Goal: Task Accomplishment & Management: Complete application form

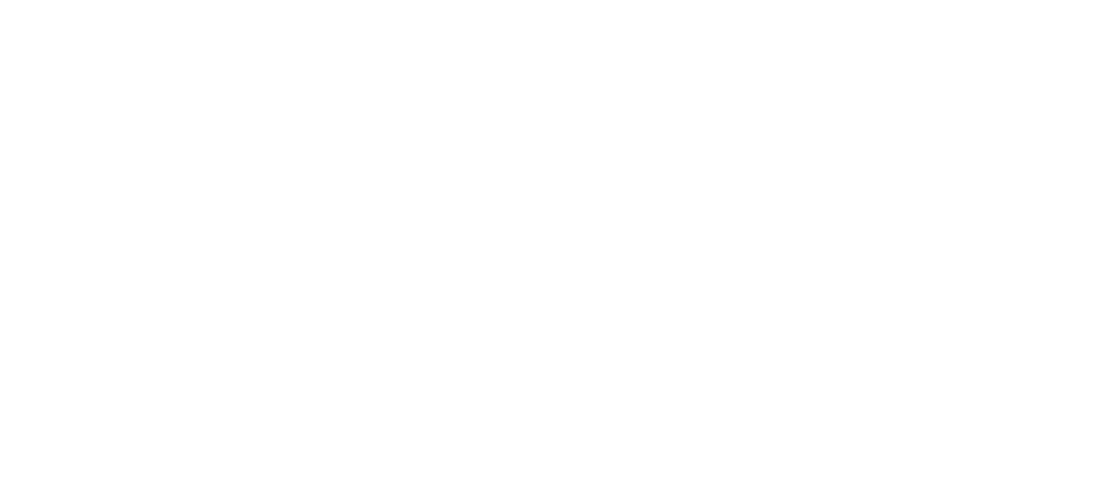
click at [434, 276] on html at bounding box center [552, 244] width 1105 height 488
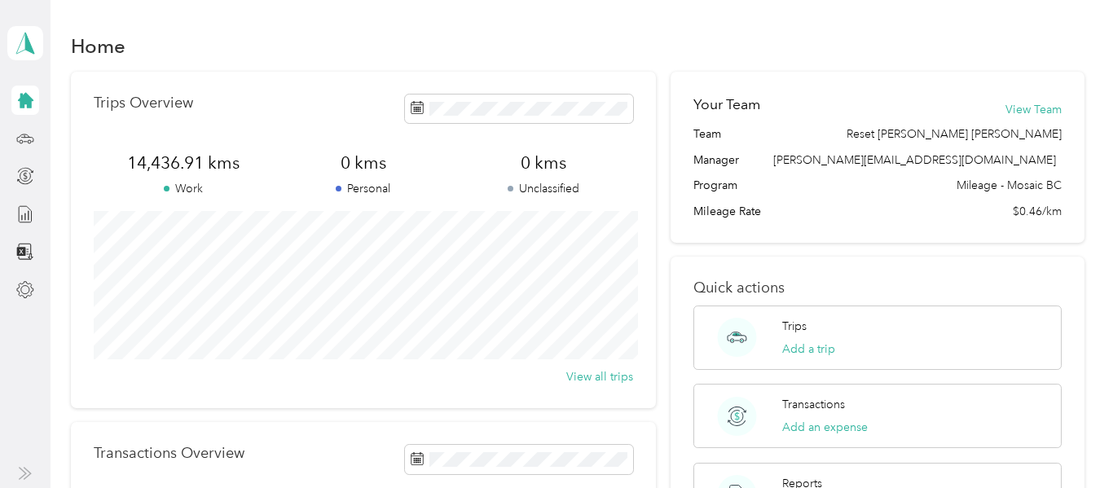
click at [718, 21] on div "Home Trips Overview 14,436.91 kms Work 0 kms Personal 0 kms Unclassified View a…" at bounding box center [578, 413] width 1055 height 826
click at [25, 139] on icon at bounding box center [25, 139] width 18 height 18
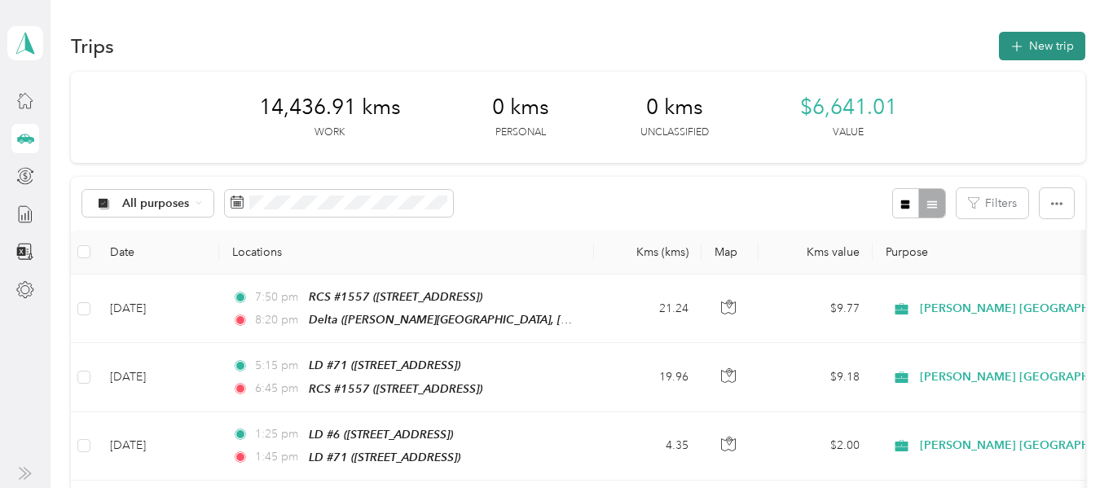
click at [1046, 46] on button "New trip" at bounding box center [1042, 46] width 86 height 29
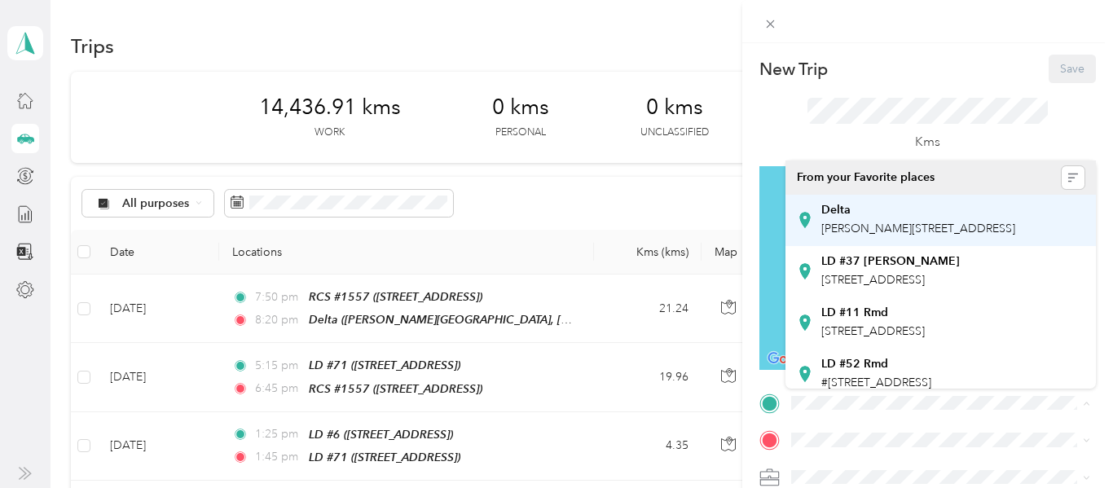
click at [879, 222] on span "[PERSON_NAME][STREET_ADDRESS]" at bounding box center [918, 229] width 194 height 14
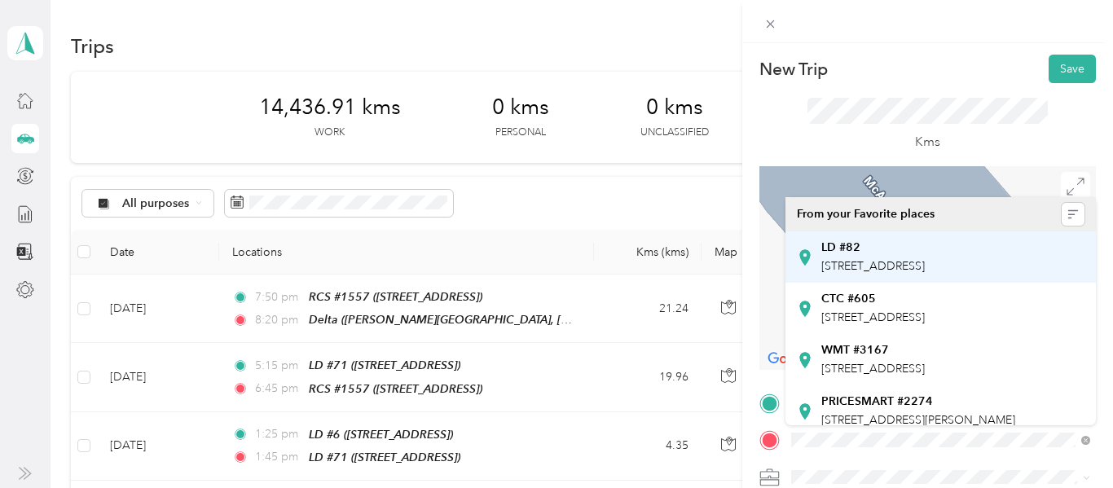
click at [900, 262] on span "[STREET_ADDRESS]" at bounding box center [873, 266] width 104 height 14
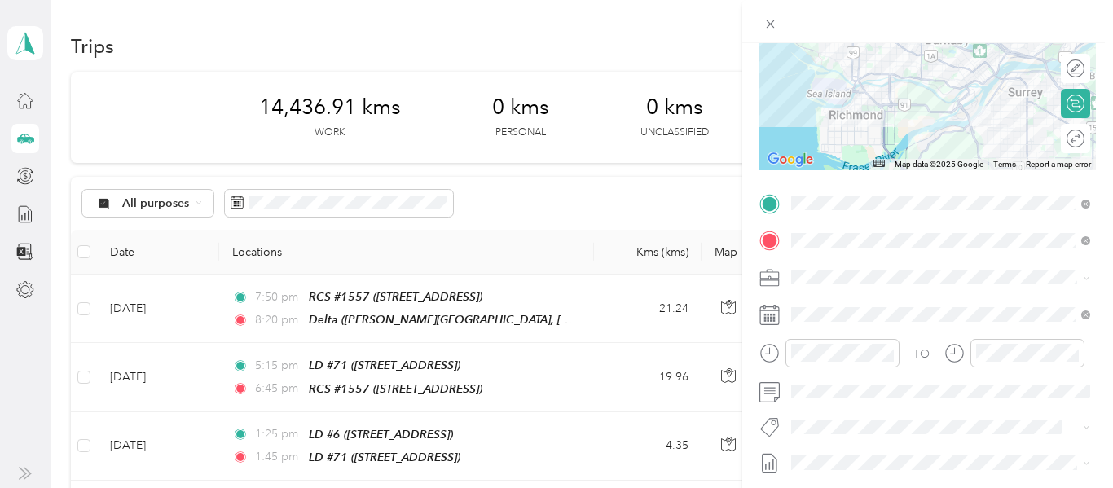
scroll to position [209, 0]
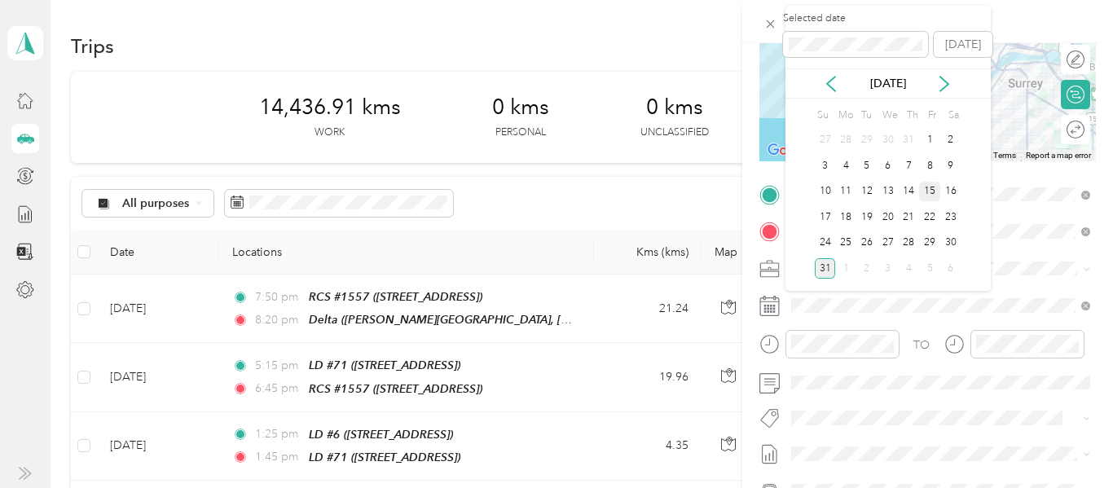
click at [934, 195] on div "15" at bounding box center [929, 192] width 21 height 20
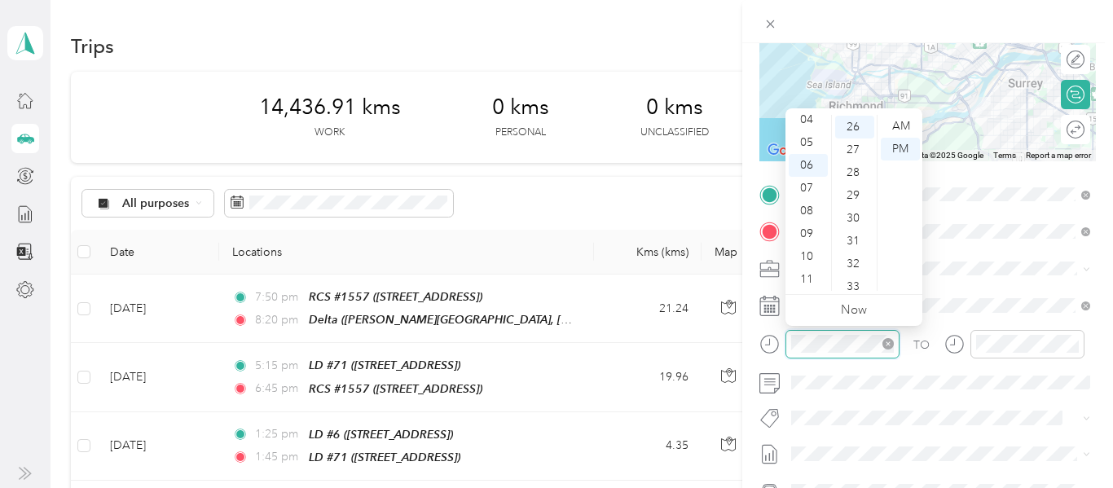
scroll to position [593, 0]
click at [808, 183] on div "07" at bounding box center [808, 188] width 39 height 23
click at [854, 233] on div "45" at bounding box center [854, 232] width 39 height 23
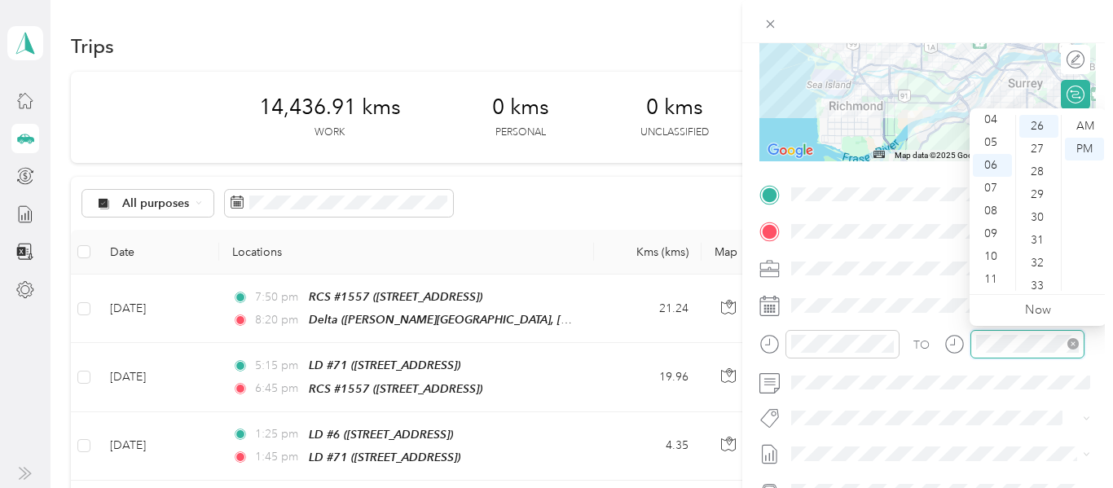
scroll to position [593, 0]
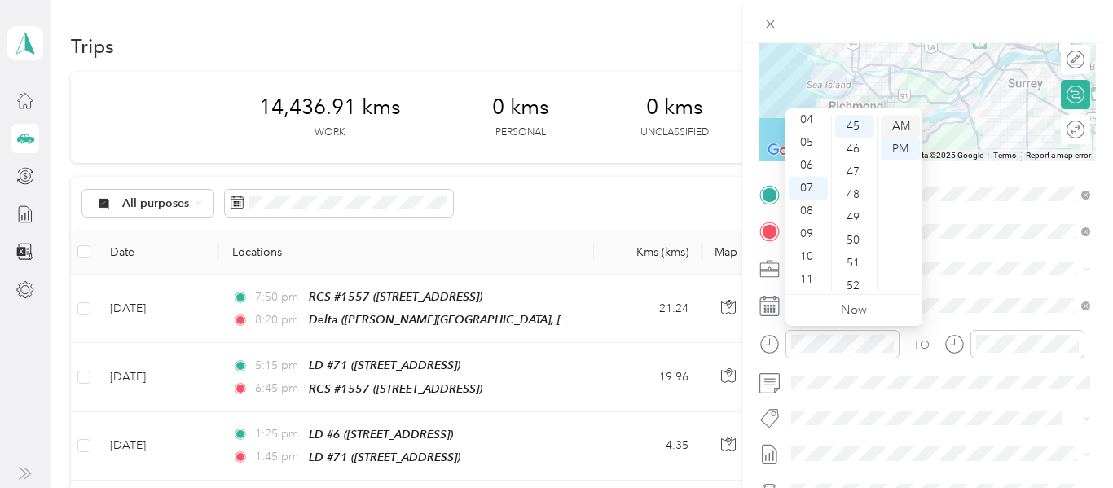
click at [905, 124] on div "AM" at bounding box center [900, 126] width 39 height 23
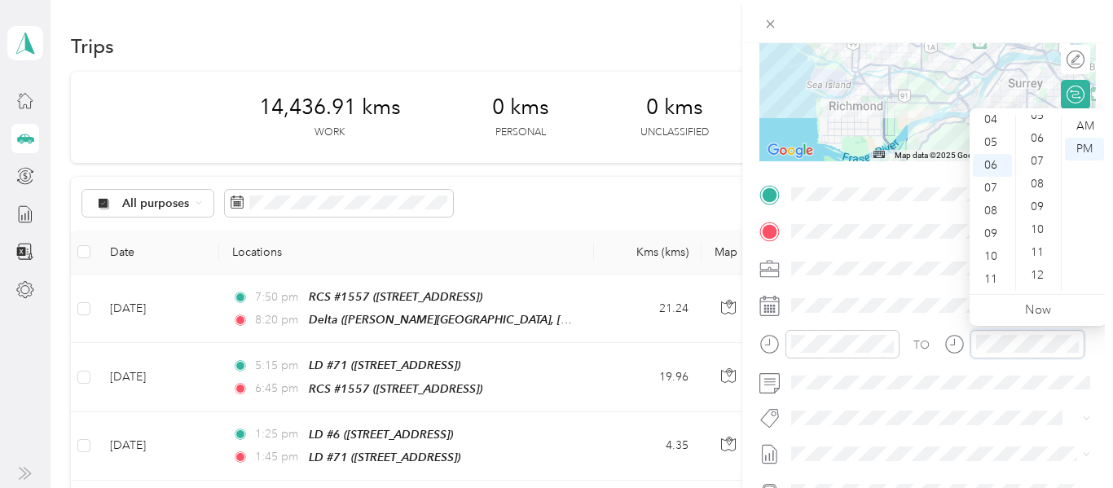
scroll to position [108, 0]
click at [1086, 122] on div "AM" at bounding box center [1084, 126] width 39 height 23
click at [990, 231] on div "09" at bounding box center [992, 233] width 39 height 23
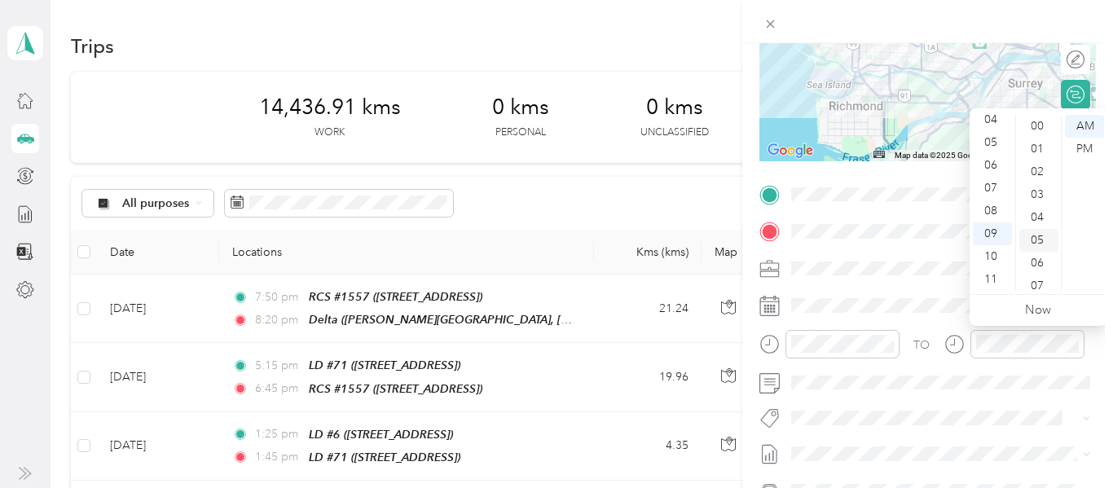
click at [1038, 244] on div "05" at bounding box center [1039, 240] width 39 height 23
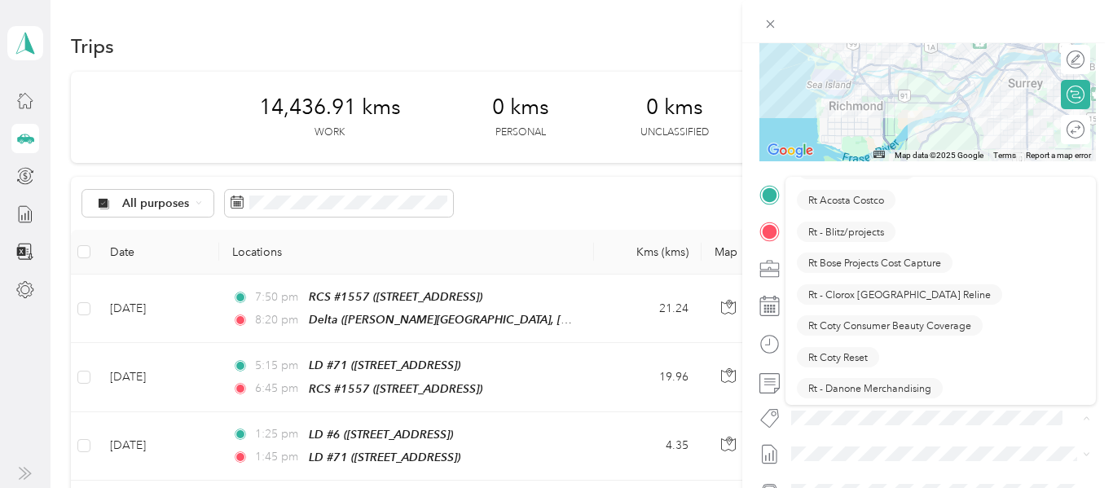
scroll to position [999, 0]
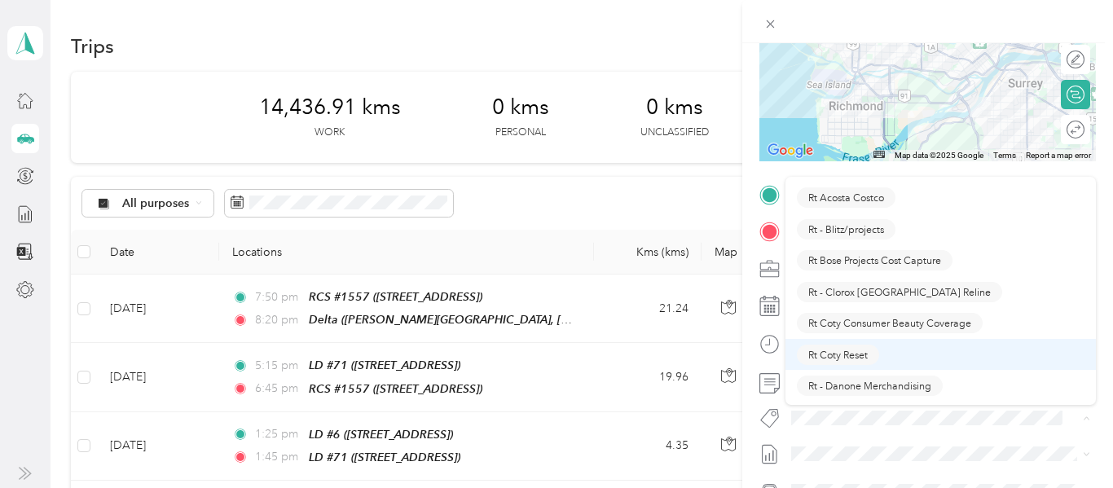
click at [840, 352] on span "Rt Coty Reset" at bounding box center [837, 354] width 59 height 15
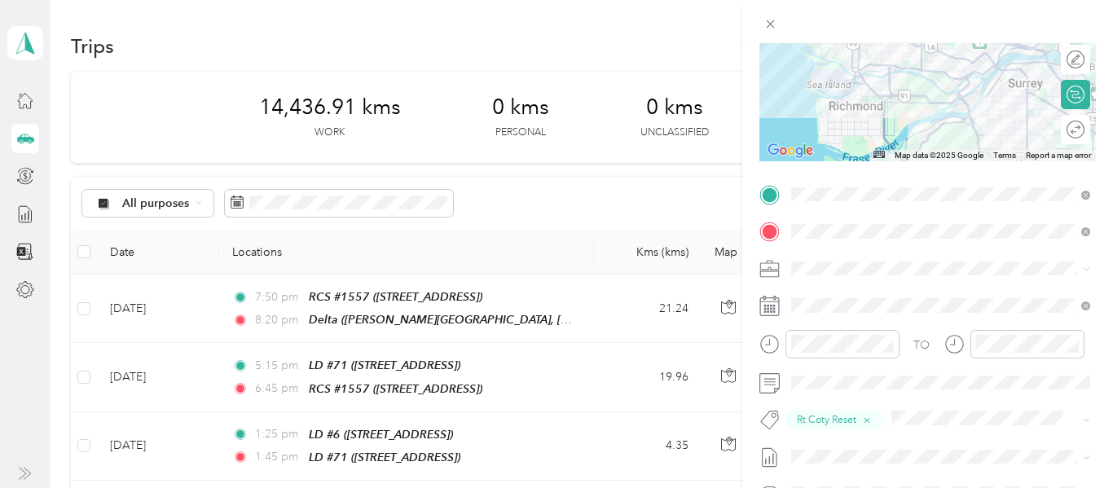
scroll to position [0, 0]
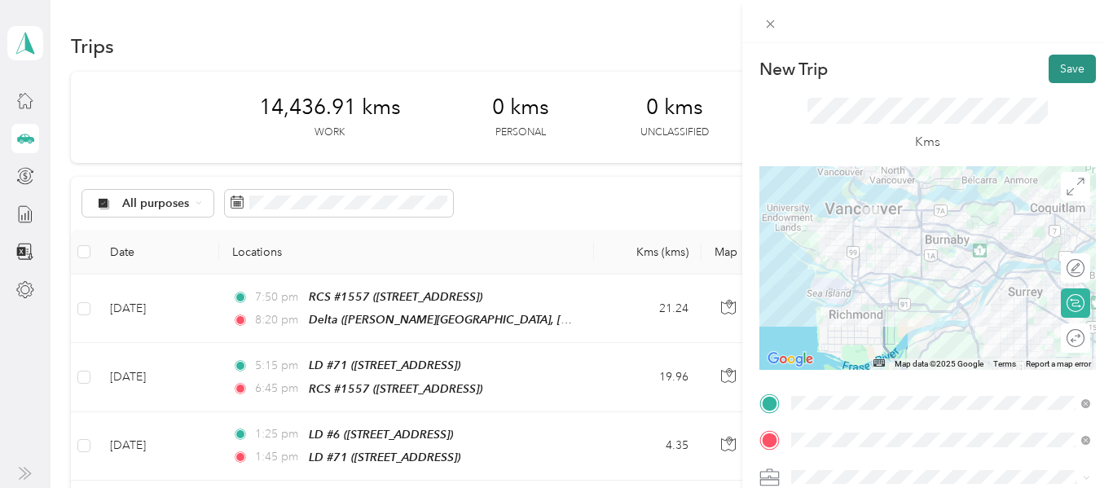
click at [1083, 70] on button "Save" at bounding box center [1072, 69] width 47 height 29
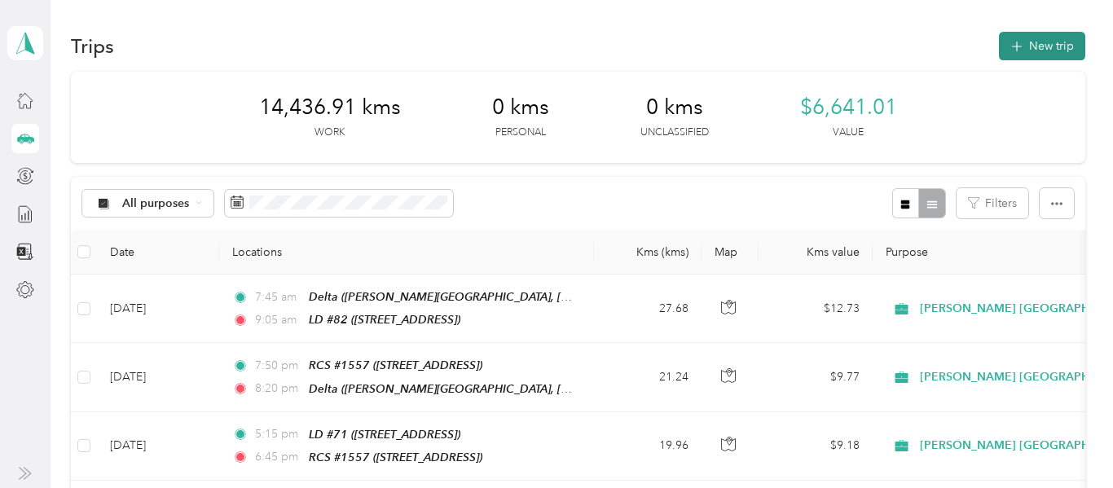
click at [1068, 42] on button "New trip" at bounding box center [1042, 46] width 86 height 29
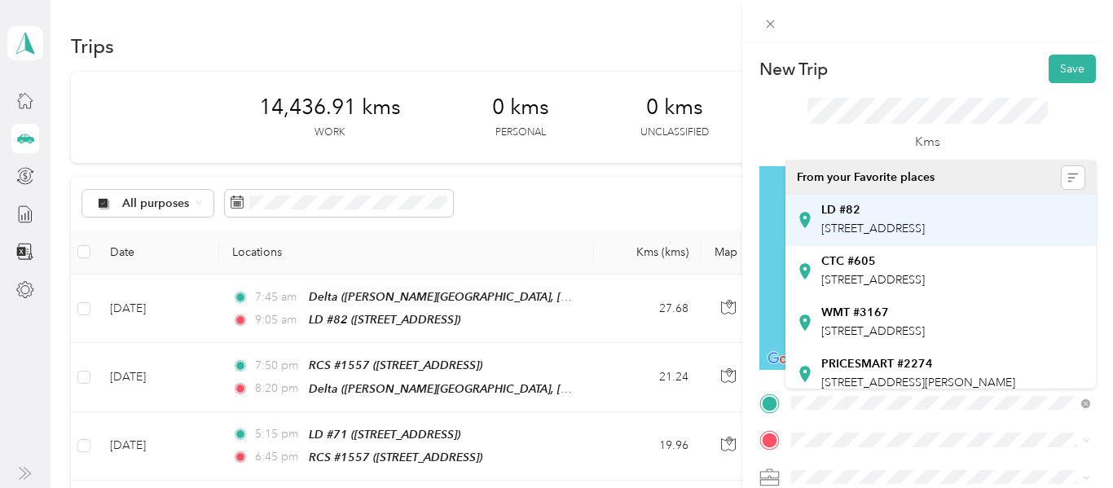
click at [917, 231] on span "[STREET_ADDRESS]" at bounding box center [873, 229] width 104 height 14
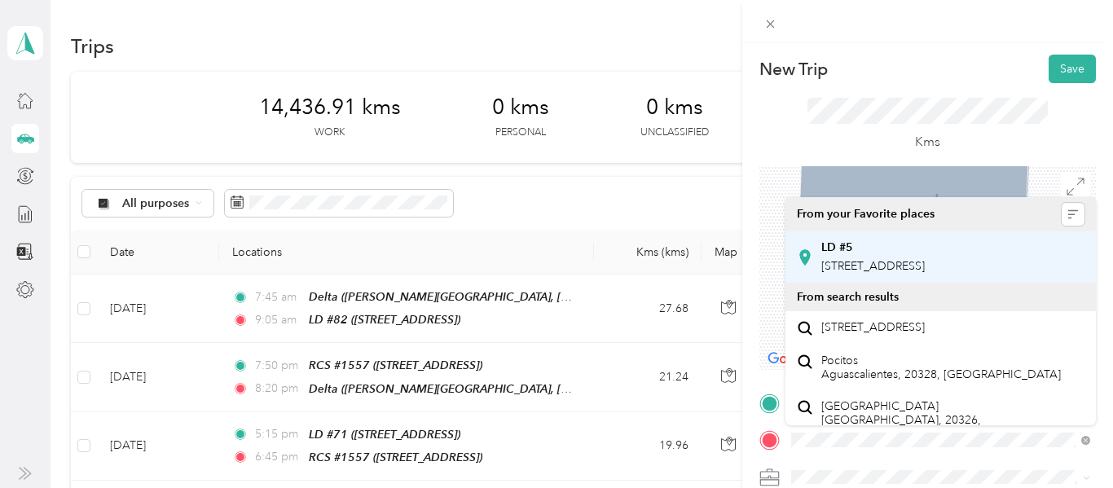
click at [908, 273] on span "[STREET_ADDRESS]" at bounding box center [873, 266] width 104 height 14
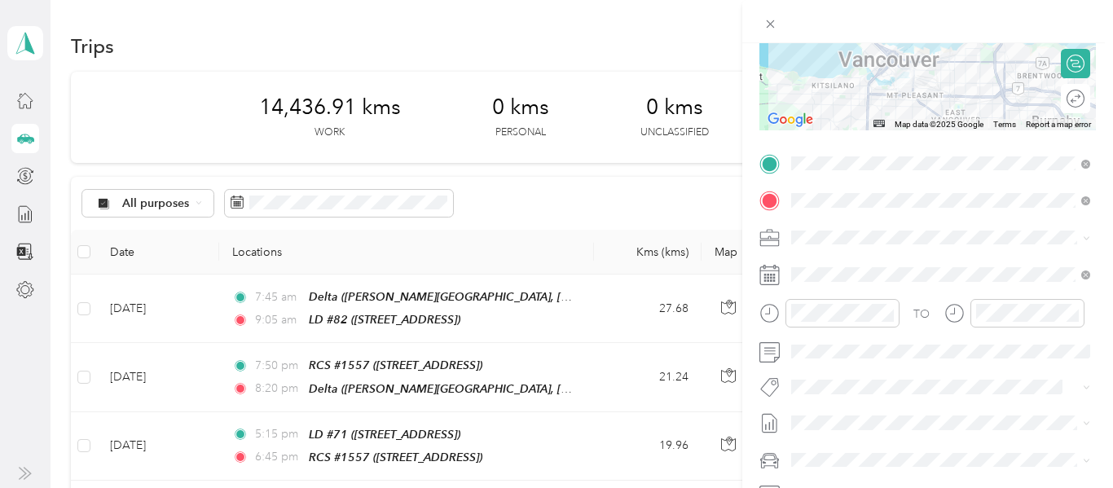
scroll to position [247, 0]
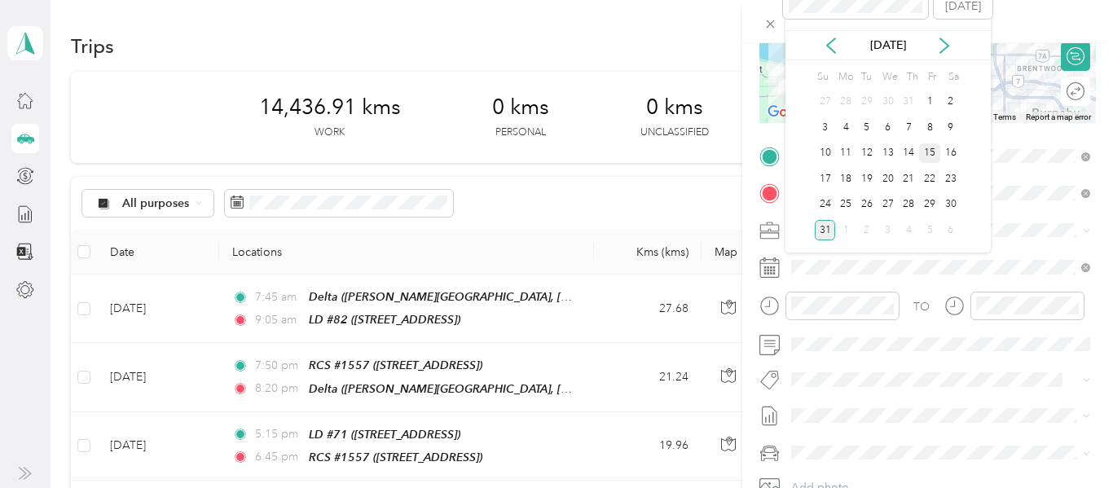
click at [927, 151] on div "15" at bounding box center [929, 153] width 21 height 20
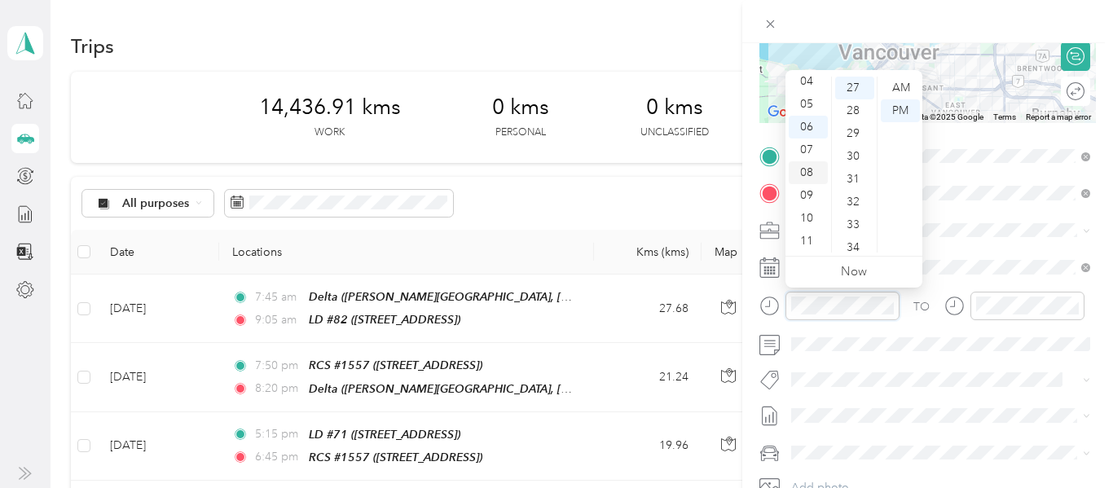
scroll to position [0, 0]
click at [811, 83] on div "12" at bounding box center [808, 88] width 39 height 23
click at [857, 207] on div "15" at bounding box center [854, 209] width 39 height 23
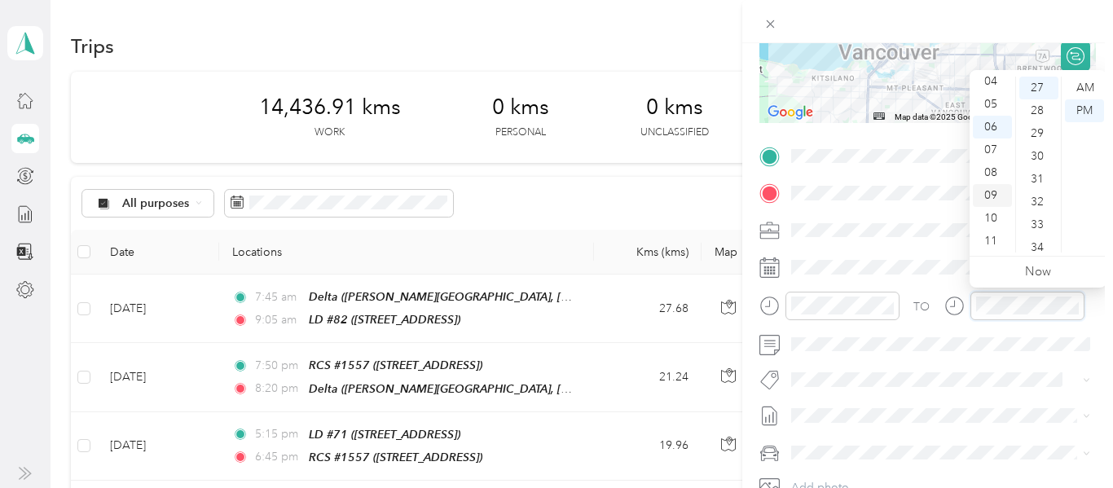
scroll to position [0, 0]
click at [987, 108] on div "01" at bounding box center [992, 110] width 39 height 23
click at [1042, 97] on div "15" at bounding box center [1039, 100] width 39 height 23
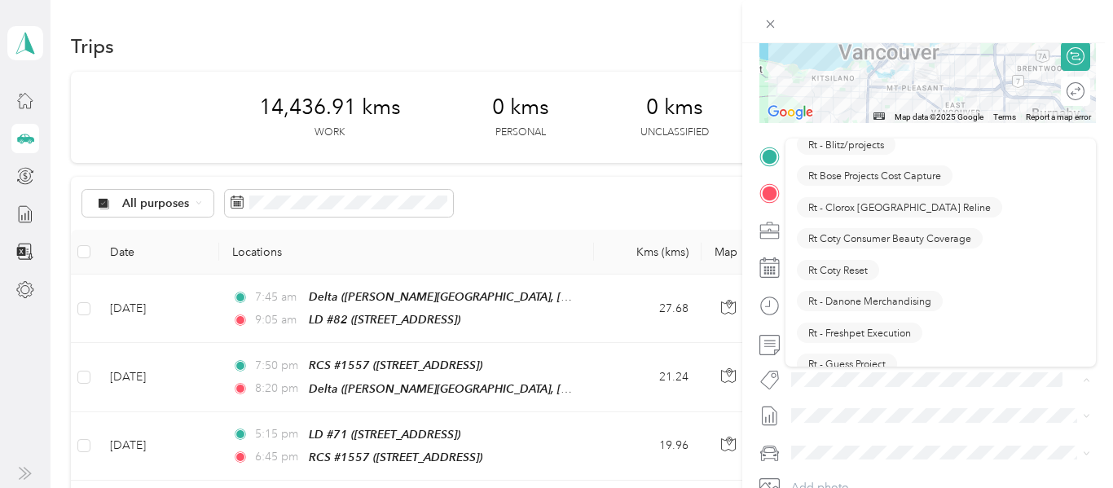
scroll to position [1049, 0]
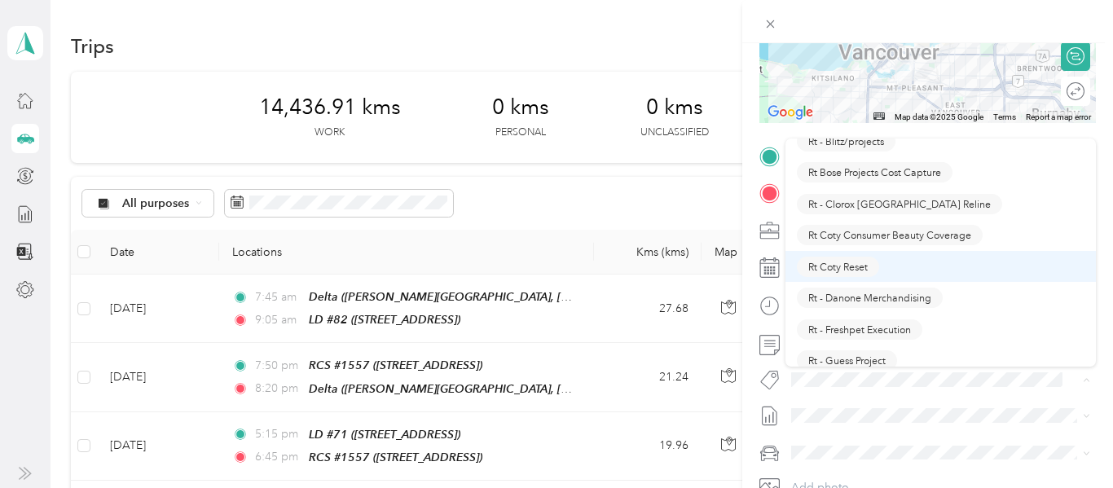
click at [850, 266] on span "Rt Coty Reset" at bounding box center [837, 266] width 59 height 15
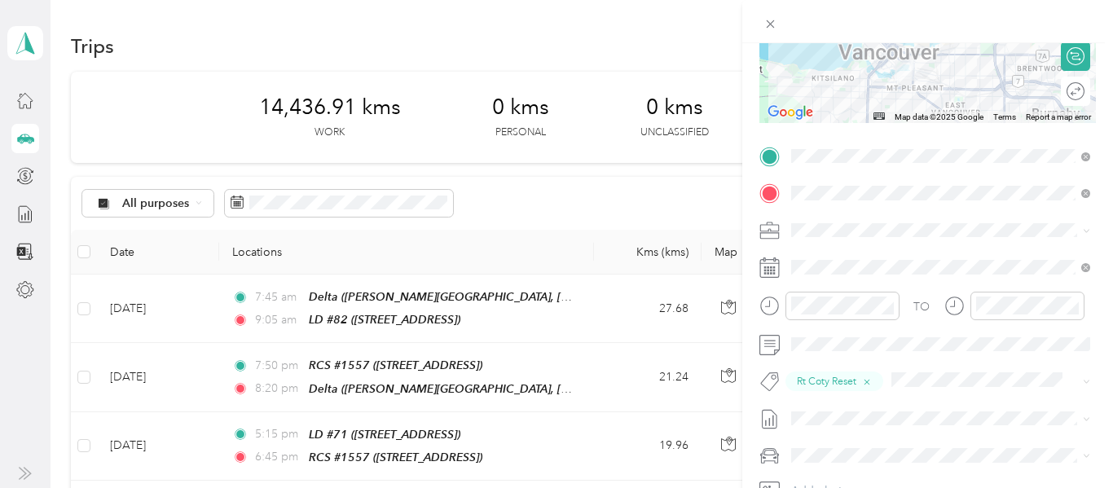
scroll to position [0, 0]
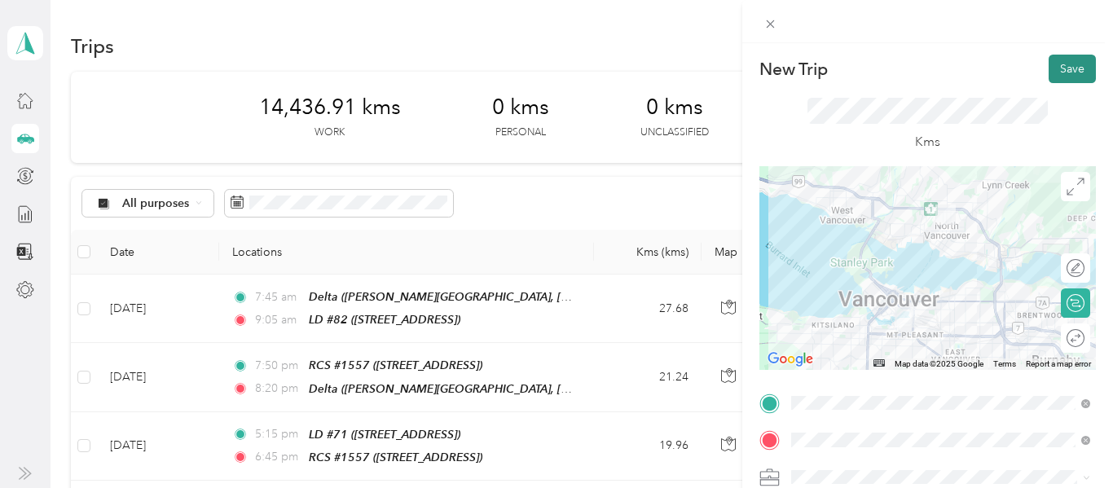
click at [1060, 62] on button "Save" at bounding box center [1072, 69] width 47 height 29
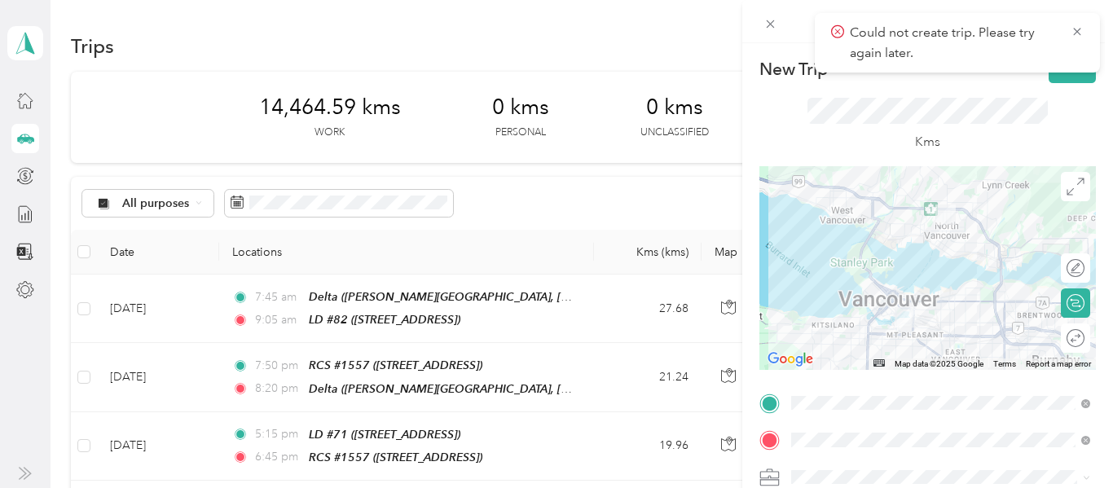
click at [659, 203] on div "New Trip Save This trip cannot be edited because it is either under review, app…" at bounding box center [556, 244] width 1113 height 488
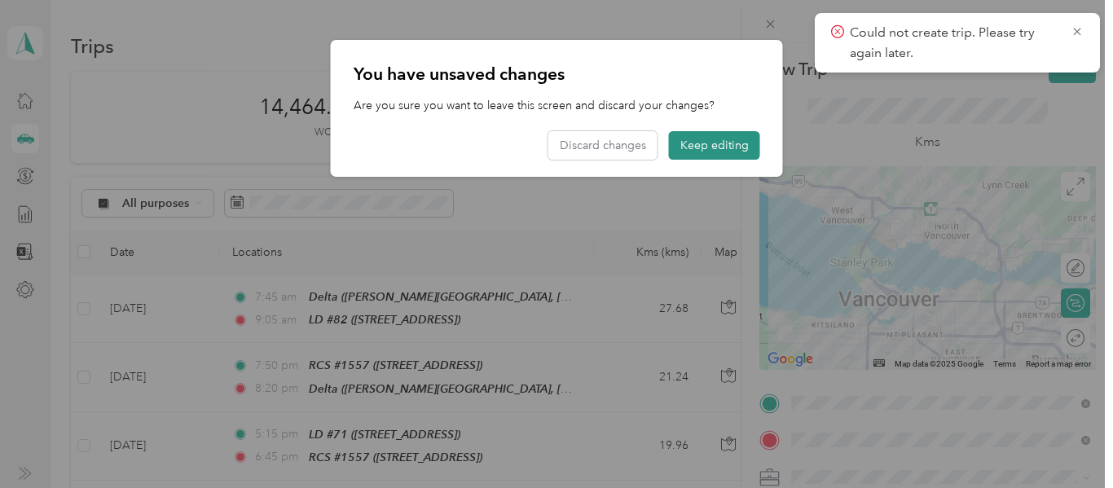
click at [729, 146] on button "Keep editing" at bounding box center [714, 145] width 91 height 29
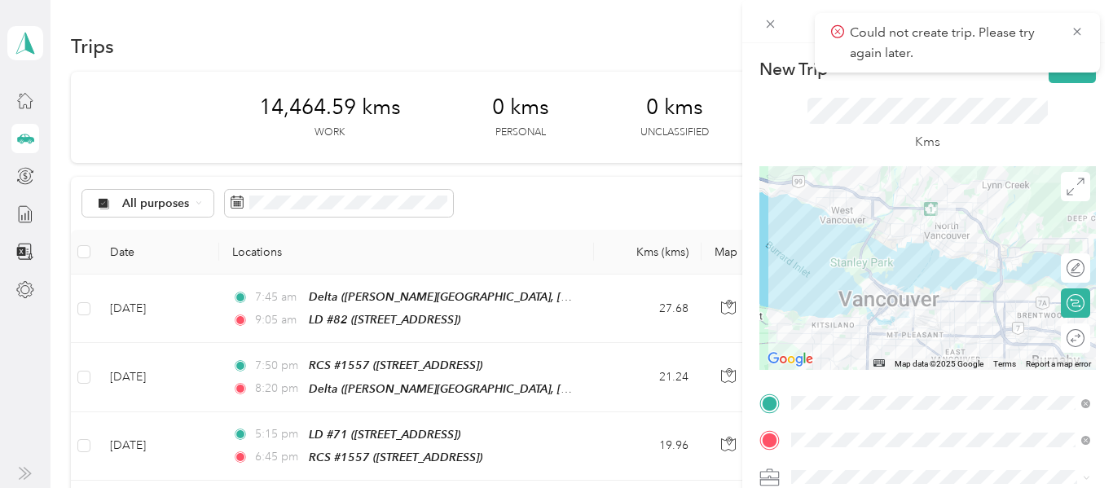
scroll to position [2, 0]
click at [1078, 30] on icon at bounding box center [1076, 31] width 7 height 7
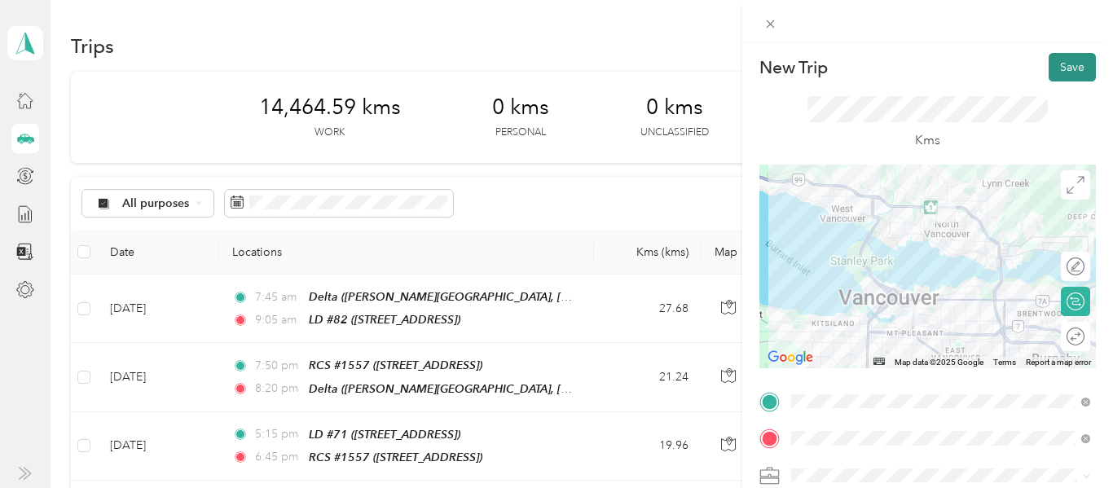
click at [1073, 69] on button "Save" at bounding box center [1072, 67] width 47 height 29
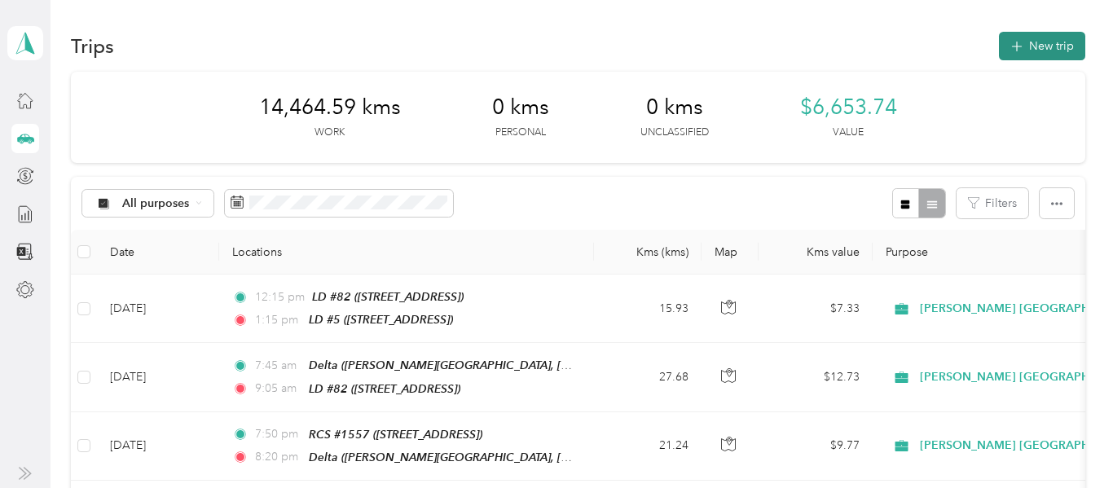
click at [1058, 54] on button "New trip" at bounding box center [1042, 46] width 86 height 29
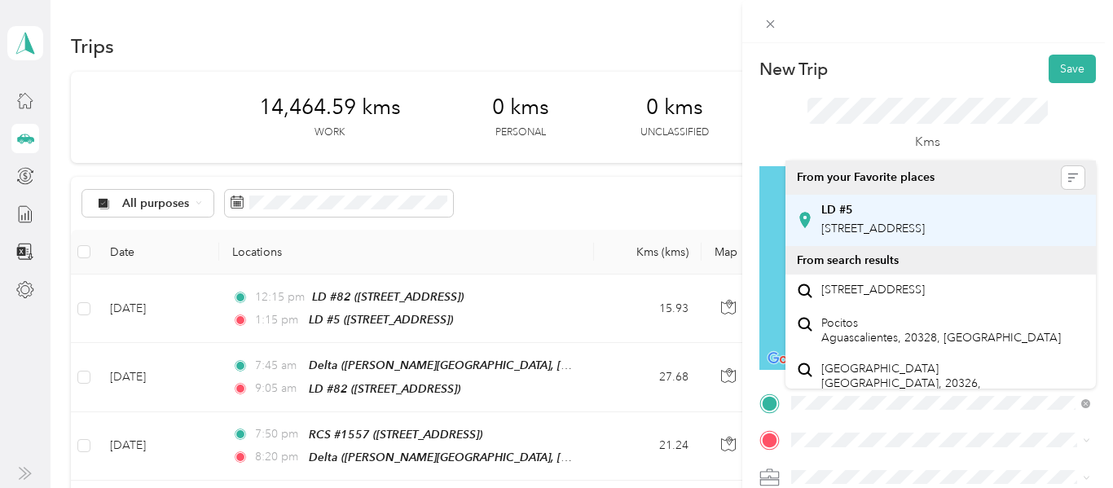
click at [925, 236] on span "[STREET_ADDRESS]" at bounding box center [873, 229] width 104 height 14
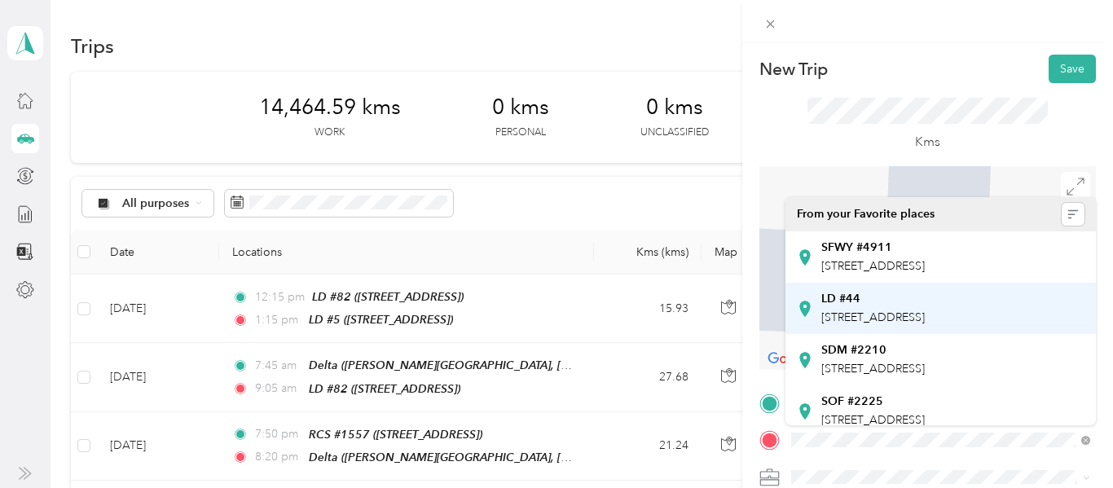
click at [913, 324] on span "[STREET_ADDRESS]" at bounding box center [873, 318] width 104 height 14
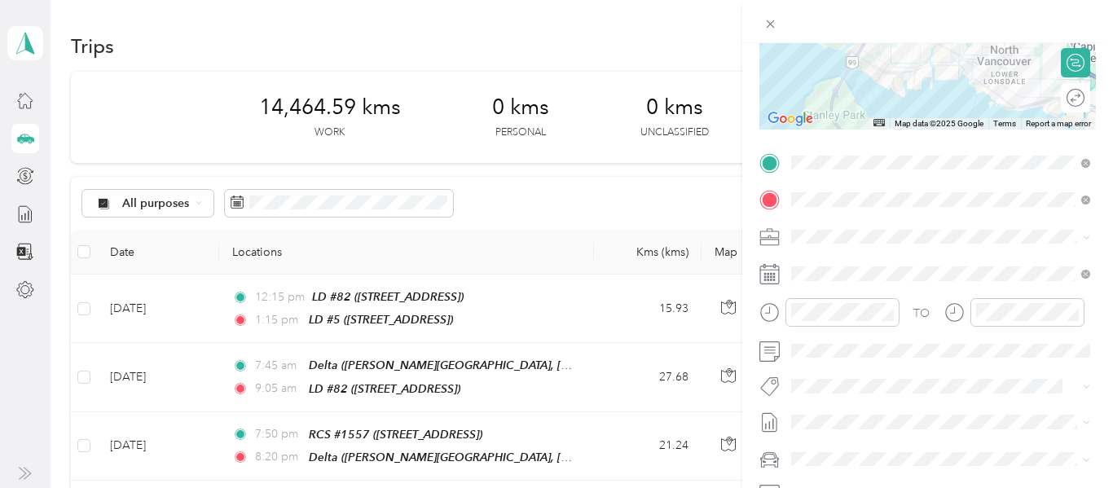
scroll to position [241, 0]
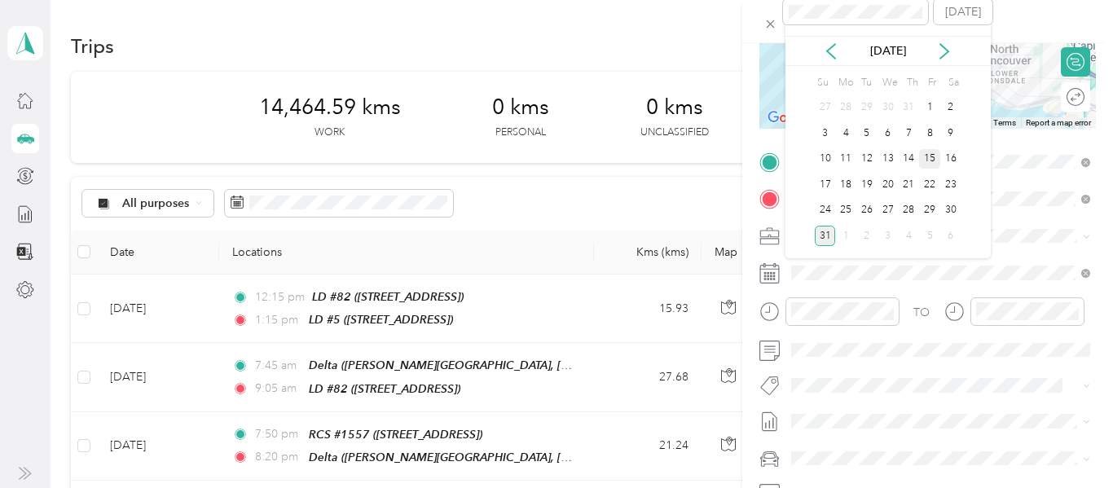
click at [930, 158] on div "15" at bounding box center [929, 159] width 21 height 20
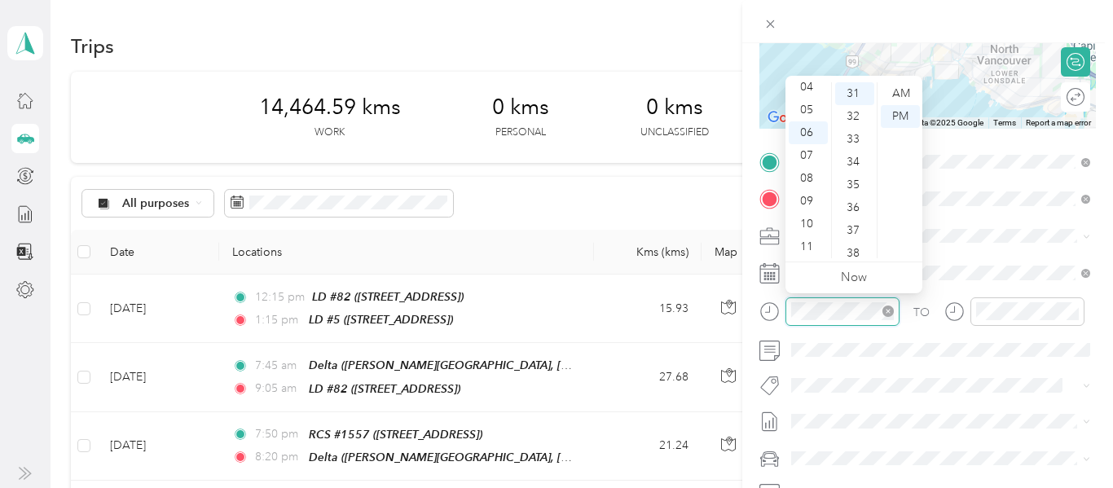
scroll to position [707, 0]
click at [812, 109] on div "05" at bounding box center [808, 110] width 39 height 23
click at [853, 131] on div "05" at bounding box center [854, 137] width 39 height 23
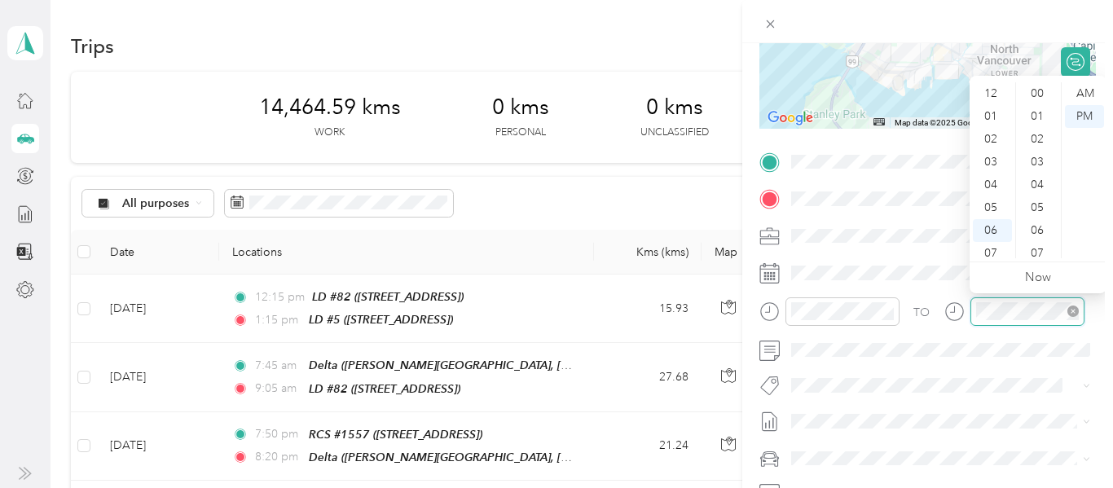
scroll to position [98, 0]
click at [996, 106] on div "05" at bounding box center [992, 110] width 39 height 23
click at [1040, 224] on div "40" at bounding box center [1039, 231] width 39 height 23
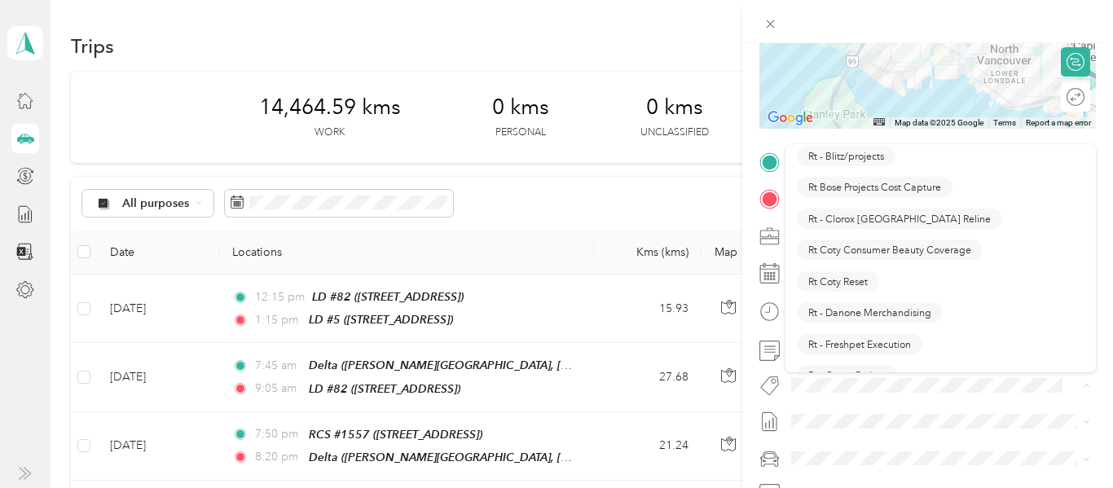
scroll to position [1041, 0]
click at [842, 279] on span "Rt Coty Reset" at bounding box center [837, 280] width 59 height 15
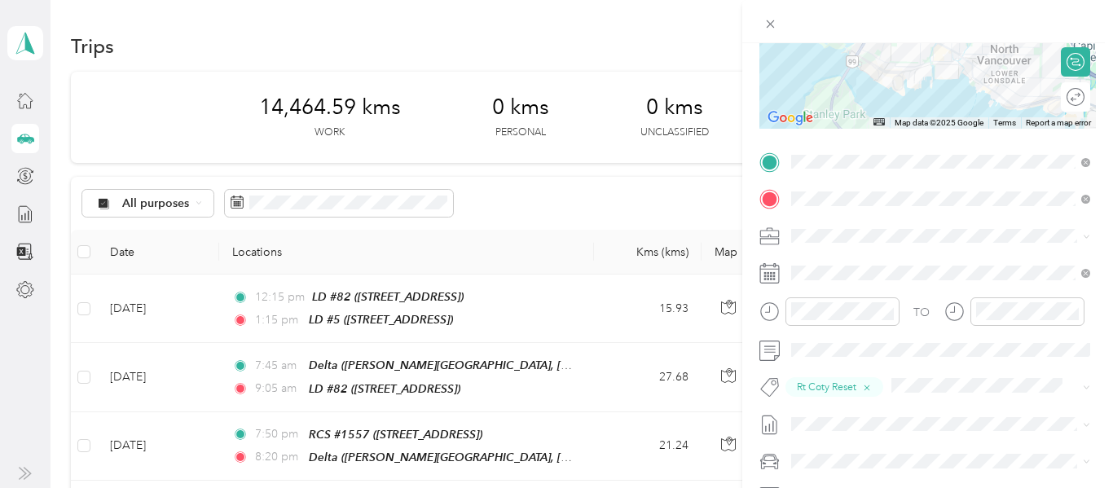
scroll to position [0, 0]
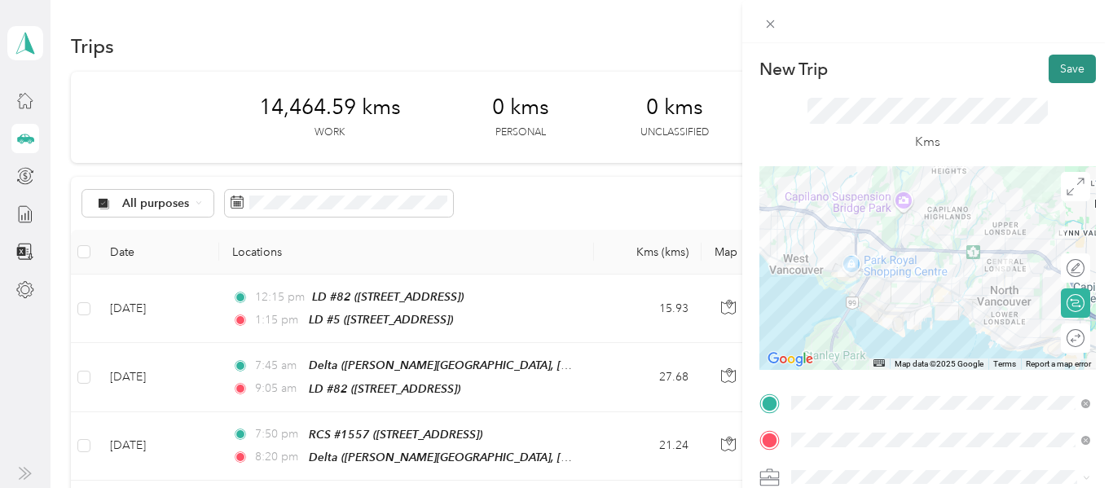
click at [1064, 71] on button "Save" at bounding box center [1072, 69] width 47 height 29
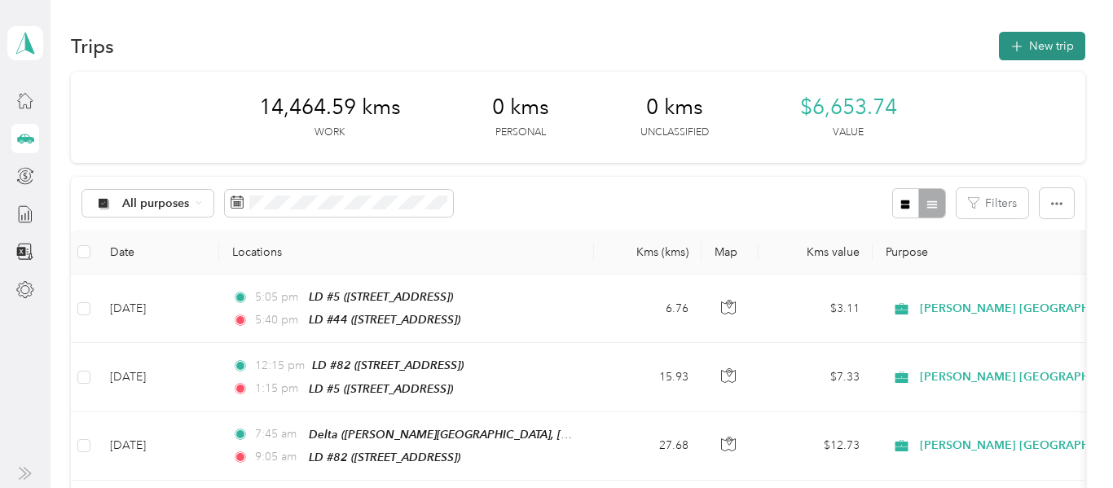
click at [1065, 53] on button "New trip" at bounding box center [1042, 46] width 86 height 29
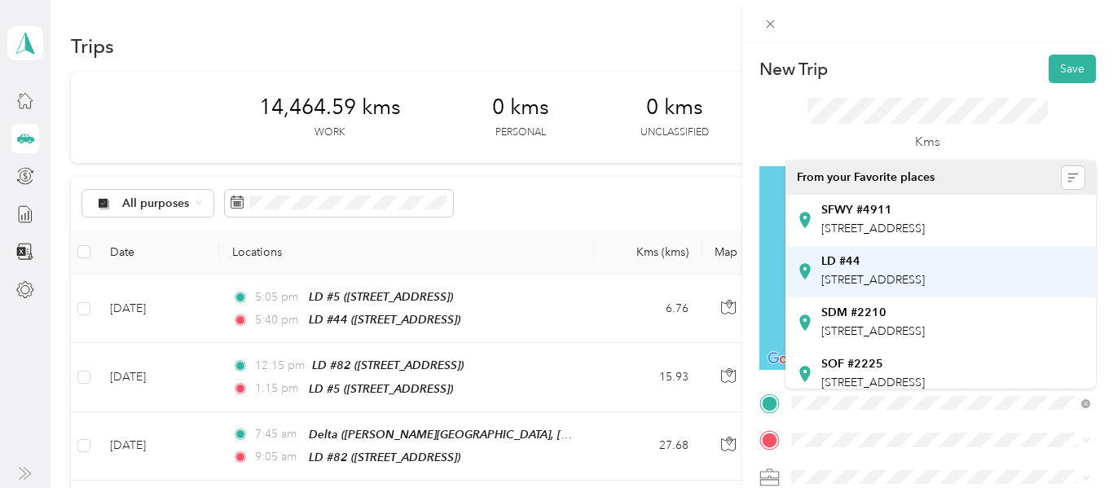
click at [914, 289] on div "LD #44 [STREET_ADDRESS]" at bounding box center [873, 271] width 104 height 34
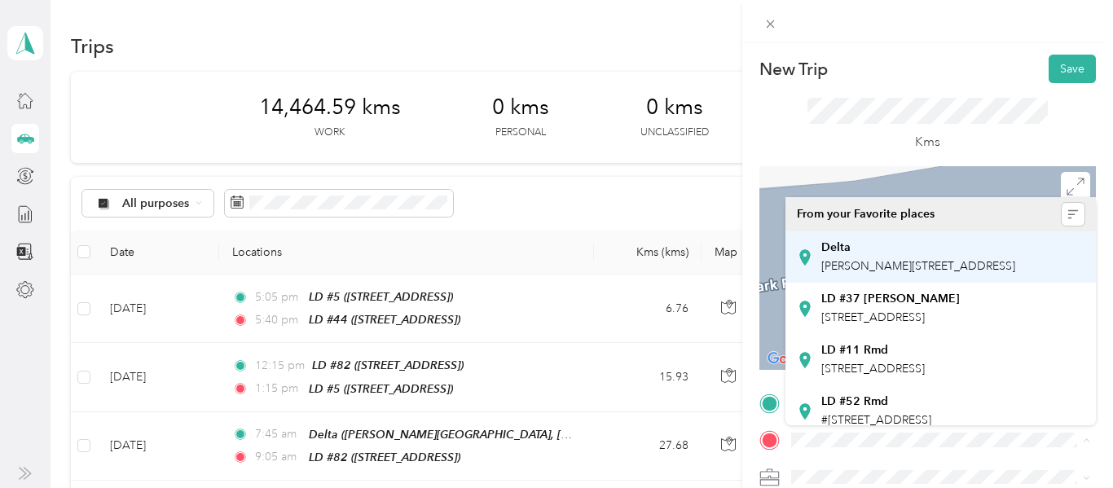
click at [900, 260] on span "[PERSON_NAME][STREET_ADDRESS]" at bounding box center [918, 266] width 194 height 14
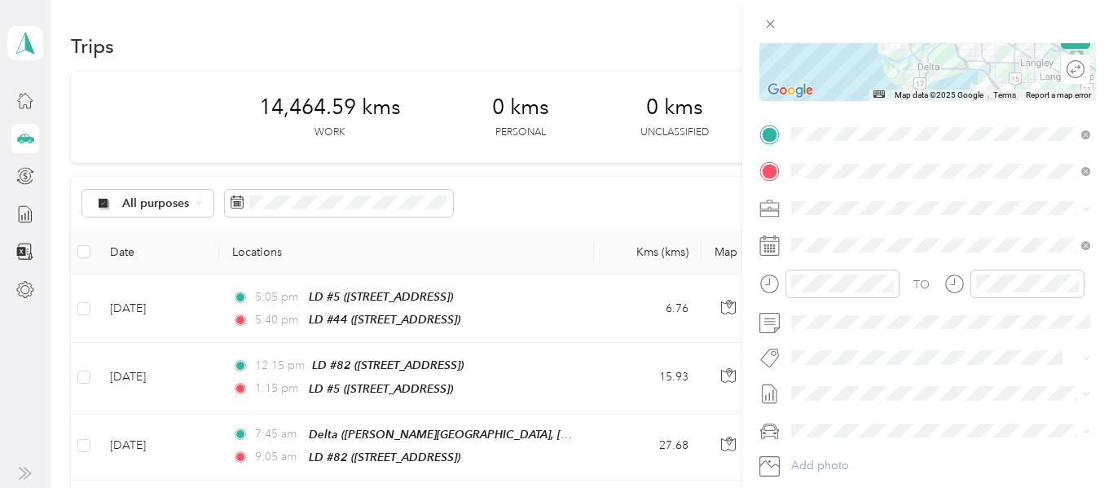
scroll to position [271, 0]
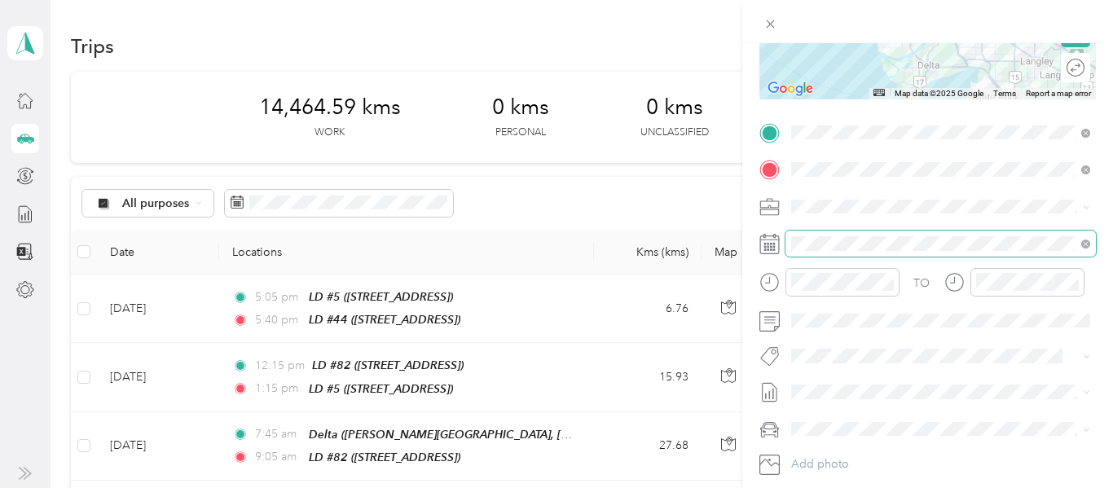
click at [923, 234] on span at bounding box center [941, 244] width 311 height 26
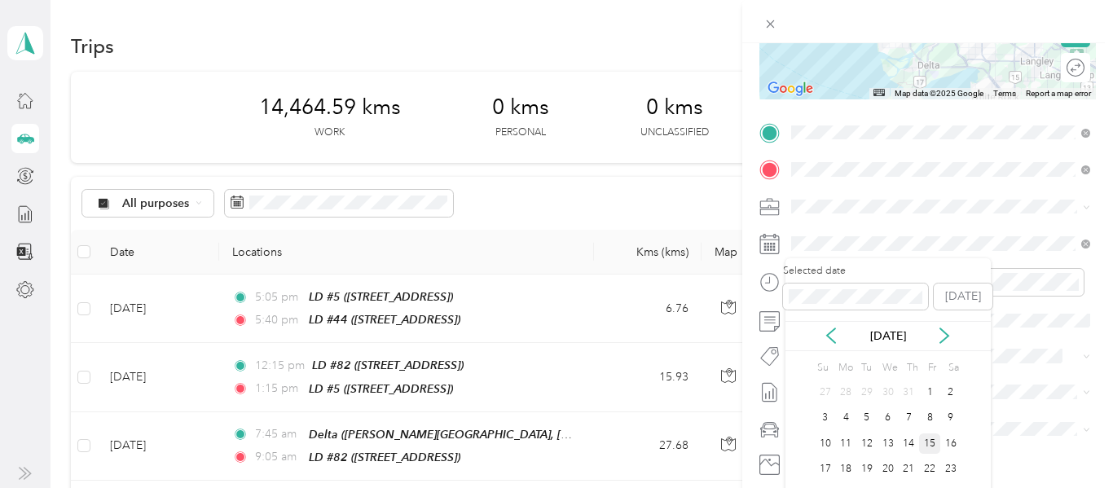
click at [930, 446] on div "15" at bounding box center [929, 444] width 21 height 20
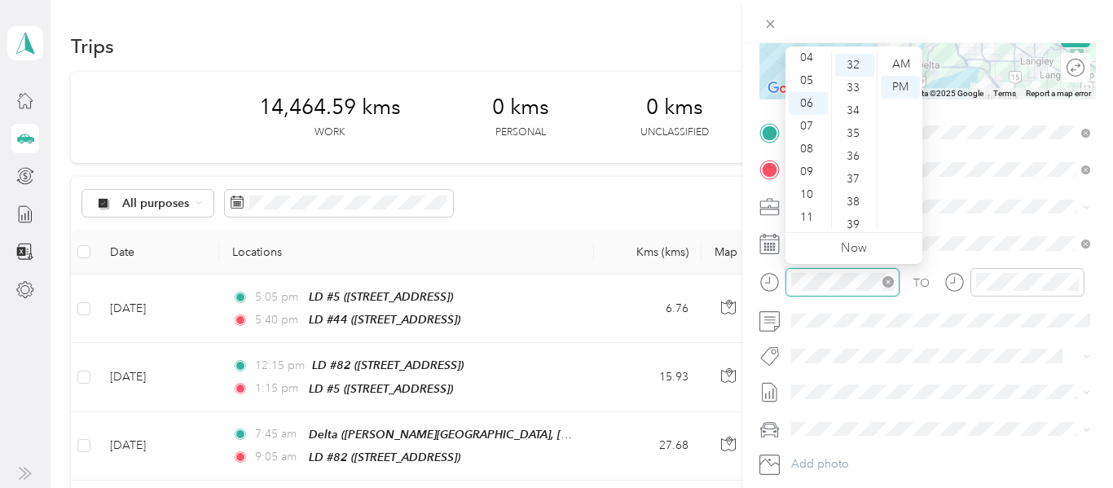
scroll to position [730, 0]
click at [808, 170] on div "09" at bounding box center [808, 172] width 39 height 23
click at [855, 136] on div "50" at bounding box center [854, 132] width 39 height 23
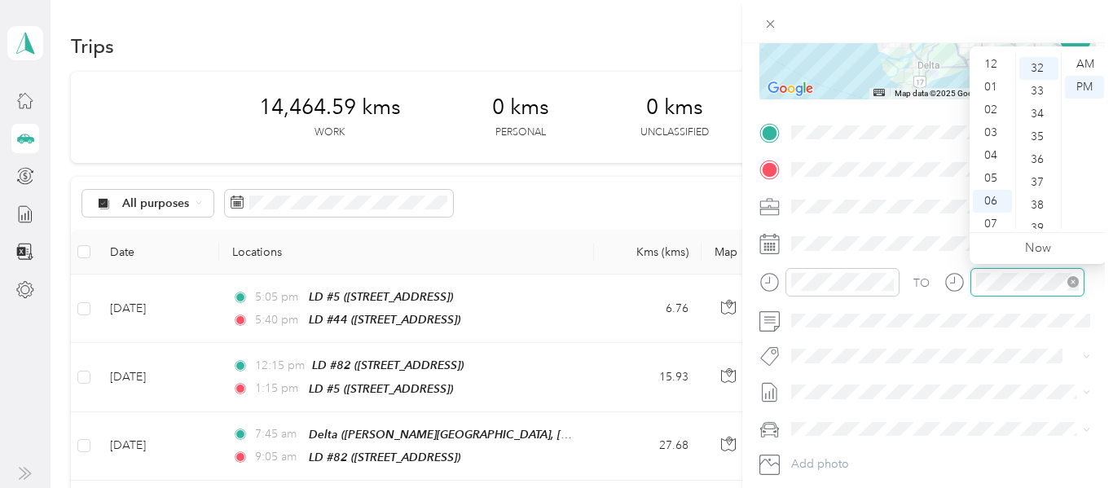
scroll to position [98, 0]
click at [995, 214] on div "11" at bounding box center [992, 217] width 39 height 23
click at [1035, 161] on div "15" at bounding box center [1039, 160] width 39 height 23
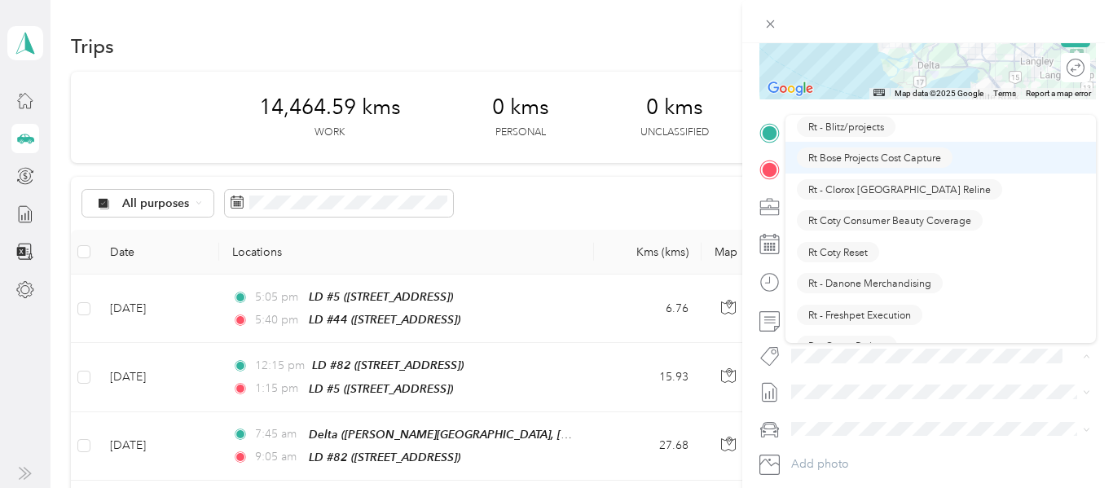
scroll to position [1044, 0]
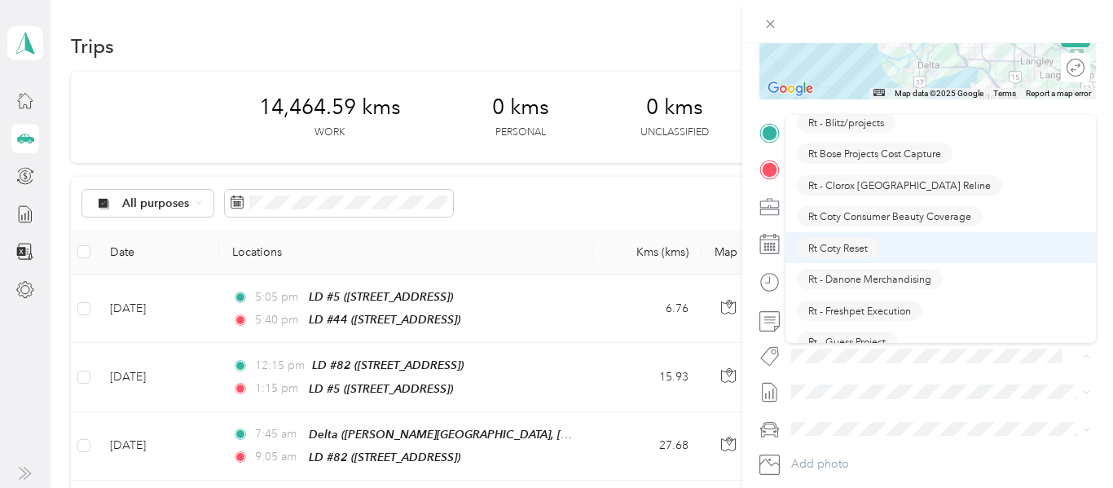
click at [833, 246] on span "Rt Coty Reset" at bounding box center [837, 247] width 59 height 15
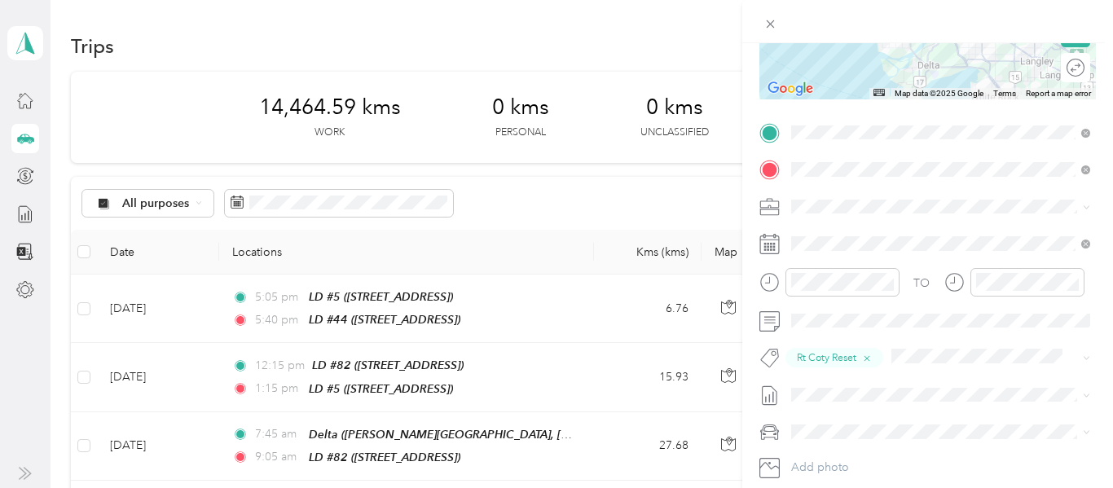
scroll to position [0, 0]
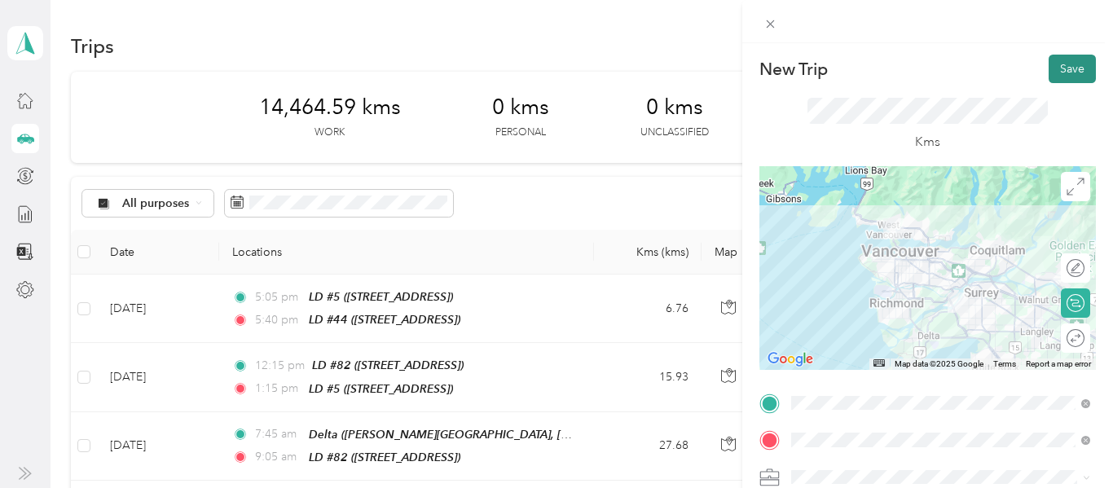
click at [1071, 70] on button "Save" at bounding box center [1072, 69] width 47 height 29
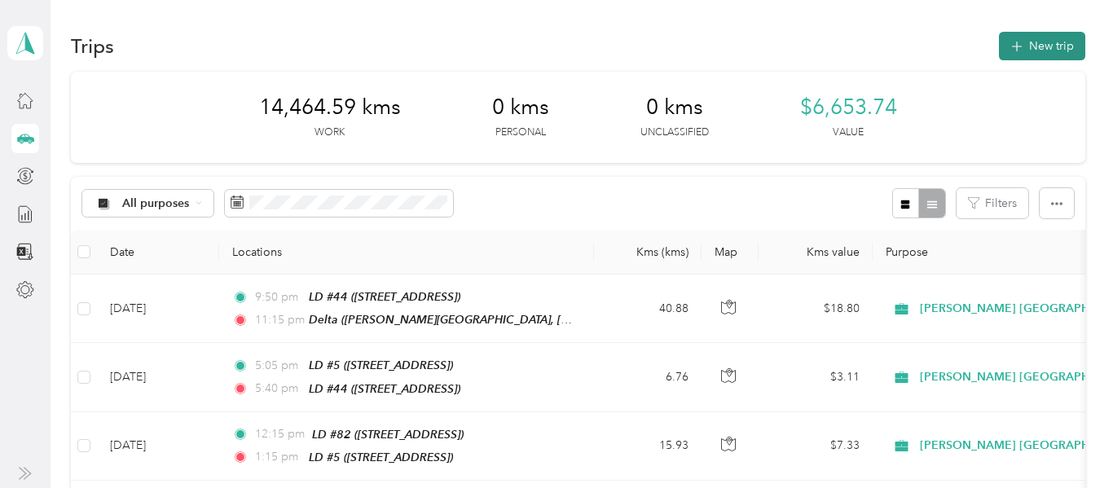
click at [1033, 49] on button "New trip" at bounding box center [1042, 46] width 86 height 29
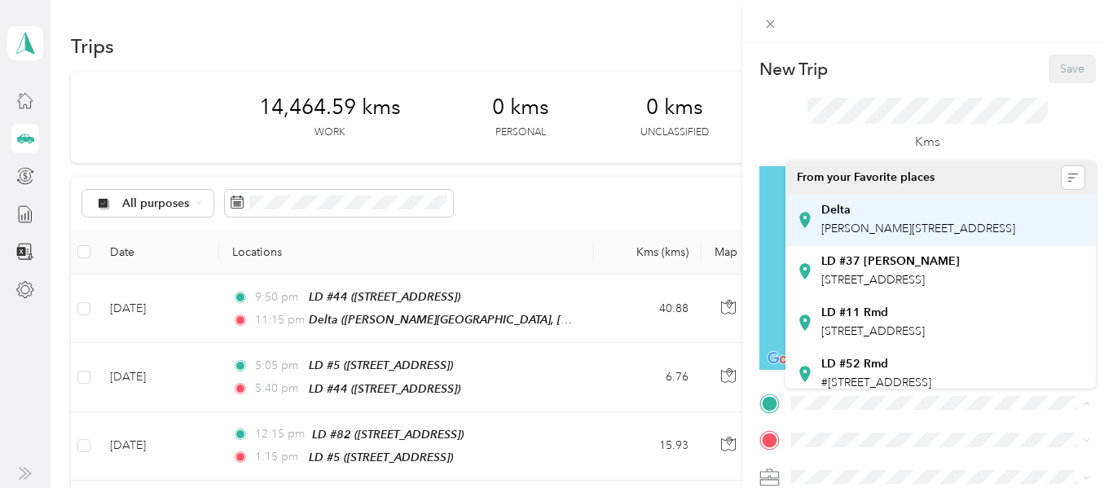
click at [881, 237] on div "Delta [PERSON_NAME][STREET_ADDRESS]" at bounding box center [918, 220] width 194 height 34
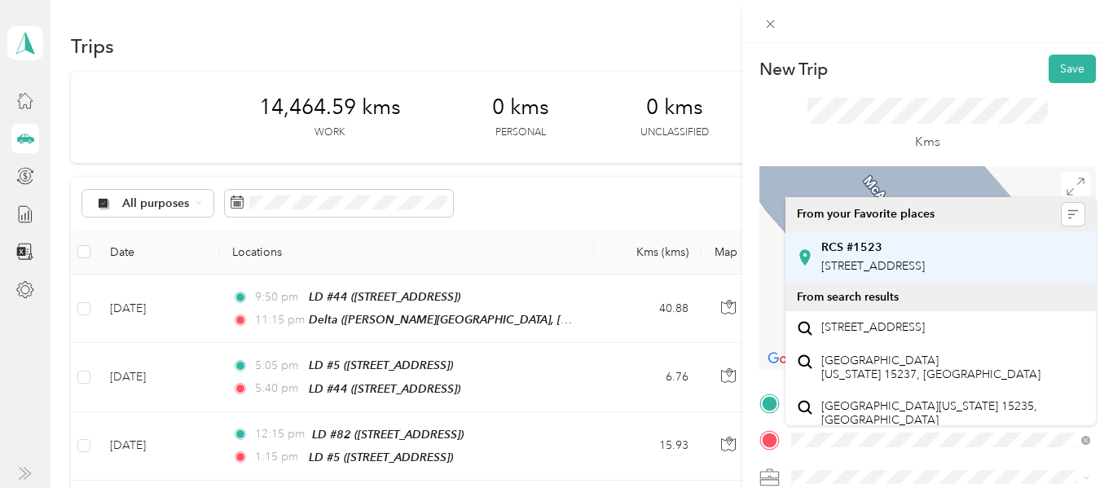
click at [925, 273] on span "[STREET_ADDRESS]" at bounding box center [873, 266] width 104 height 14
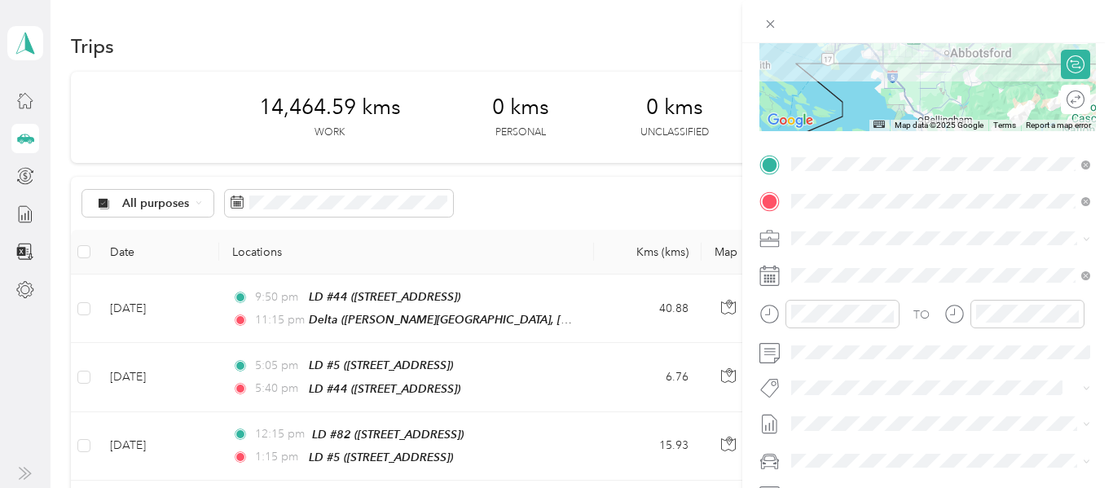
scroll to position [231, 0]
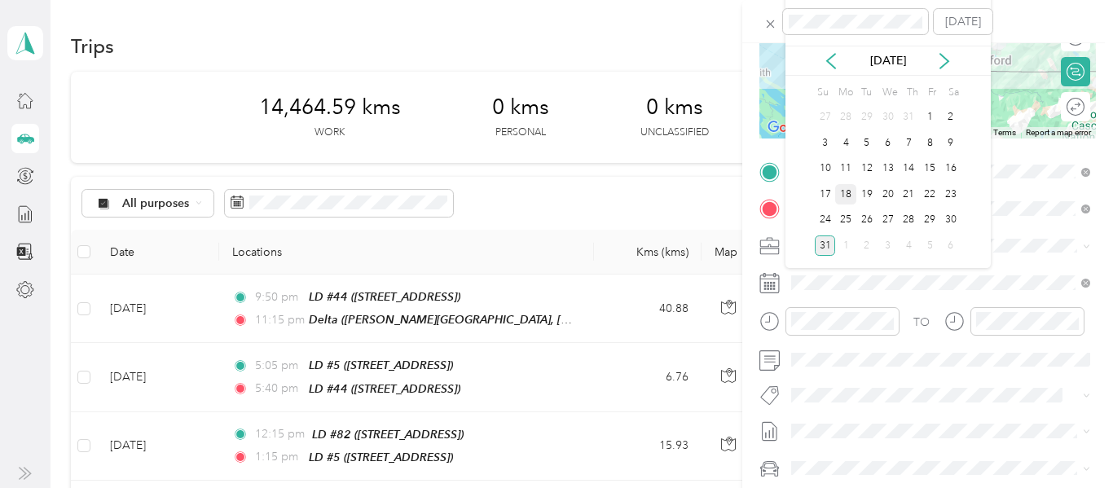
click at [843, 198] on div "18" at bounding box center [845, 194] width 21 height 20
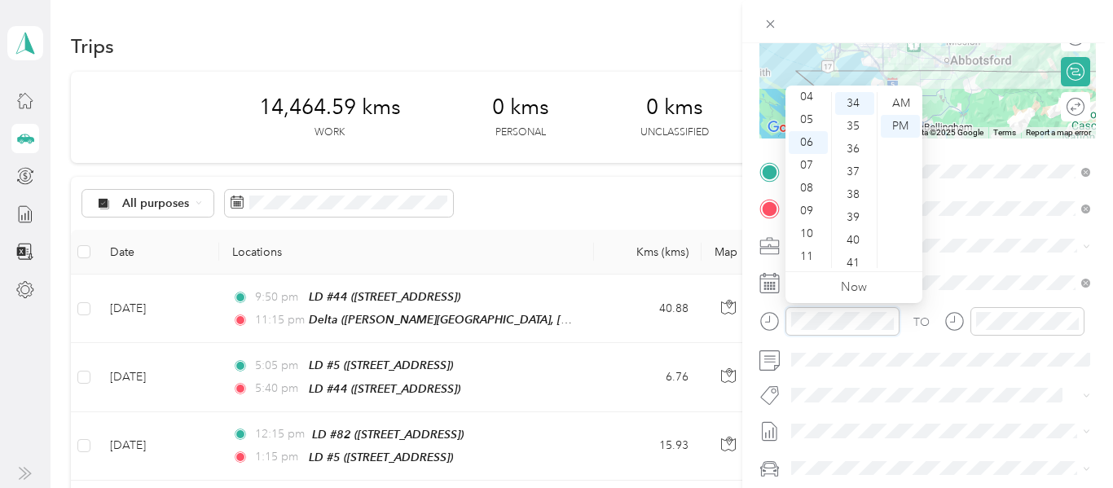
scroll to position [776, 0]
click at [807, 163] on div "07" at bounding box center [808, 165] width 39 height 23
click at [861, 126] on div "35" at bounding box center [854, 126] width 39 height 23
click at [905, 101] on div "AM" at bounding box center [900, 103] width 39 height 23
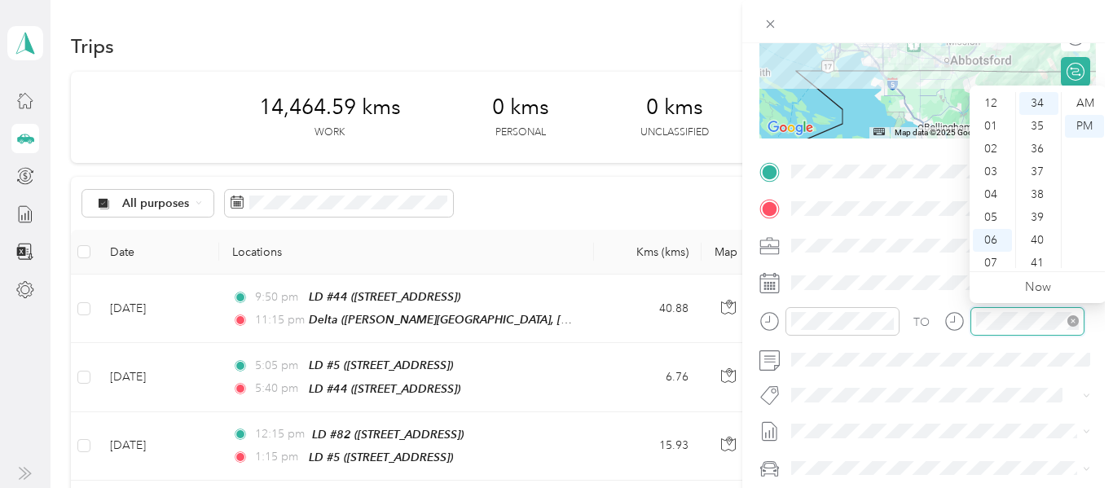
scroll to position [98, 0]
click at [989, 217] on div "09" at bounding box center [992, 211] width 39 height 23
click at [1036, 119] on div "20" at bounding box center [1039, 120] width 39 height 23
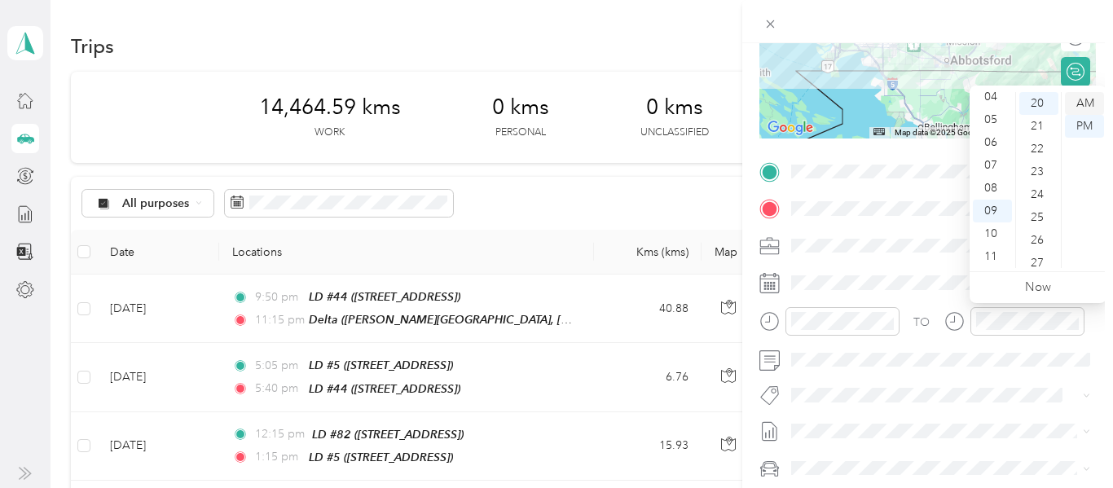
click at [1092, 101] on div "AM" at bounding box center [1084, 103] width 39 height 23
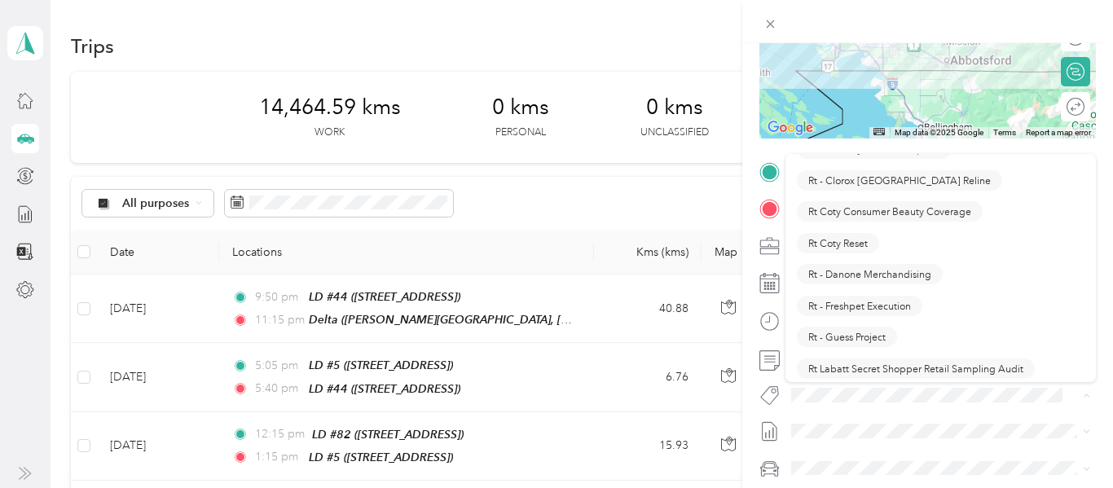
scroll to position [1087, 0]
click at [857, 242] on span "Rt Coty Reset" at bounding box center [837, 243] width 59 height 15
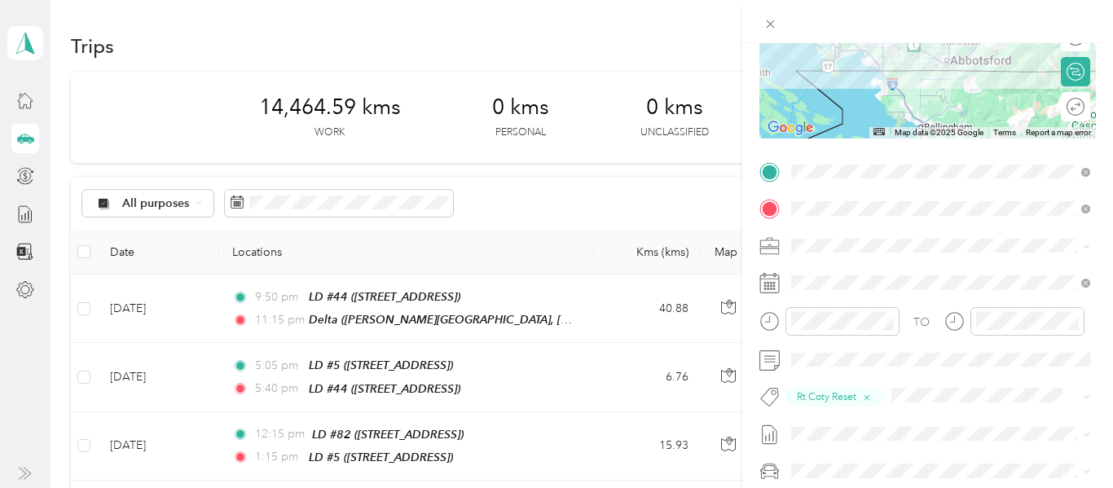
scroll to position [0, 0]
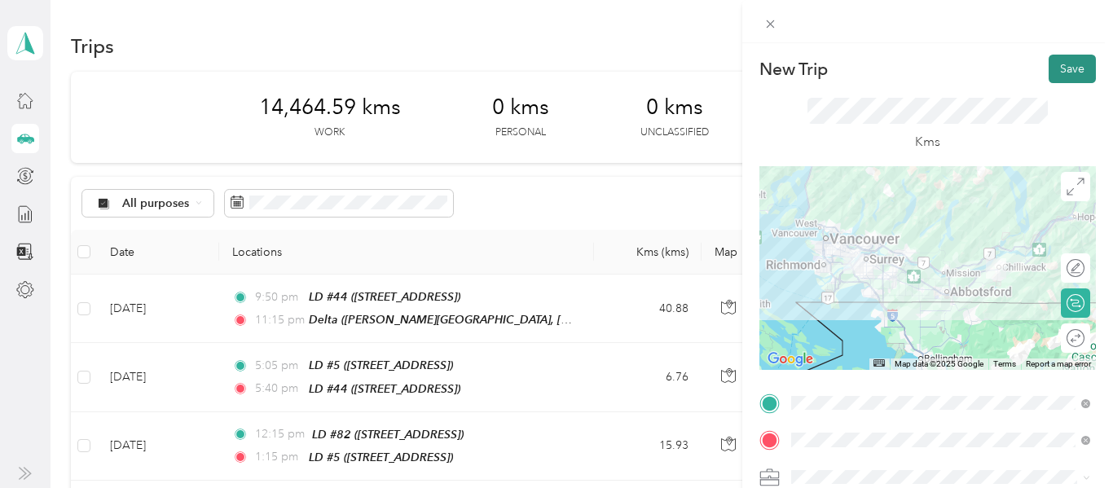
click at [1075, 70] on button "Save" at bounding box center [1072, 69] width 47 height 29
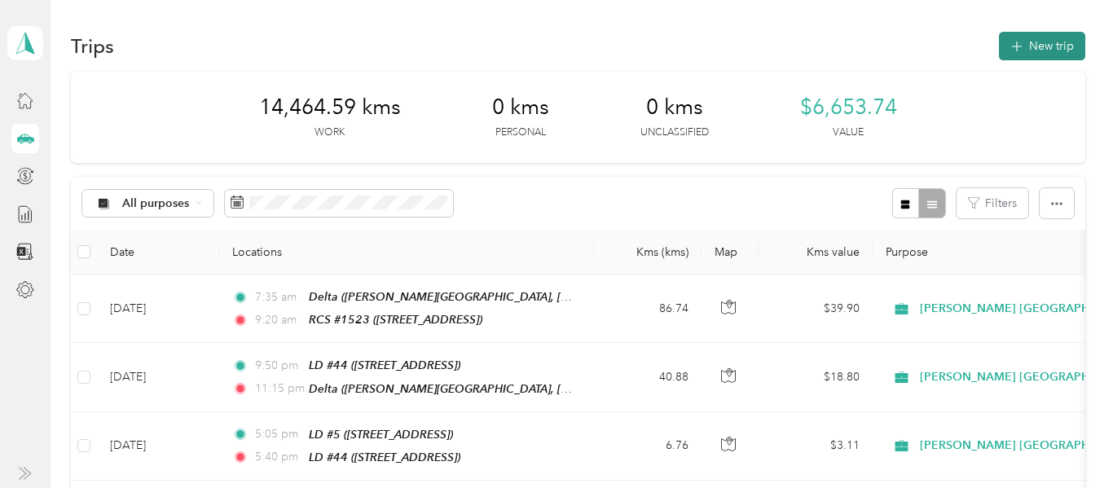
click at [1062, 51] on button "New trip" at bounding box center [1042, 46] width 86 height 29
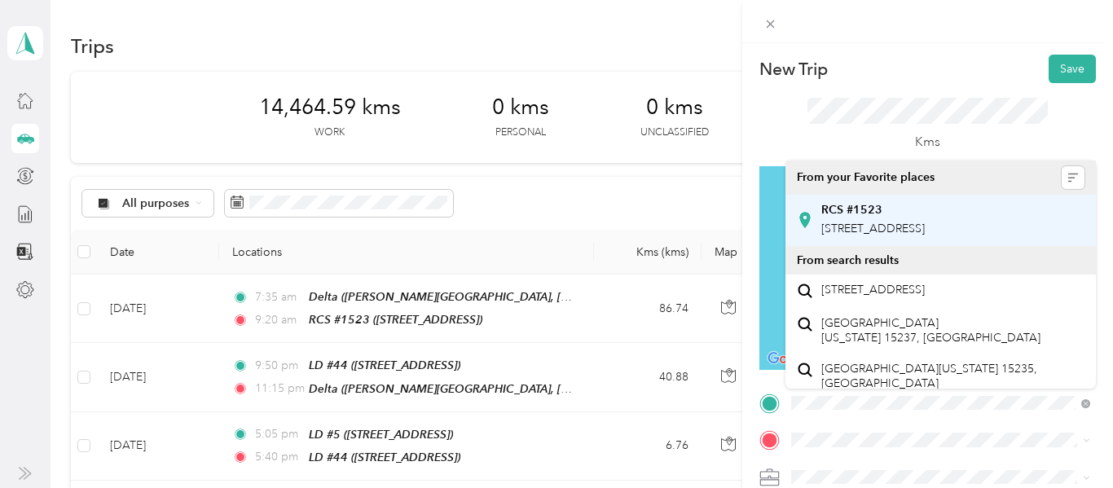
click at [925, 236] on span "[STREET_ADDRESS]" at bounding box center [873, 229] width 104 height 14
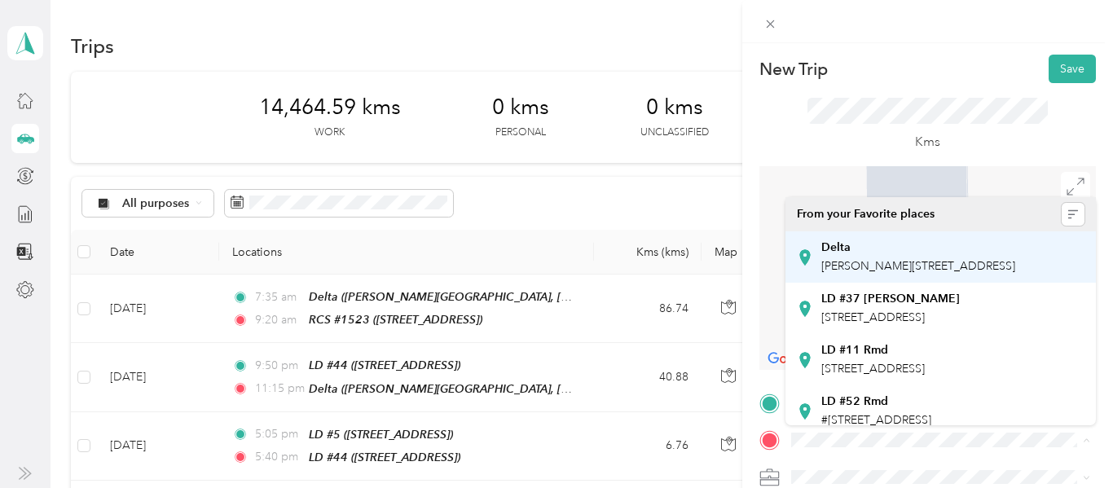
click at [919, 264] on span "[PERSON_NAME][STREET_ADDRESS]" at bounding box center [918, 266] width 194 height 14
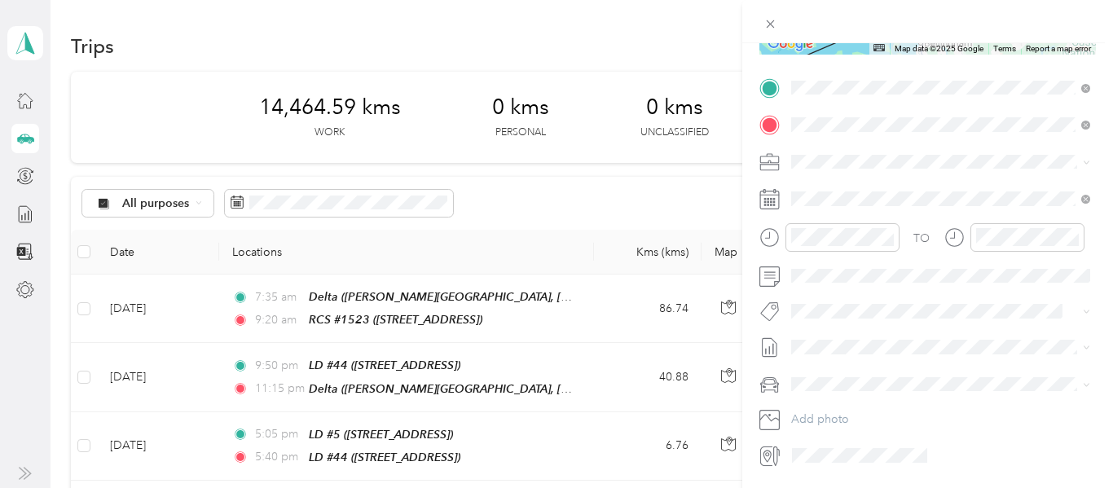
scroll to position [316, 0]
click at [925, 206] on span at bounding box center [941, 198] width 311 height 26
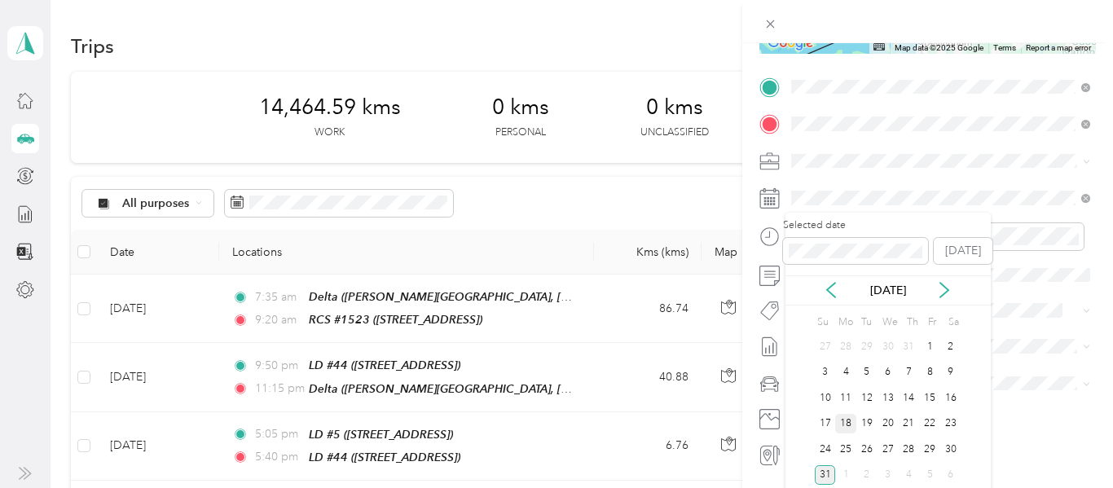
click at [854, 425] on div "18" at bounding box center [845, 424] width 21 height 20
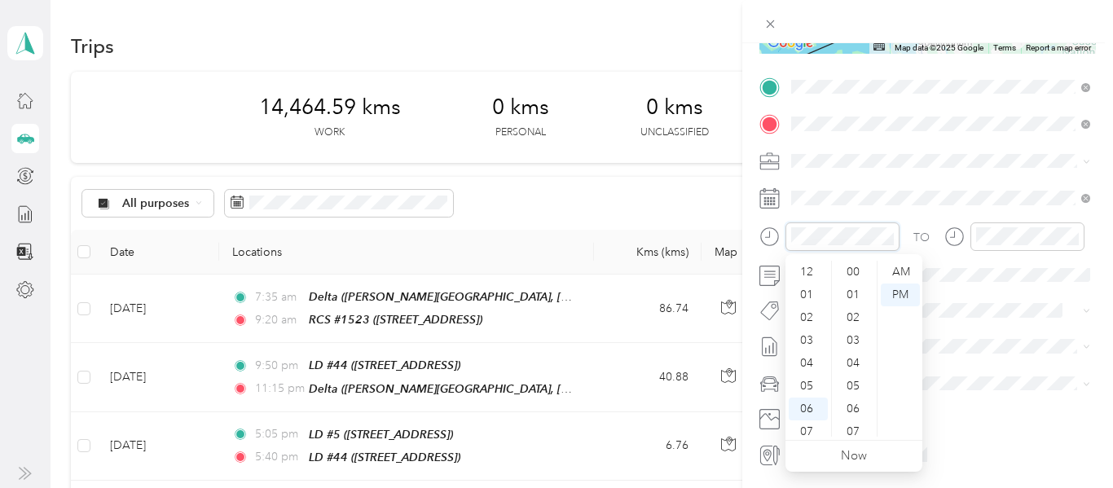
scroll to position [98, 0]
click at [804, 335] on div "07" at bounding box center [808, 334] width 39 height 23
click at [852, 296] on div "15" at bounding box center [854, 300] width 39 height 23
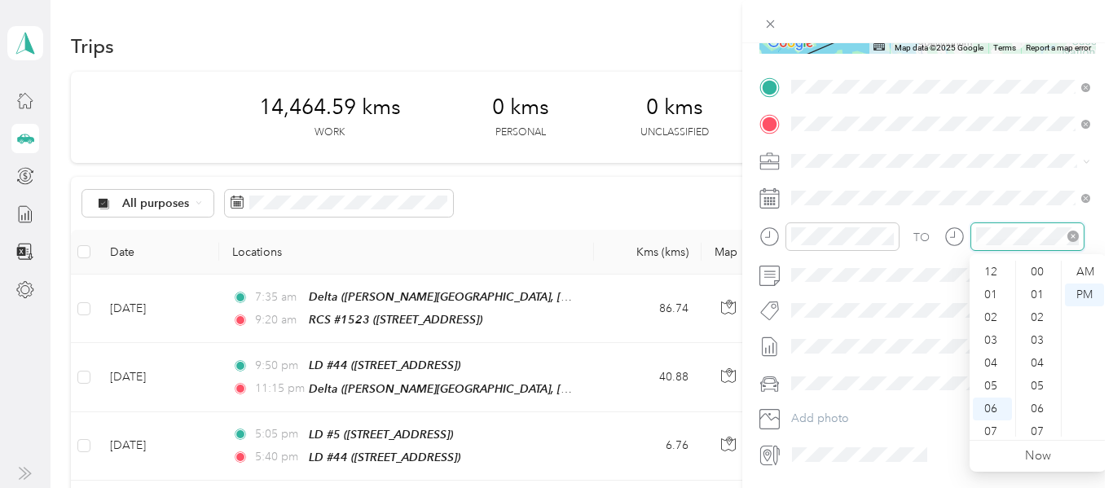
scroll to position [98, 0]
click at [996, 359] on div "08" at bounding box center [992, 357] width 39 height 23
click at [1036, 388] on div "50" at bounding box center [1039, 387] width 39 height 23
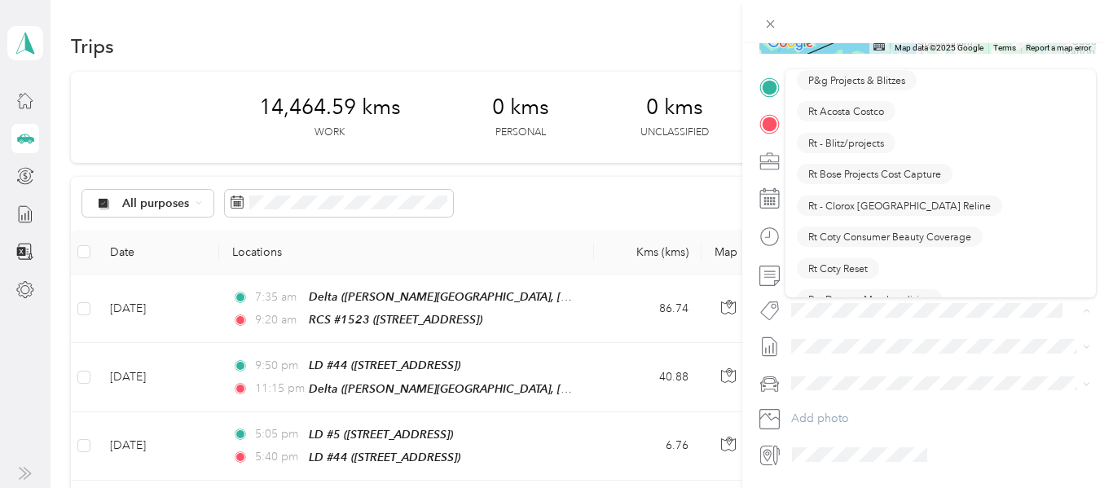
scroll to position [979, 0]
click at [857, 266] on span "Rt Coty Reset" at bounding box center [837, 267] width 59 height 15
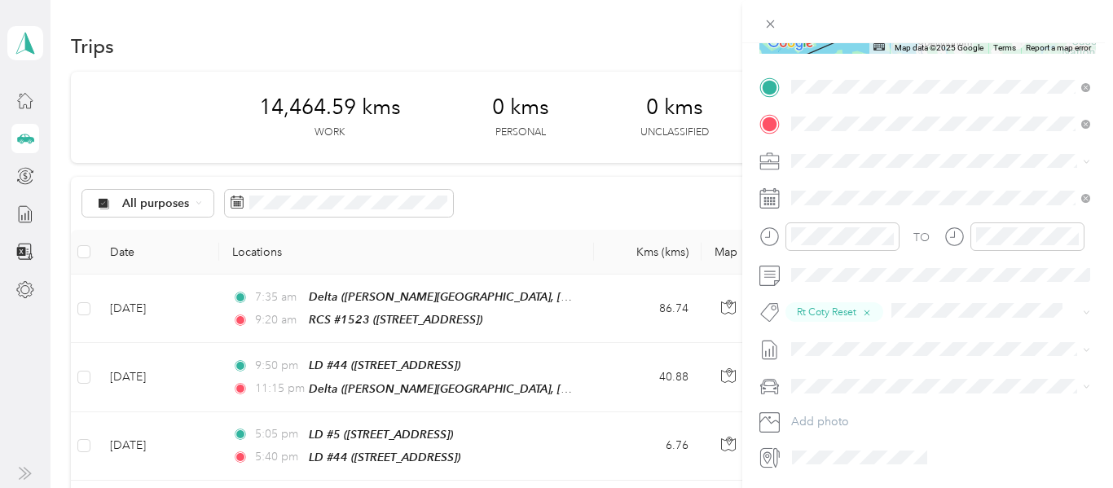
scroll to position [0, 0]
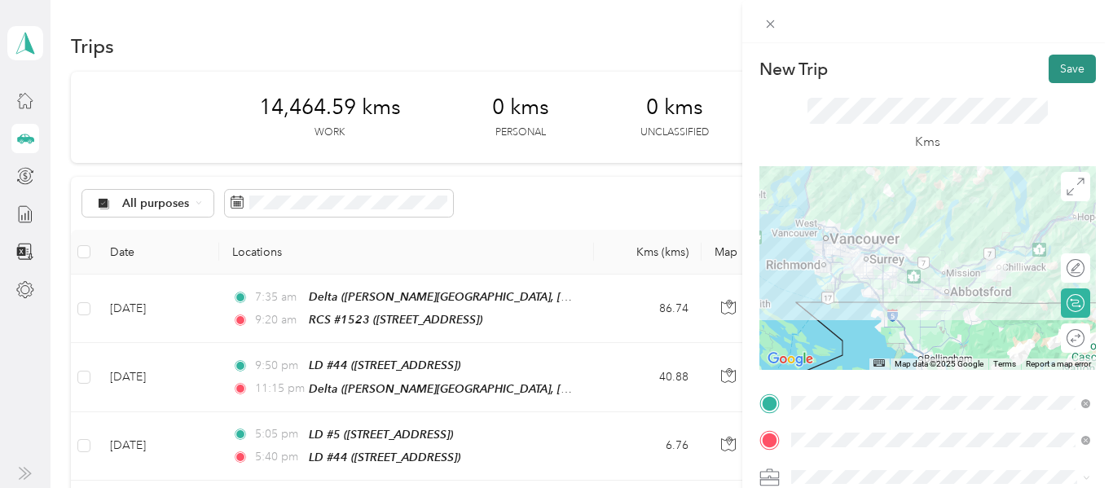
click at [1073, 67] on button "Save" at bounding box center [1072, 69] width 47 height 29
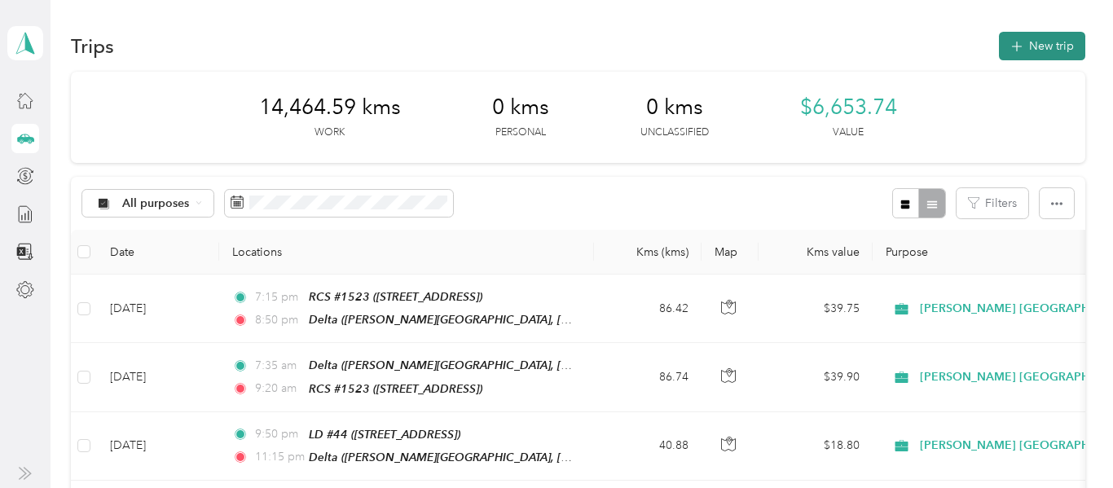
click at [1066, 47] on button "New trip" at bounding box center [1042, 46] width 86 height 29
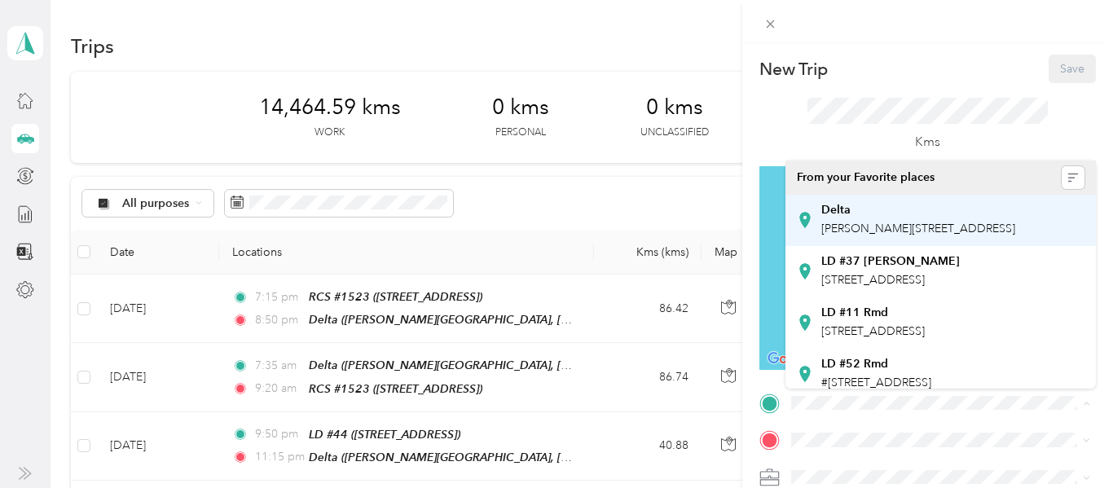
click at [848, 231] on span "[PERSON_NAME][STREET_ADDRESS]" at bounding box center [918, 229] width 194 height 14
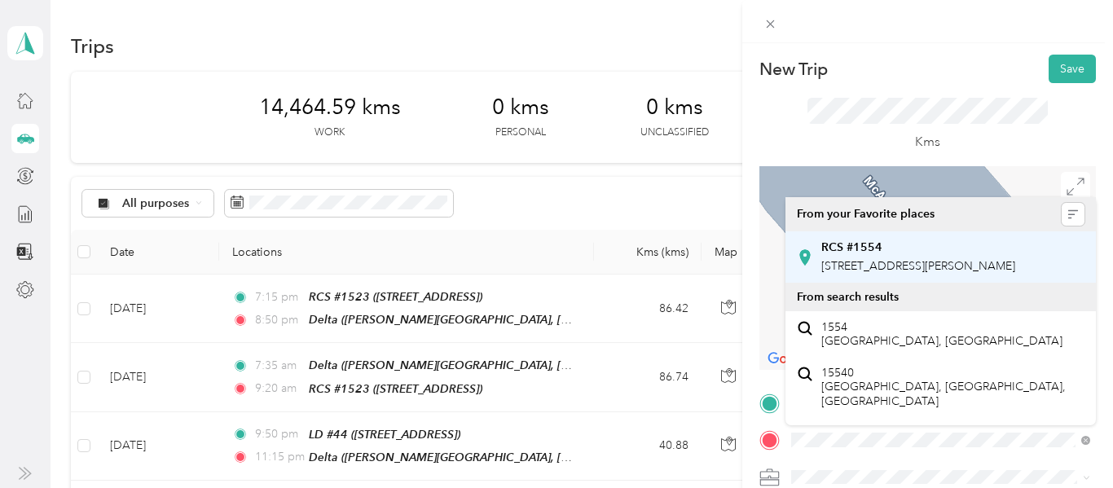
click at [926, 259] on span "[STREET_ADDRESS][PERSON_NAME]" at bounding box center [918, 266] width 194 height 14
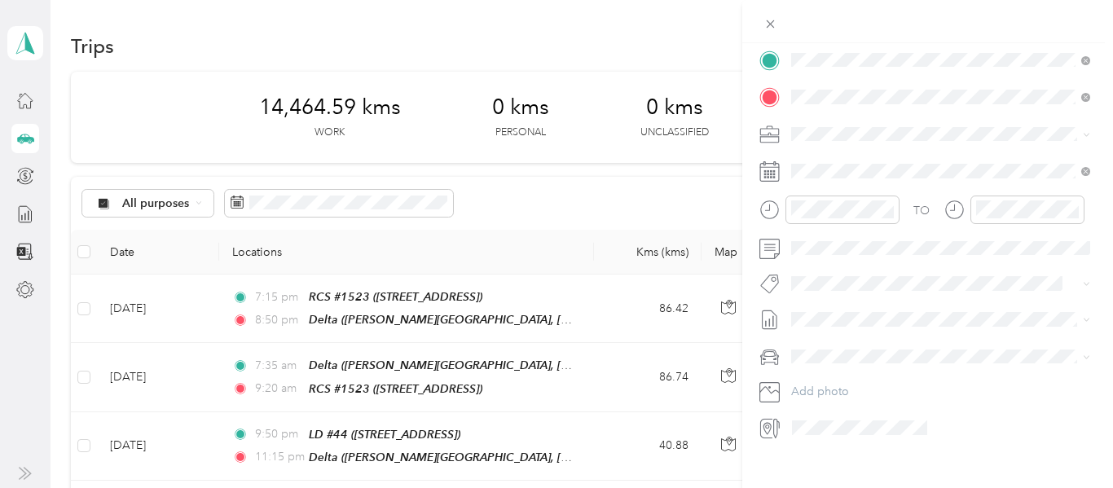
scroll to position [355, 0]
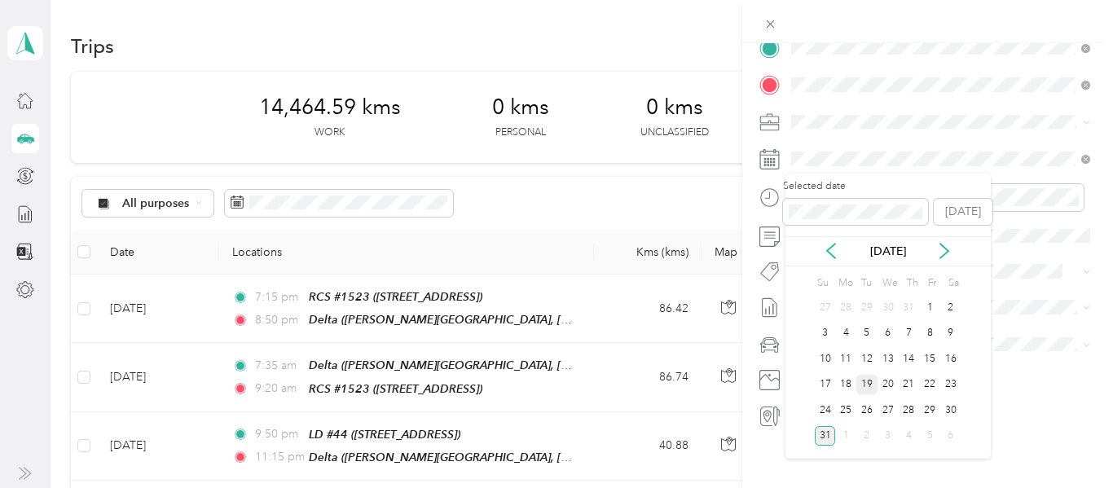
click at [866, 386] on div "19" at bounding box center [867, 385] width 21 height 20
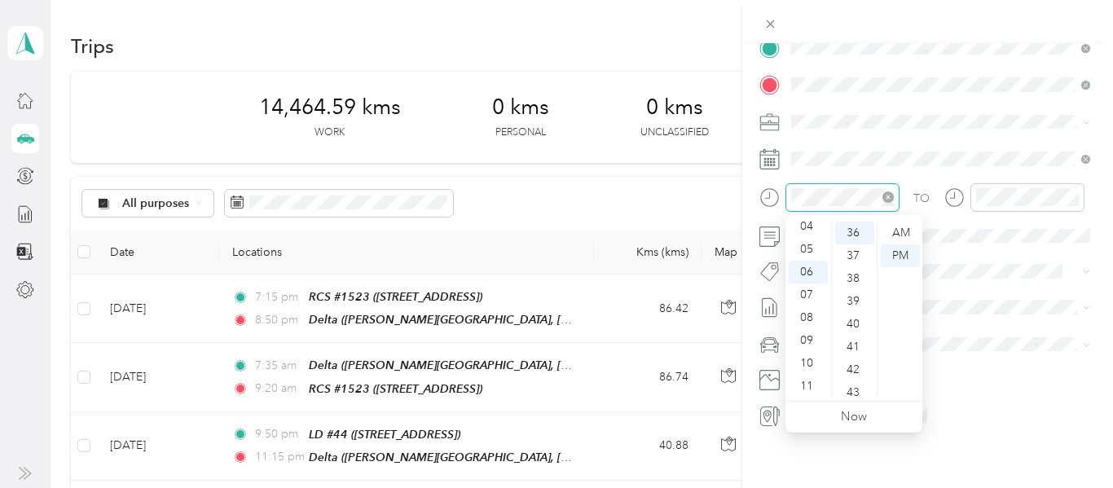
scroll to position [821, 0]
click at [811, 338] on div "09" at bounding box center [808, 340] width 39 height 23
click at [852, 231] on div "00" at bounding box center [854, 233] width 39 height 23
click at [902, 227] on div "AM" at bounding box center [900, 233] width 39 height 23
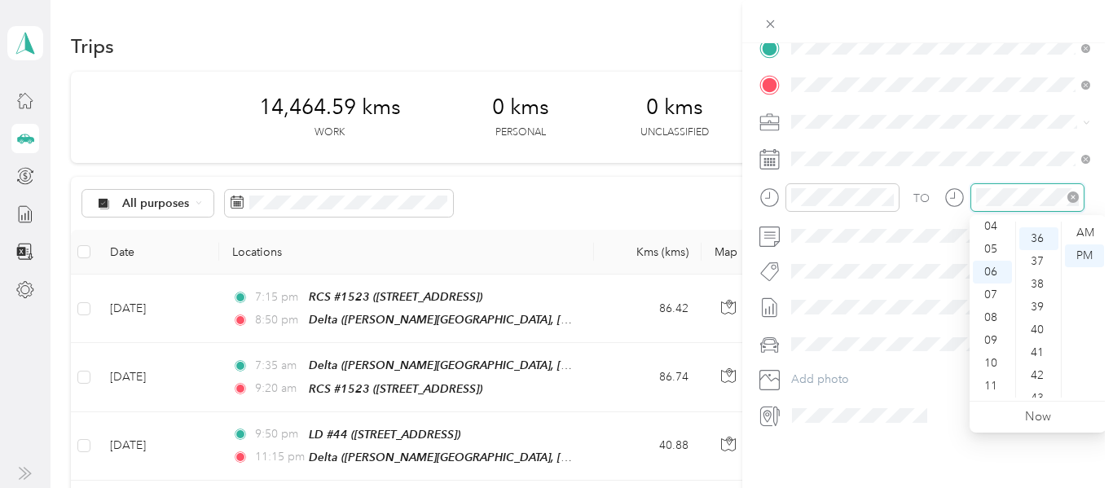
scroll to position [821, 0]
click at [995, 336] on div "09" at bounding box center [992, 340] width 39 height 23
click at [1036, 253] on div "15" at bounding box center [1039, 258] width 39 height 23
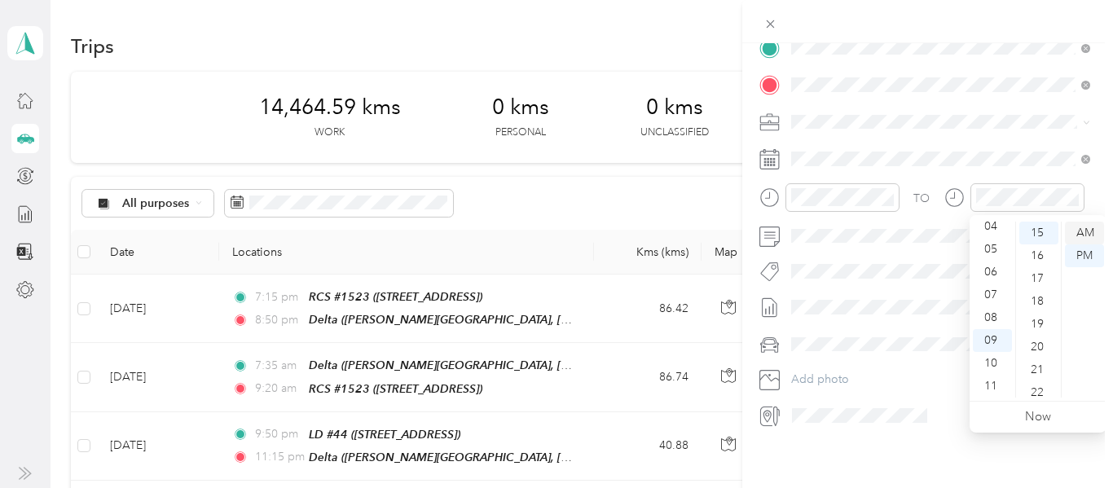
click at [1088, 236] on div "AM" at bounding box center [1084, 233] width 39 height 23
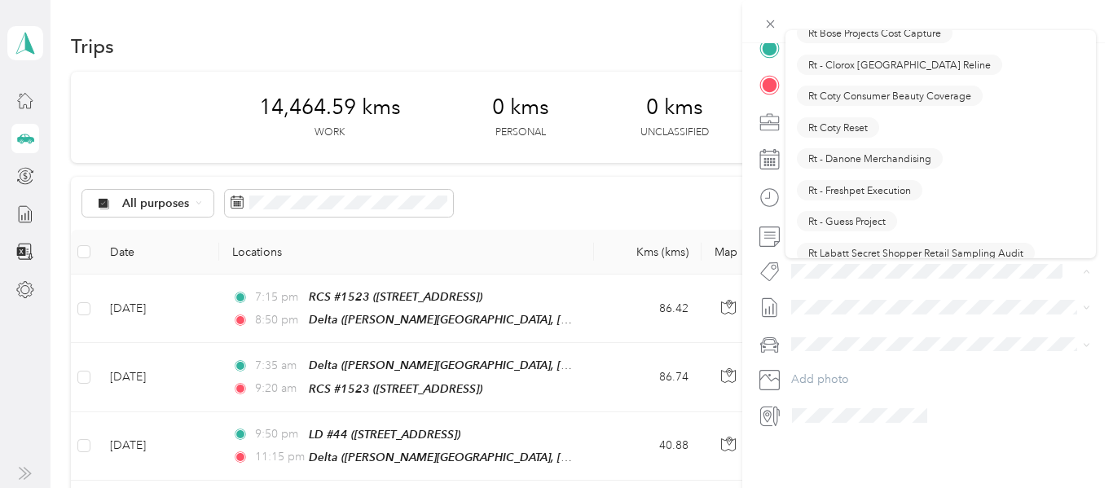
scroll to position [1081, 0]
click at [848, 129] on span "Rt Coty Reset" at bounding box center [837, 125] width 59 height 15
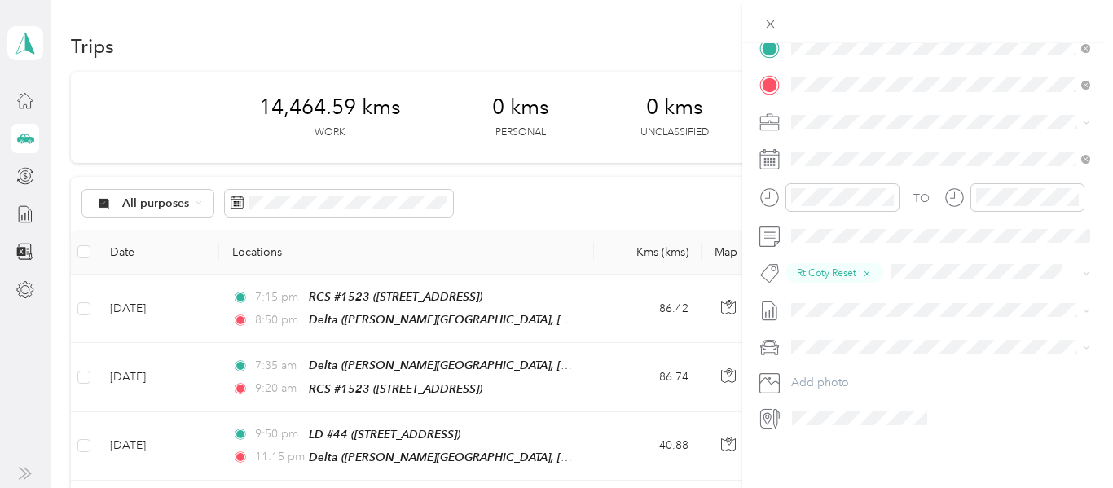
scroll to position [0, 0]
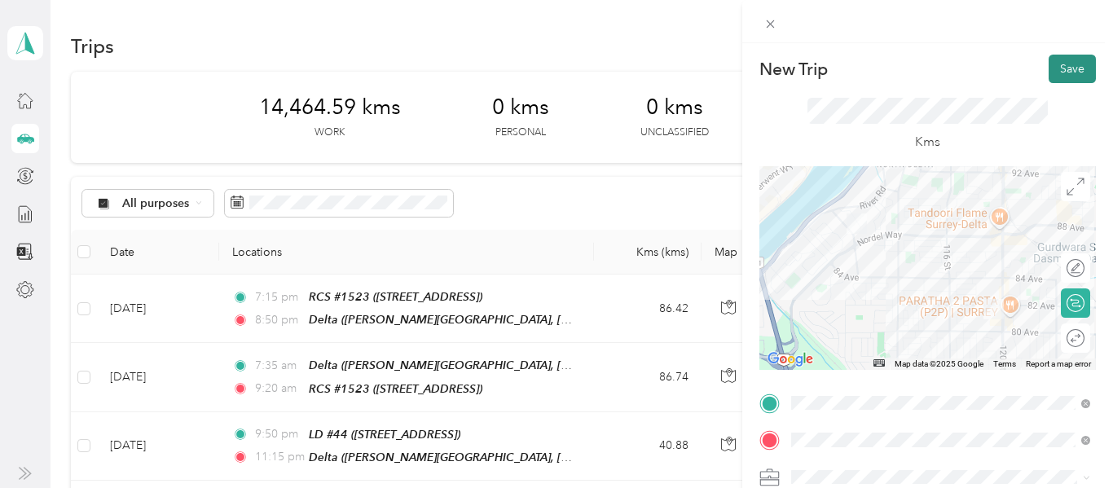
click at [1069, 73] on button "Save" at bounding box center [1072, 69] width 47 height 29
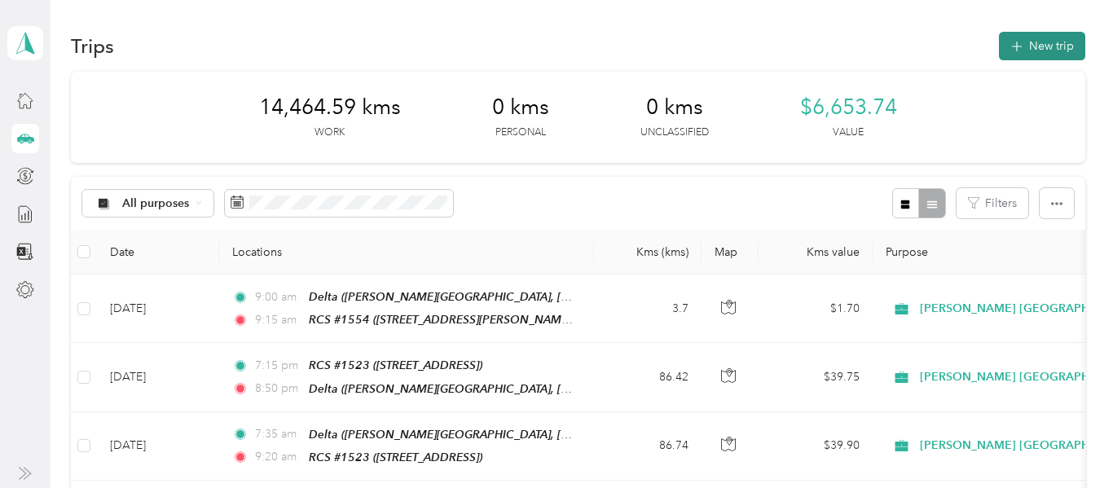
click at [1068, 52] on button "New trip" at bounding box center [1042, 46] width 86 height 29
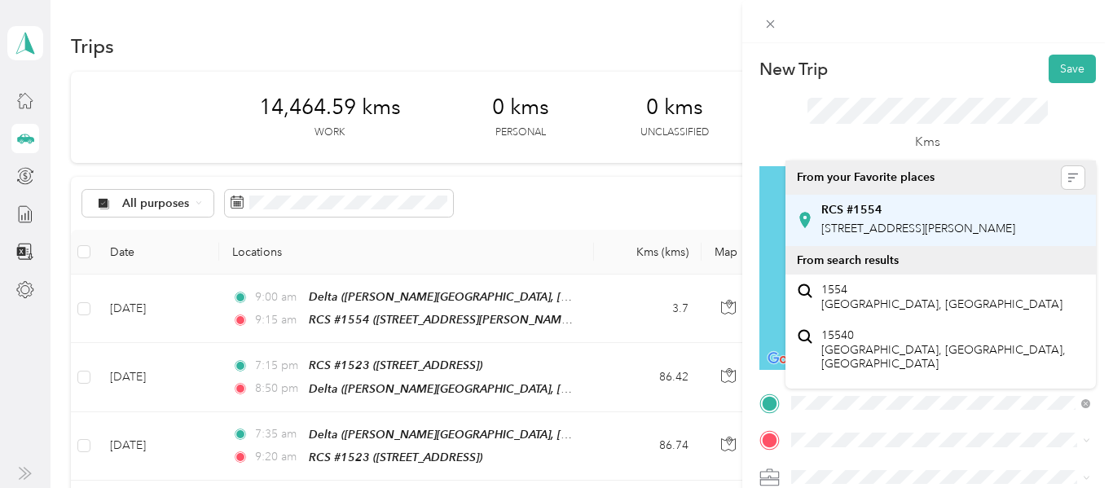
click at [871, 236] on div "RCS #1554 [STREET_ADDRESS][PERSON_NAME]" at bounding box center [918, 220] width 194 height 34
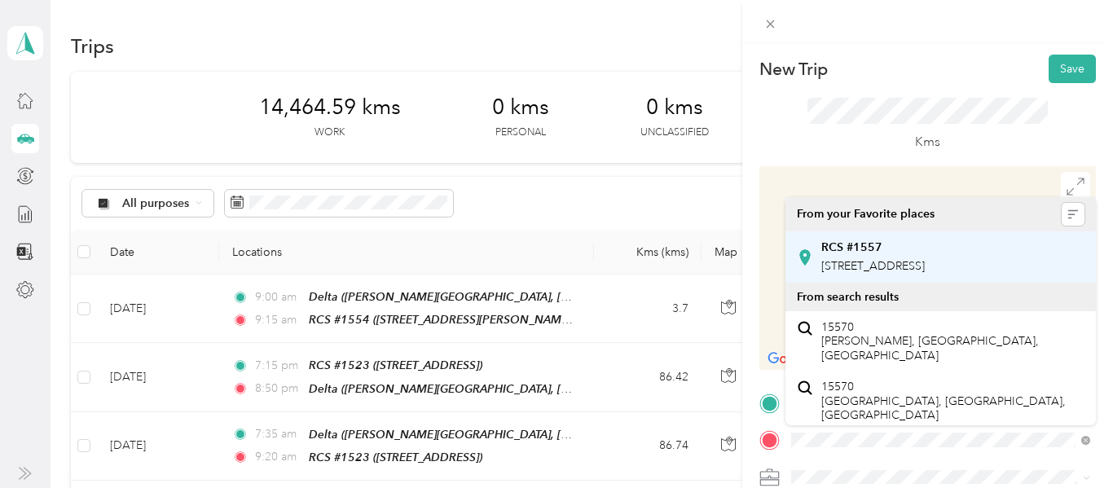
click at [876, 261] on span "[STREET_ADDRESS]" at bounding box center [873, 266] width 104 height 14
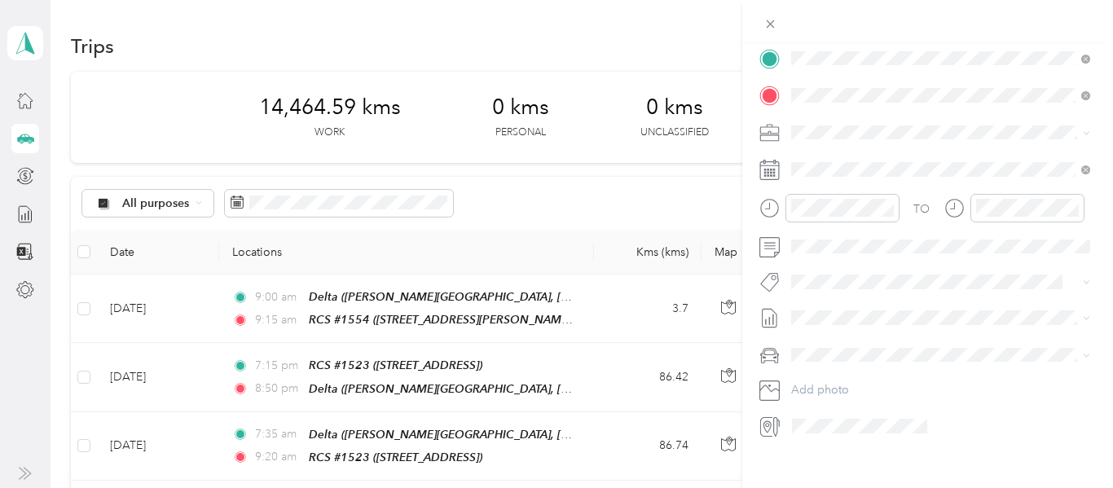
scroll to position [355, 0]
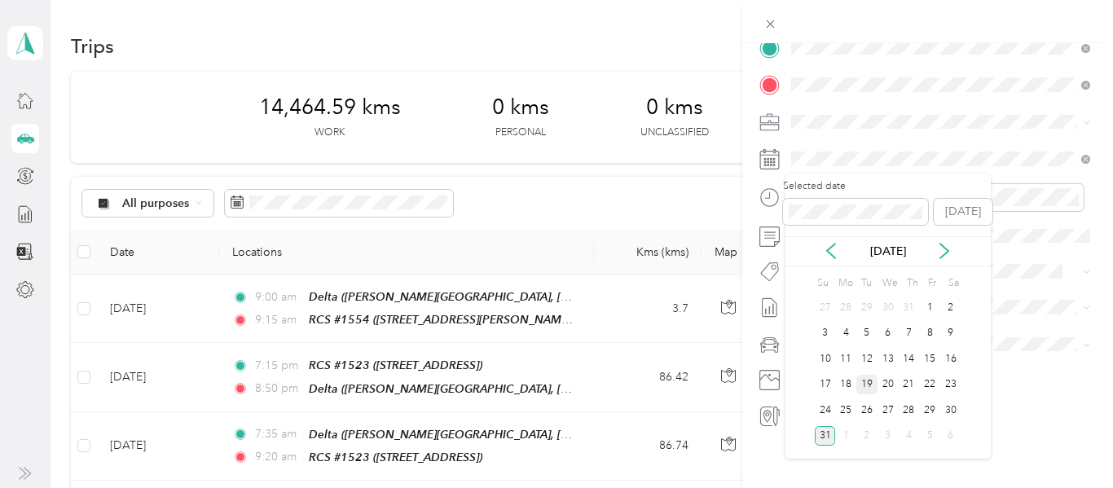
click at [870, 385] on div "19" at bounding box center [867, 385] width 21 height 20
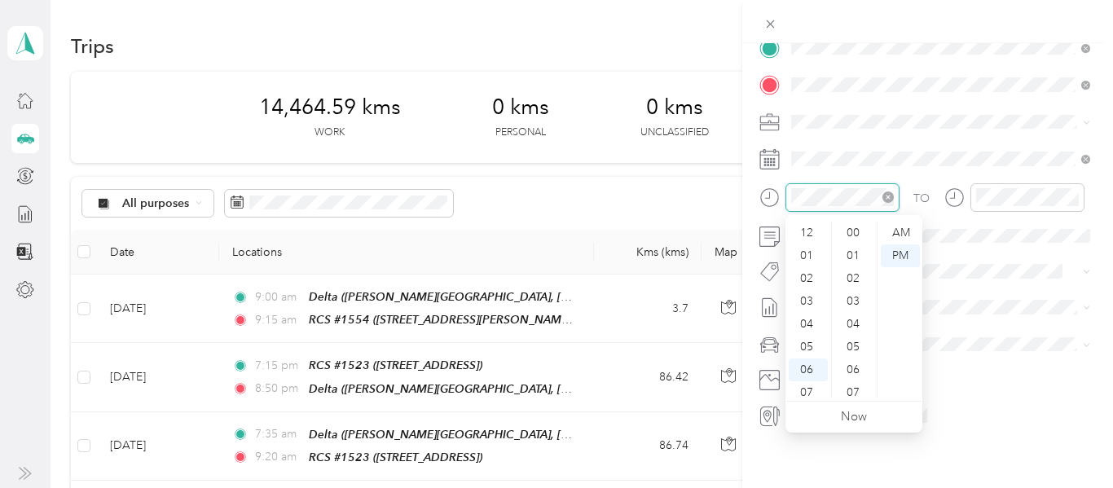
scroll to position [98, 0]
click at [802, 230] on div "04" at bounding box center [808, 226] width 39 height 23
click at [850, 336] on div "25" at bounding box center [854, 334] width 39 height 23
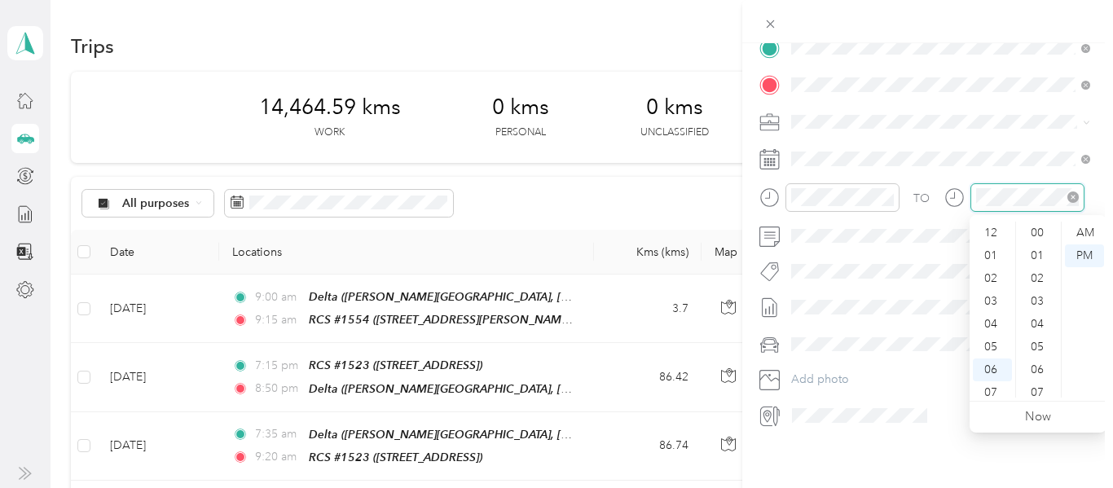
scroll to position [98, 0]
click at [994, 249] on div "05" at bounding box center [992, 249] width 39 height 23
click at [1041, 294] on div "55" at bounding box center [1039, 295] width 39 height 23
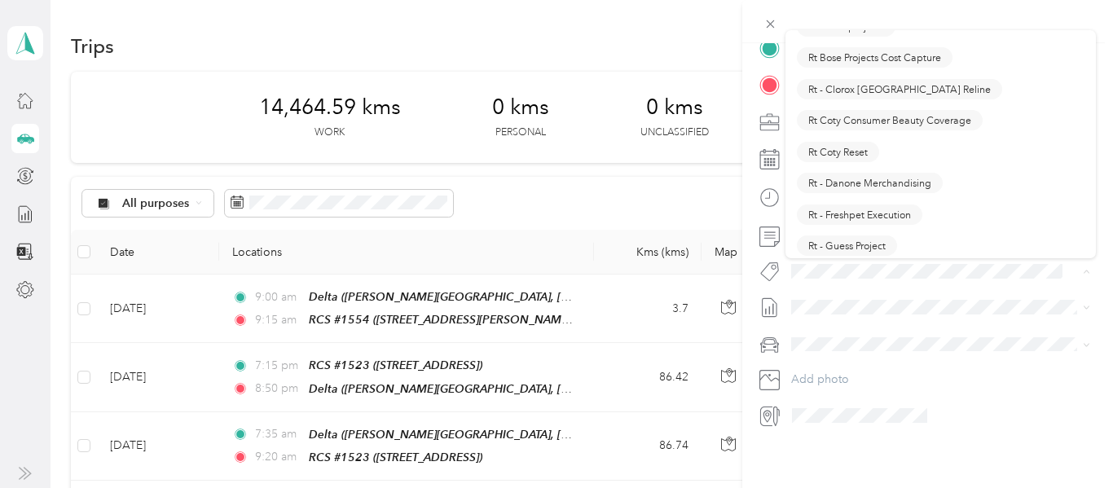
scroll to position [1063, 0]
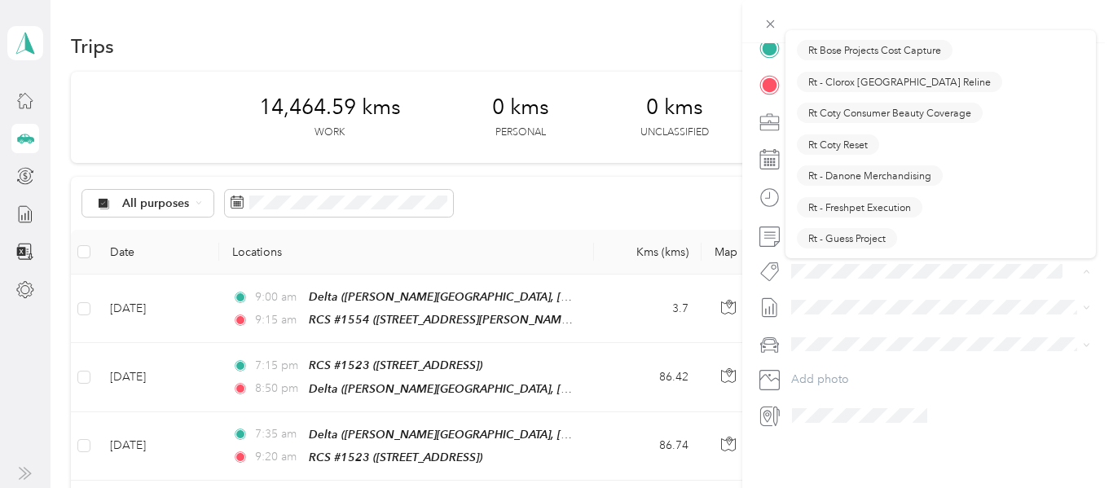
click at [873, 140] on button "Rt Coty Reset" at bounding box center [838, 144] width 82 height 20
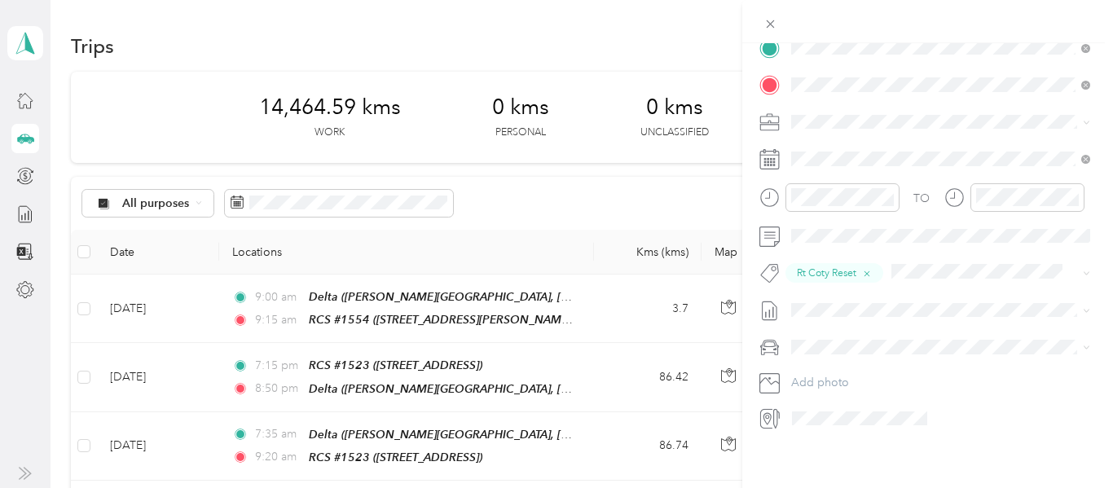
scroll to position [0, 0]
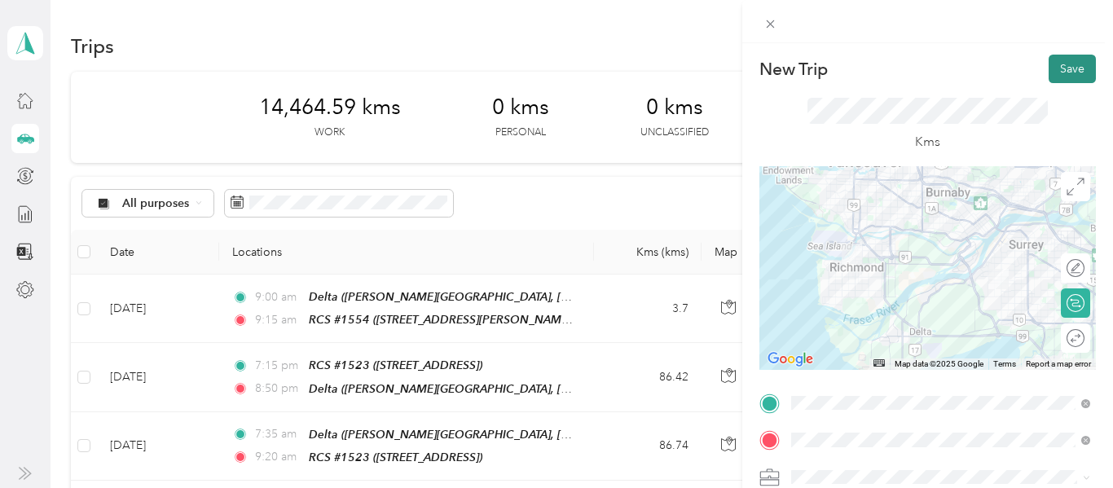
click at [1083, 61] on button "Save" at bounding box center [1072, 69] width 47 height 29
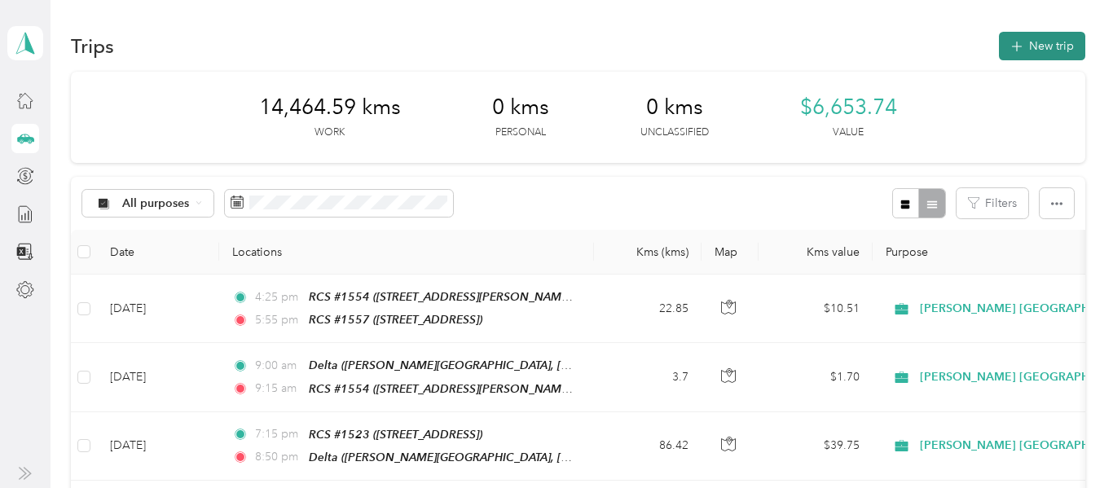
click at [1069, 46] on button "New trip" at bounding box center [1042, 46] width 86 height 29
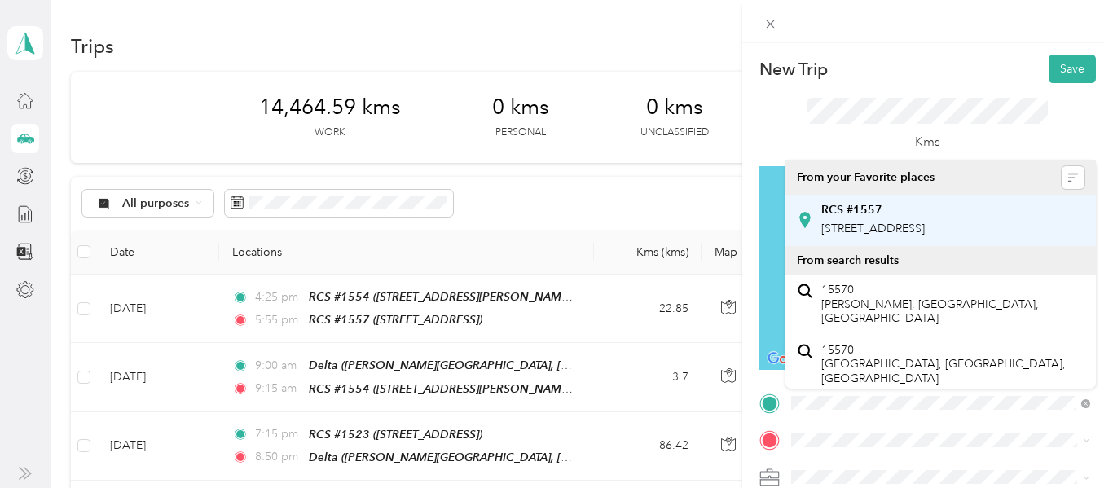
click at [925, 237] on div "RCS #1557 [STREET_ADDRESS]" at bounding box center [873, 220] width 104 height 34
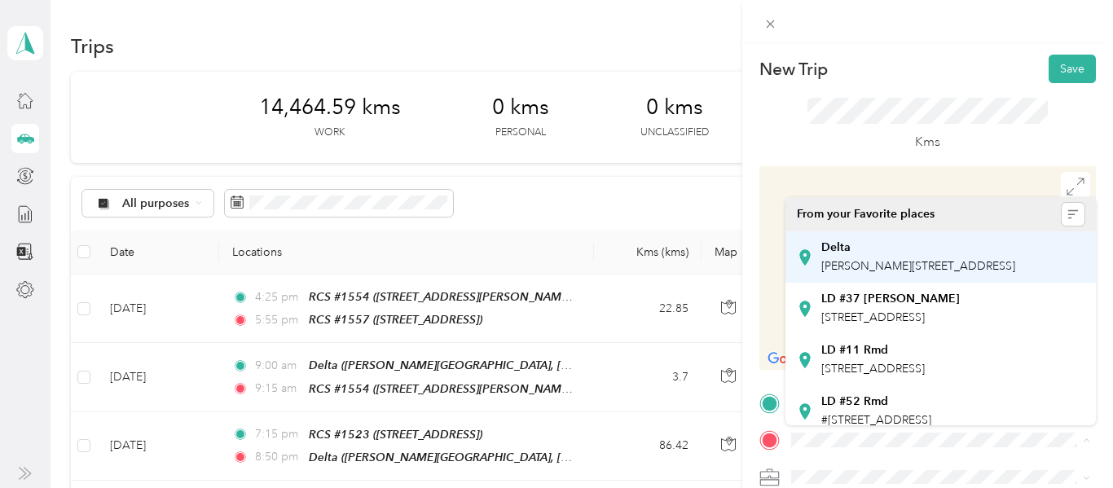
click at [979, 273] on div "Delta [PERSON_NAME][STREET_ADDRESS]" at bounding box center [918, 257] width 194 height 34
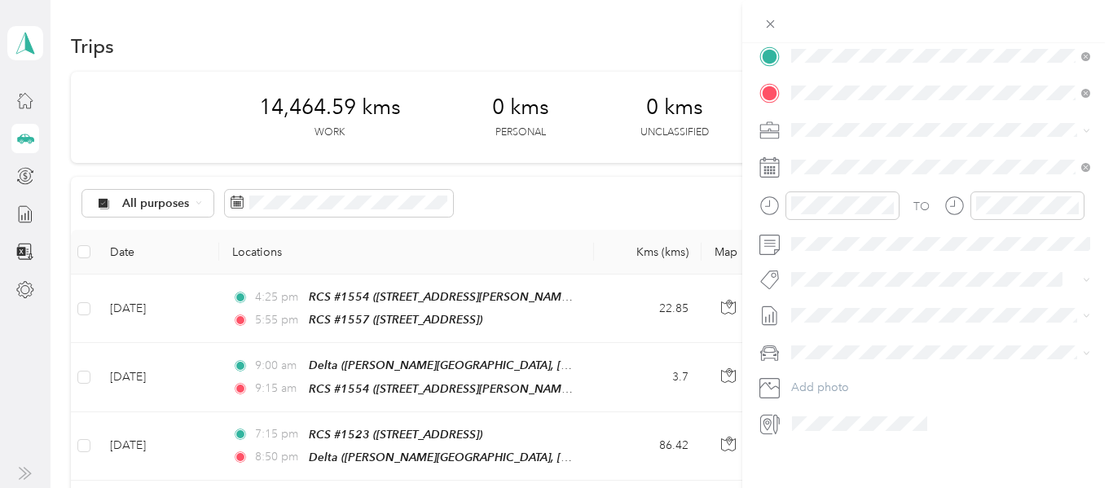
scroll to position [355, 0]
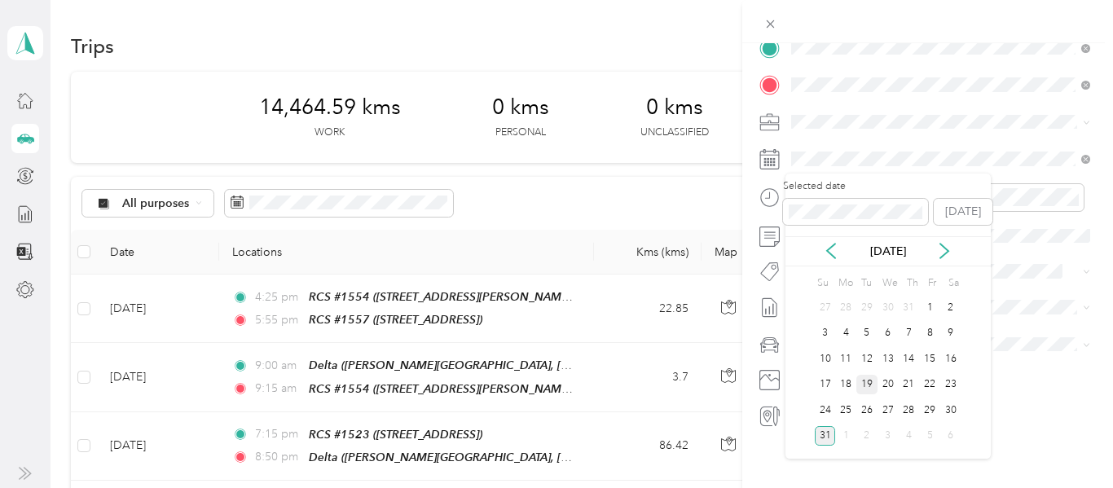
click at [866, 386] on div "19" at bounding box center [867, 385] width 21 height 20
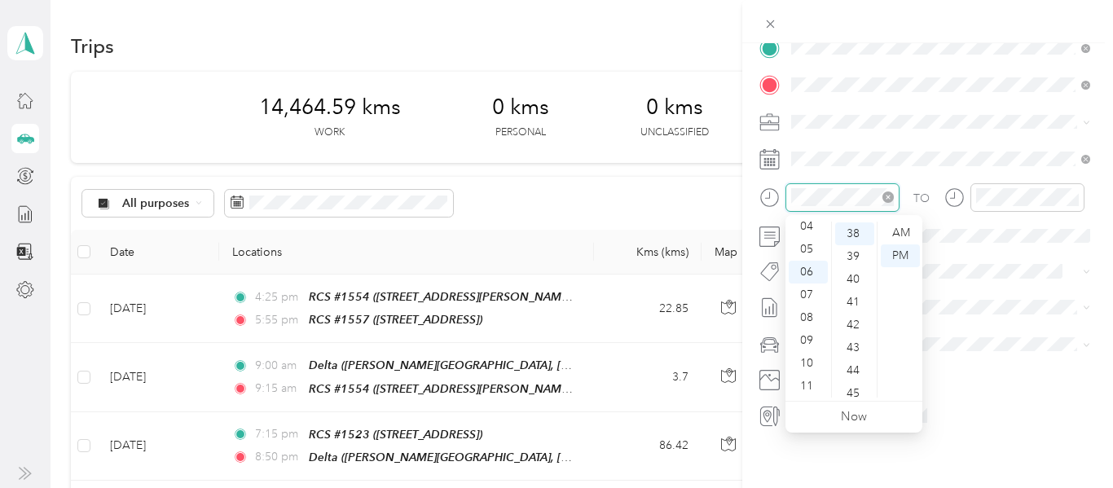
scroll to position [867, 0]
click at [806, 363] on div "10" at bounding box center [808, 363] width 39 height 23
click at [852, 234] on div "20" at bounding box center [854, 237] width 39 height 23
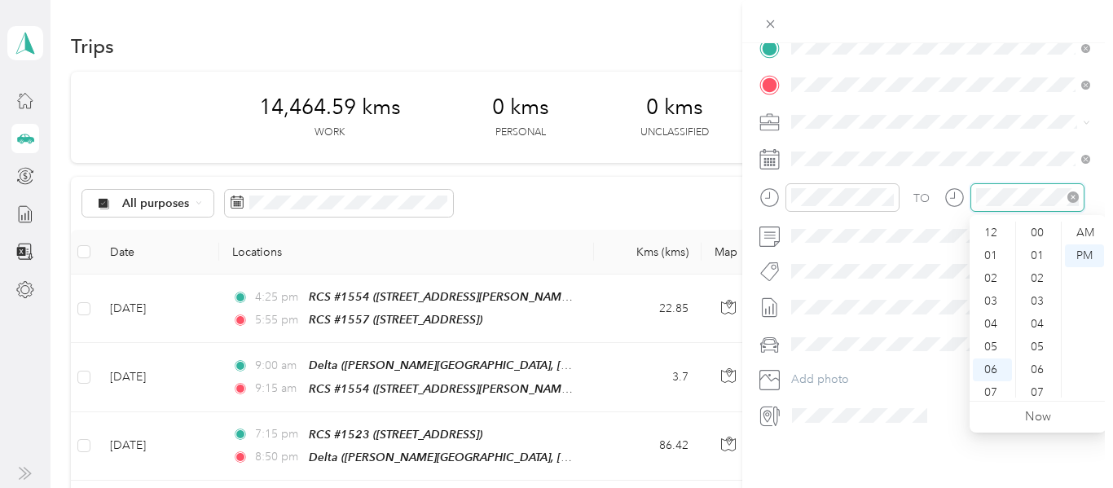
scroll to position [98, 0]
click at [997, 366] on div "10" at bounding box center [992, 363] width 39 height 23
click at [1036, 291] on div "55" at bounding box center [1039, 295] width 39 height 23
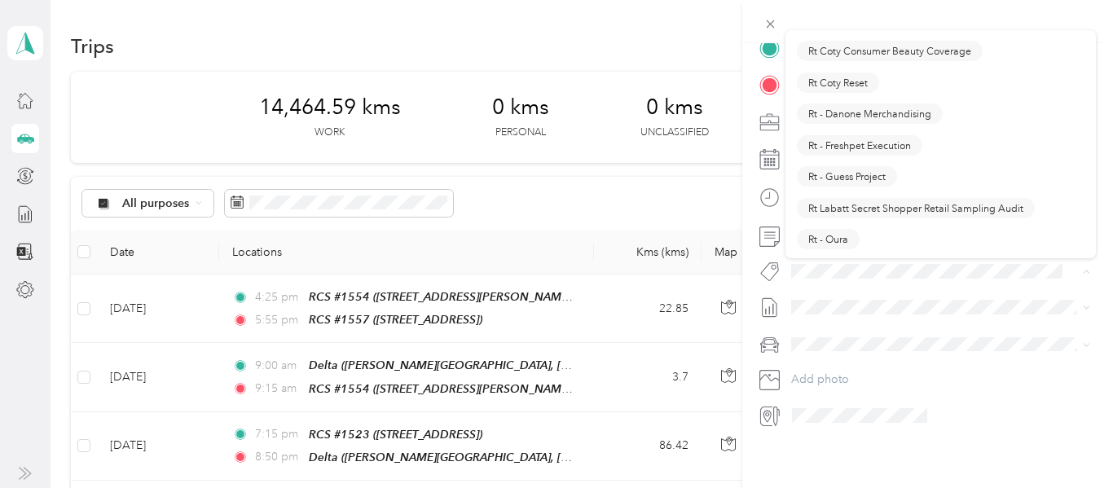
scroll to position [1126, 0]
click at [859, 79] on span "Rt Coty Reset" at bounding box center [837, 80] width 59 height 15
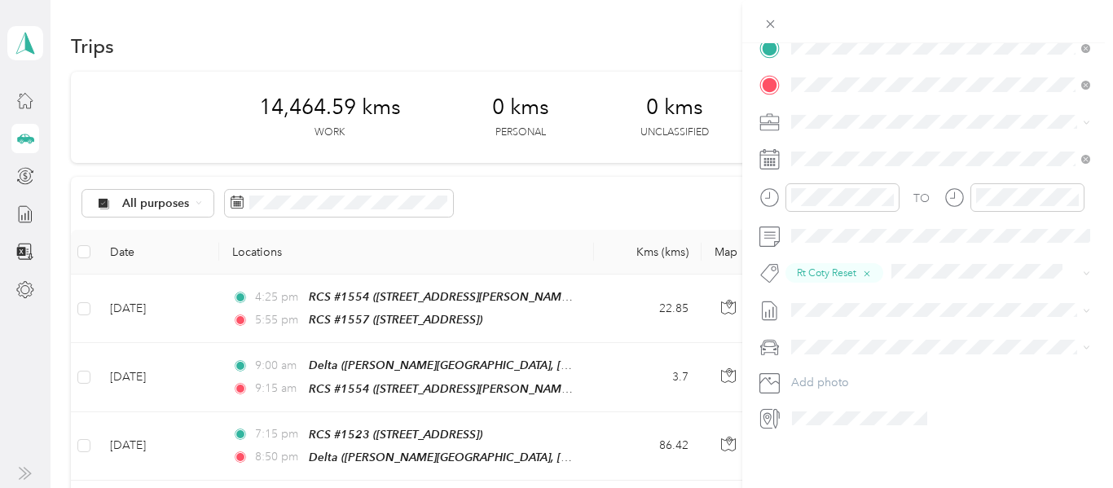
scroll to position [0, 0]
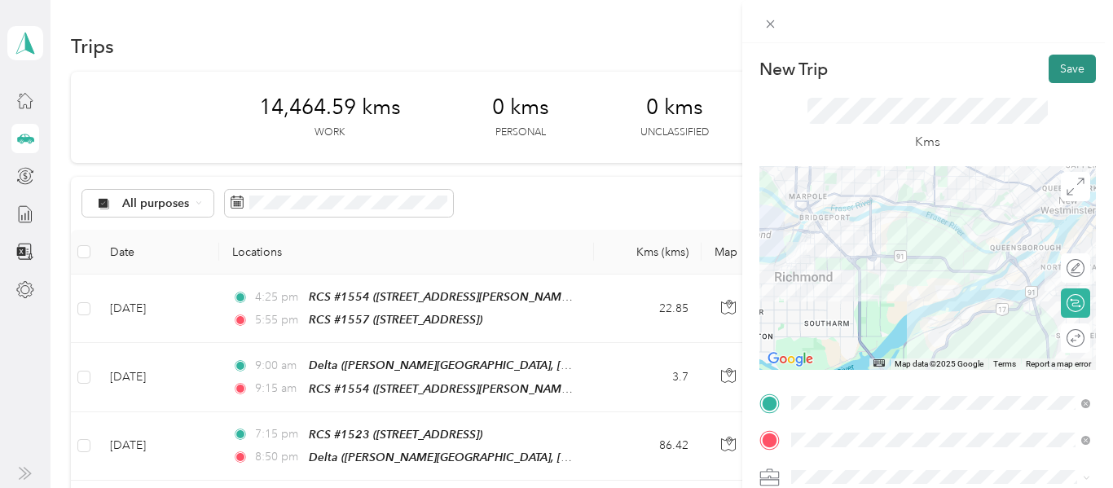
click at [1069, 71] on button "Save" at bounding box center [1072, 69] width 47 height 29
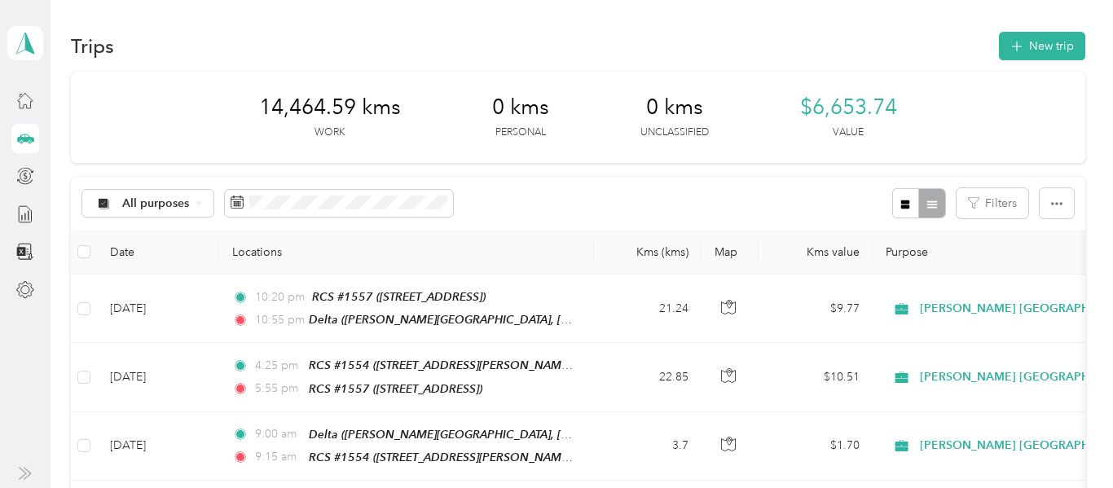
click at [1069, 72] on div "14,464.59 kms Work 0 kms Personal 0 kms Unclassified $6,653.74 Value" at bounding box center [578, 117] width 1015 height 91
click at [1052, 33] on button "New trip" at bounding box center [1042, 46] width 86 height 29
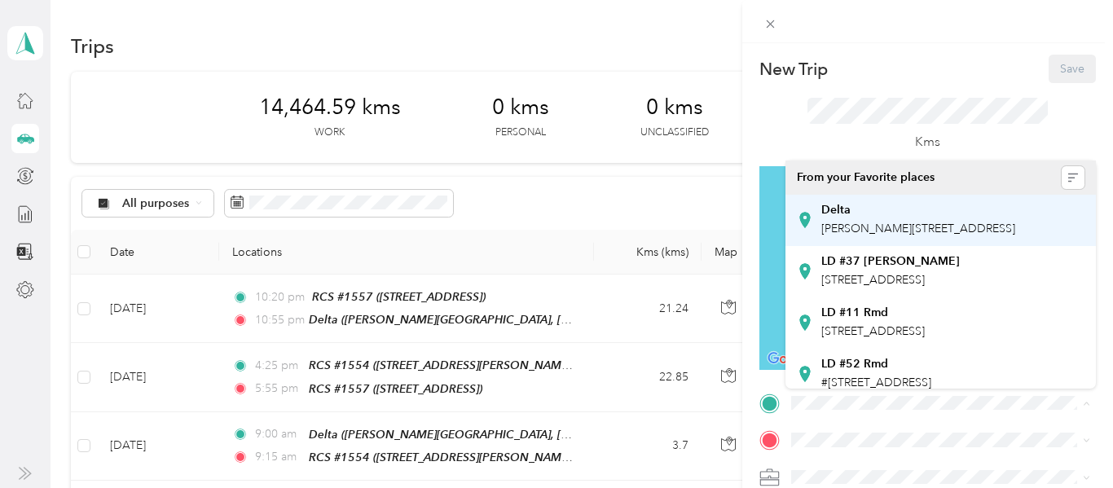
click at [884, 227] on span "[PERSON_NAME][STREET_ADDRESS]" at bounding box center [918, 229] width 194 height 14
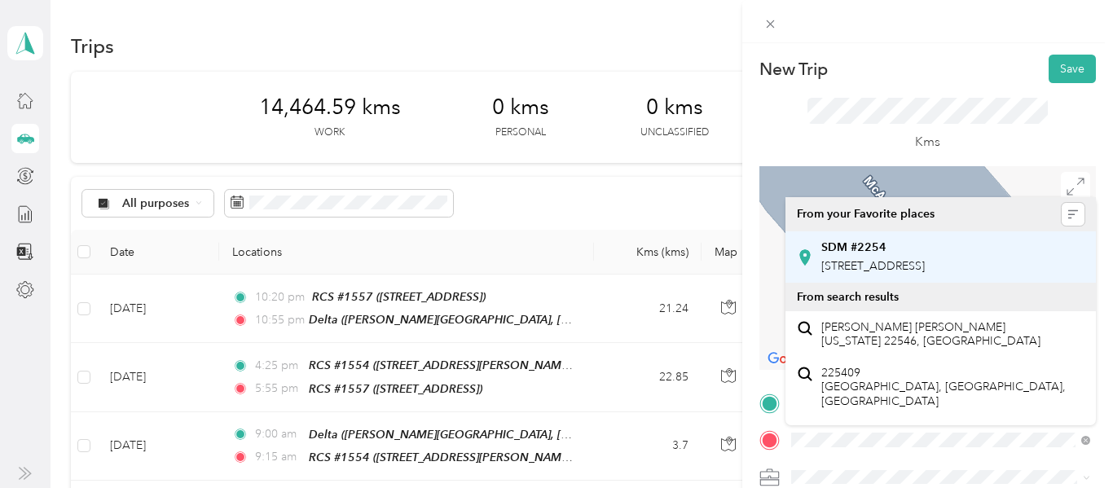
click at [925, 271] on span "[STREET_ADDRESS]" at bounding box center [873, 266] width 104 height 14
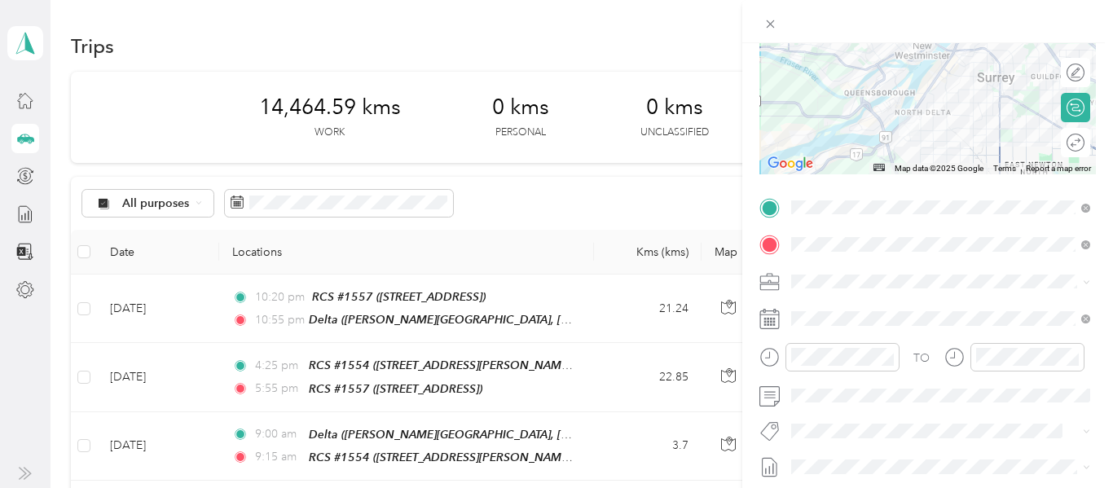
scroll to position [246, 0]
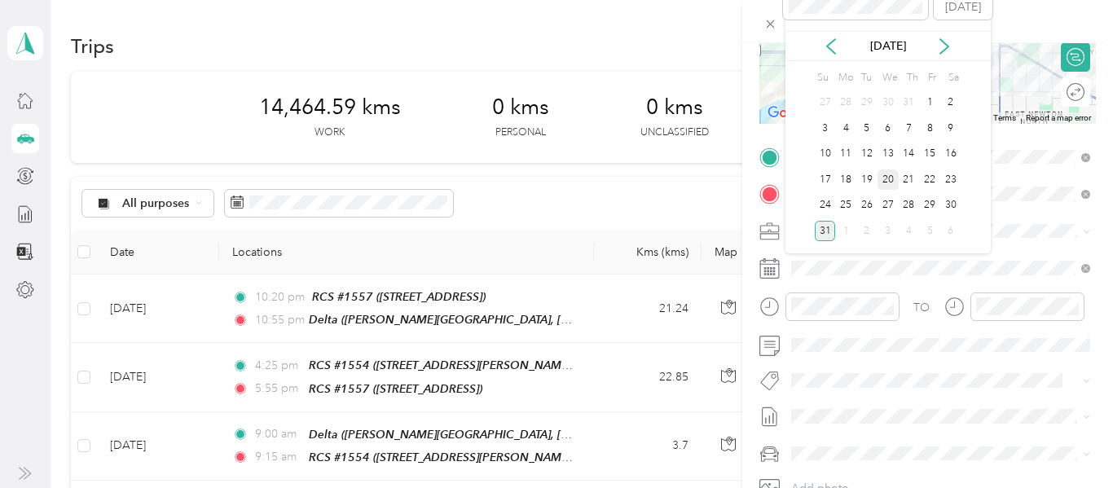
click at [885, 181] on div "20" at bounding box center [888, 180] width 21 height 20
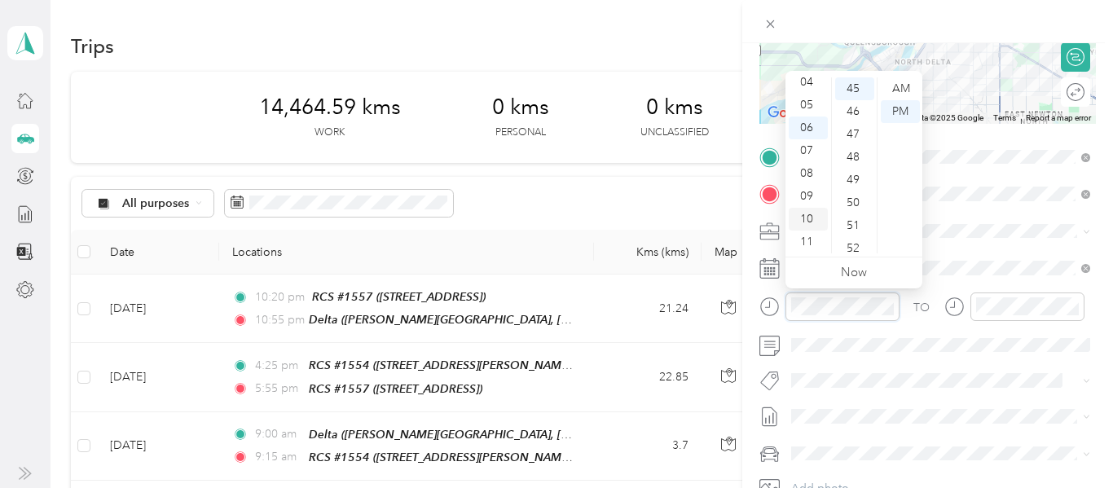
scroll to position [0, 0]
click at [810, 91] on div "12" at bounding box center [808, 88] width 39 height 23
click at [852, 198] on div "05" at bounding box center [854, 203] width 39 height 23
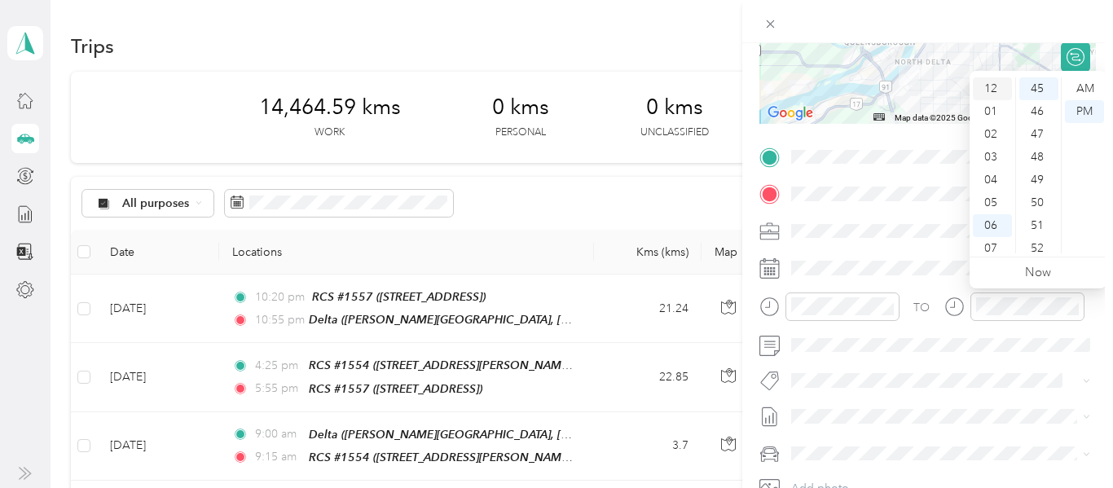
click at [993, 93] on div "12" at bounding box center [992, 88] width 39 height 23
click at [1041, 200] on div "50" at bounding box center [1039, 203] width 39 height 23
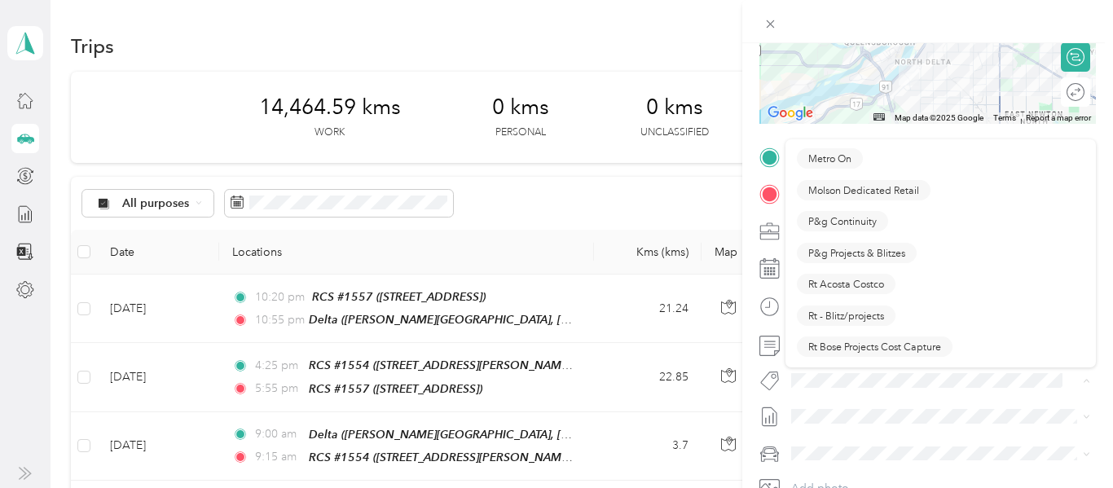
scroll to position [876, 0]
click at [857, 320] on span "Rt - Blitz/projects" at bounding box center [846, 314] width 76 height 15
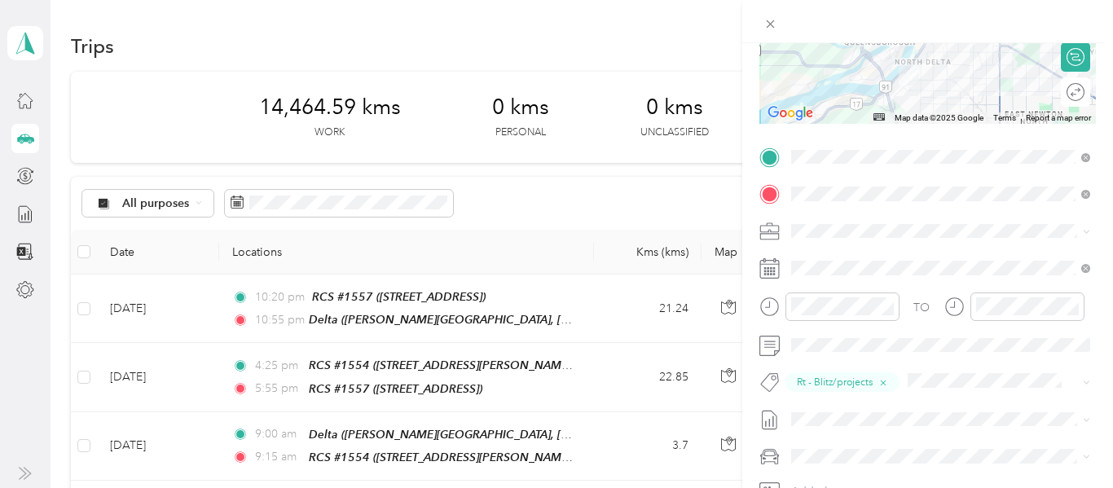
scroll to position [0, 0]
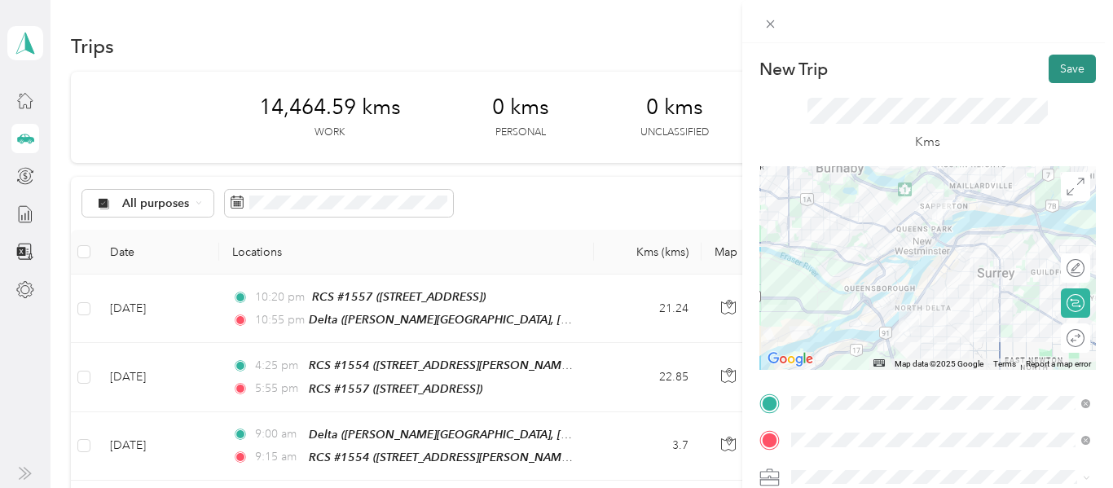
click at [1075, 65] on button "Save" at bounding box center [1072, 69] width 47 height 29
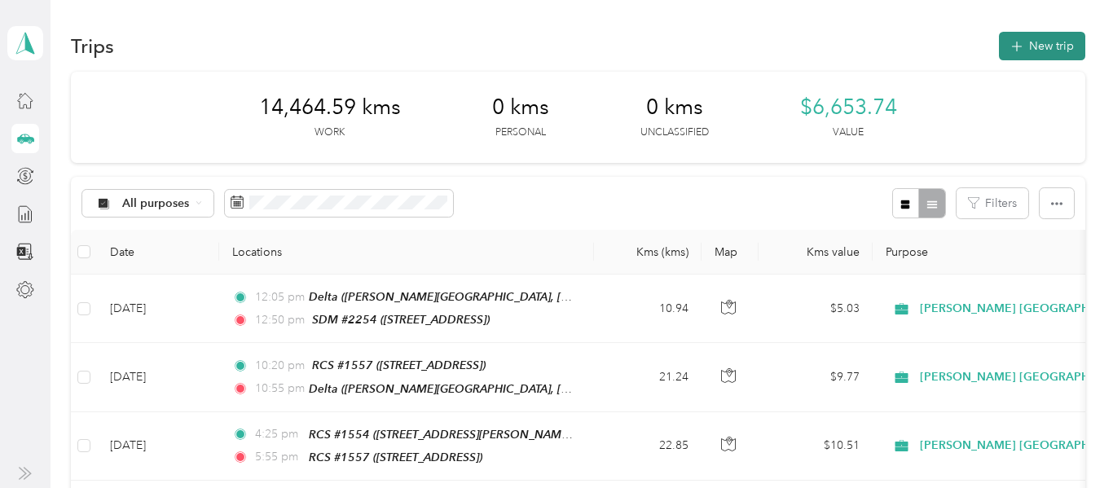
click at [1052, 53] on button "New trip" at bounding box center [1042, 46] width 86 height 29
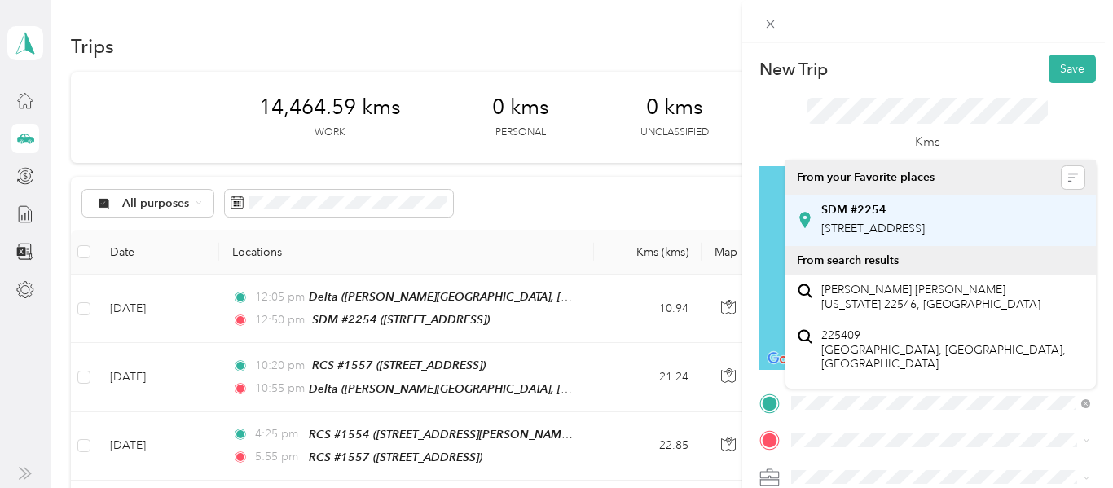
click at [925, 236] on span "[STREET_ADDRESS]" at bounding box center [873, 229] width 104 height 14
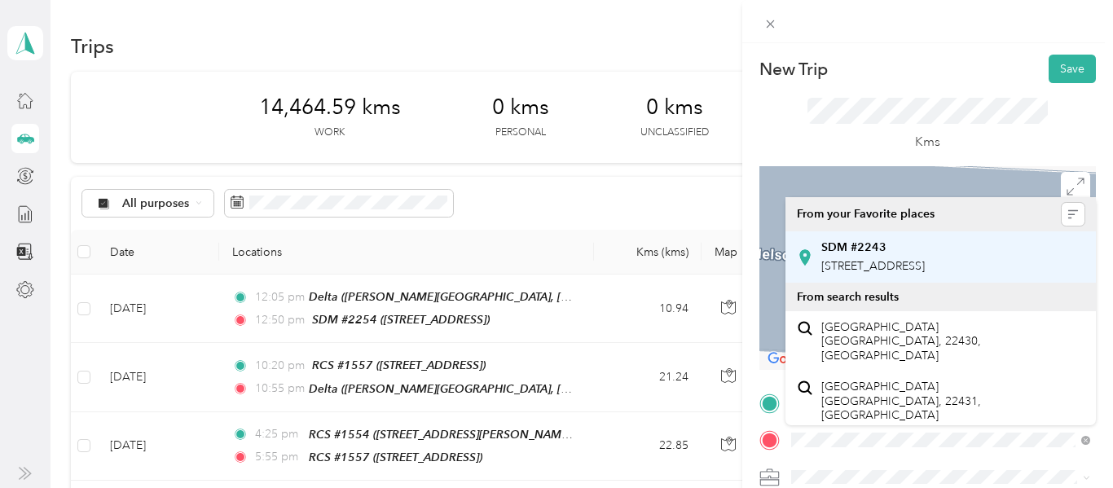
click at [920, 273] on span "[STREET_ADDRESS]" at bounding box center [873, 266] width 104 height 14
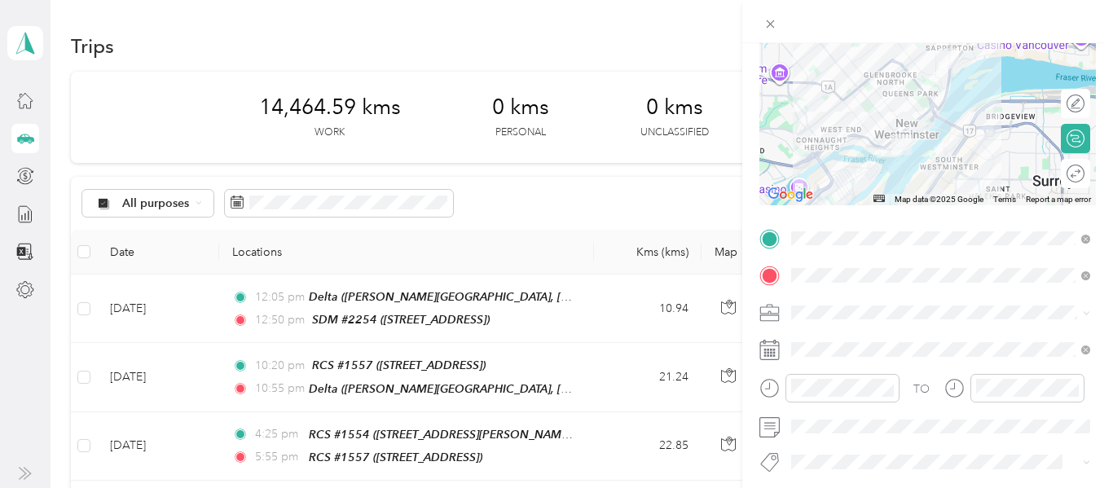
scroll to position [172, 0]
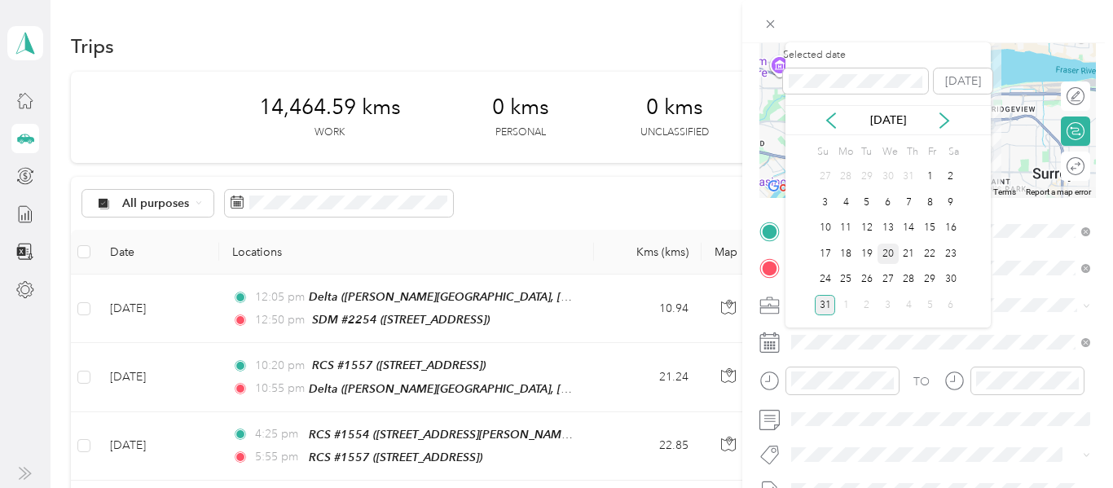
click at [888, 253] on div "20" at bounding box center [888, 254] width 21 height 20
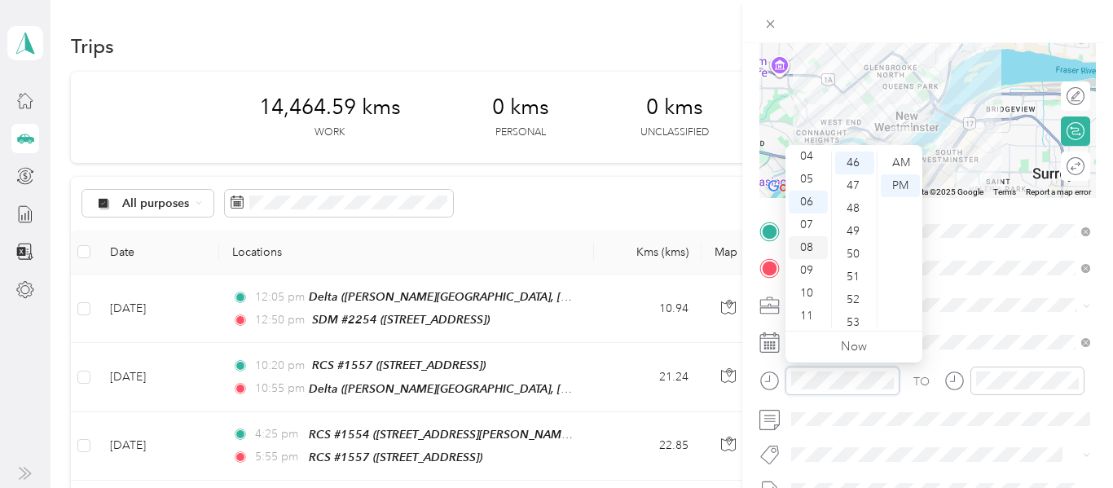
scroll to position [0, 0]
click at [808, 187] on div "01" at bounding box center [808, 185] width 39 height 23
click at [857, 232] on div "20" at bounding box center [854, 233] width 39 height 23
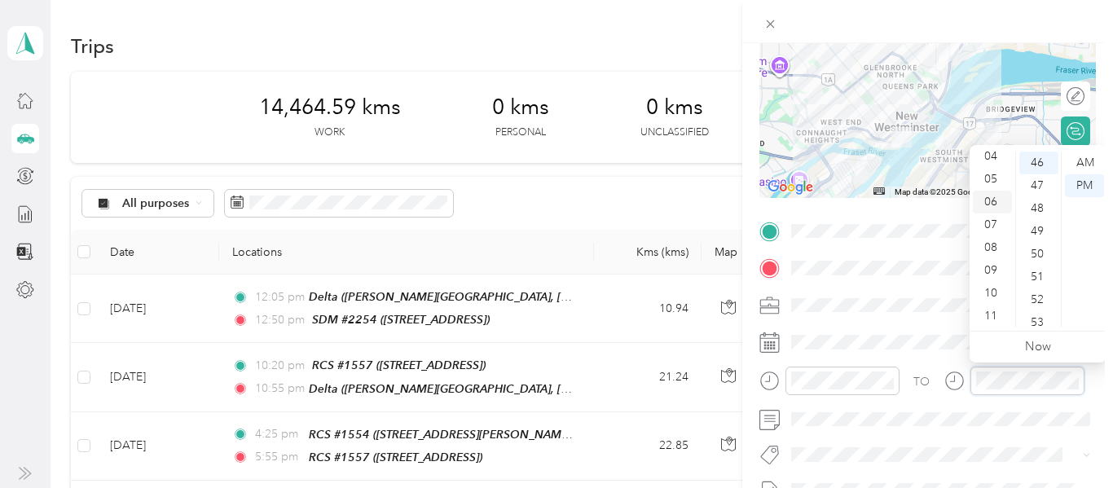
scroll to position [0, 0]
click at [993, 185] on div "01" at bounding box center [992, 185] width 39 height 23
click at [1037, 253] on div "50" at bounding box center [1039, 254] width 39 height 23
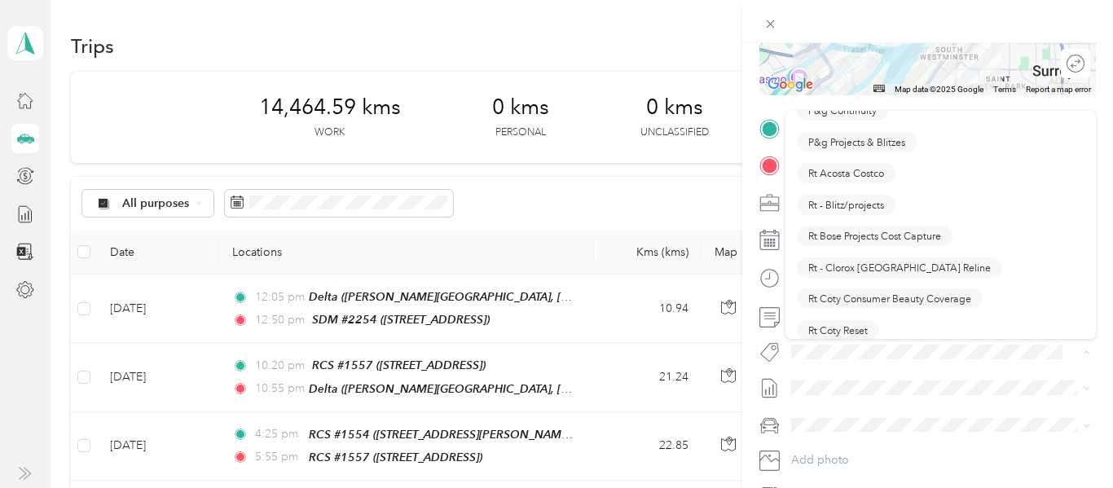
scroll to position [962, 0]
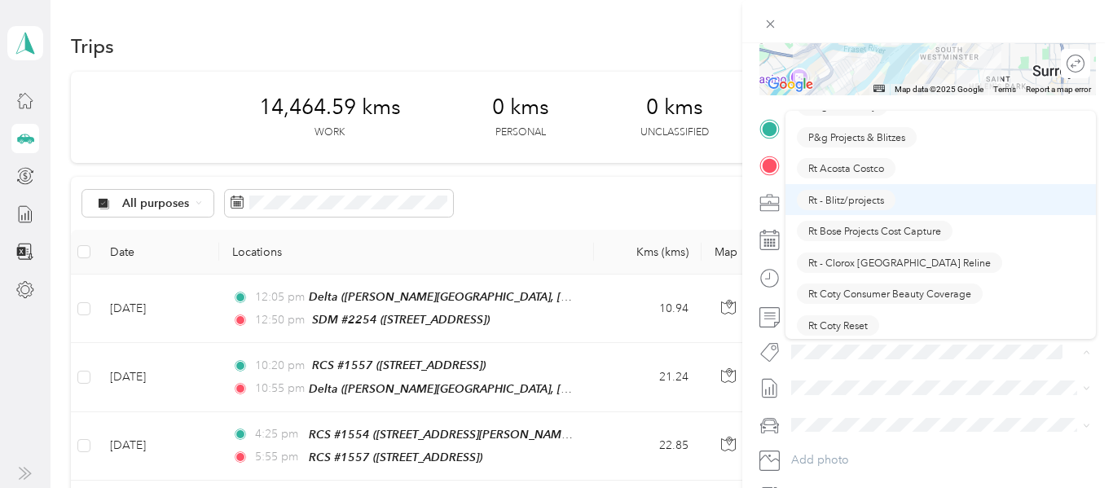
click at [876, 205] on span "Rt - Blitz/projects" at bounding box center [846, 199] width 76 height 15
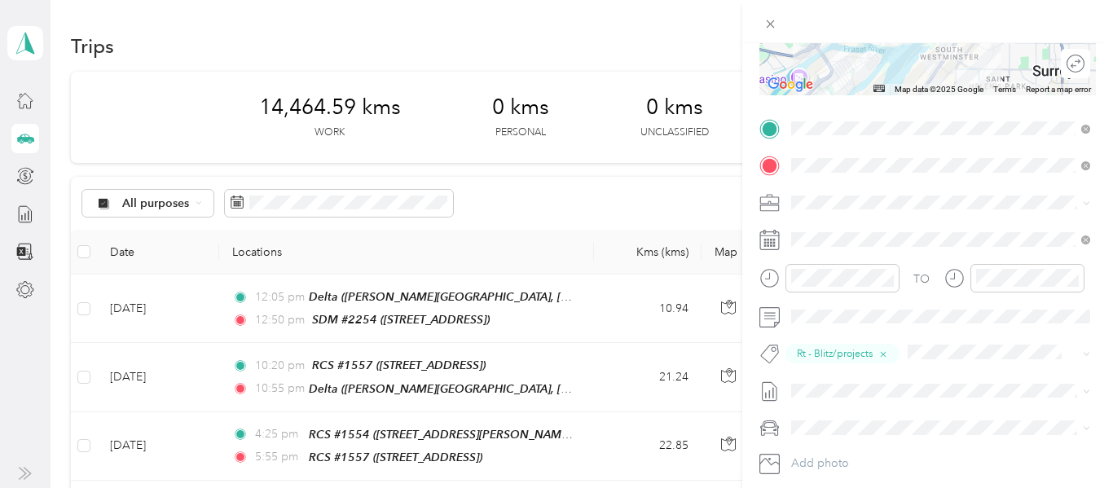
scroll to position [0, 0]
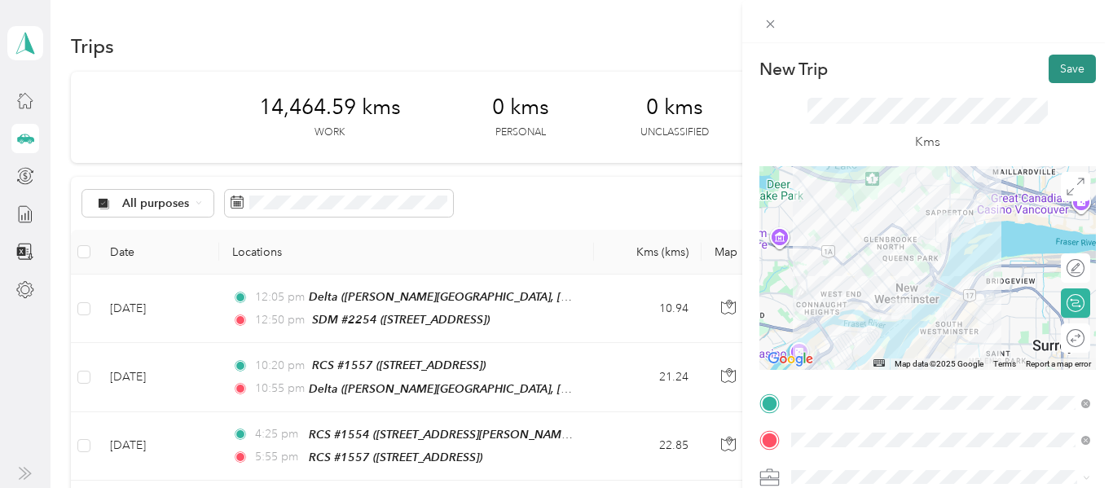
click at [1061, 74] on button "Save" at bounding box center [1072, 69] width 47 height 29
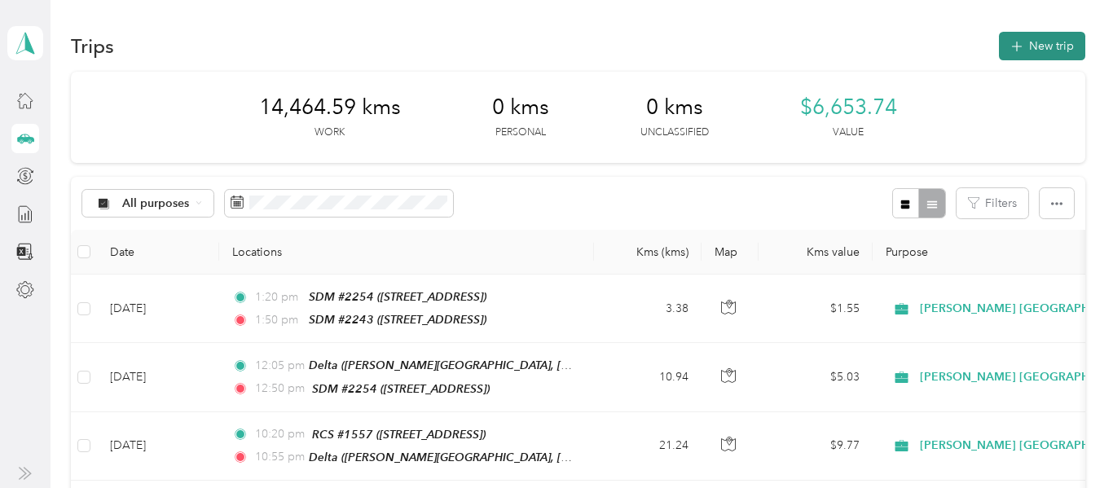
click at [1063, 51] on button "New trip" at bounding box center [1042, 46] width 86 height 29
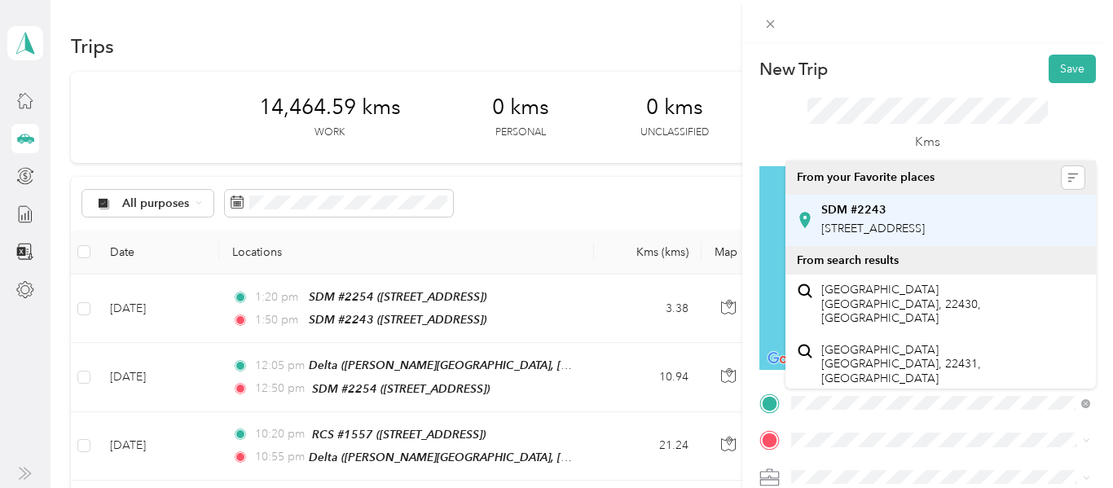
click at [925, 219] on div "SDM #2243 [STREET_ADDRESS]" at bounding box center [873, 220] width 104 height 34
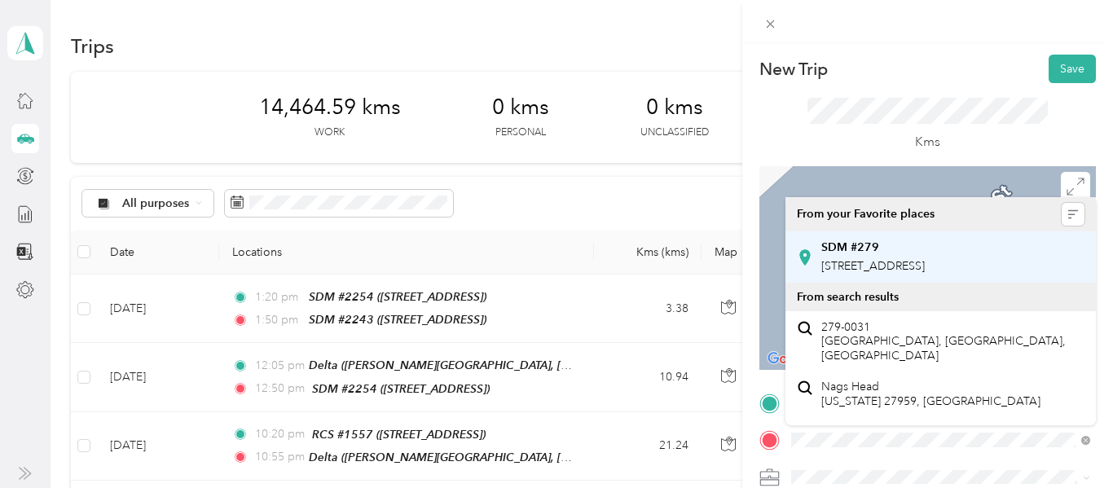
click at [925, 273] on span "[STREET_ADDRESS]" at bounding box center [873, 266] width 104 height 14
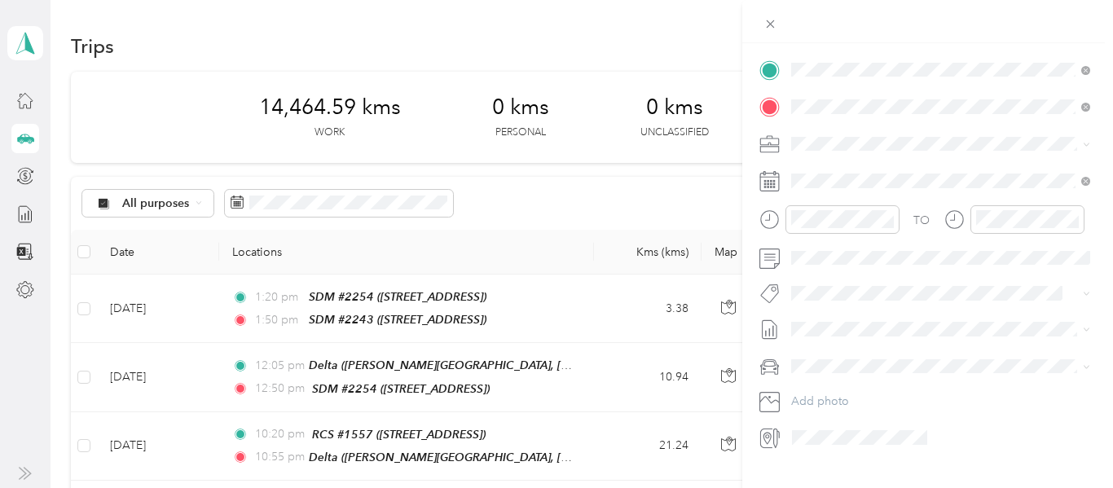
scroll to position [355, 0]
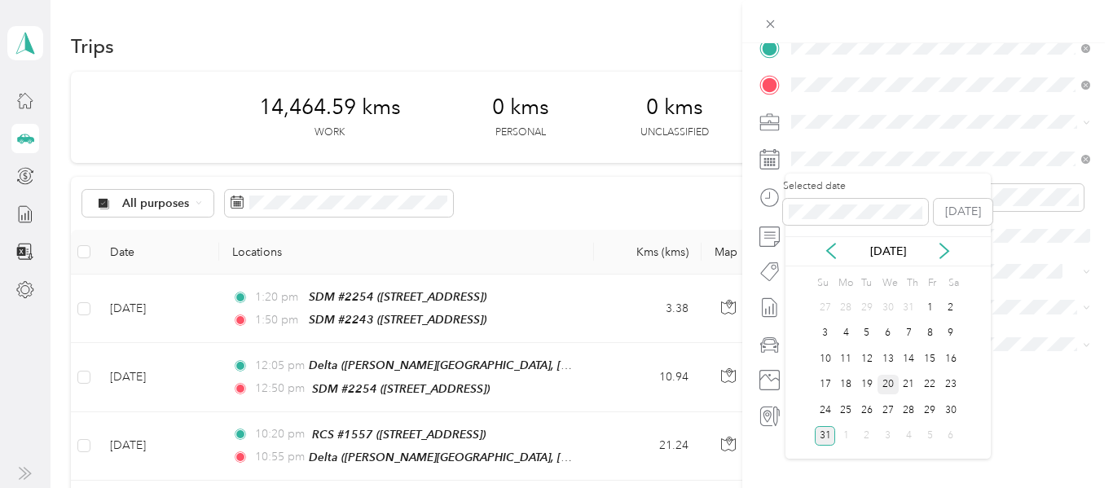
click at [888, 387] on div "20" at bounding box center [888, 385] width 21 height 20
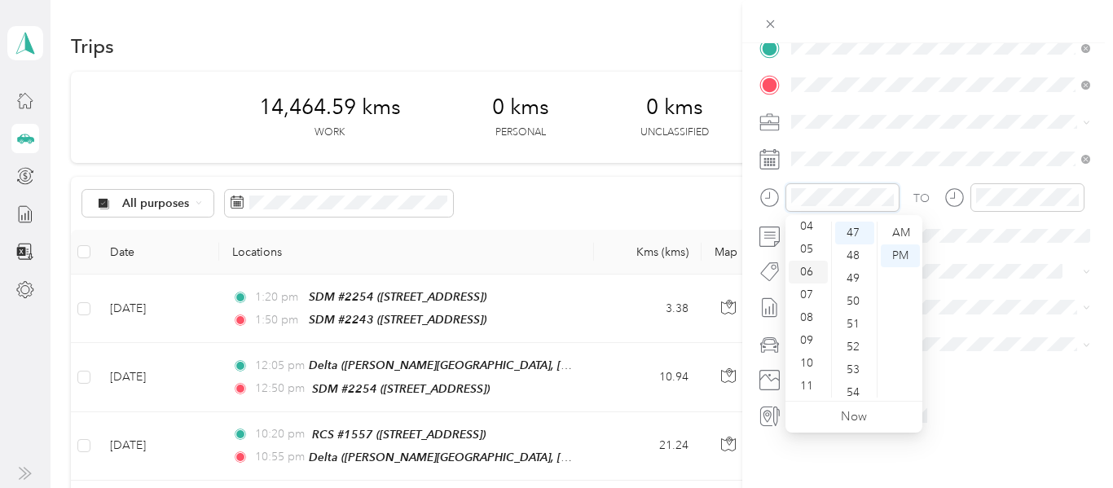
scroll to position [0, 0]
click at [812, 277] on div "02" at bounding box center [808, 278] width 39 height 23
click at [852, 355] on div "20" at bounding box center [854, 349] width 39 height 23
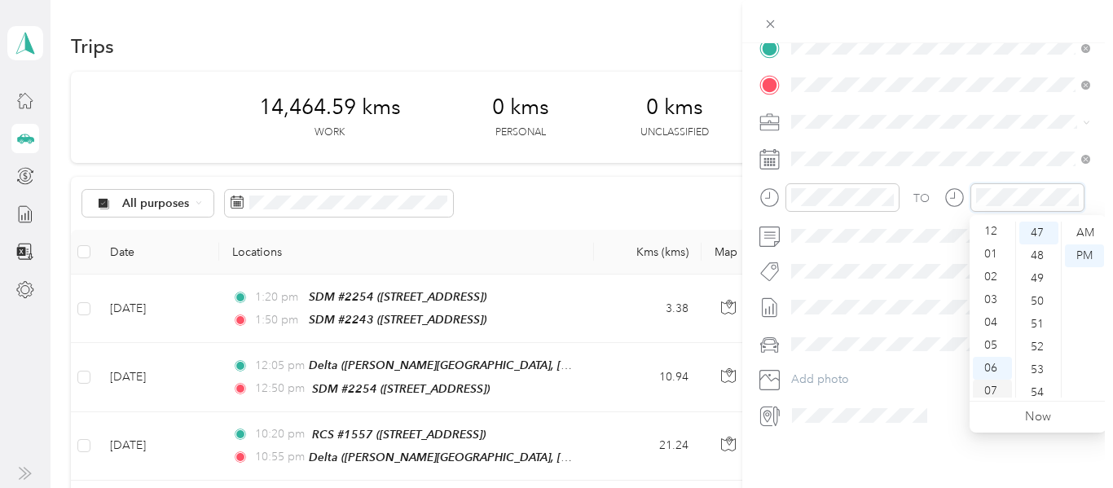
scroll to position [3, 0]
click at [993, 298] on div "03" at bounding box center [992, 298] width 39 height 23
click at [1039, 239] on div "00" at bounding box center [1039, 233] width 39 height 23
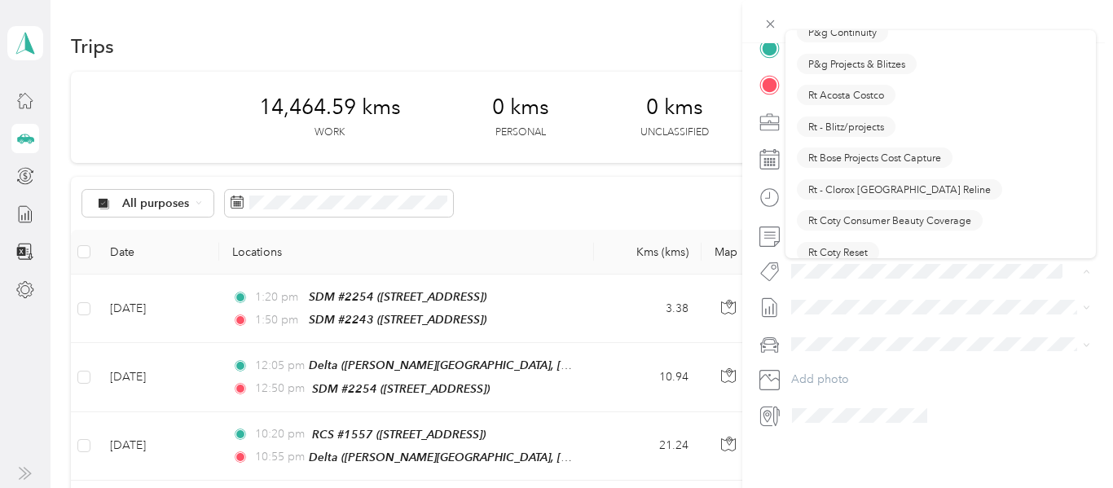
scroll to position [958, 0]
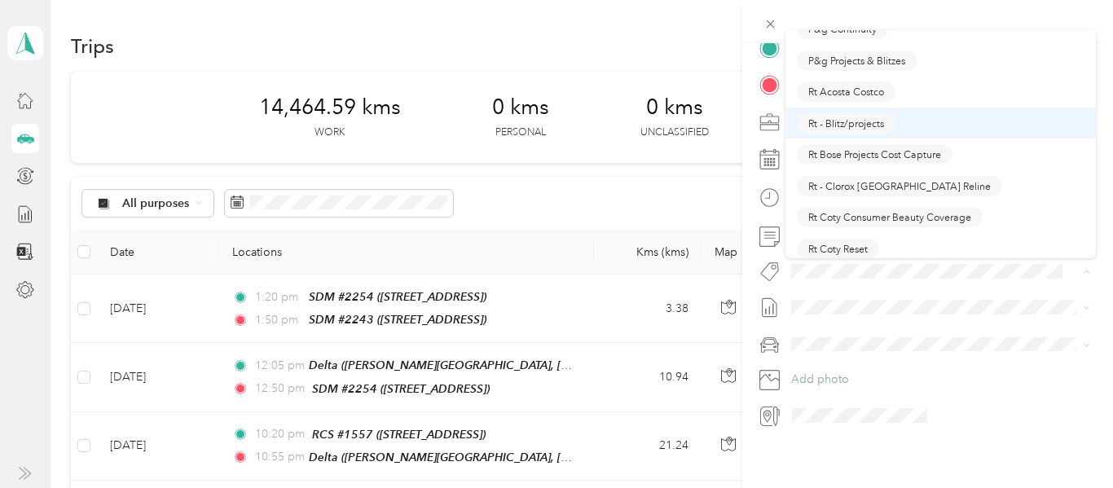
click at [872, 123] on span "Rt - Blitz/projects" at bounding box center [846, 123] width 76 height 15
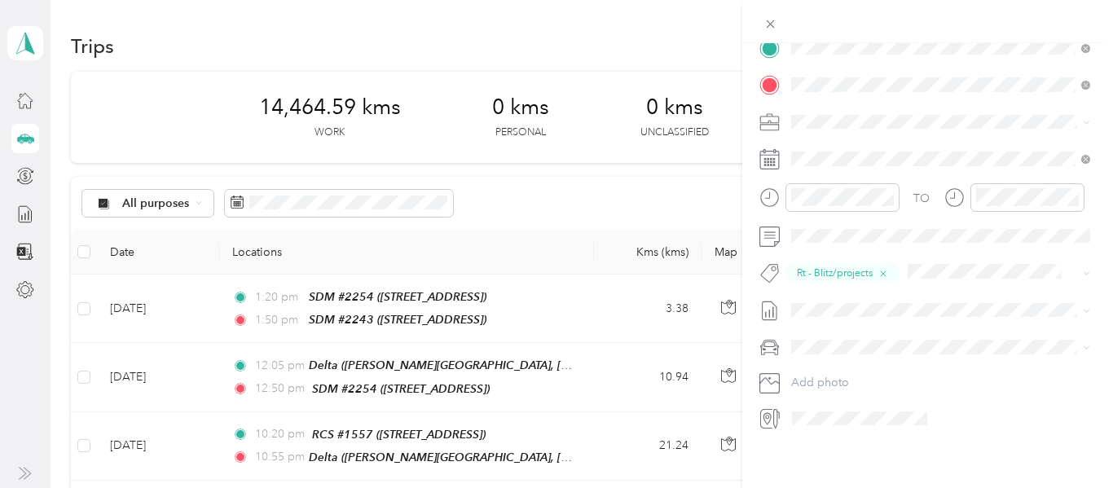
scroll to position [0, 0]
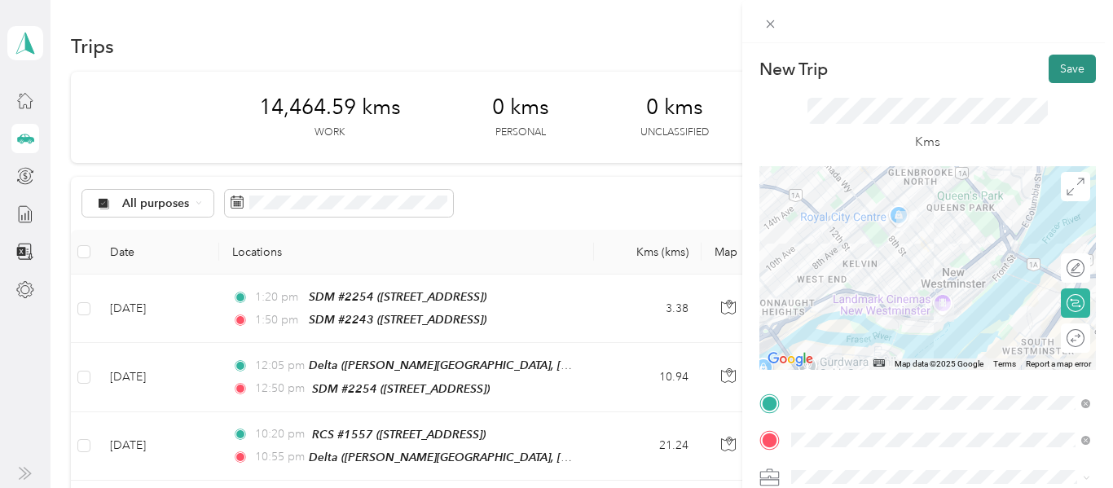
click at [1068, 63] on button "Save" at bounding box center [1072, 69] width 47 height 29
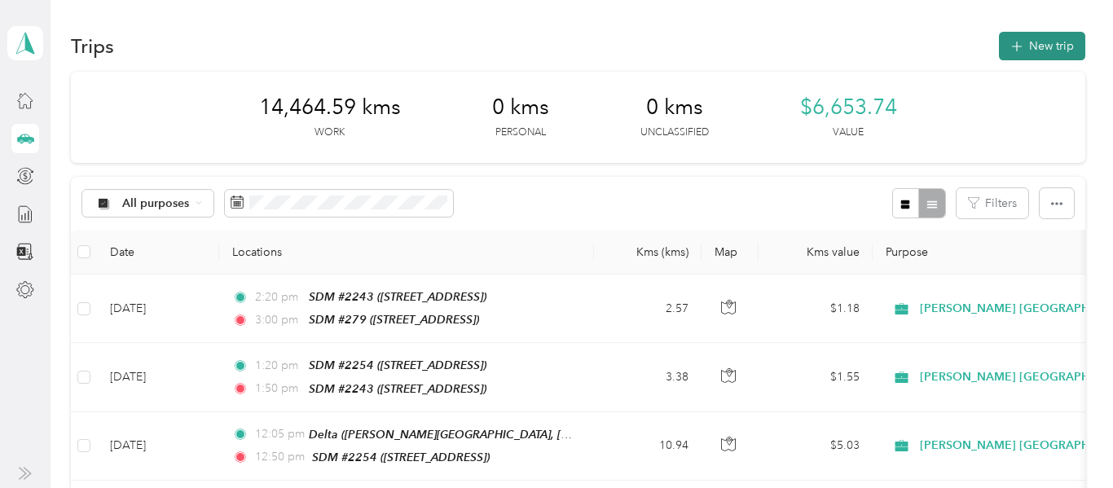
click at [1059, 48] on button "New trip" at bounding box center [1042, 46] width 86 height 29
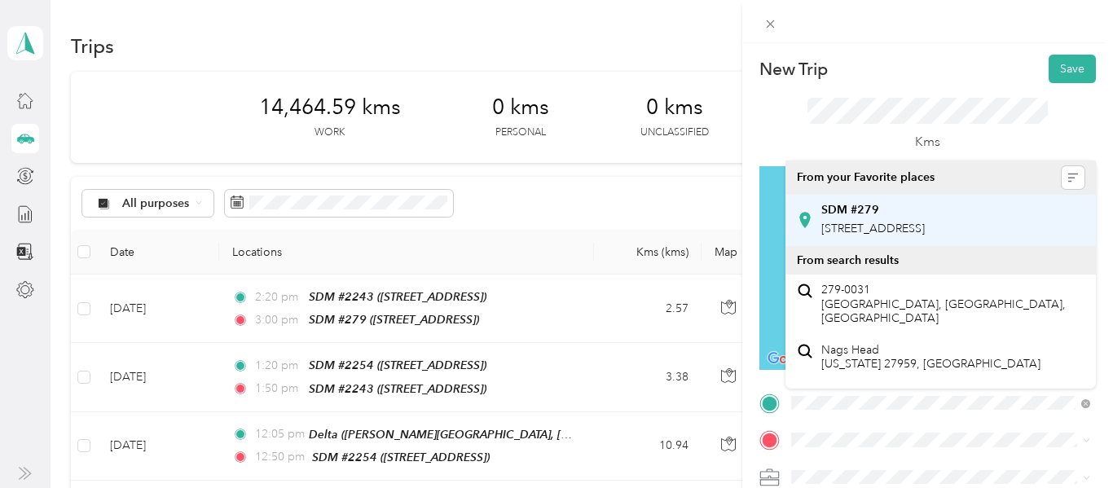
click at [923, 230] on span "[STREET_ADDRESS]" at bounding box center [873, 229] width 104 height 14
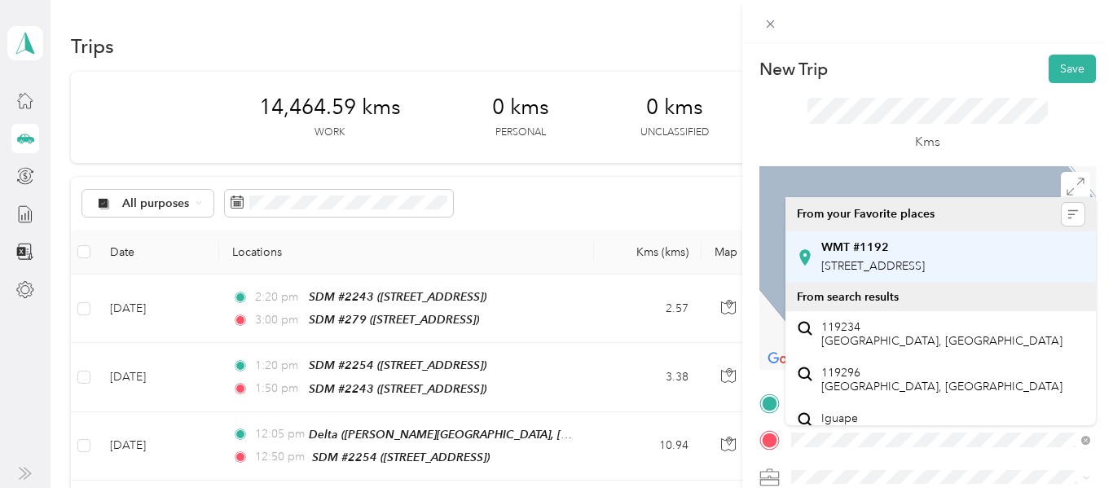
click at [883, 273] on span "[STREET_ADDRESS]" at bounding box center [873, 266] width 104 height 14
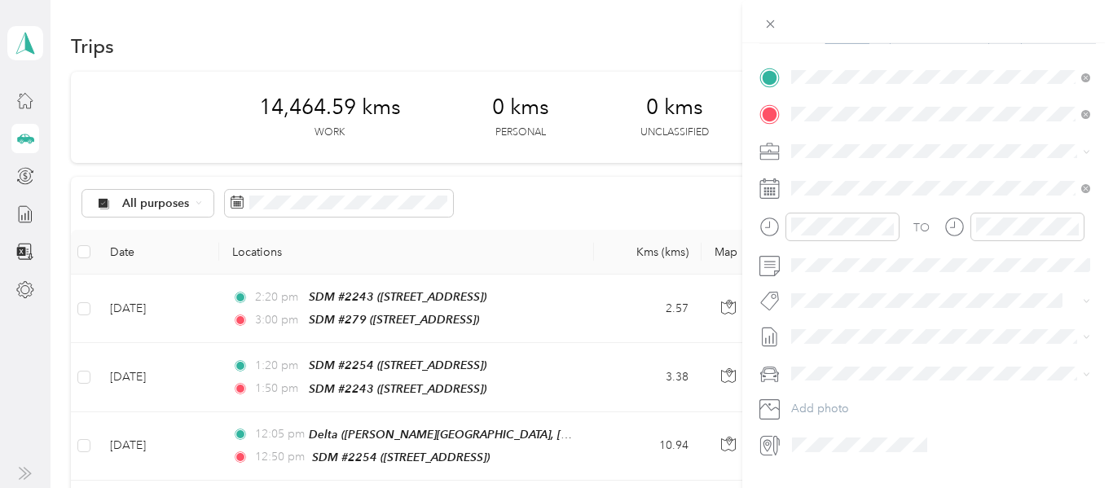
scroll to position [330, 0]
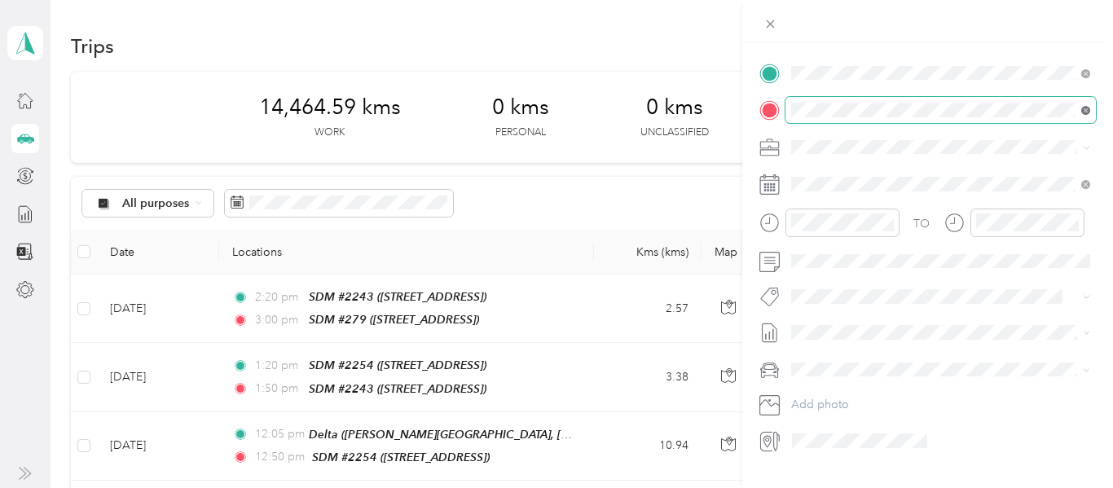
click at [1085, 108] on icon at bounding box center [1085, 110] width 9 height 9
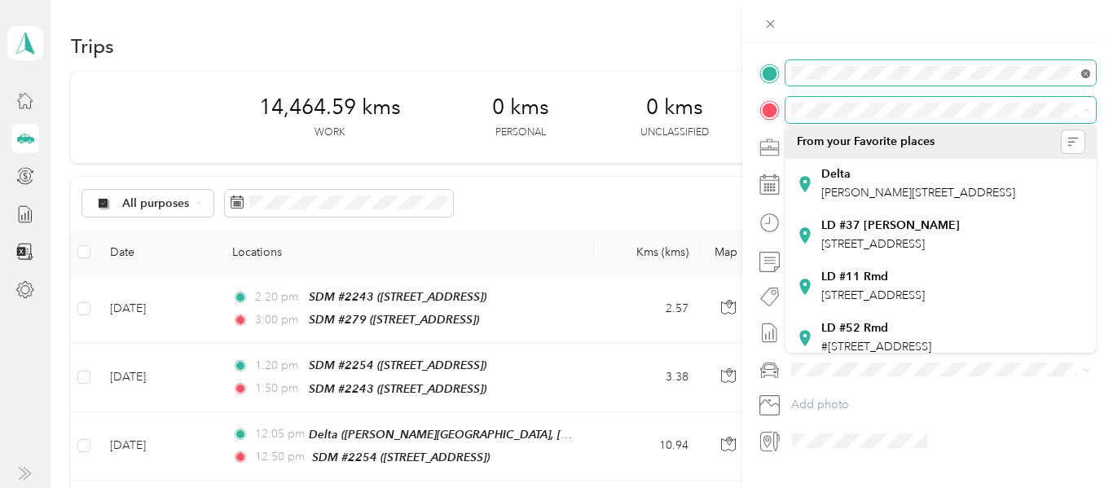
click at [1086, 75] on icon at bounding box center [1085, 73] width 9 height 9
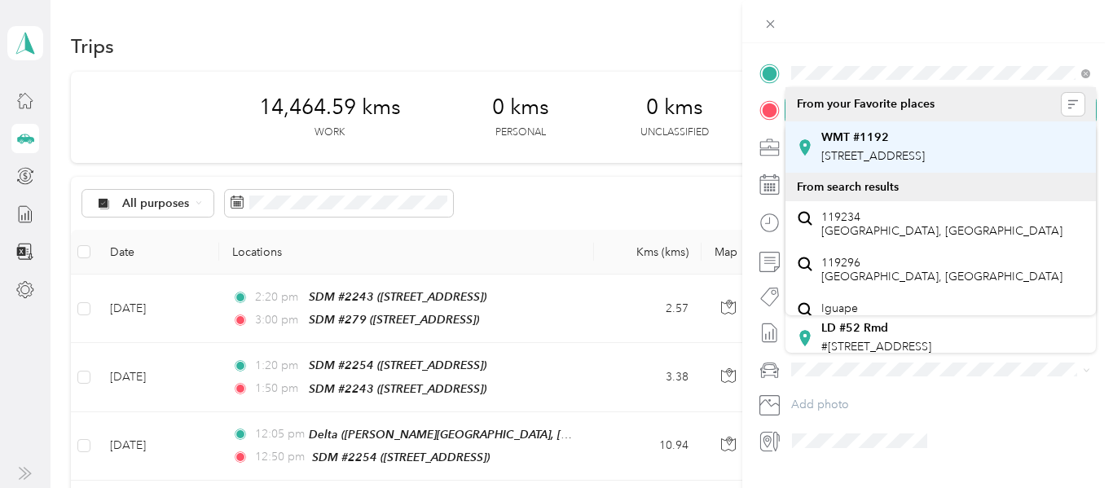
click at [909, 150] on span "[STREET_ADDRESS]" at bounding box center [873, 156] width 104 height 14
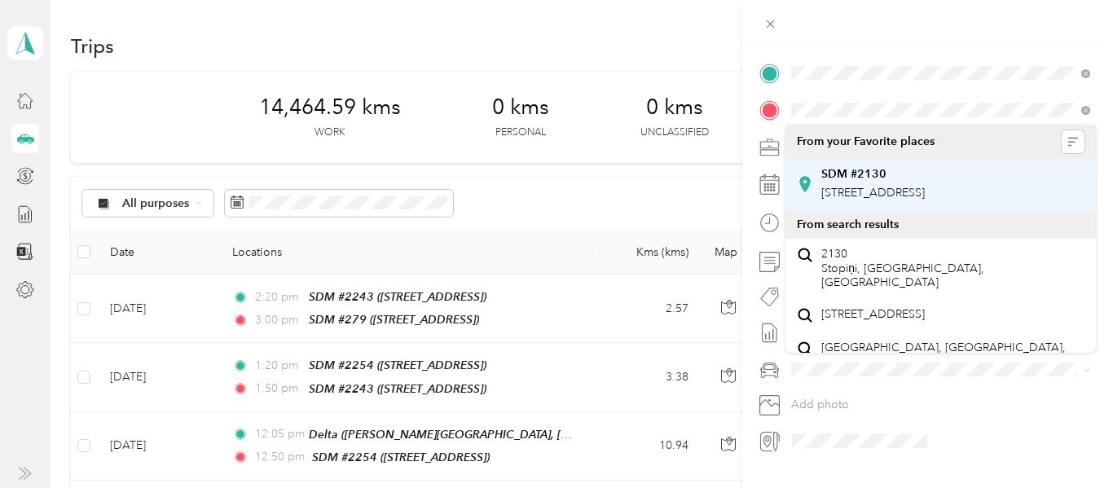
click at [870, 188] on span "[STREET_ADDRESS]" at bounding box center [873, 193] width 104 height 14
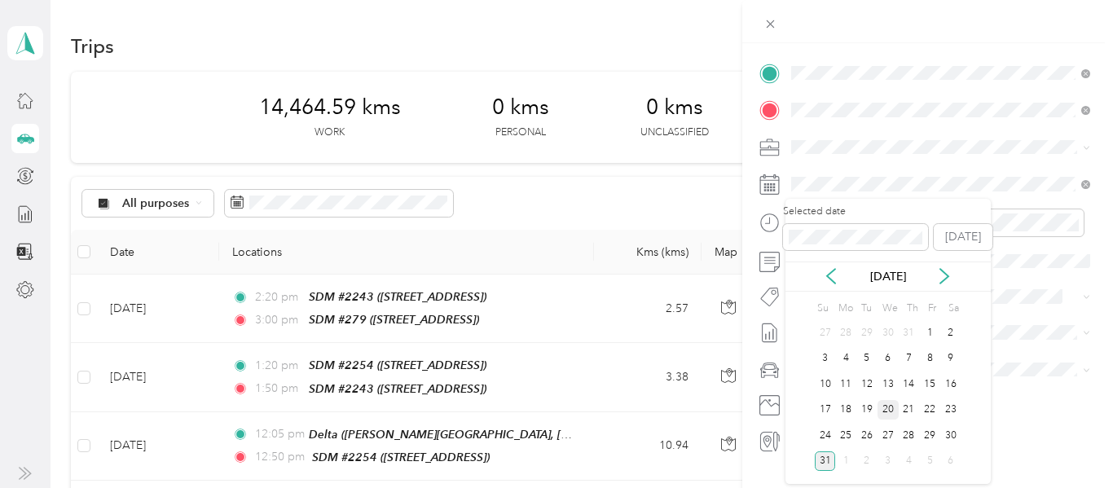
click at [892, 404] on div "20" at bounding box center [888, 410] width 21 height 20
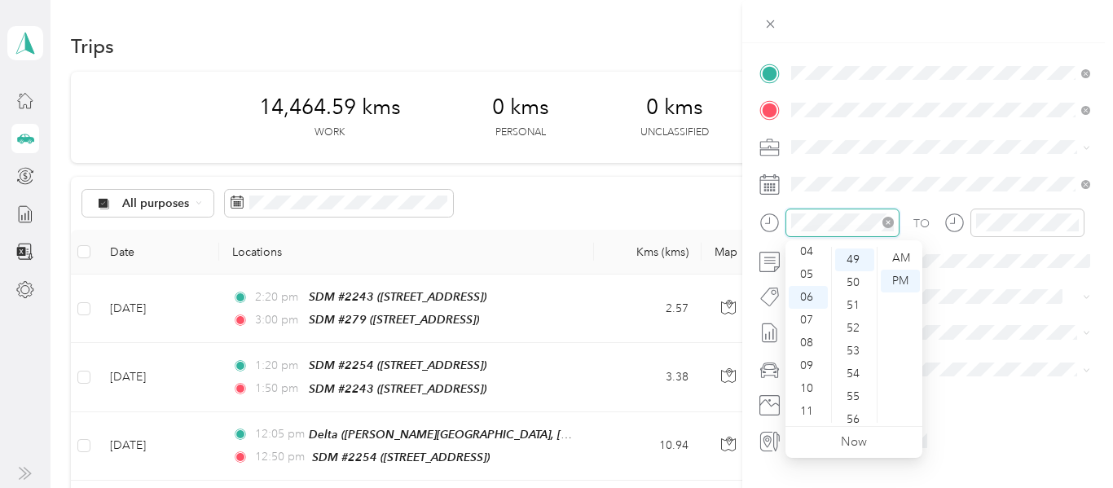
scroll to position [1118, 0]
click at [809, 253] on div "04" at bounding box center [808, 251] width 39 height 23
click at [852, 345] on div "10" at bounding box center [854, 342] width 39 height 23
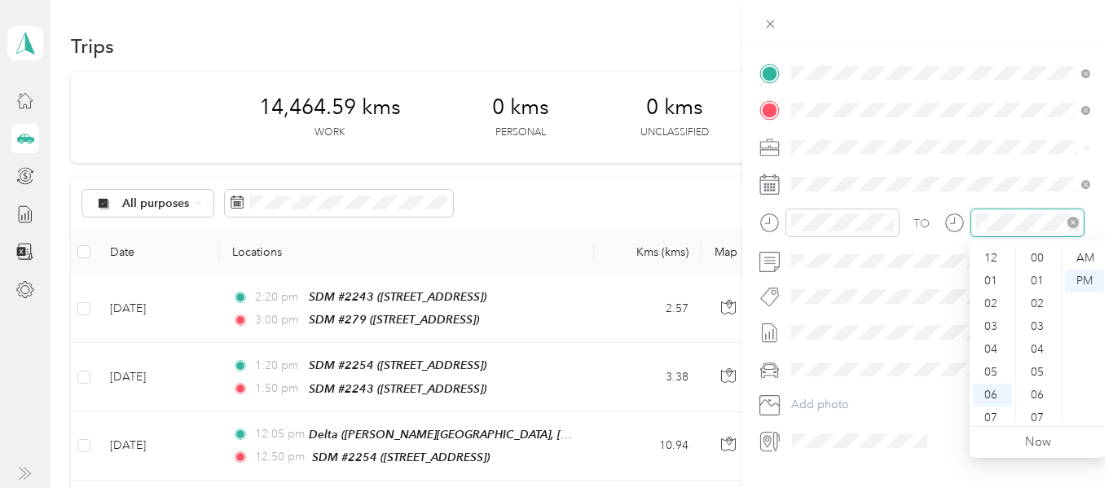
scroll to position [98, 0]
click at [993, 271] on div "05" at bounding box center [992, 274] width 39 height 23
click at [1039, 295] on div "15" at bounding box center [1039, 300] width 39 height 23
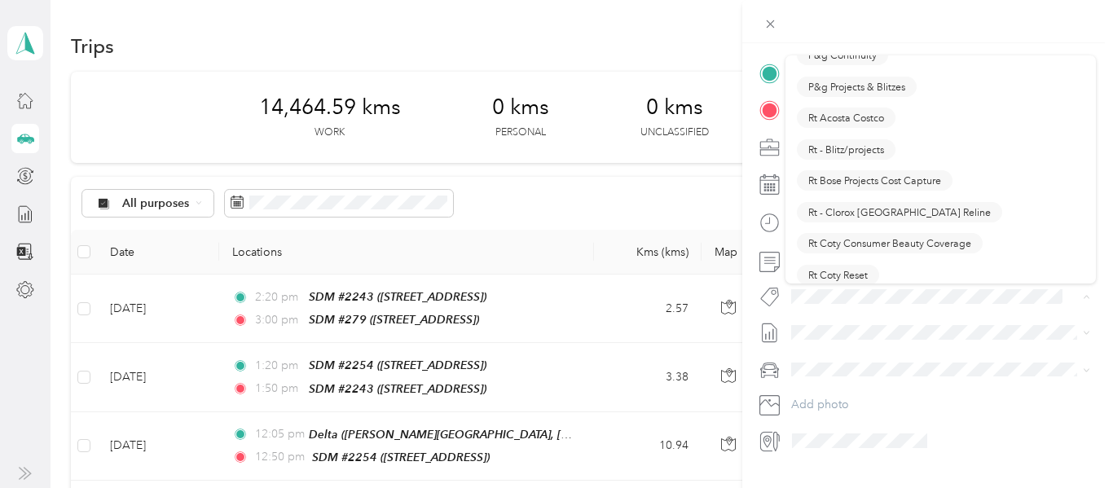
scroll to position [970, 0]
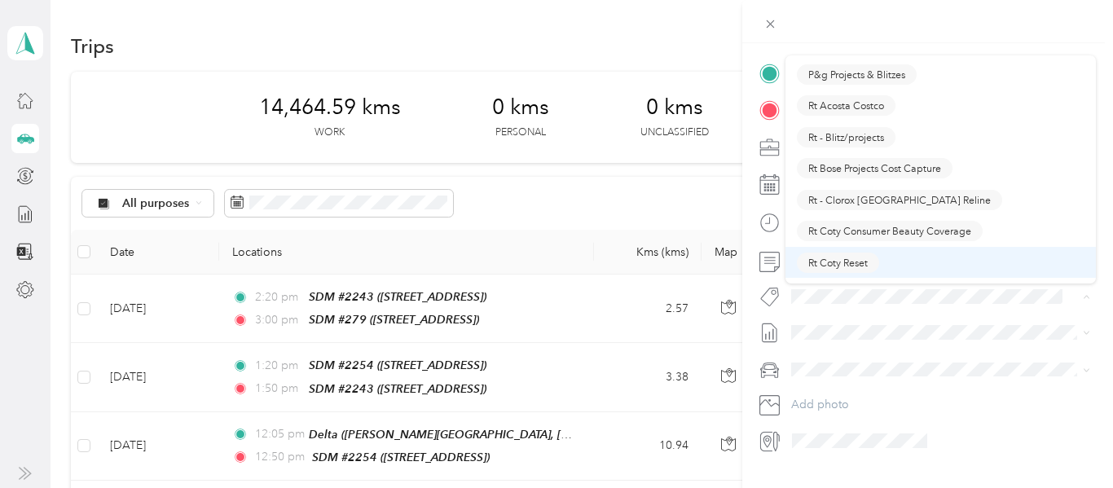
click at [852, 259] on span "Rt Coty Reset" at bounding box center [837, 262] width 59 height 15
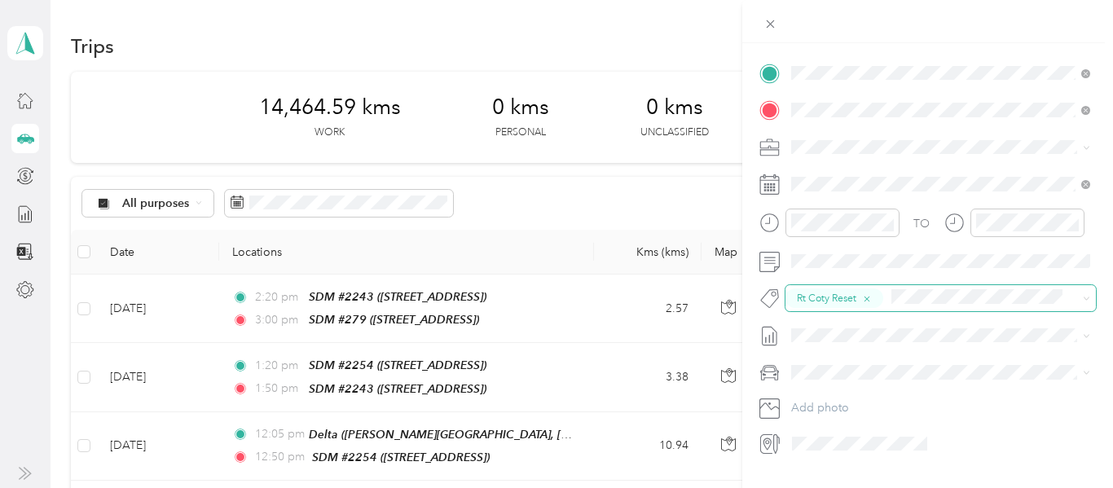
click at [833, 297] on span "Rt Coty Reset" at bounding box center [826, 298] width 59 height 15
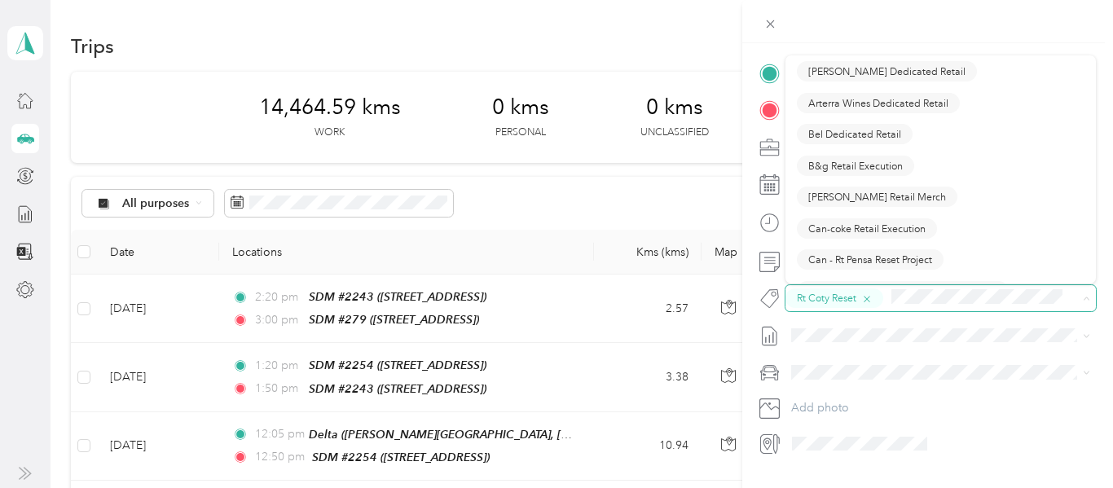
click at [869, 298] on icon "button" at bounding box center [866, 299] width 11 height 11
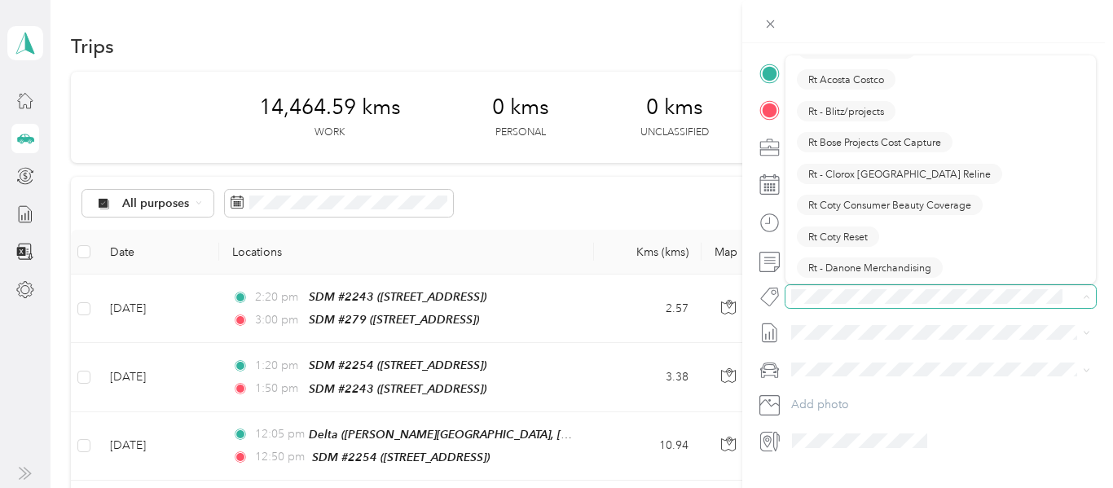
scroll to position [998, 0]
click at [874, 117] on button "Rt - Blitz/projects" at bounding box center [846, 109] width 99 height 20
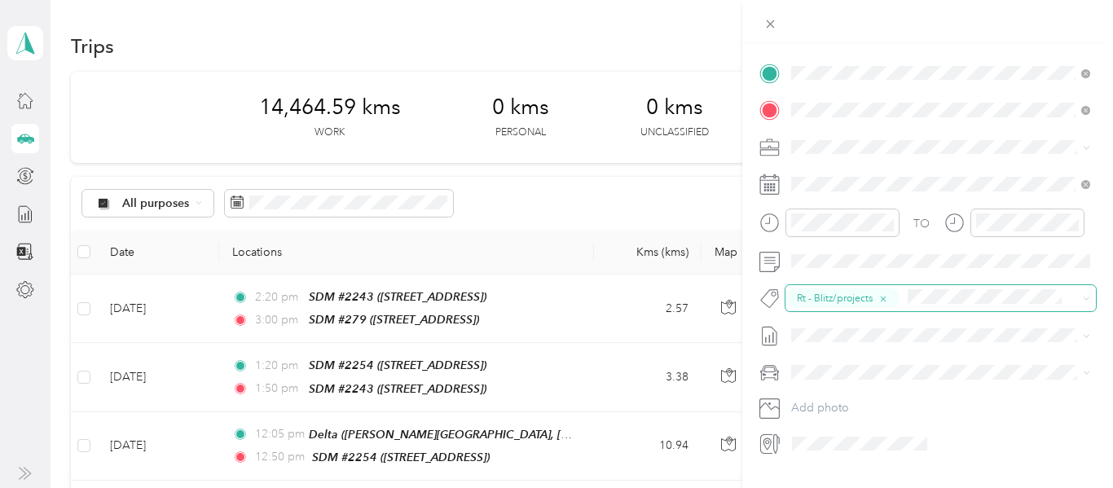
scroll to position [0, 0]
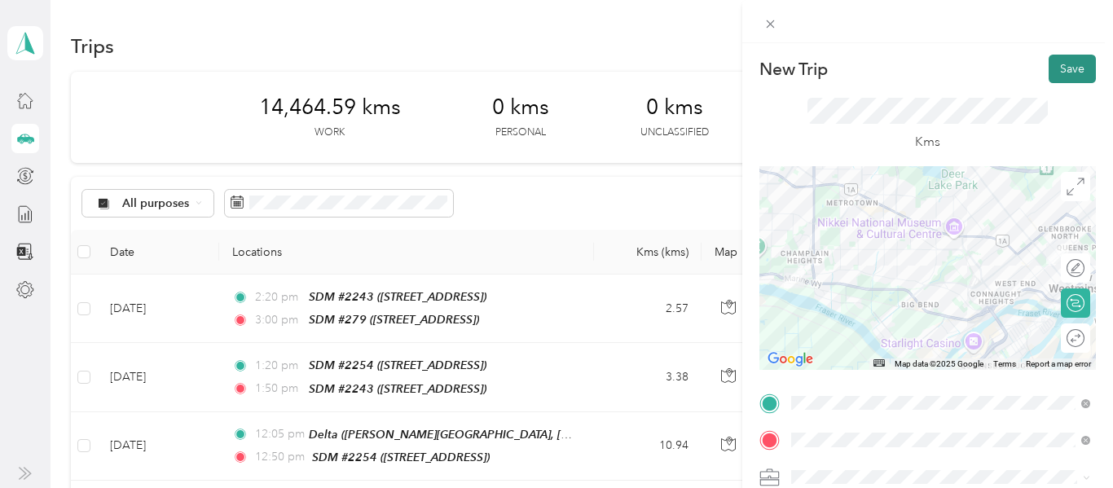
click at [1086, 68] on button "Save" at bounding box center [1072, 69] width 47 height 29
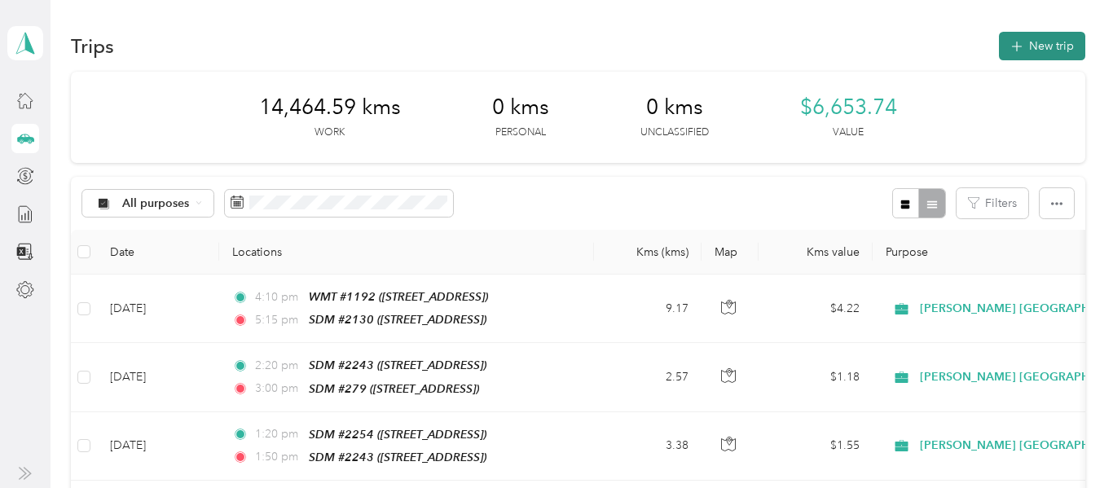
click at [1053, 39] on button "New trip" at bounding box center [1042, 46] width 86 height 29
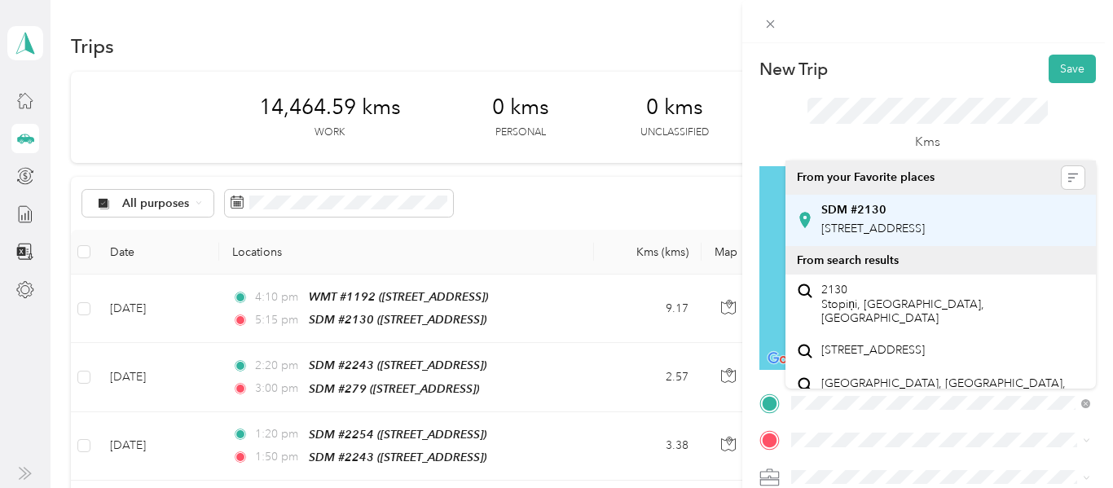
click at [925, 236] on span "[STREET_ADDRESS]" at bounding box center [873, 229] width 104 height 14
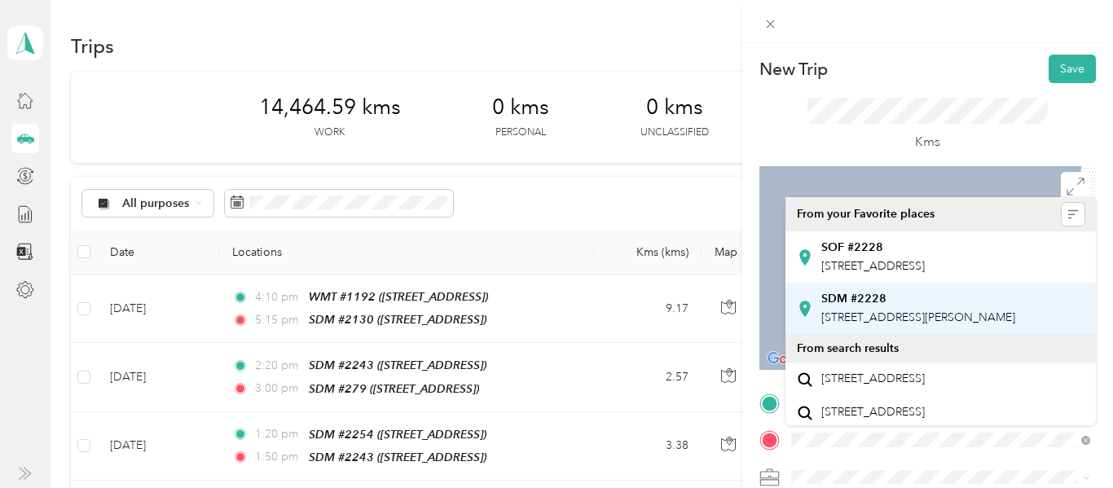
click at [862, 324] on span "[STREET_ADDRESS][PERSON_NAME]" at bounding box center [918, 318] width 194 height 14
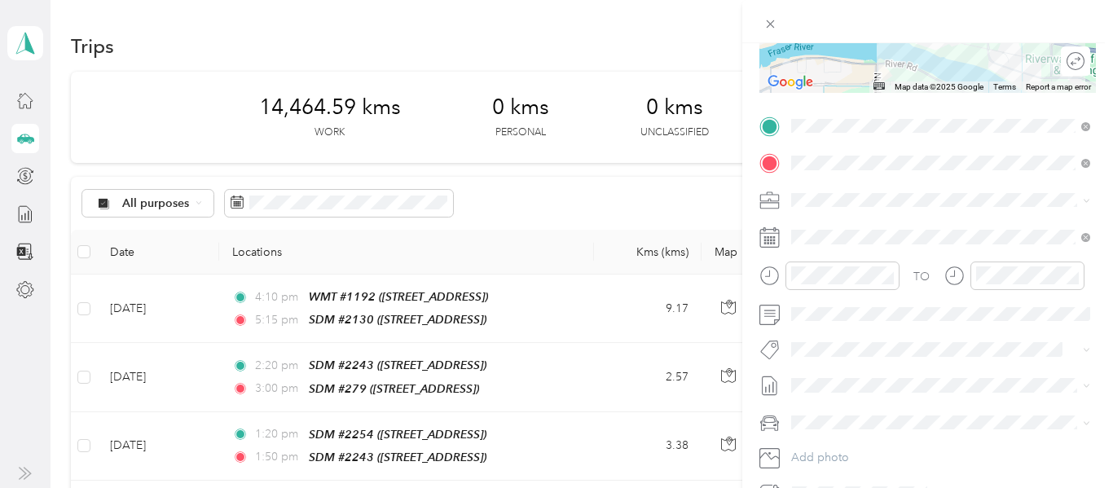
scroll to position [274, 0]
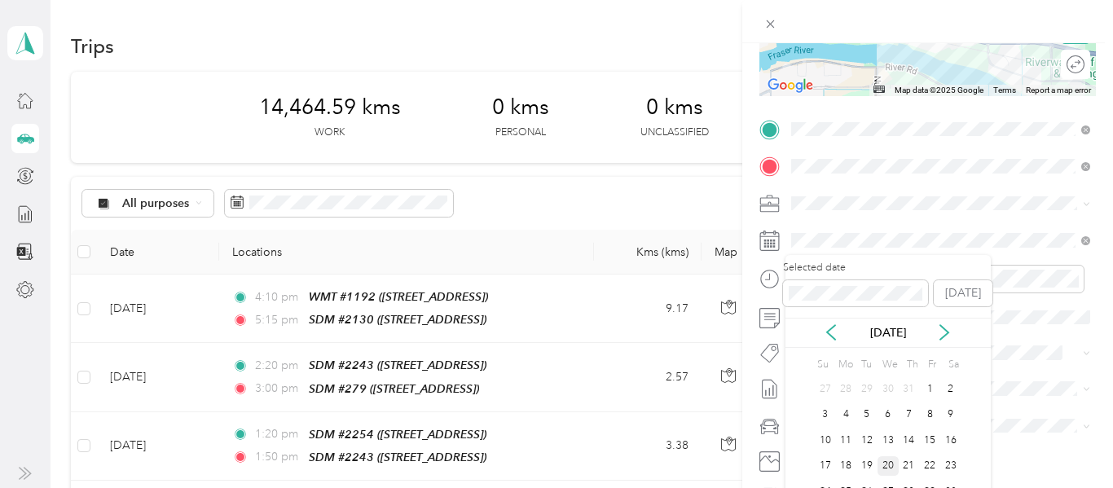
click at [890, 468] on div "20" at bounding box center [888, 466] width 21 height 20
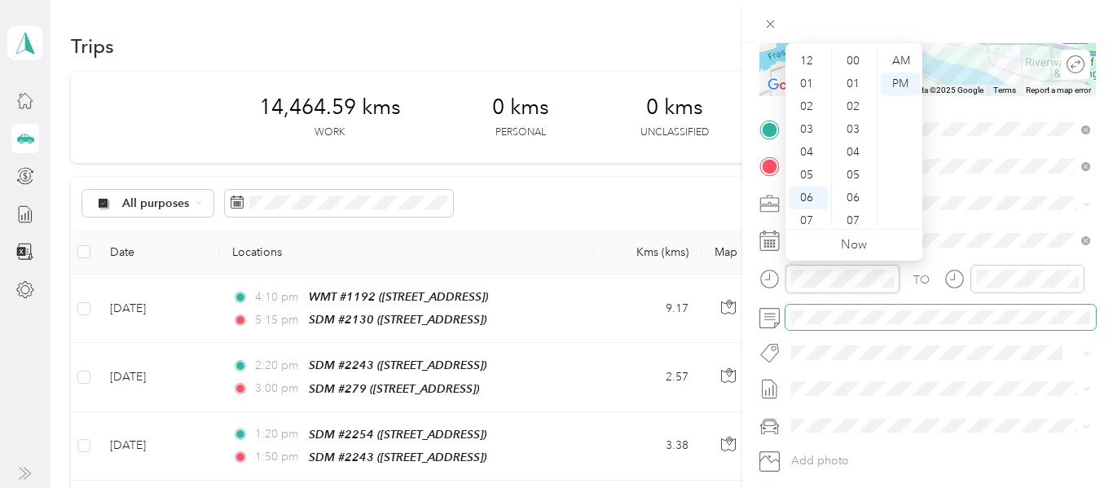
scroll to position [98, 0]
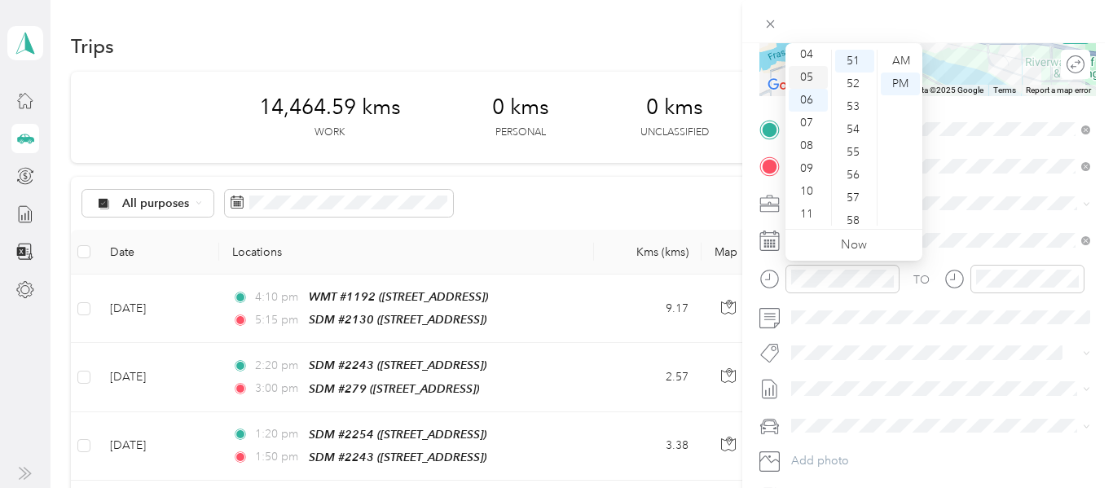
click at [813, 78] on div "05" at bounding box center [808, 77] width 39 height 23
click at [859, 93] on div "40" at bounding box center [854, 97] width 39 height 23
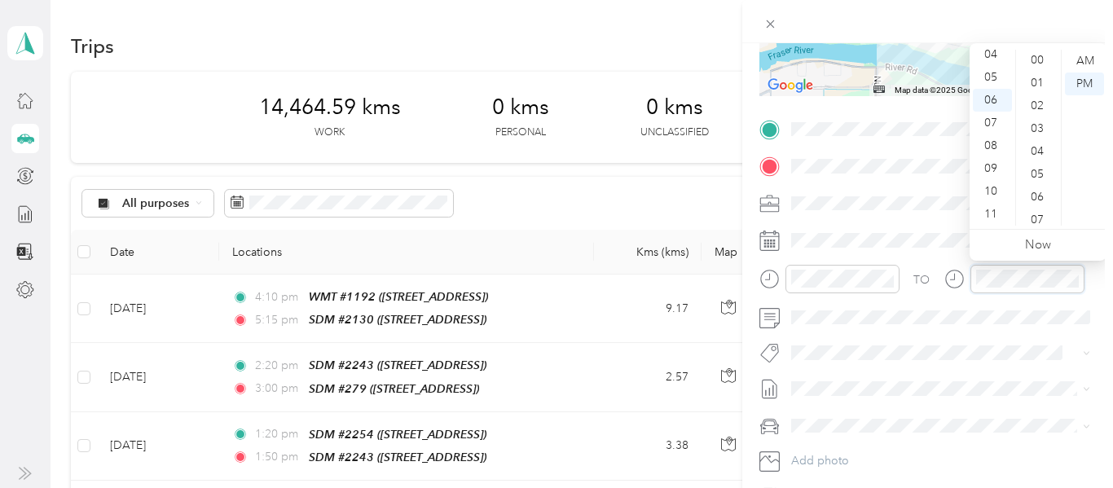
scroll to position [0, 0]
click at [1035, 171] on div "05" at bounding box center [1039, 175] width 39 height 23
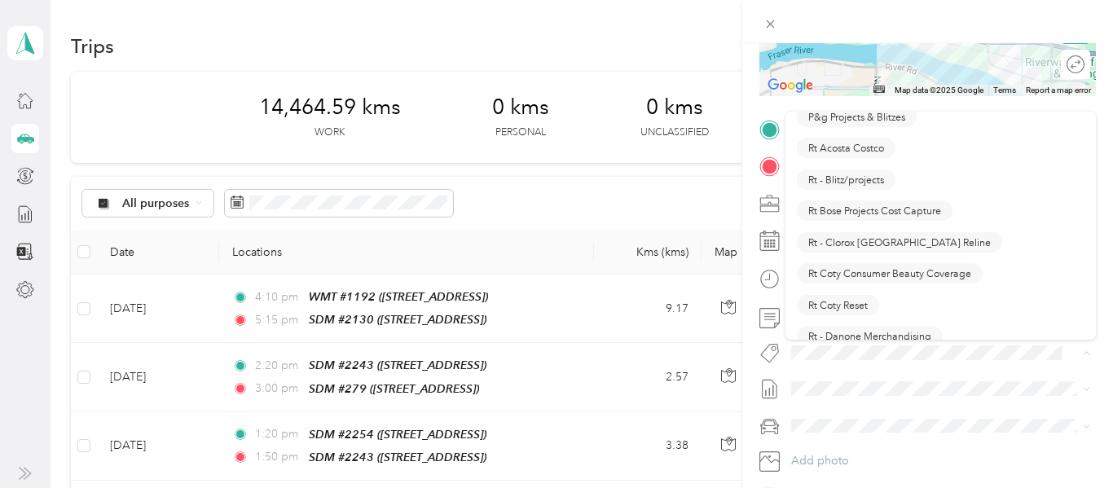
scroll to position [989, 0]
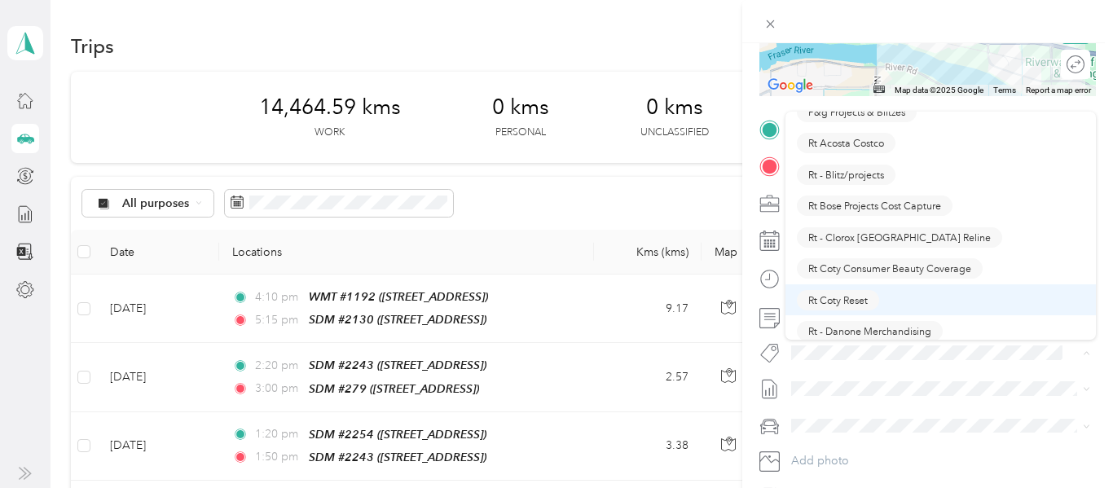
click at [843, 296] on span "Rt Coty Reset" at bounding box center [837, 300] width 59 height 15
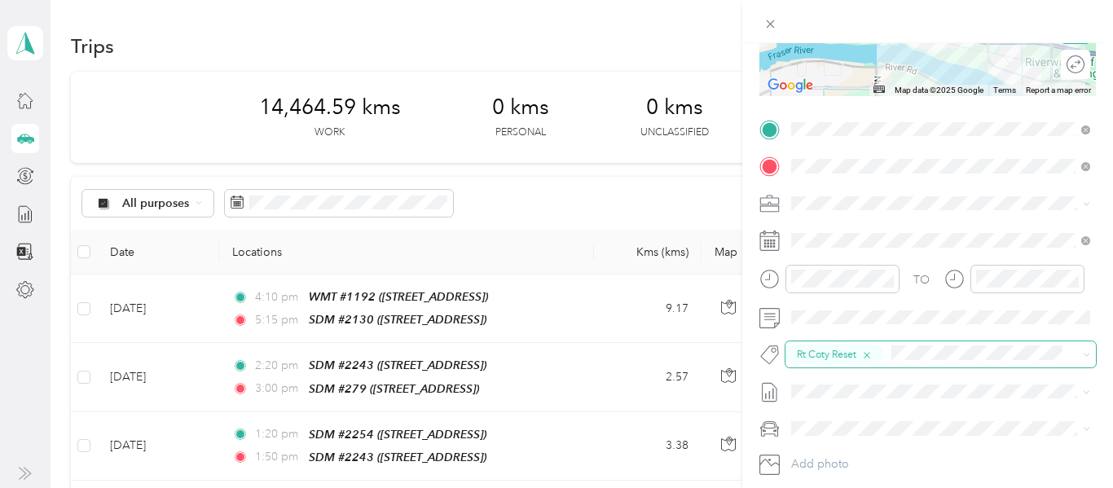
click at [867, 353] on icon "button" at bounding box center [866, 355] width 11 height 11
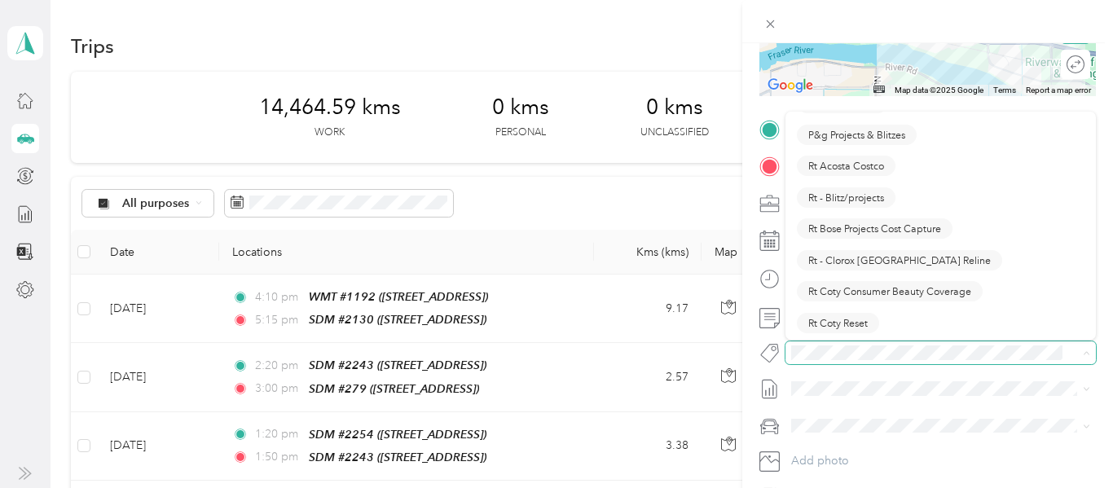
scroll to position [965, 0]
click at [856, 194] on span "Rt - Blitz/projects" at bounding box center [846, 198] width 76 height 15
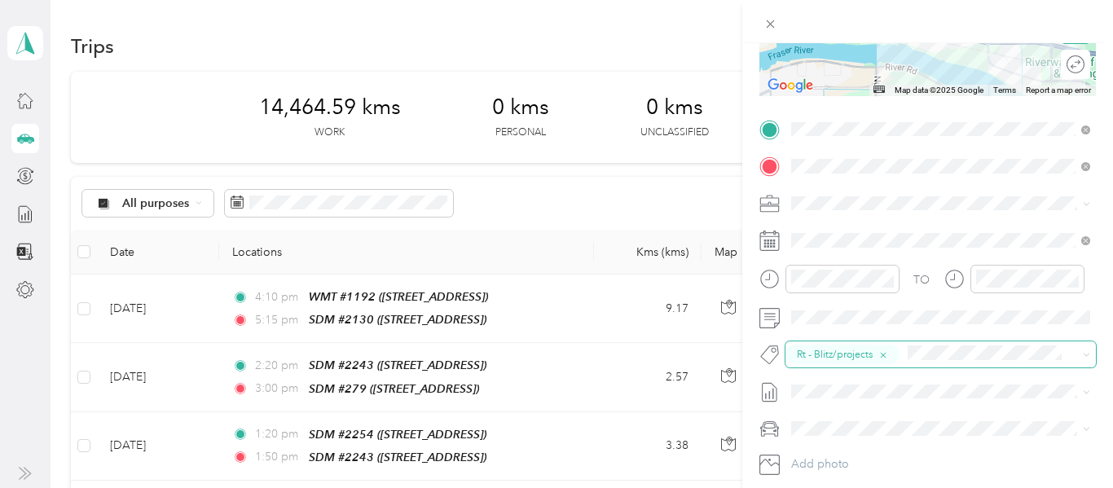
scroll to position [0, 0]
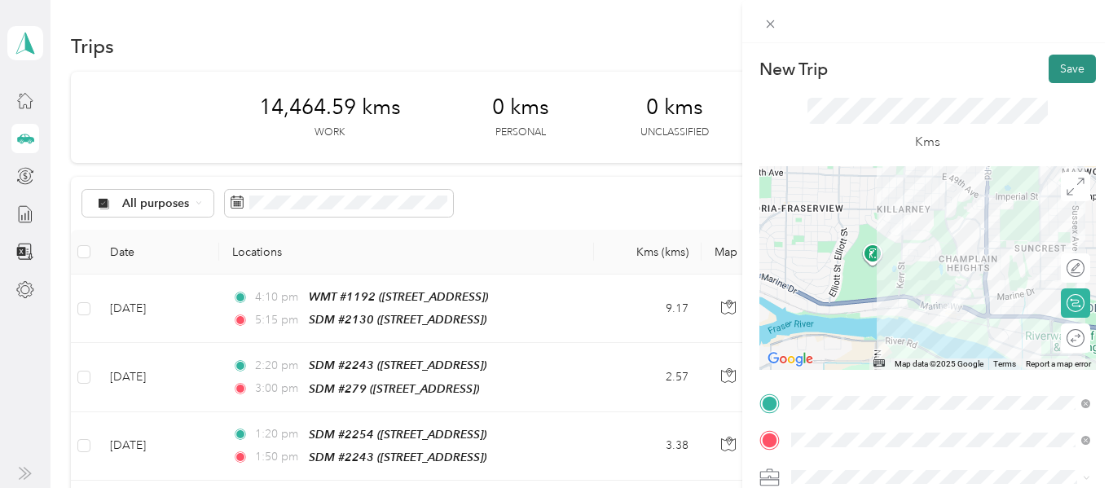
click at [1069, 64] on button "Save" at bounding box center [1072, 69] width 47 height 29
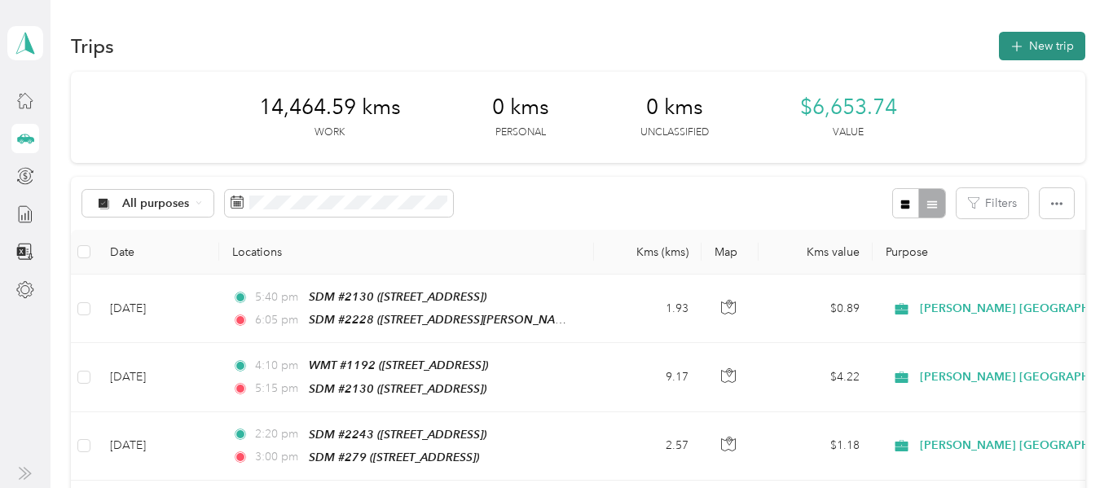
click at [1055, 42] on button "New trip" at bounding box center [1042, 46] width 86 height 29
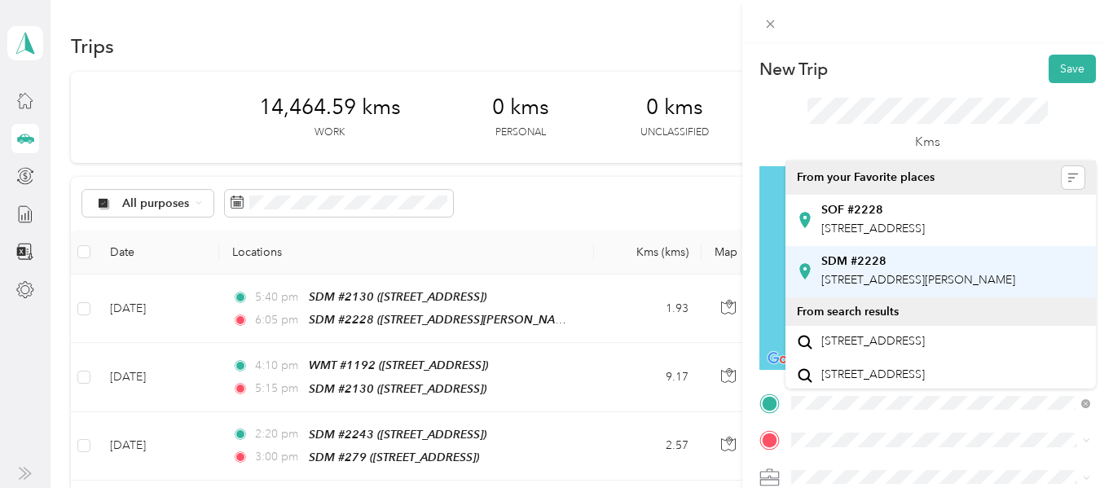
click at [882, 287] on span "[STREET_ADDRESS][PERSON_NAME]" at bounding box center [918, 280] width 194 height 14
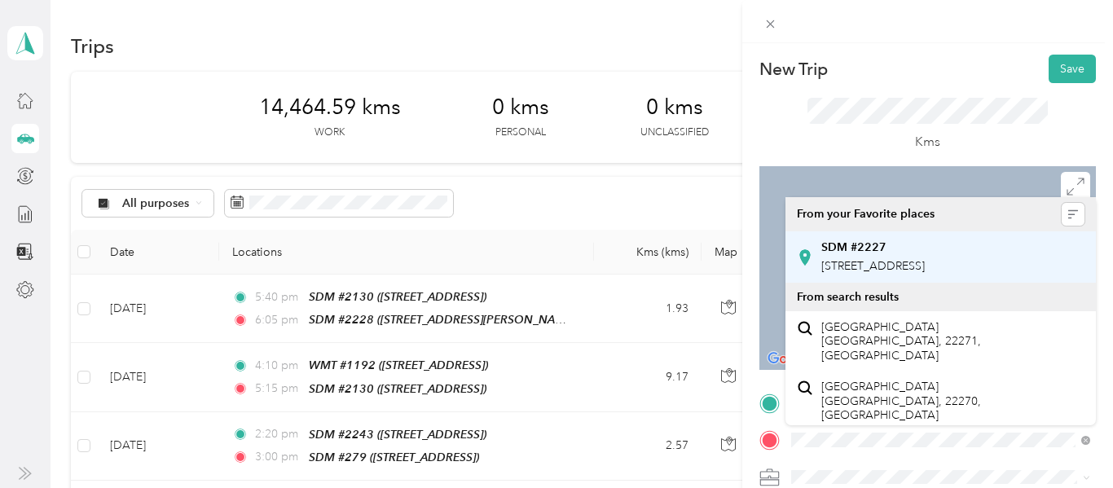
click at [911, 271] on span "[STREET_ADDRESS]" at bounding box center [873, 266] width 104 height 14
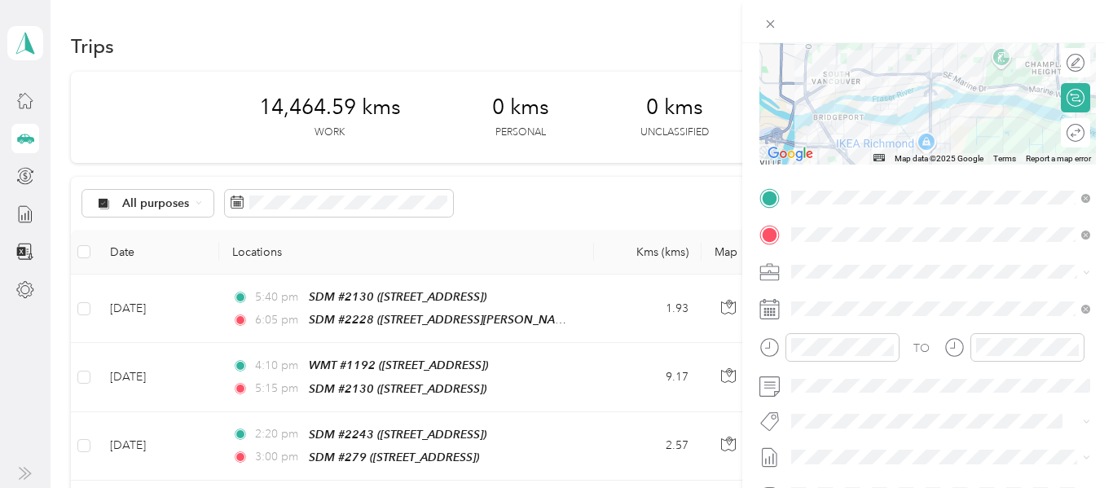
scroll to position [206, 0]
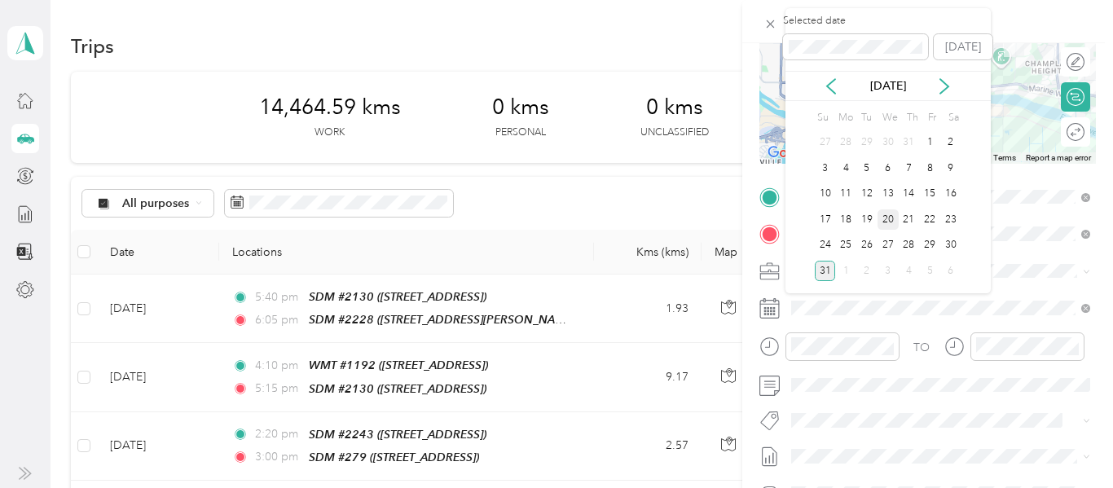
click at [891, 220] on div "20" at bounding box center [888, 219] width 21 height 20
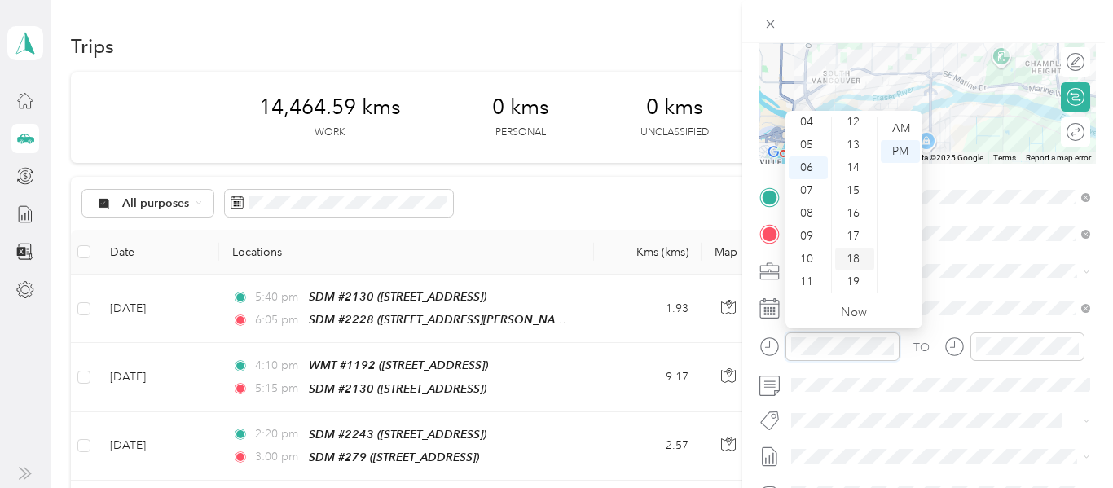
scroll to position [330, 0]
click at [857, 255] on div "20" at bounding box center [854, 255] width 39 height 23
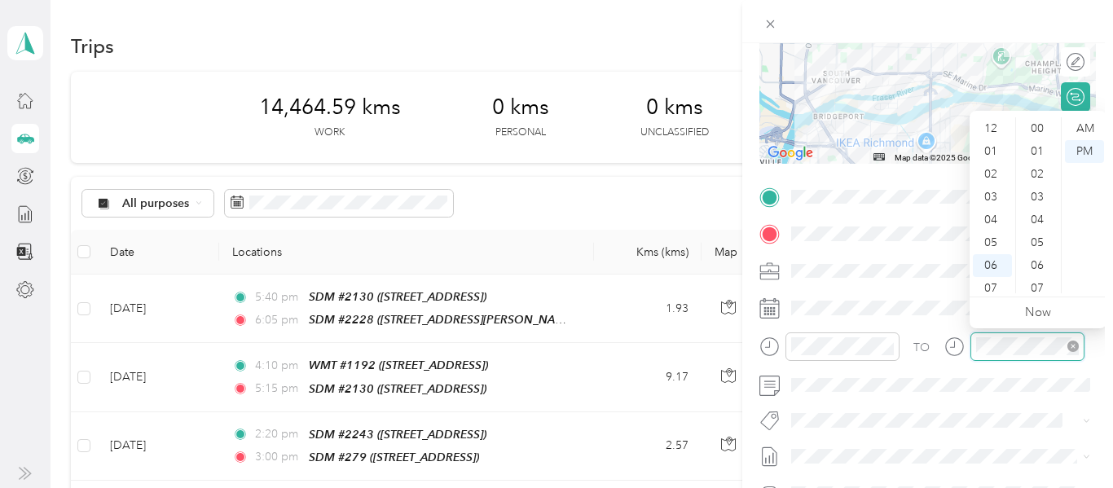
scroll to position [98, 0]
click at [998, 188] on div "07" at bounding box center [992, 190] width 39 height 23
click at [1043, 152] on div "10" at bounding box center [1039, 157] width 39 height 23
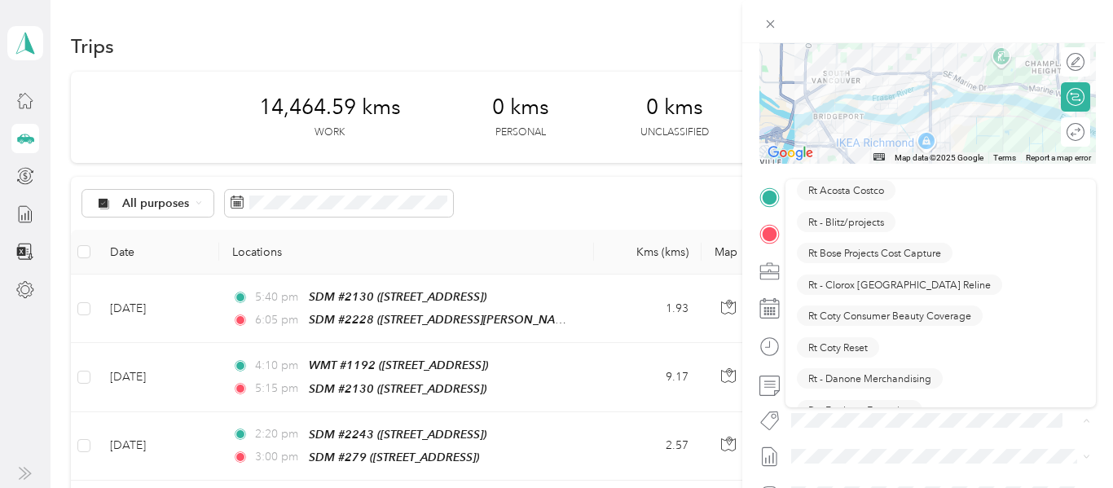
scroll to position [1020, 0]
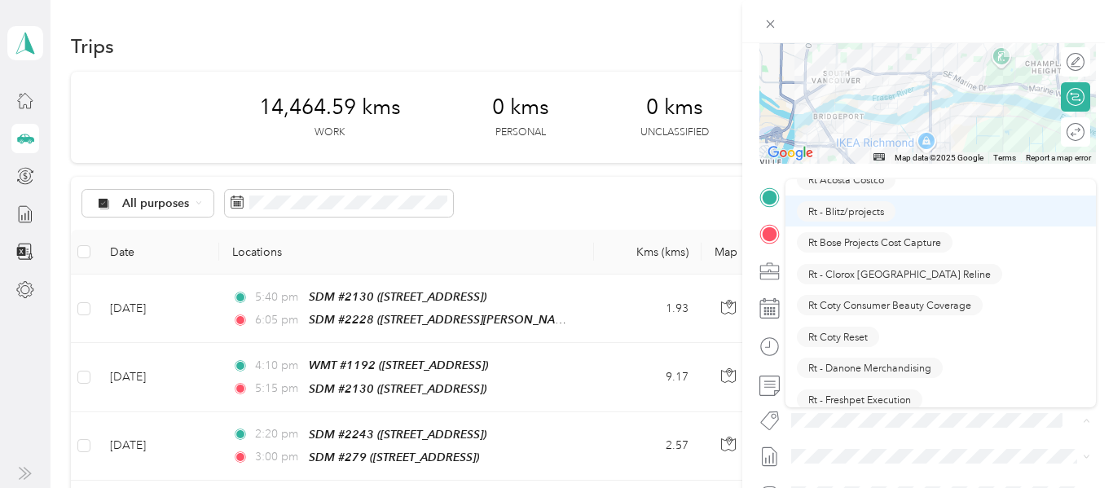
click at [864, 211] on span "Rt - Blitz/projects" at bounding box center [846, 211] width 76 height 15
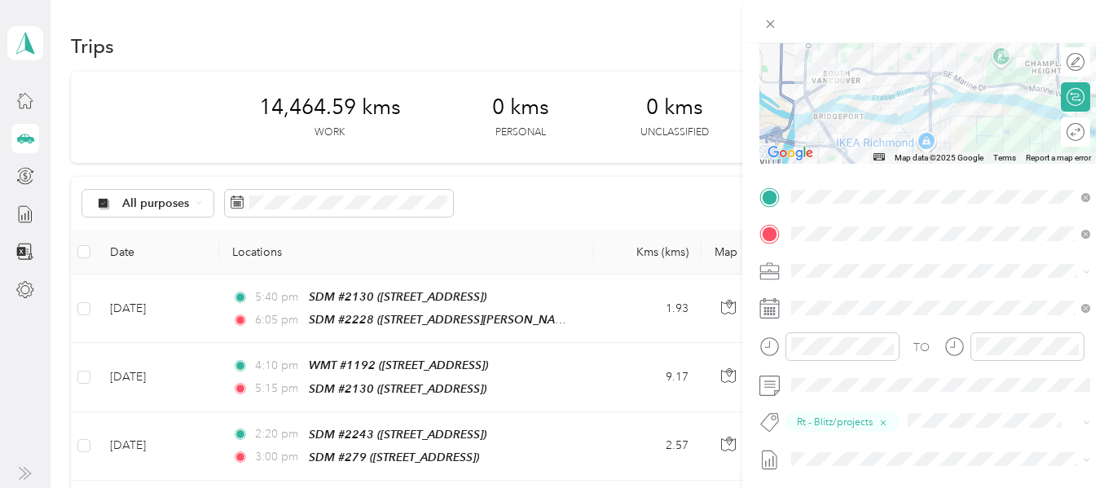
scroll to position [0, 0]
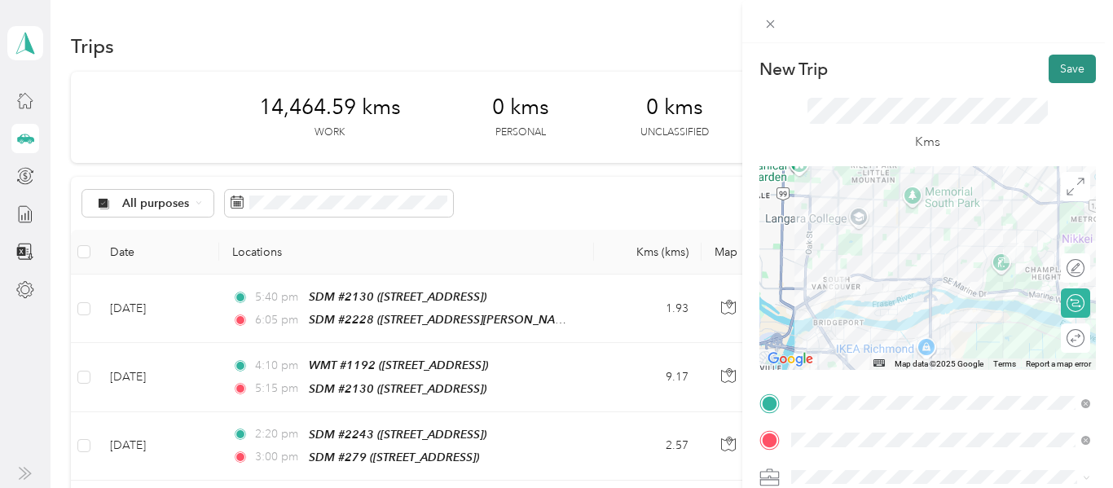
click at [1067, 65] on button "Save" at bounding box center [1072, 69] width 47 height 29
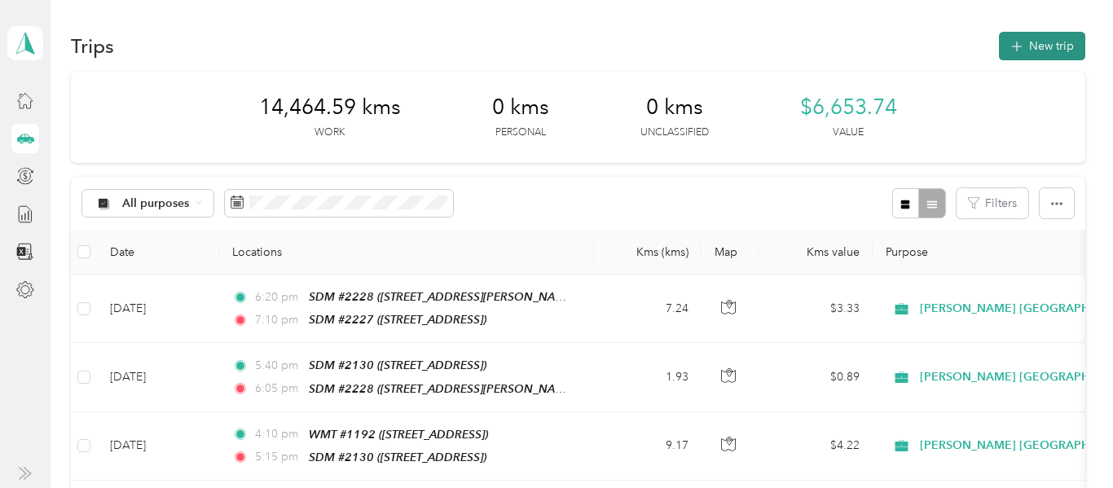
click at [1073, 43] on button "New trip" at bounding box center [1042, 46] width 86 height 29
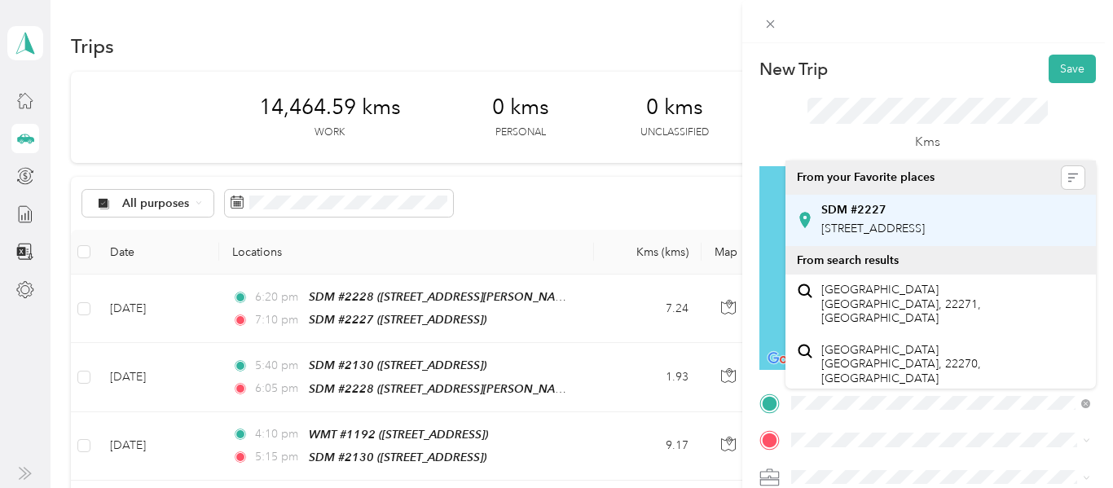
click at [925, 229] on span "[STREET_ADDRESS]" at bounding box center [873, 229] width 104 height 14
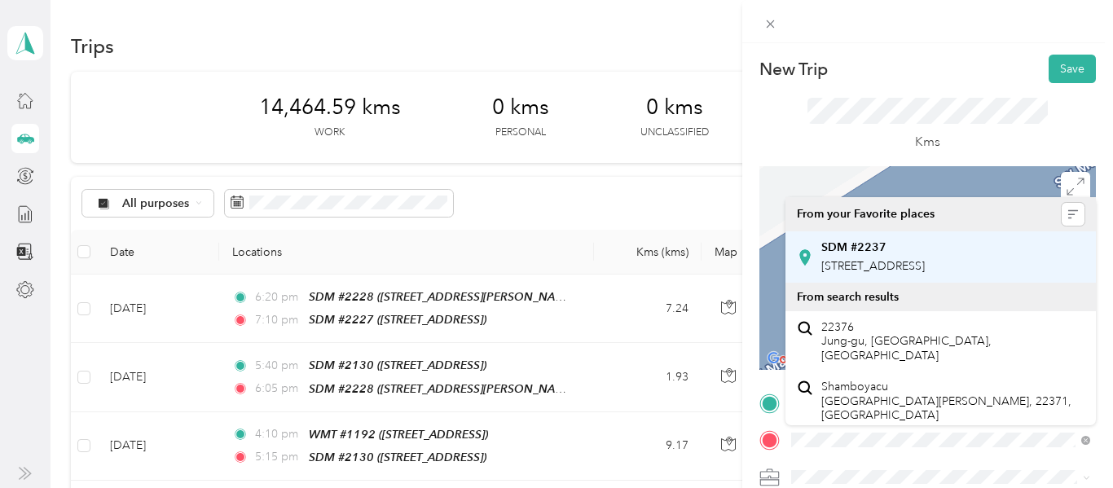
click at [898, 273] on span "[STREET_ADDRESS]" at bounding box center [873, 266] width 104 height 14
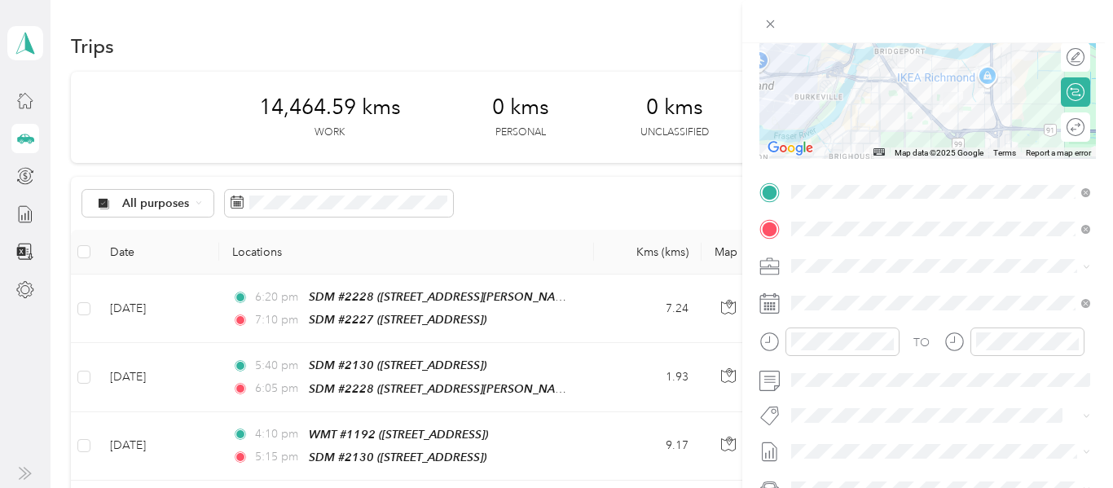
scroll to position [214, 0]
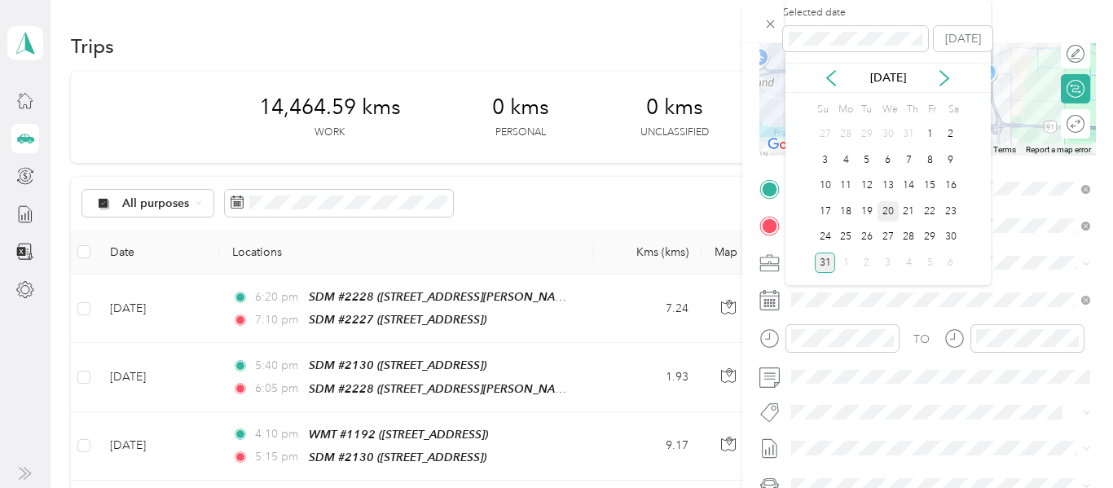
click at [888, 212] on div "20" at bounding box center [888, 211] width 21 height 20
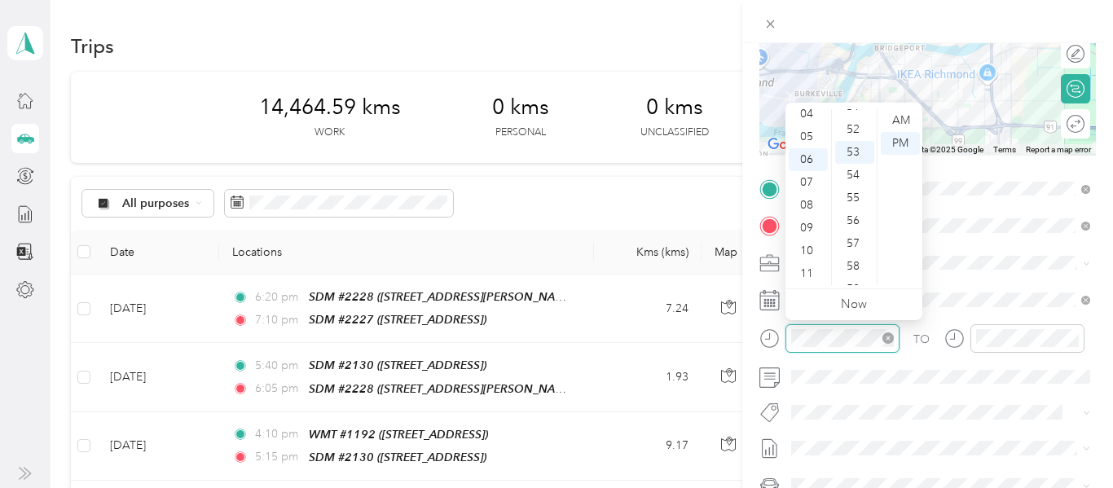
scroll to position [1193, 0]
click at [814, 184] on div "07" at bounding box center [808, 182] width 39 height 23
click at [849, 206] on div "40" at bounding box center [854, 207] width 39 height 23
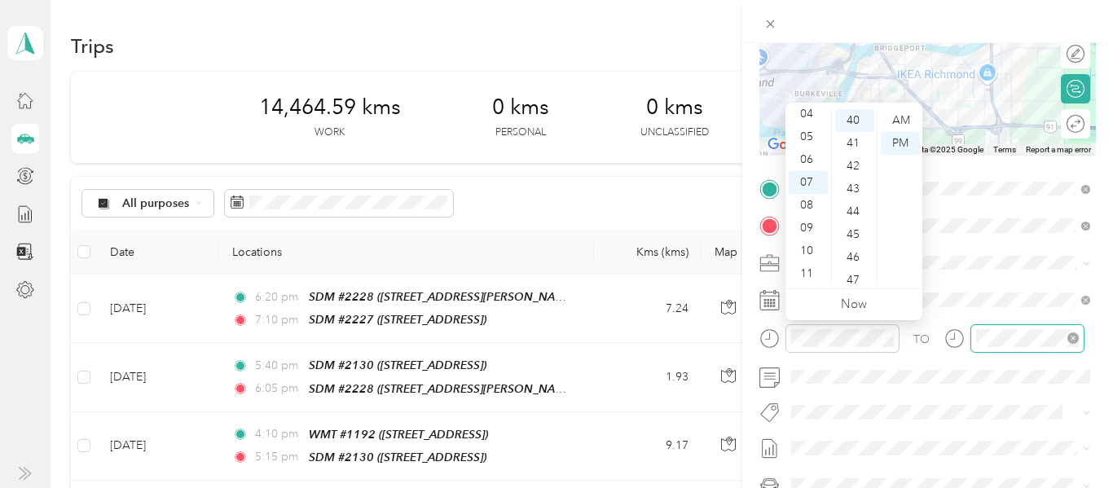
scroll to position [1193, 0]
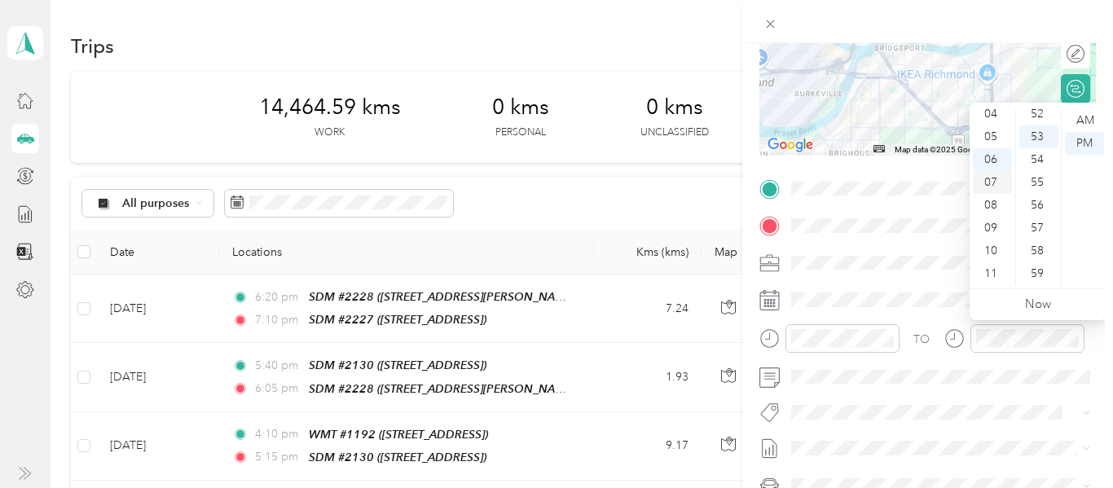
click at [994, 183] on div "07" at bounding box center [992, 182] width 39 height 23
click at [1043, 181] on div "55" at bounding box center [1039, 182] width 39 height 23
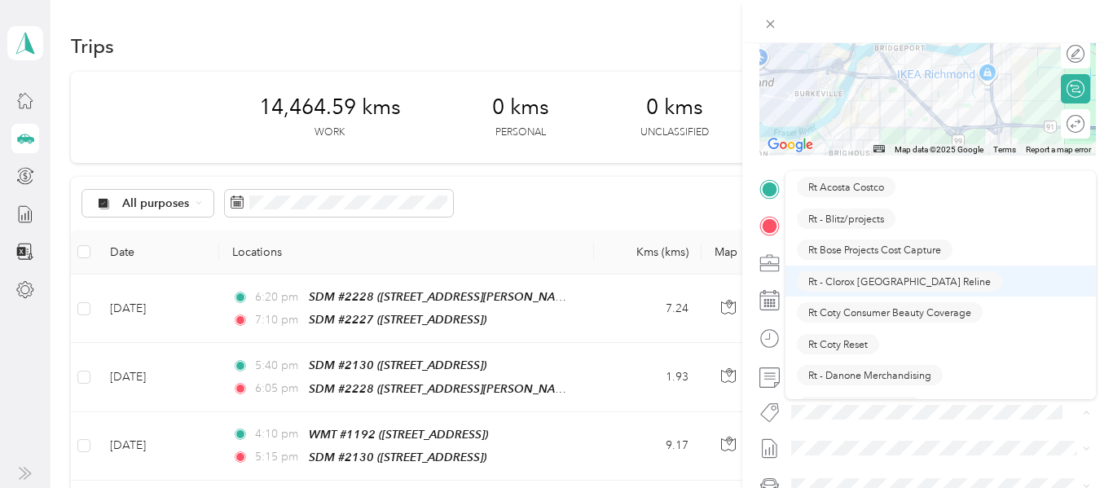
scroll to position [995, 0]
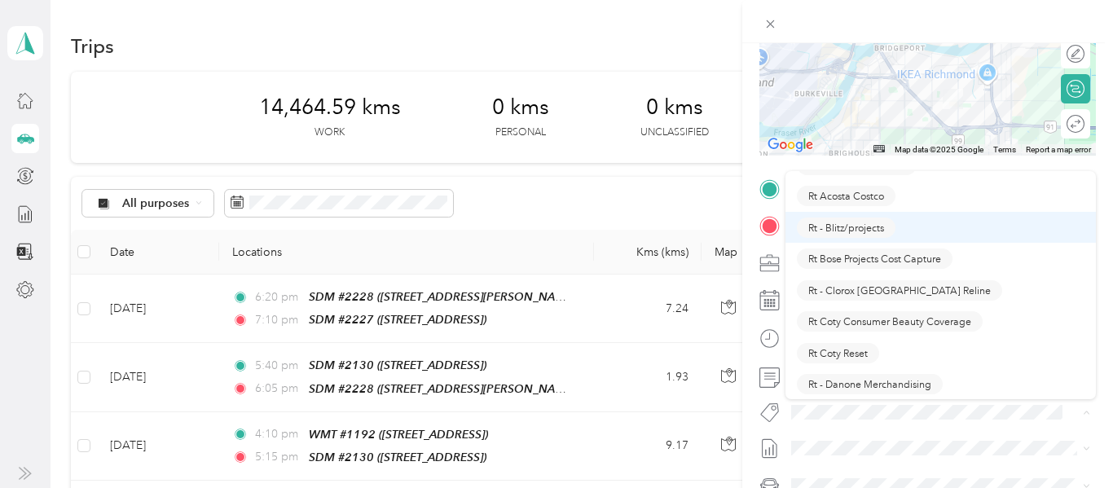
click at [867, 227] on span "Rt - Blitz/projects" at bounding box center [846, 227] width 76 height 15
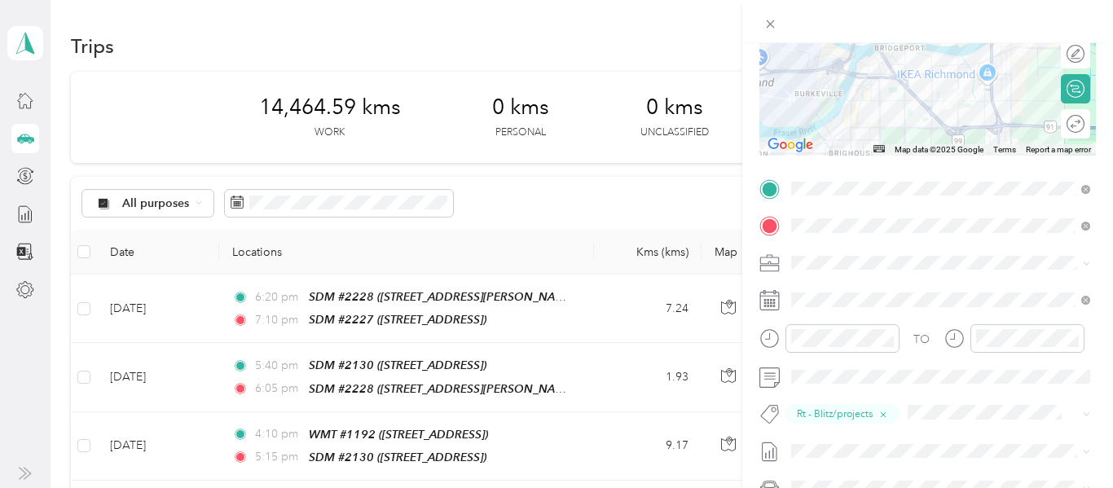
scroll to position [0, 0]
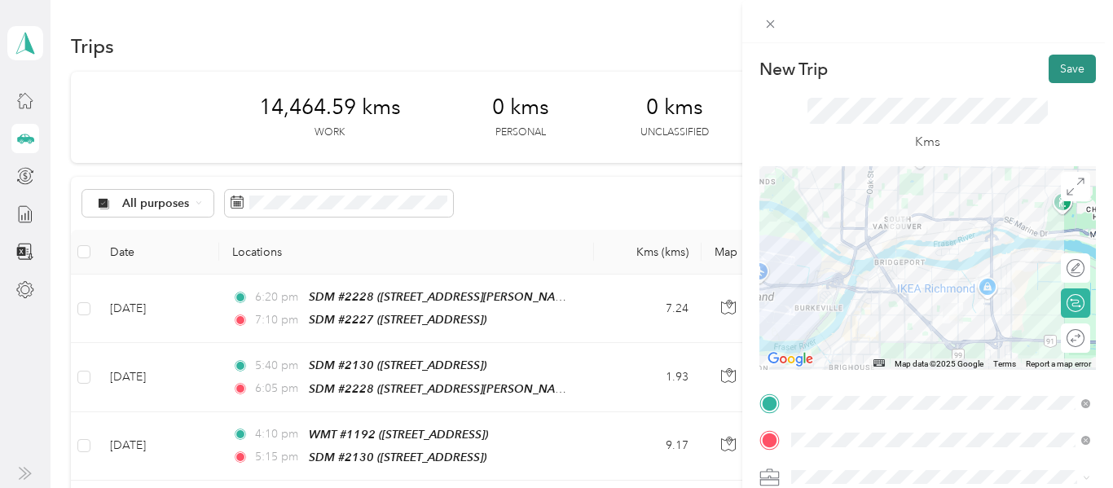
click at [1068, 63] on button "Save" at bounding box center [1072, 69] width 47 height 29
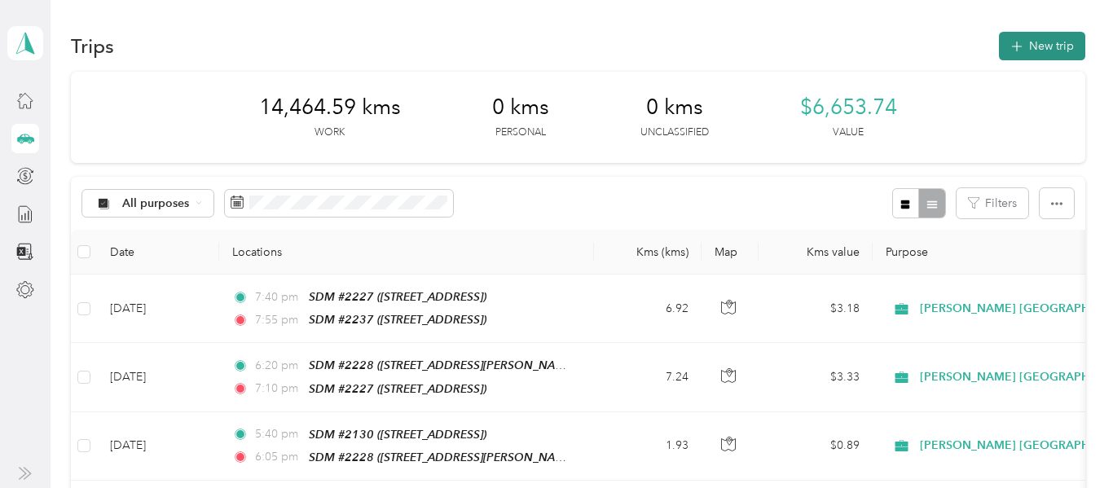
click at [1057, 47] on button "New trip" at bounding box center [1042, 46] width 86 height 29
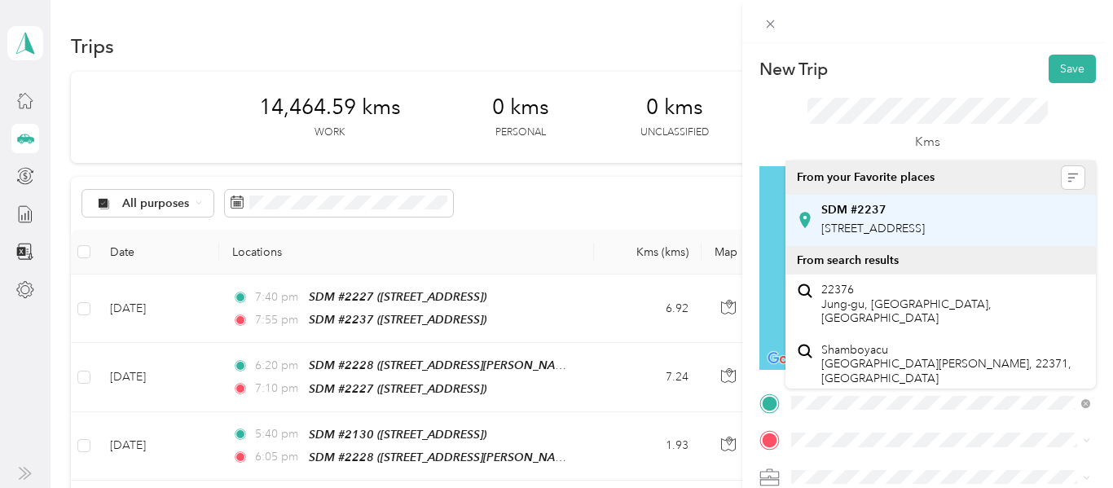
click at [899, 227] on span "[STREET_ADDRESS]" at bounding box center [873, 229] width 104 height 14
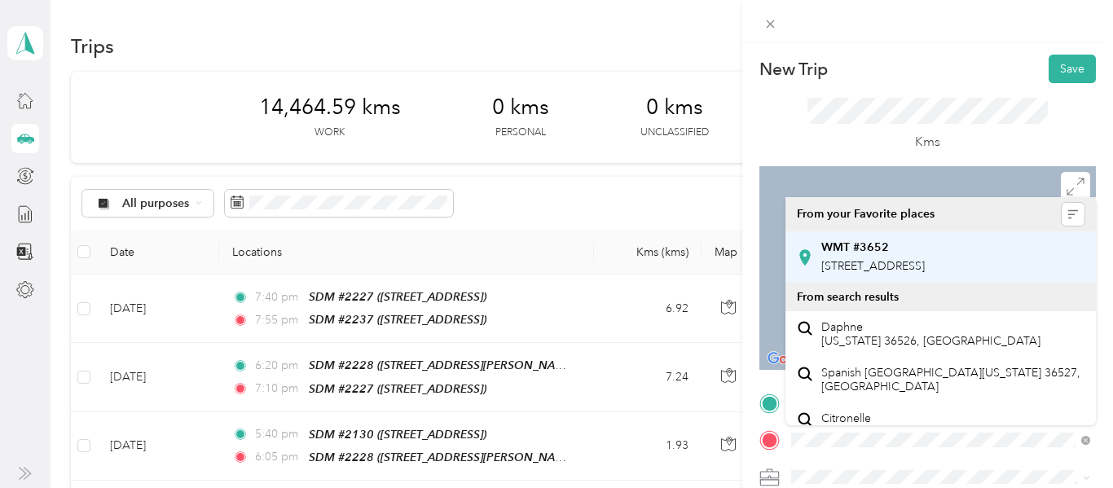
click at [900, 273] on span "[STREET_ADDRESS]" at bounding box center [873, 266] width 104 height 14
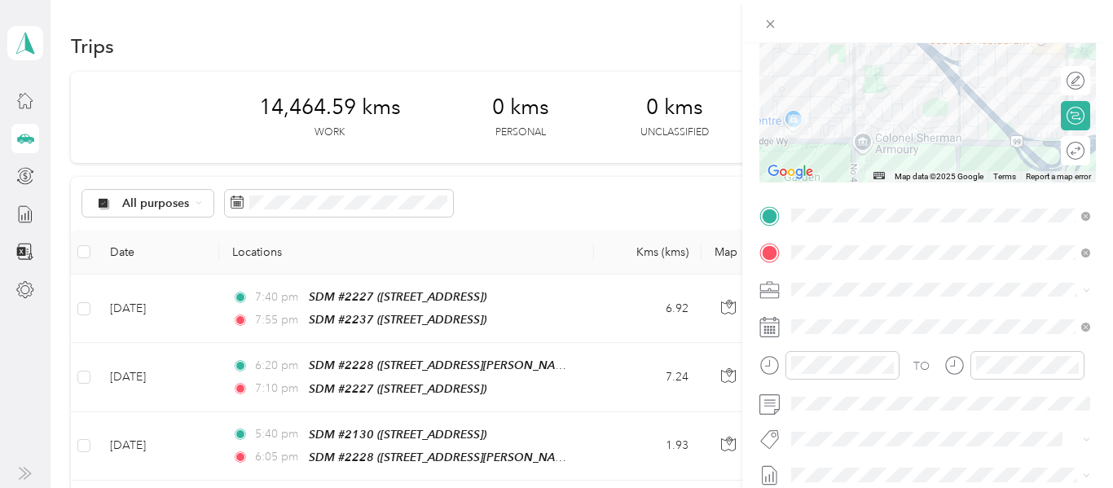
scroll to position [221, 0]
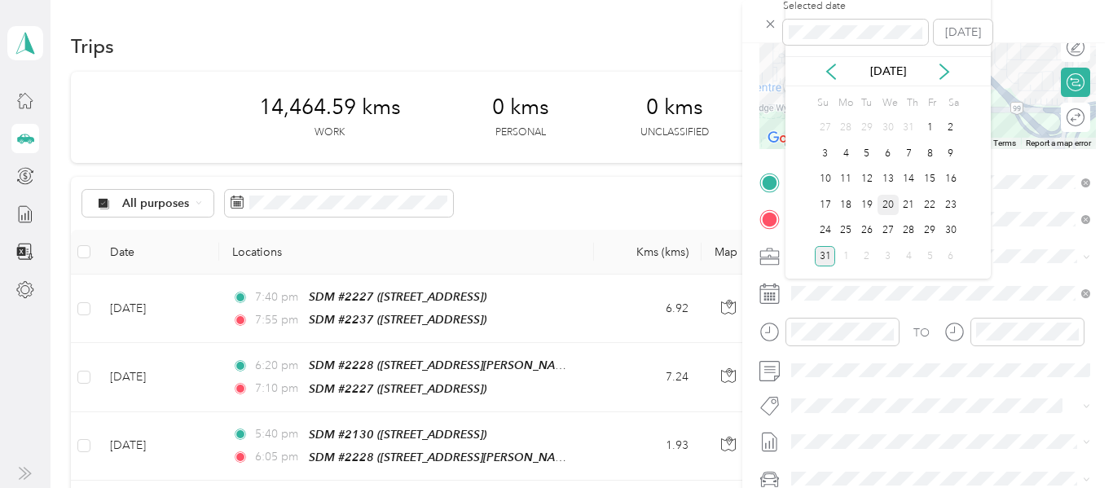
click at [892, 199] on div "20" at bounding box center [888, 205] width 21 height 20
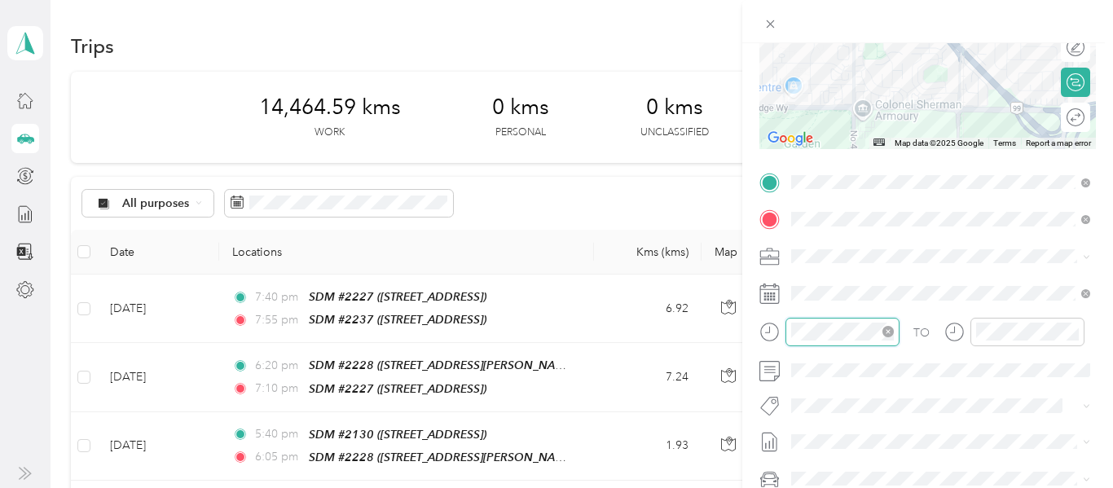
scroll to position [1193, 0]
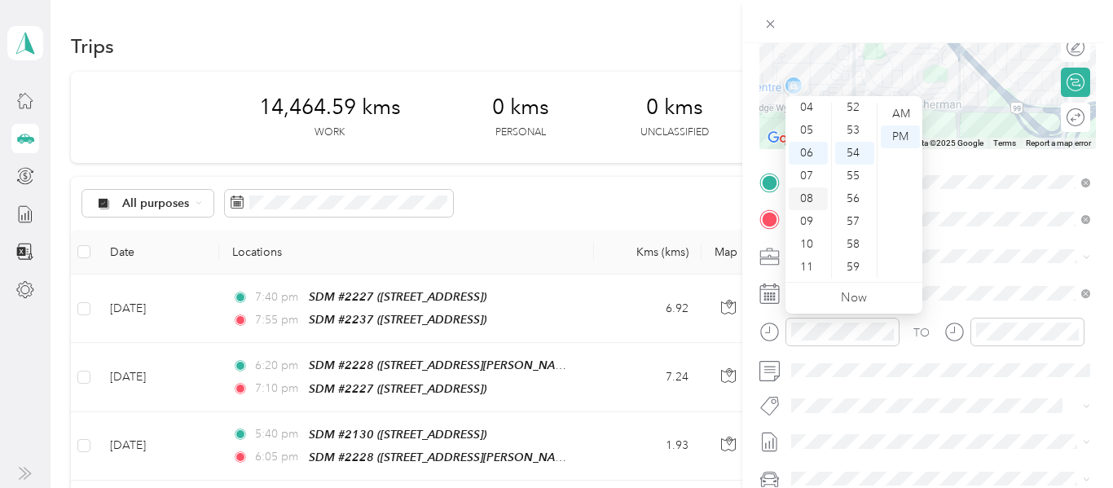
click at [809, 193] on div "08" at bounding box center [808, 198] width 39 height 23
click at [857, 112] on div "20" at bounding box center [854, 106] width 39 height 23
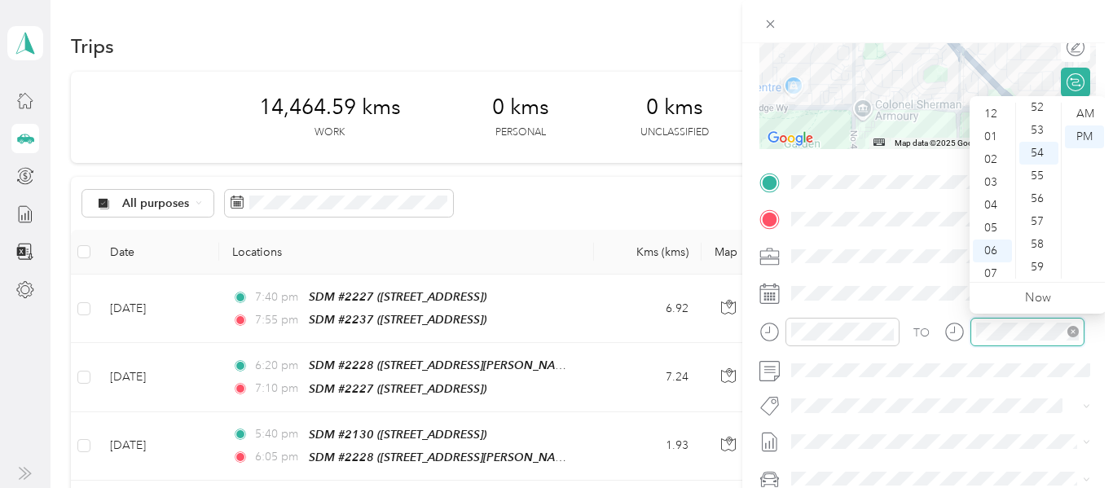
scroll to position [98, 0]
click at [989, 200] on div "08" at bounding box center [992, 198] width 39 height 23
click at [1037, 219] on div "35" at bounding box center [1039, 218] width 39 height 23
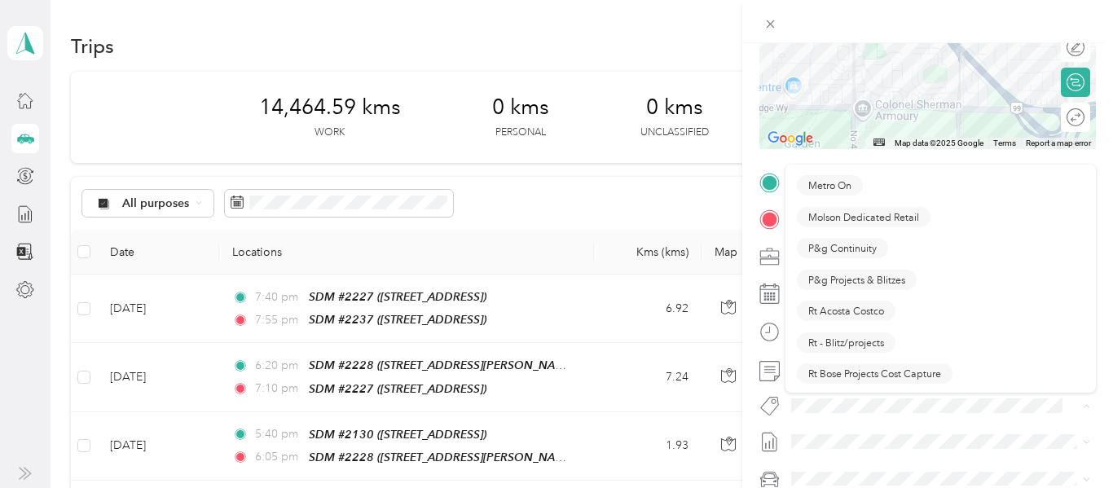
scroll to position [888, 0]
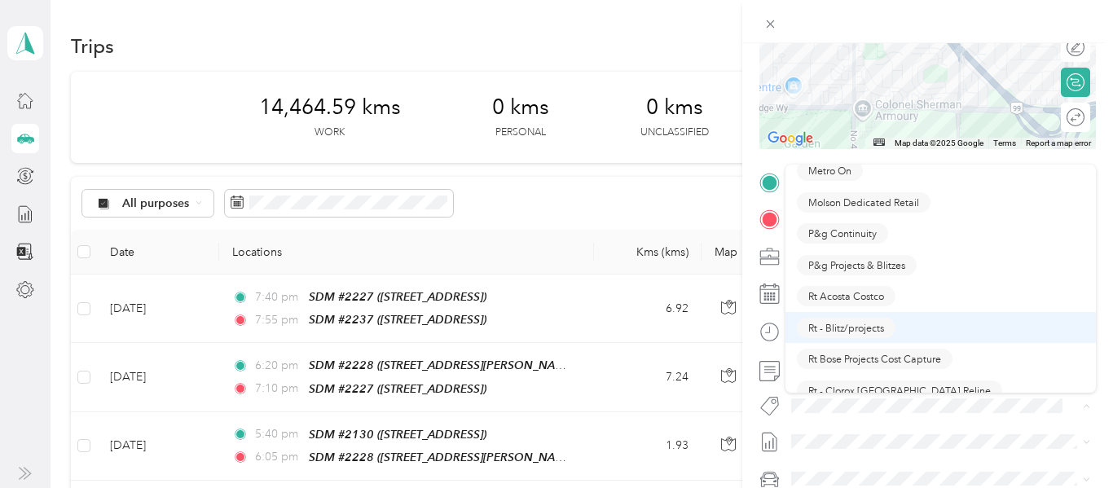
click at [856, 330] on span "Rt - Blitz/projects" at bounding box center [846, 327] width 76 height 15
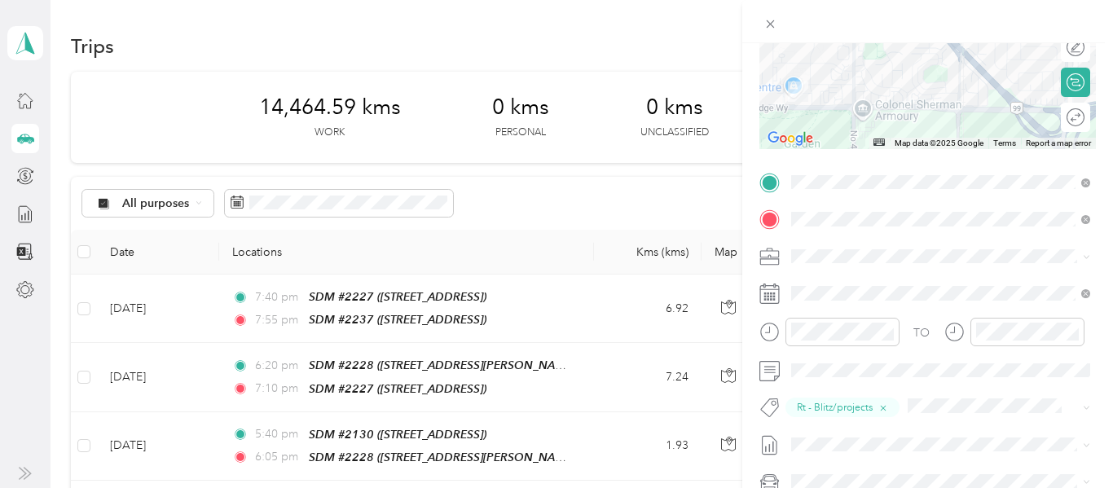
scroll to position [0, 0]
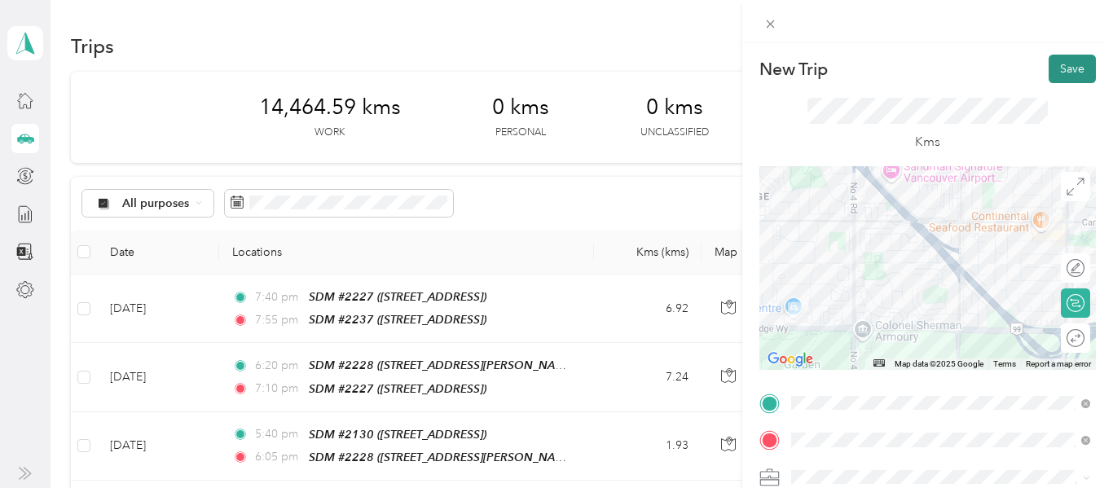
click at [1068, 71] on button "Save" at bounding box center [1072, 69] width 47 height 29
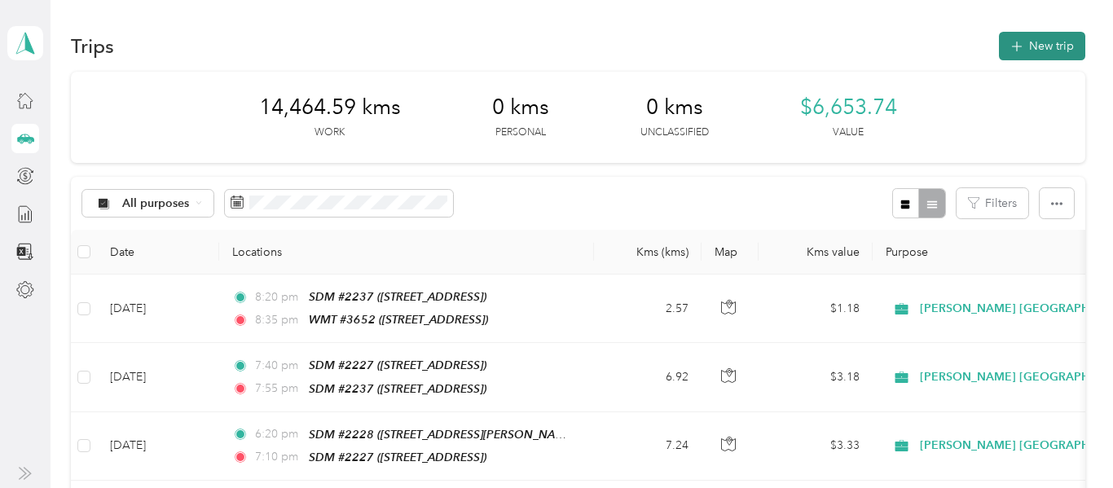
click at [1057, 54] on button "New trip" at bounding box center [1042, 46] width 86 height 29
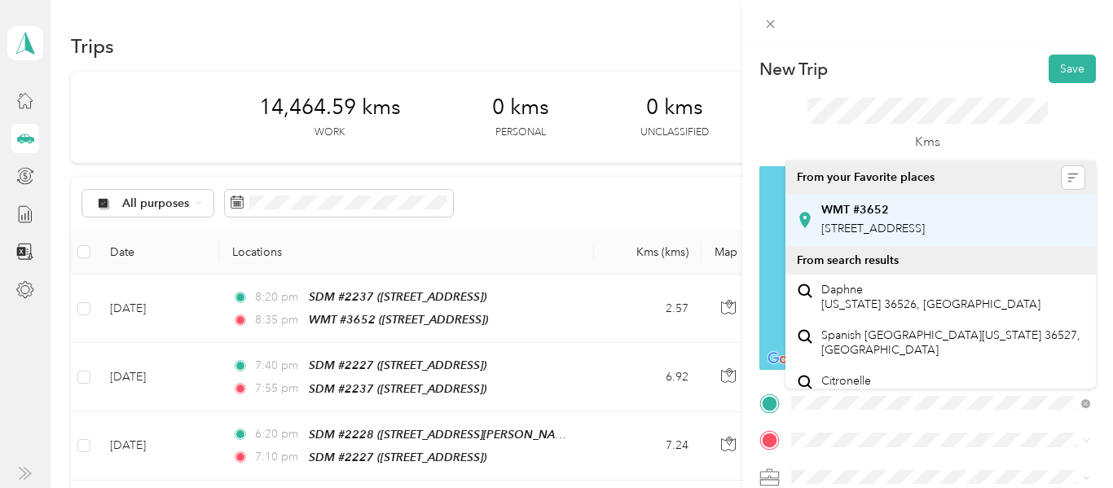
click at [921, 231] on span "[STREET_ADDRESS]" at bounding box center [873, 229] width 104 height 14
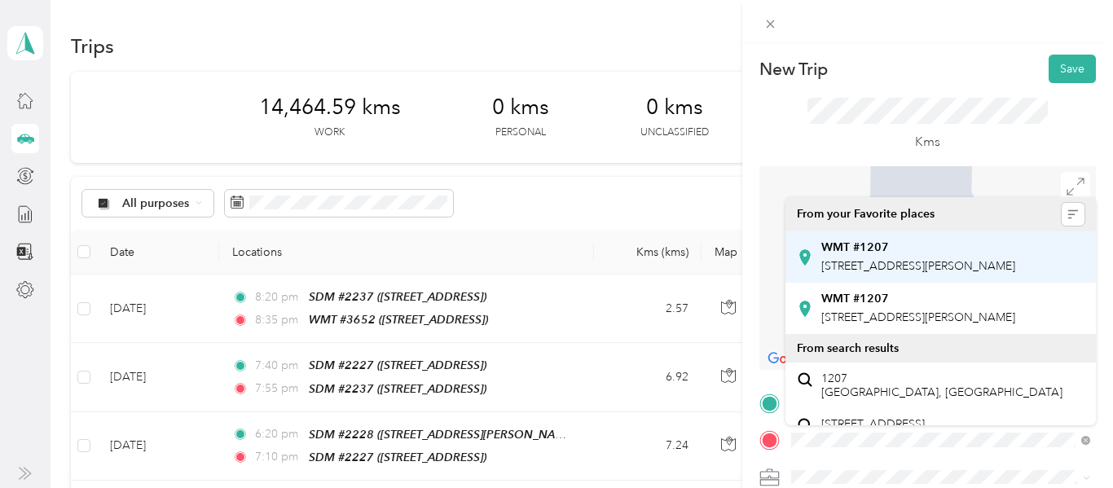
click at [949, 269] on span "[STREET_ADDRESS][PERSON_NAME]" at bounding box center [918, 266] width 194 height 14
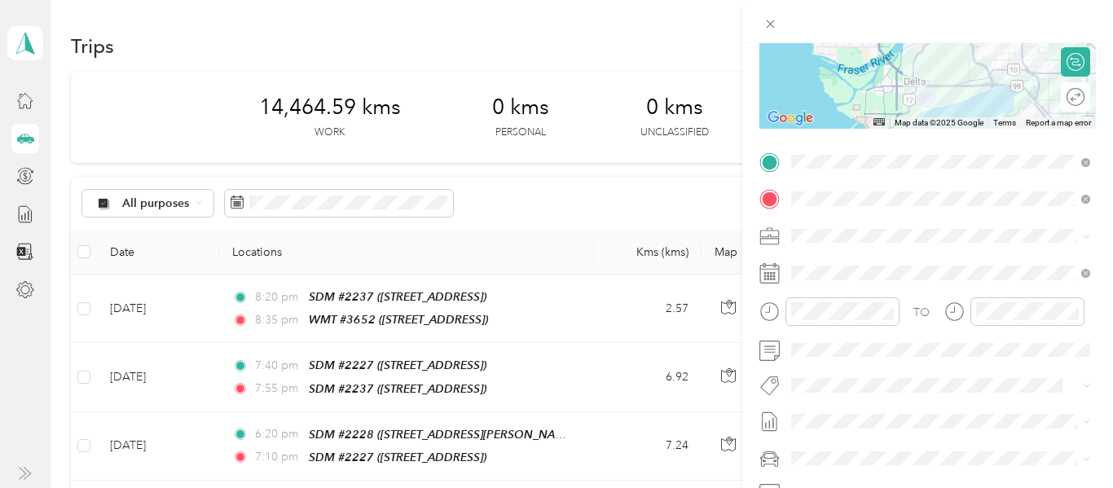
scroll to position [261, 0]
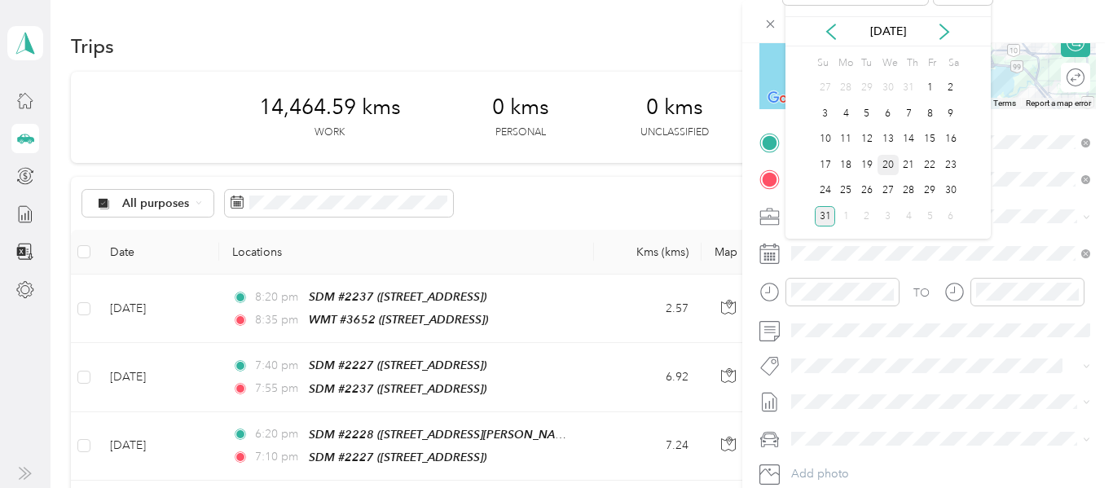
click at [893, 167] on div "20" at bounding box center [888, 165] width 21 height 20
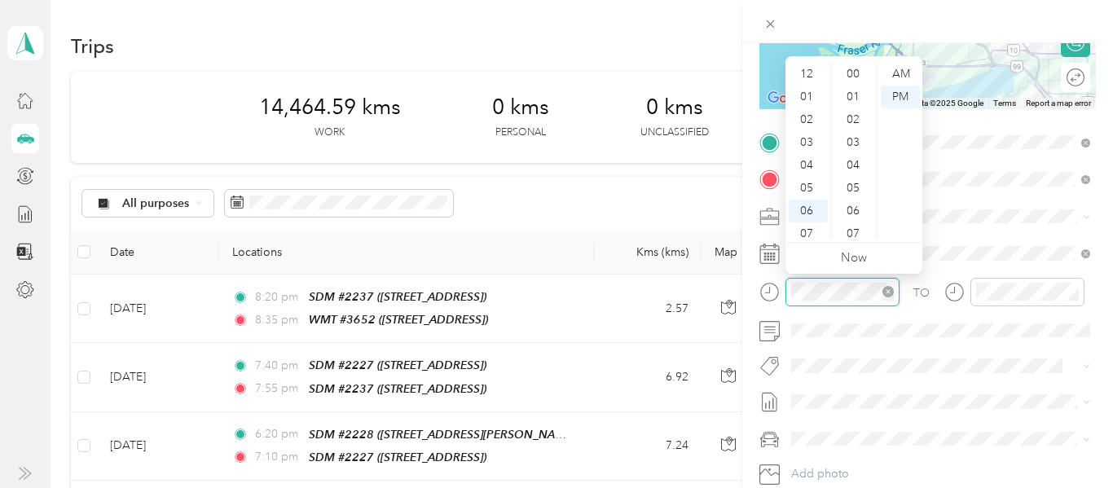
scroll to position [1193, 0]
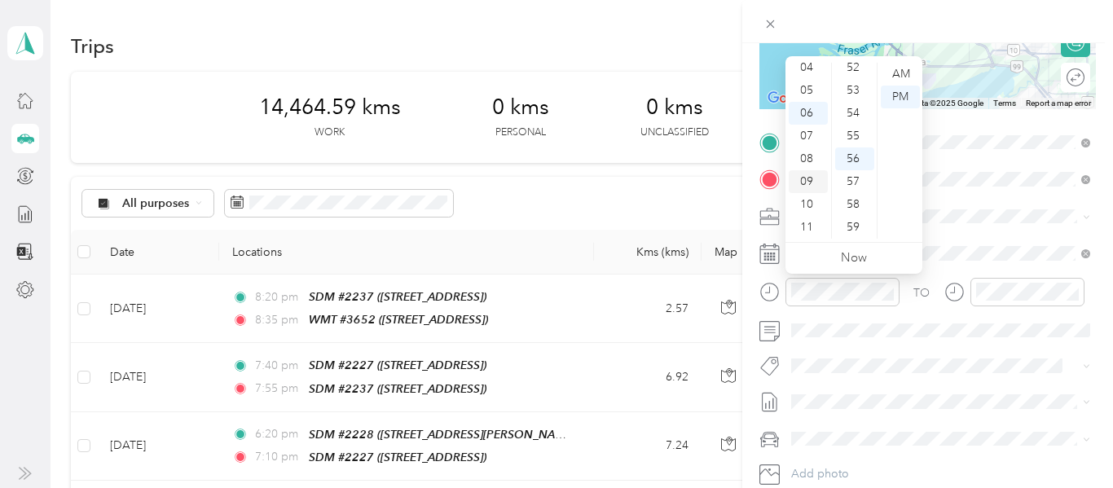
click at [809, 184] on div "09" at bounding box center [808, 181] width 39 height 23
click at [850, 192] on div "05" at bounding box center [854, 188] width 39 height 23
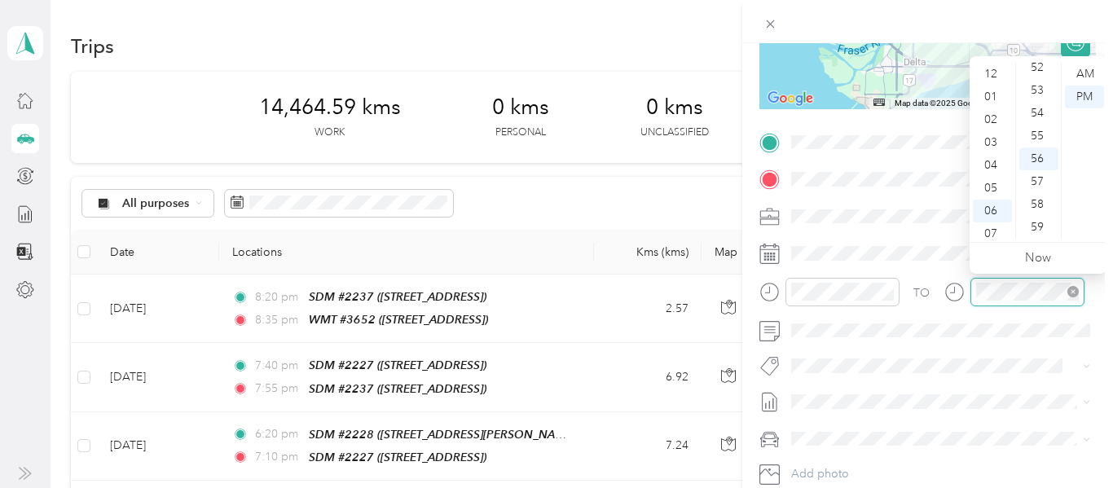
scroll to position [98, 0]
click at [997, 182] on div "09" at bounding box center [992, 181] width 39 height 23
click at [1040, 134] on div "55" at bounding box center [1039, 136] width 39 height 23
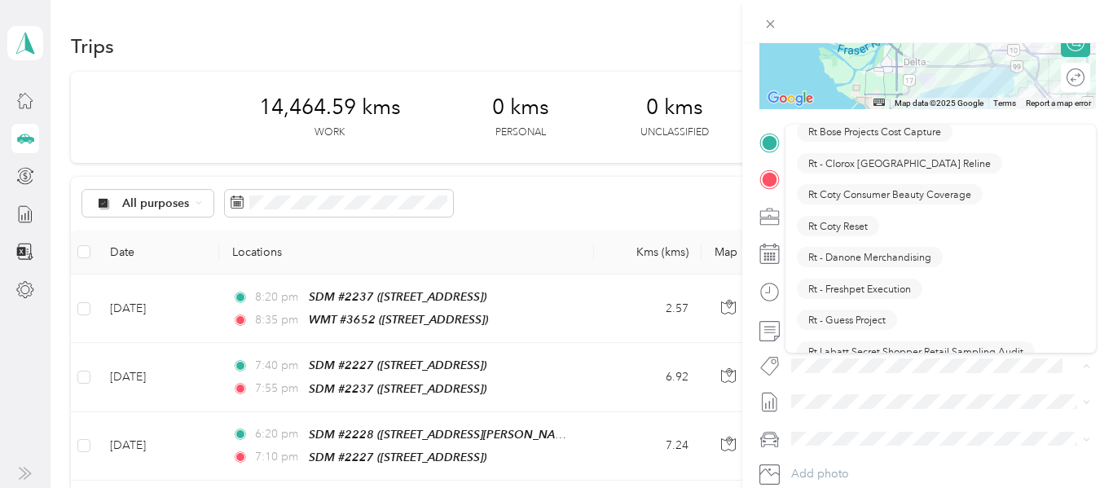
scroll to position [987, 0]
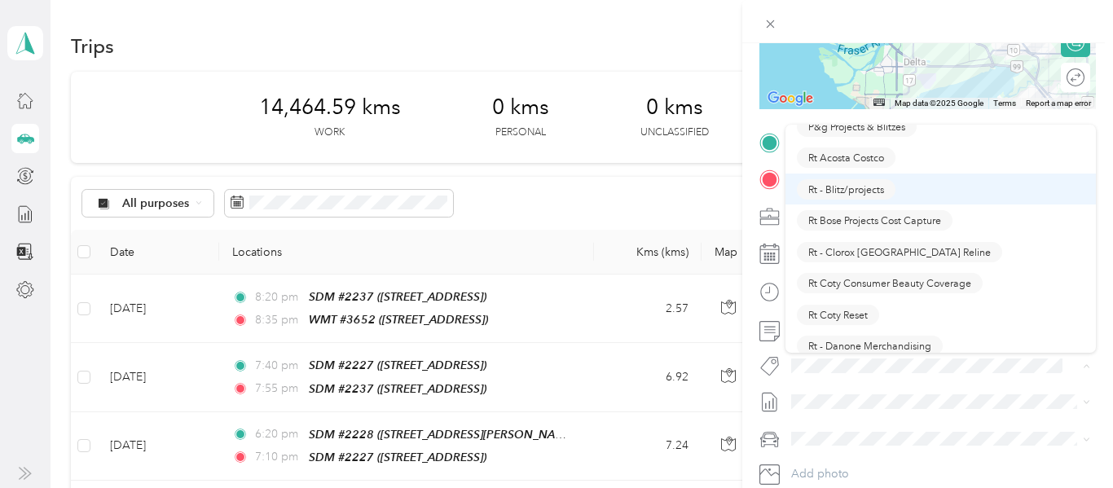
click at [875, 191] on span "Rt - Blitz/projects" at bounding box center [846, 189] width 76 height 15
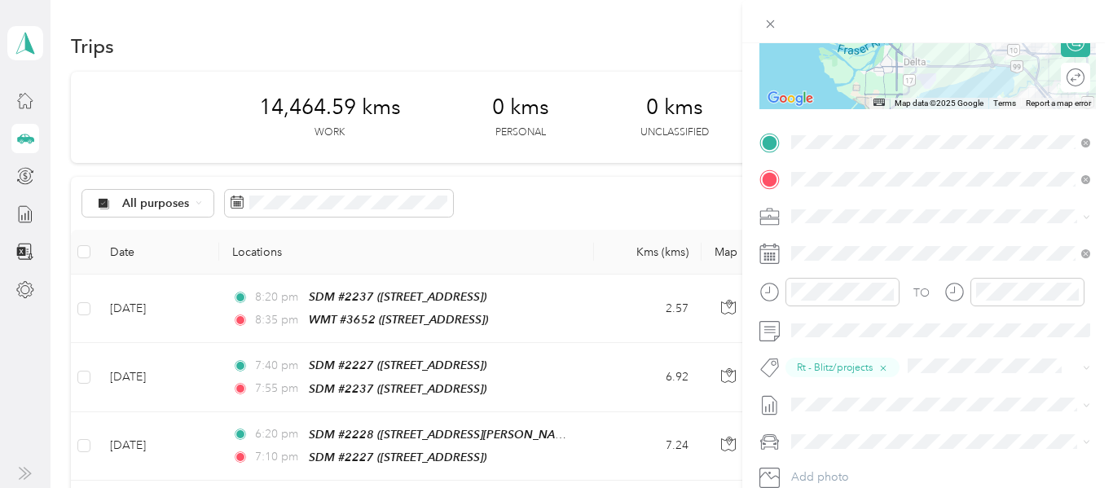
scroll to position [0, 0]
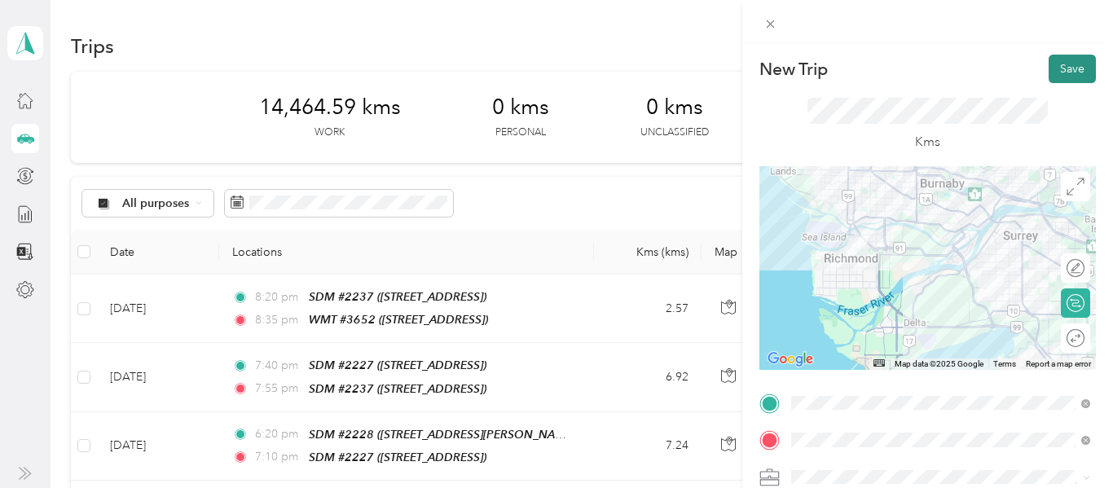
click at [1085, 71] on button "Save" at bounding box center [1072, 69] width 47 height 29
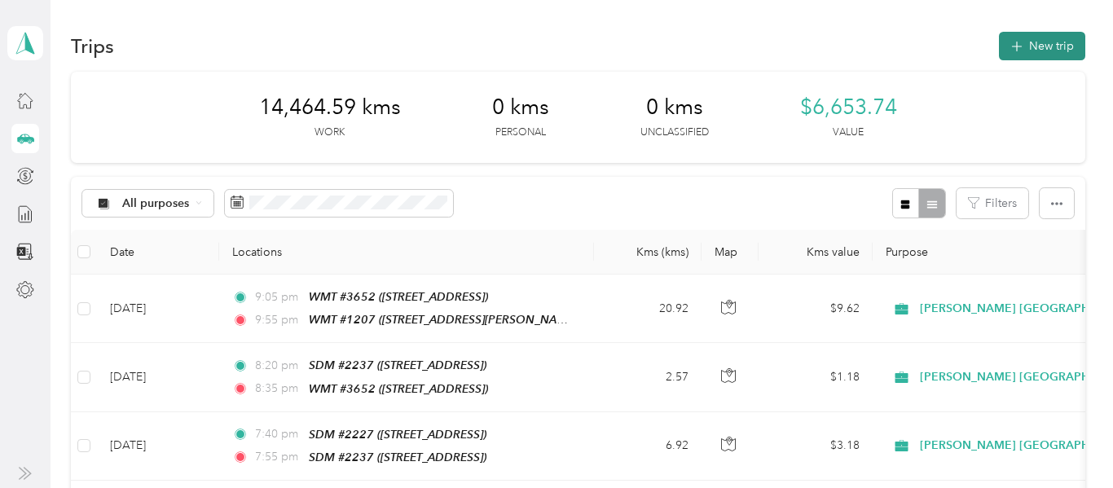
click at [1059, 43] on button "New trip" at bounding box center [1042, 46] width 86 height 29
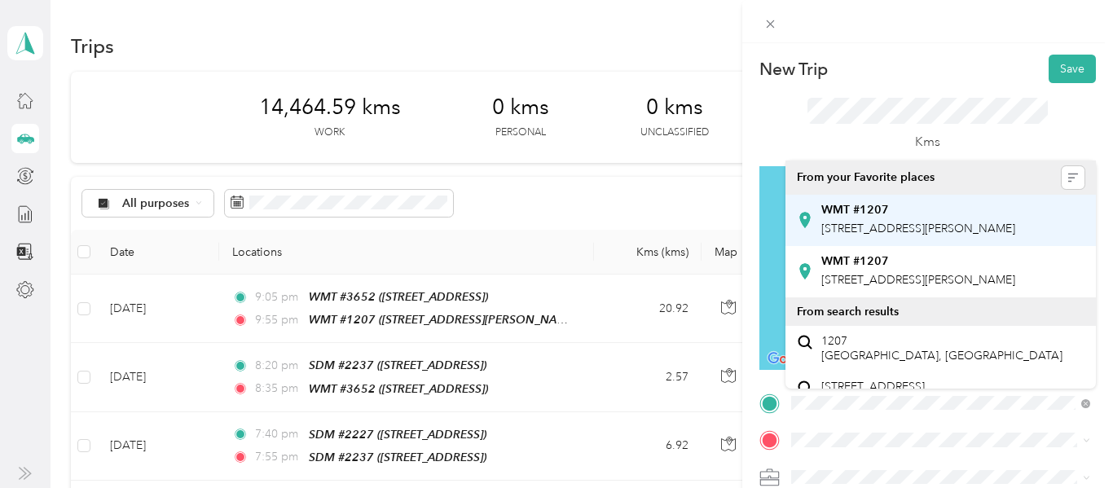
click at [877, 226] on span "[STREET_ADDRESS][PERSON_NAME]" at bounding box center [918, 229] width 194 height 14
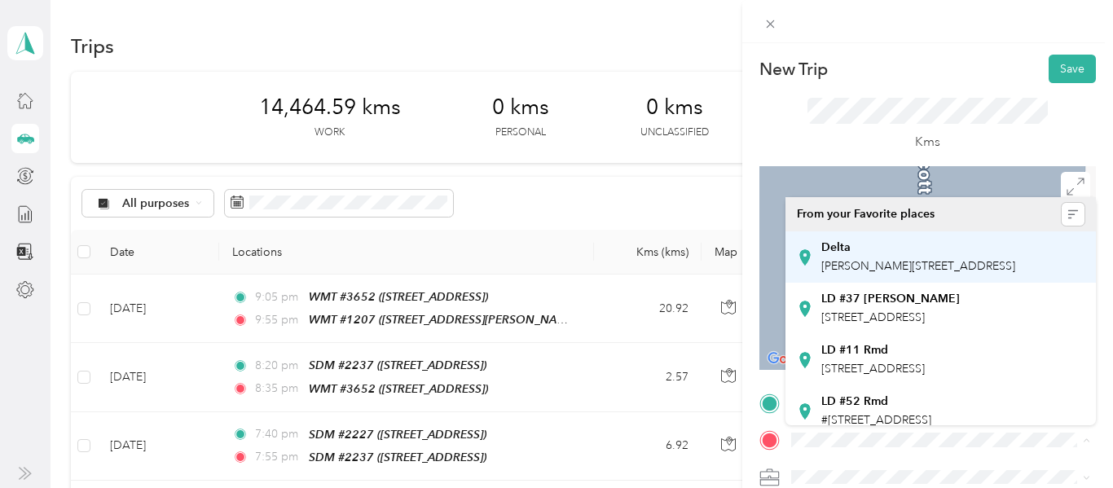
click at [876, 267] on span "[PERSON_NAME][STREET_ADDRESS]" at bounding box center [918, 266] width 194 height 14
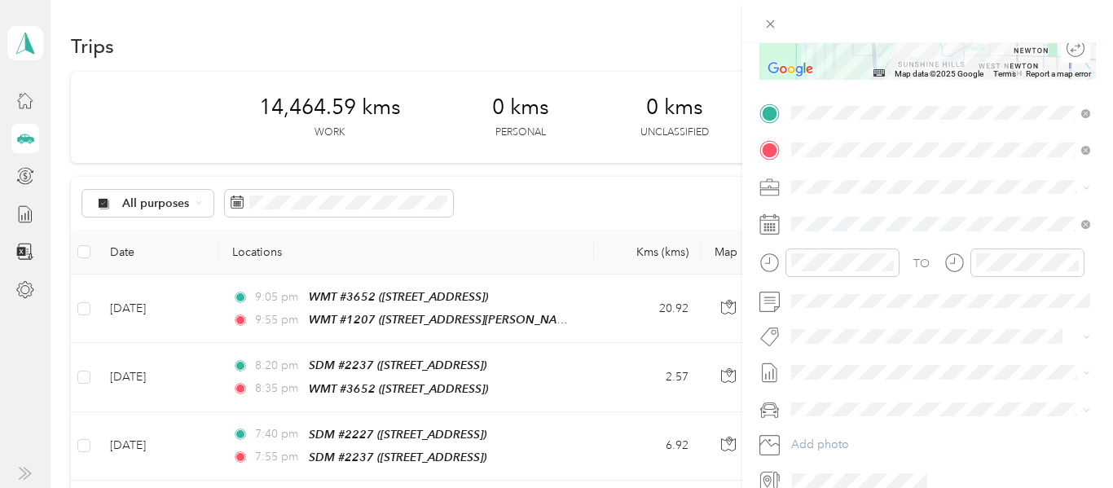
scroll to position [291, 0]
click at [891, 449] on div "20" at bounding box center [888, 449] width 21 height 20
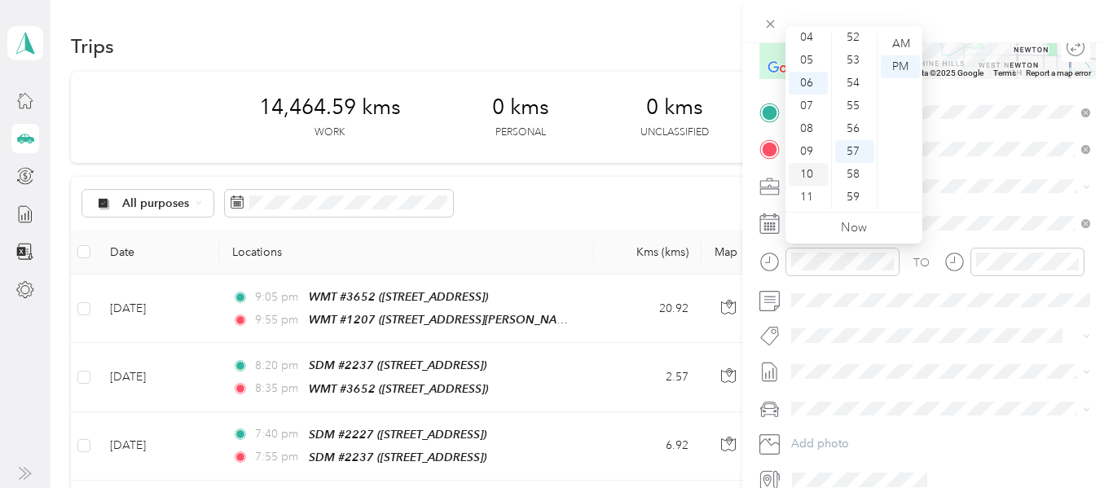
click at [808, 174] on div "10" at bounding box center [808, 174] width 39 height 23
click at [855, 62] on div "30" at bounding box center [854, 62] width 39 height 23
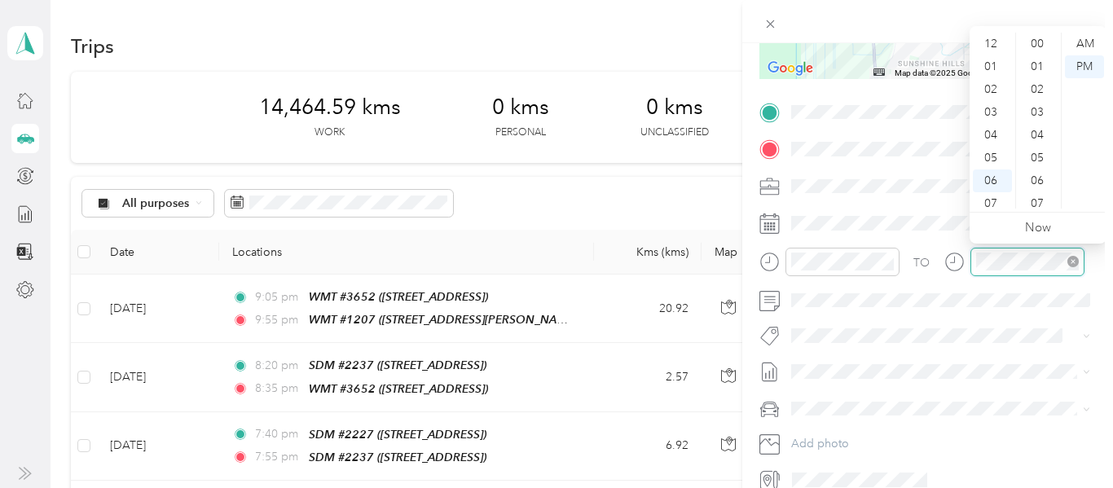
scroll to position [98, 0]
click at [994, 170] on div "10" at bounding box center [992, 174] width 39 height 23
click at [1038, 101] on div "50" at bounding box center [1039, 100] width 39 height 23
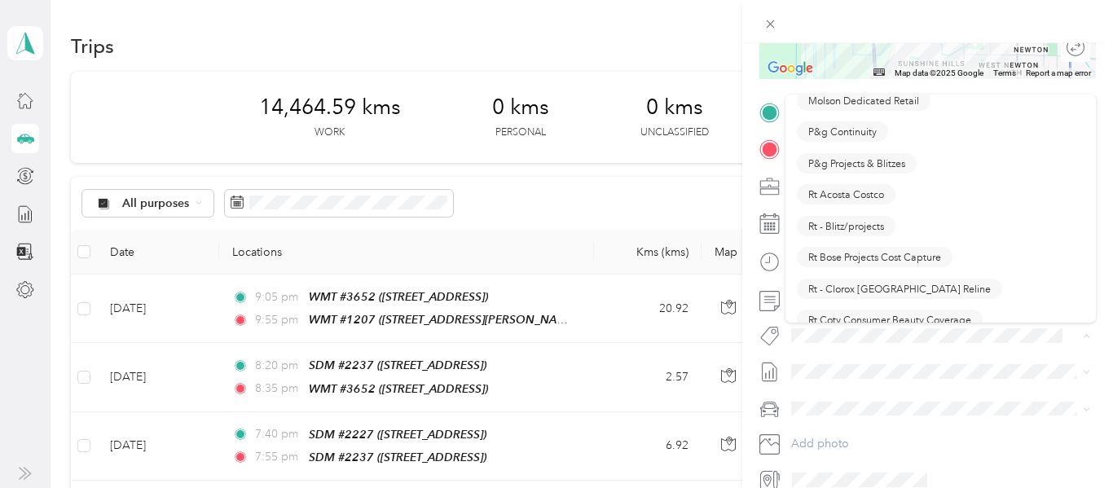
scroll to position [933, 0]
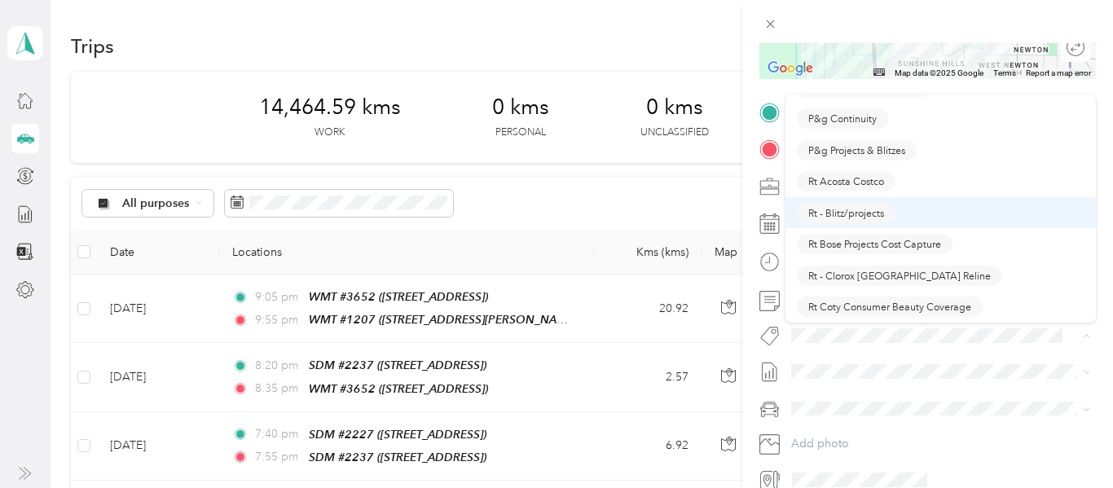
click at [873, 217] on span "Rt - Blitz/projects" at bounding box center [846, 212] width 76 height 15
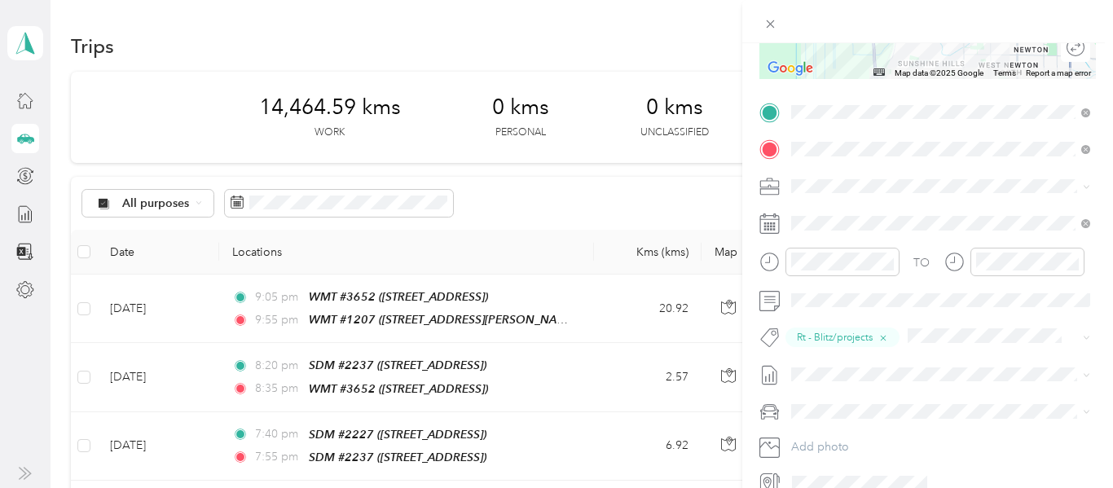
scroll to position [0, 0]
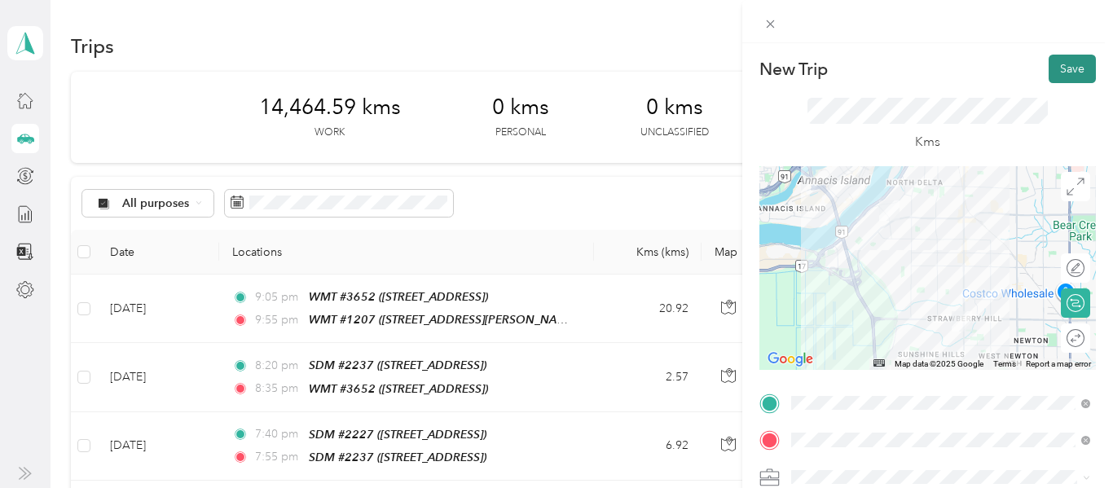
click at [1079, 70] on button "Save" at bounding box center [1072, 69] width 47 height 29
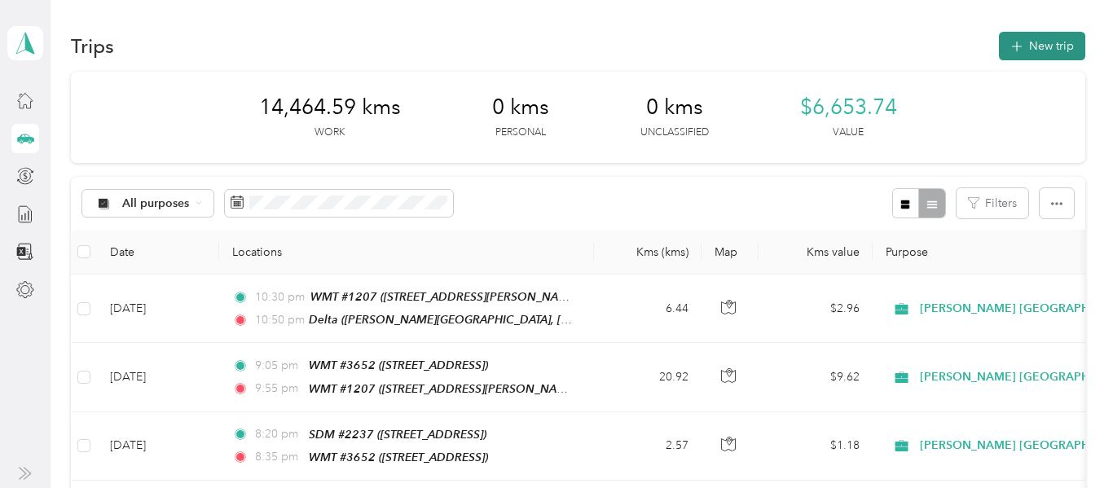
click at [1070, 48] on button "New trip" at bounding box center [1042, 46] width 86 height 29
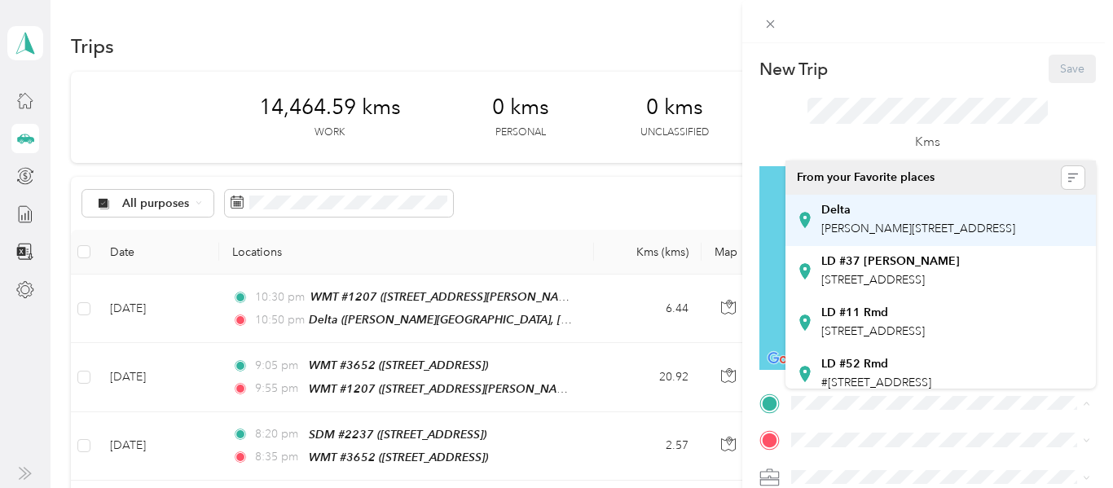
click at [872, 237] on div "Delta [PERSON_NAME][STREET_ADDRESS]" at bounding box center [918, 220] width 194 height 34
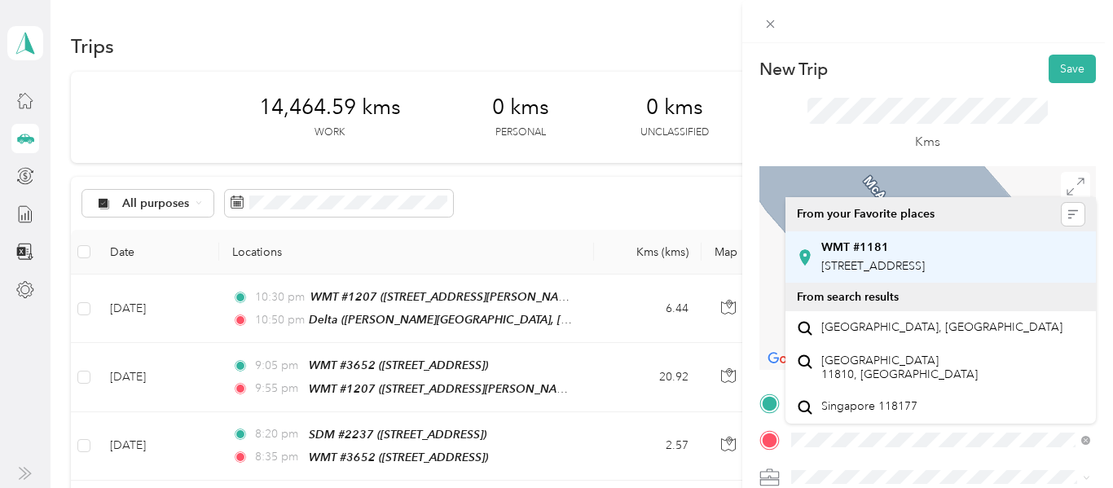
click at [925, 264] on span "[STREET_ADDRESS]" at bounding box center [873, 266] width 104 height 14
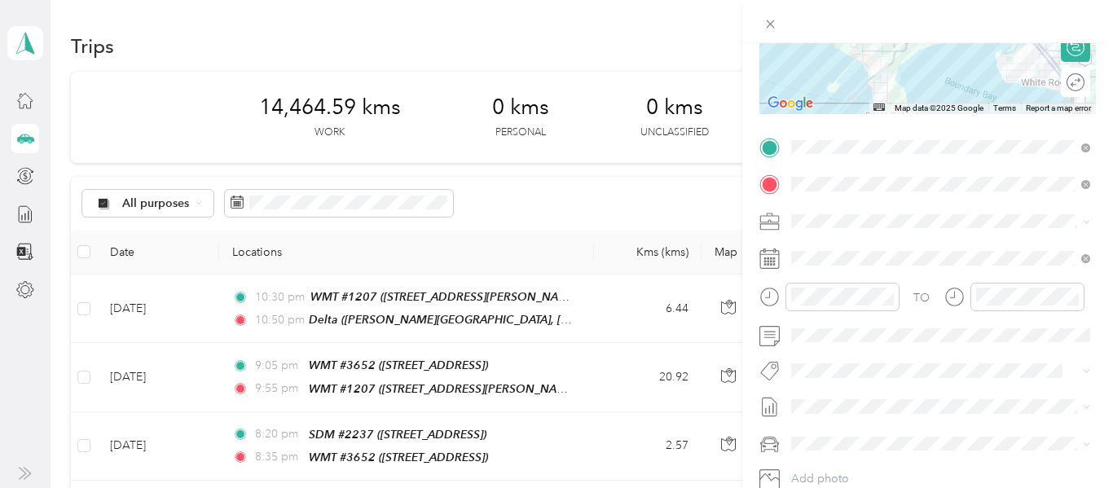
scroll to position [260, 0]
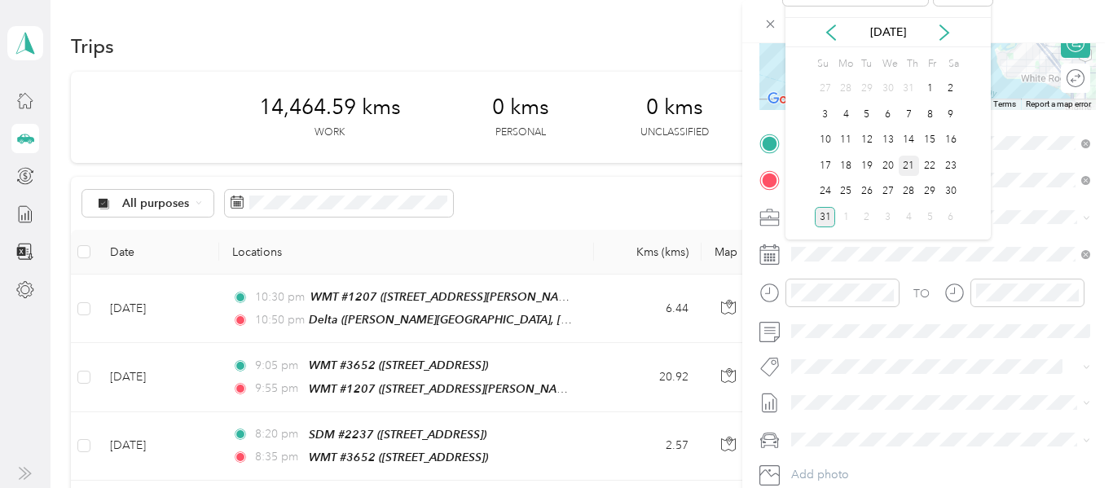
click at [907, 165] on div "21" at bounding box center [909, 166] width 21 height 20
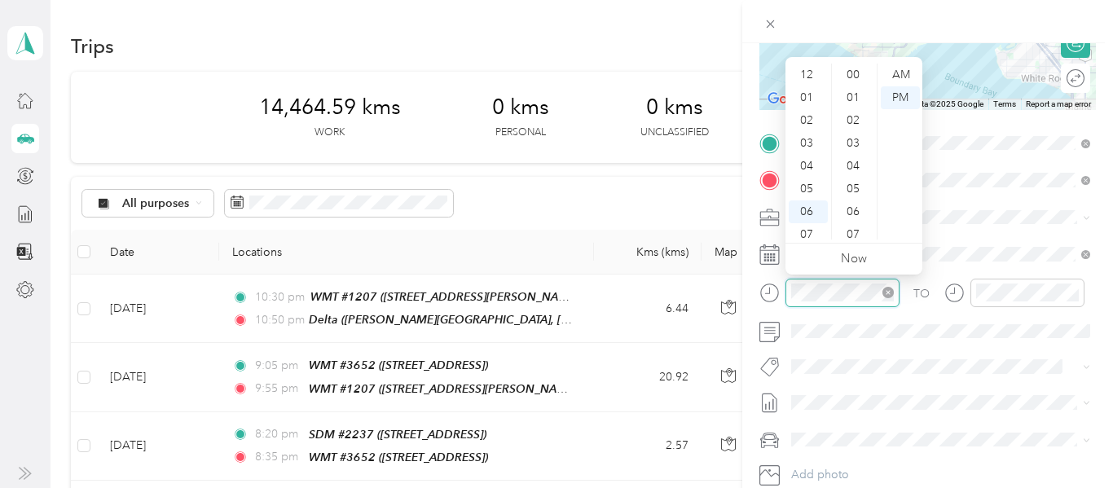
scroll to position [1193, 0]
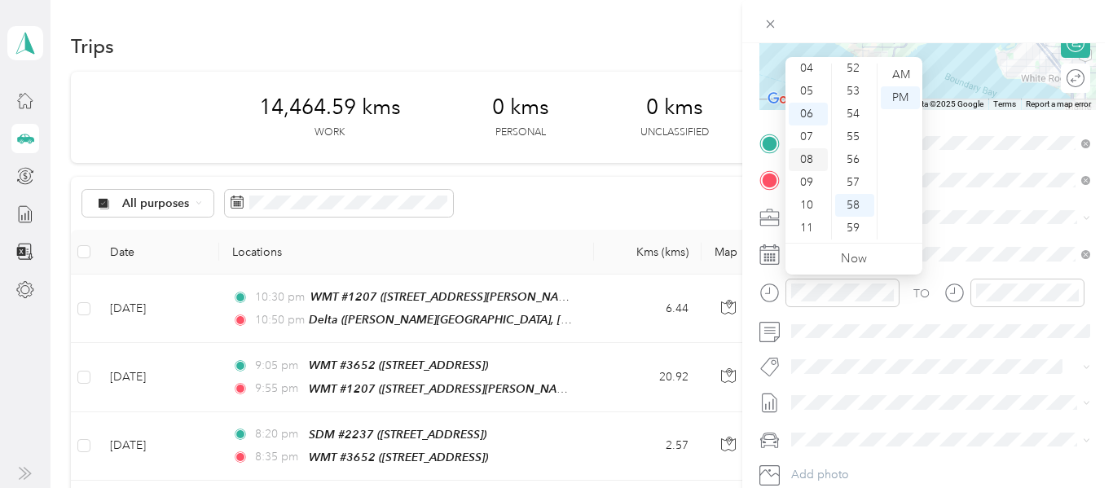
click at [811, 158] on div "08" at bounding box center [808, 159] width 39 height 23
click at [856, 176] on div "15" at bounding box center [854, 181] width 39 height 23
click at [899, 75] on div "AM" at bounding box center [900, 75] width 39 height 23
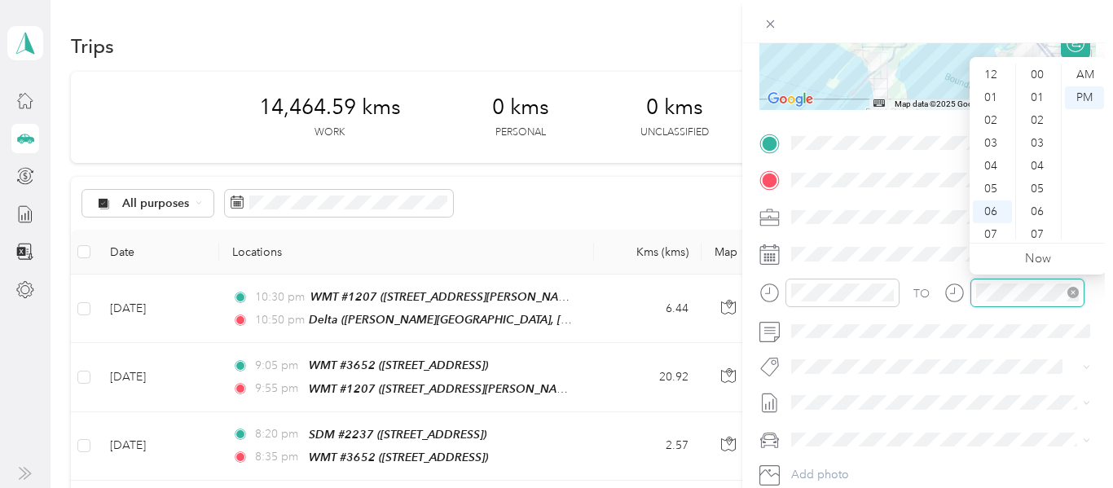
scroll to position [1193, 0]
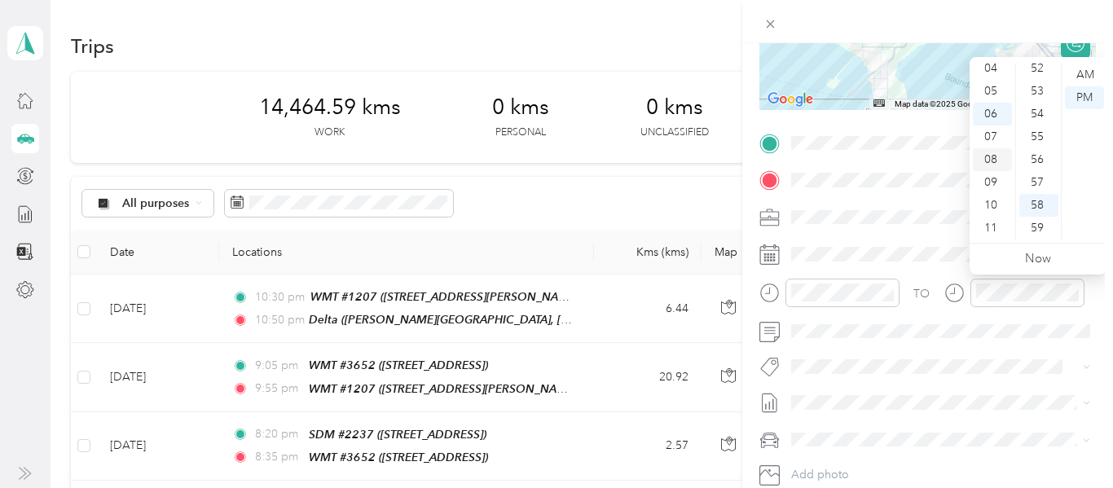
click at [998, 158] on div "08" at bounding box center [992, 159] width 39 height 23
click at [1036, 156] on div "45" at bounding box center [1039, 151] width 39 height 23
click at [1087, 76] on div "AM" at bounding box center [1084, 75] width 39 height 23
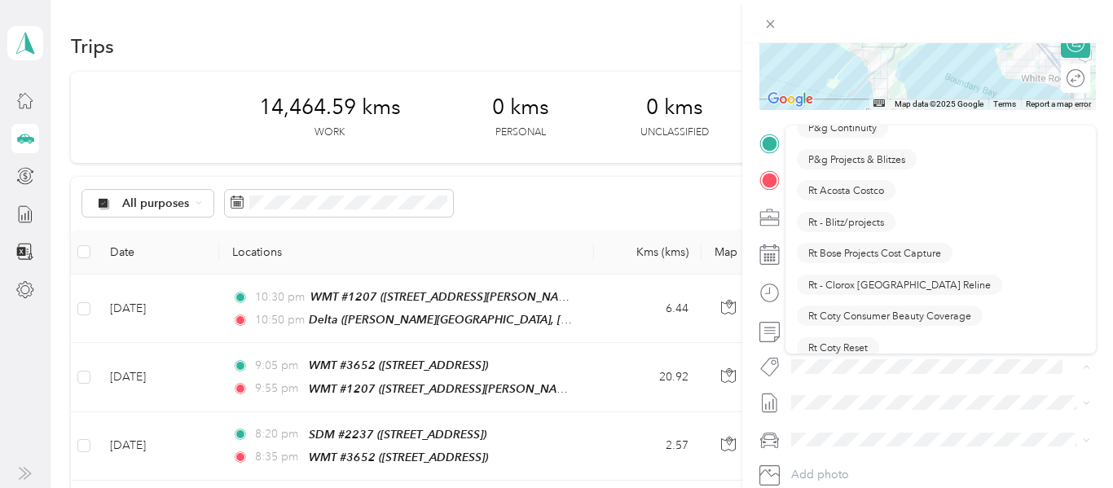
scroll to position [956, 0]
click at [857, 217] on span "Rt - Blitz/projects" at bounding box center [846, 221] width 76 height 15
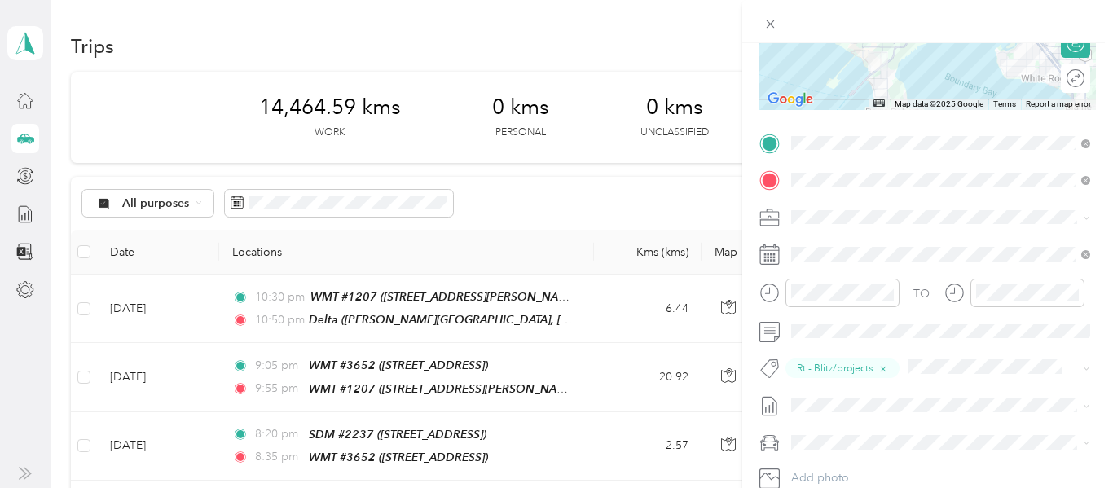
scroll to position [0, 0]
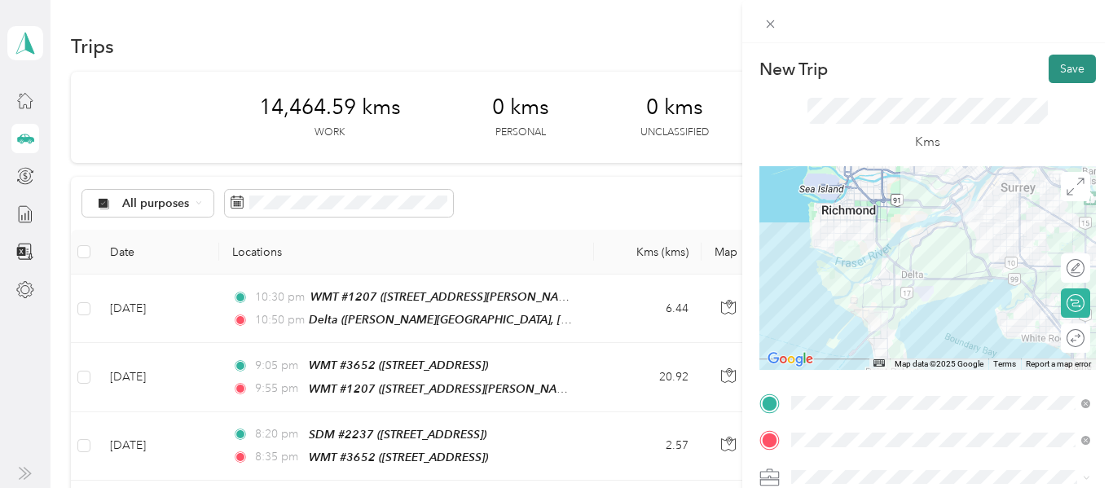
click at [1070, 64] on button "Save" at bounding box center [1072, 69] width 47 height 29
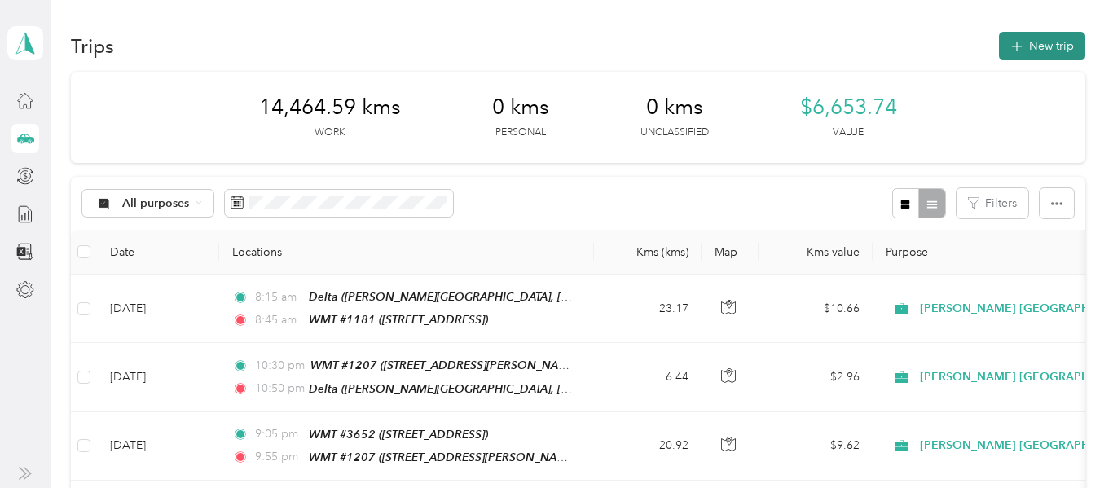
click at [1051, 44] on button "New trip" at bounding box center [1042, 46] width 86 height 29
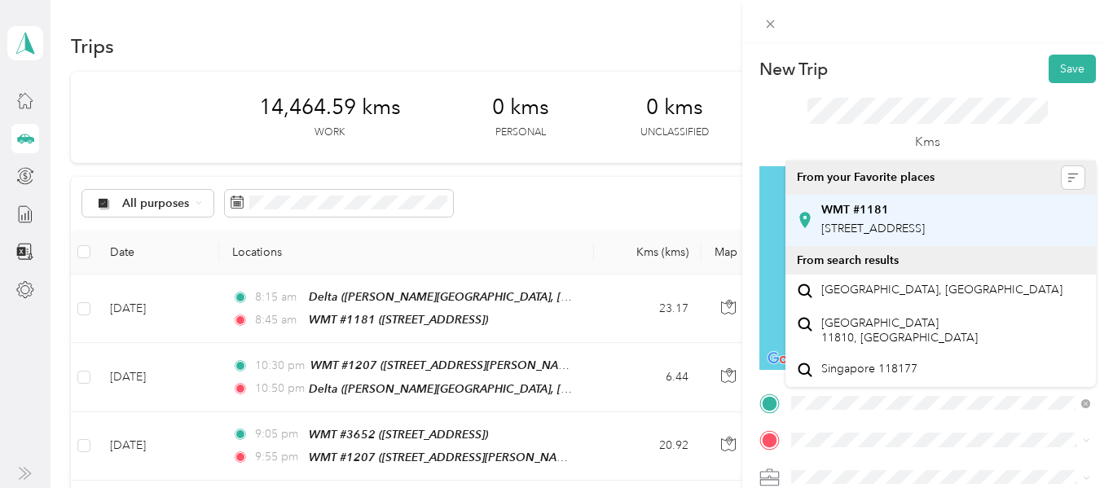
click at [889, 223] on span "[STREET_ADDRESS]" at bounding box center [873, 229] width 104 height 14
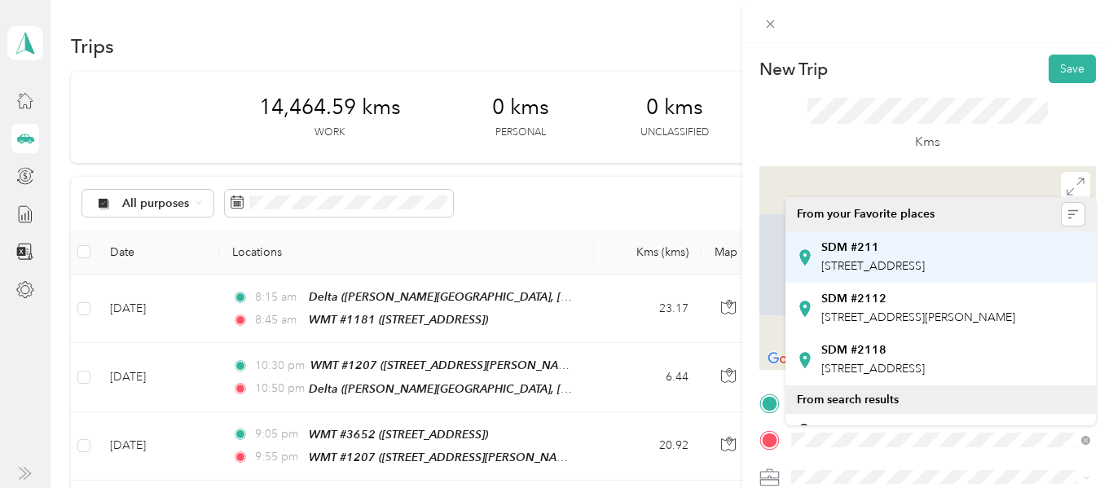
click at [925, 269] on span "[STREET_ADDRESS]" at bounding box center [873, 266] width 104 height 14
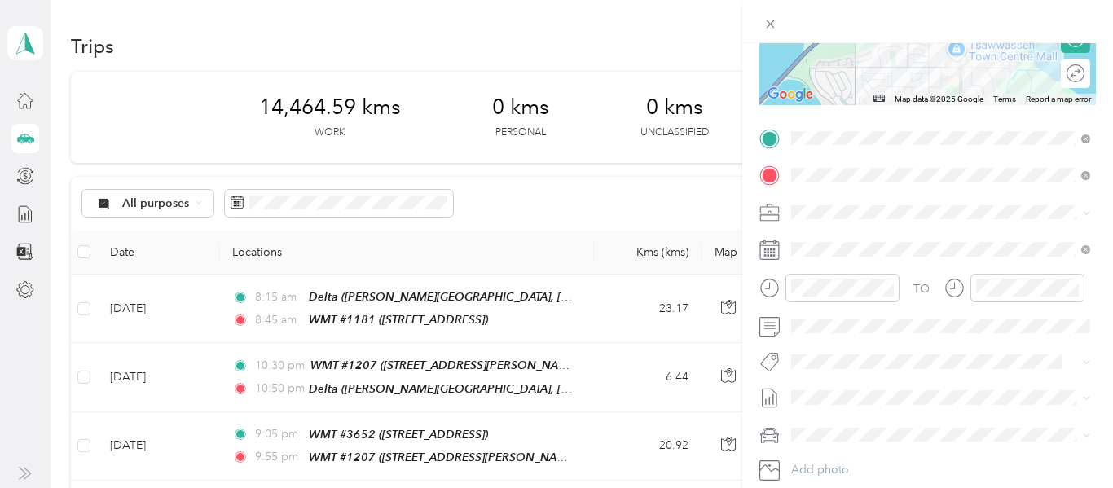
scroll to position [264, 0]
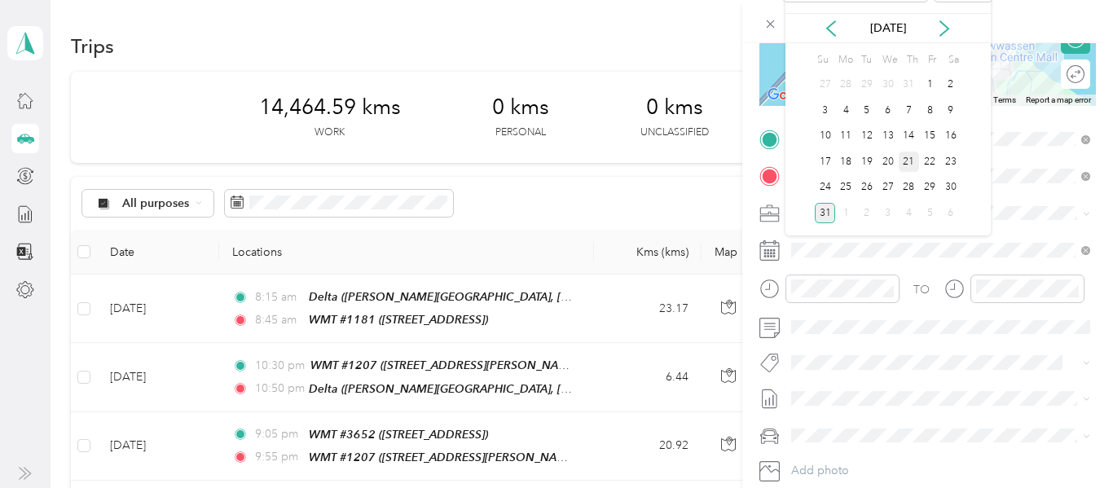
click at [911, 161] on div "21" at bounding box center [909, 162] width 21 height 20
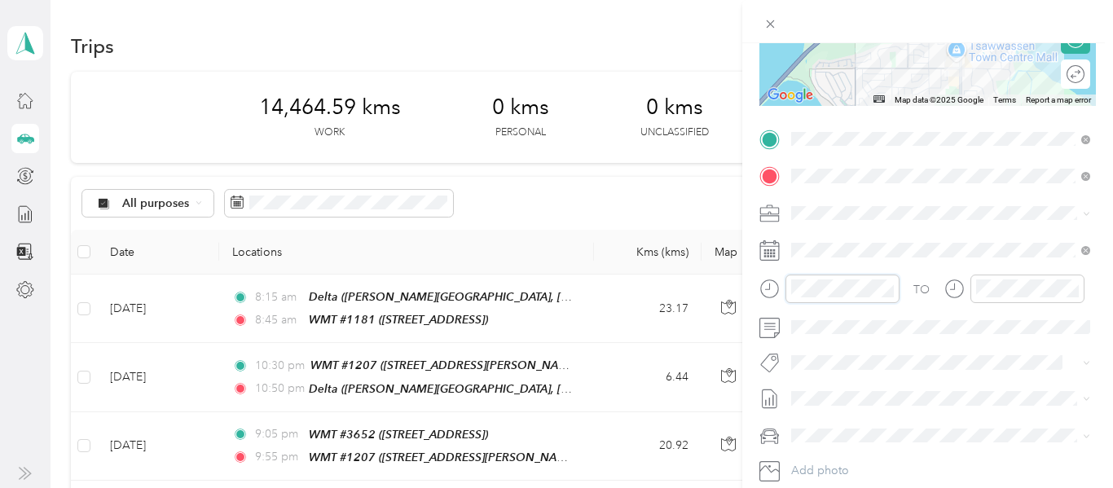
scroll to position [1193, 0]
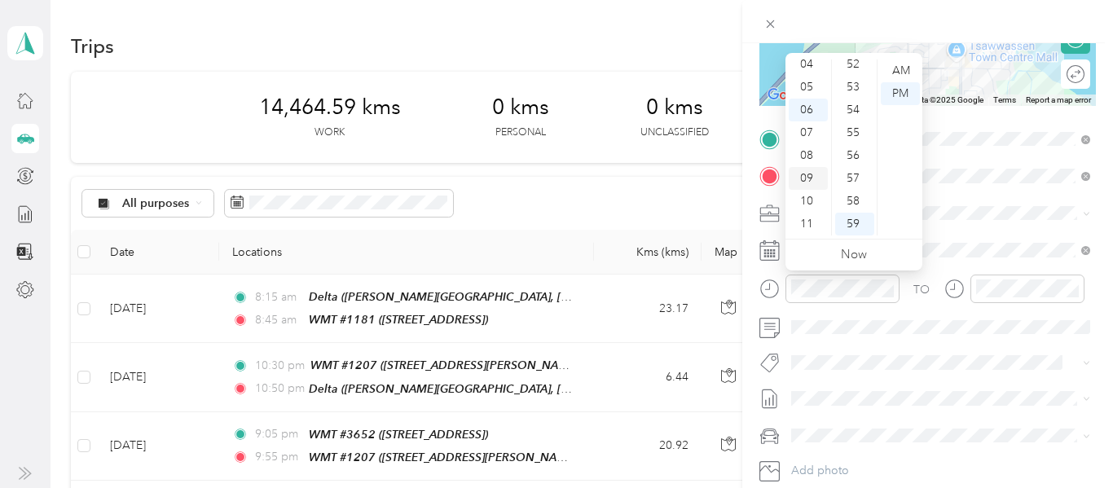
click at [812, 176] on div "09" at bounding box center [808, 178] width 39 height 23
click at [857, 162] on div "15" at bounding box center [854, 167] width 39 height 23
click at [907, 72] on div "AM" at bounding box center [900, 70] width 39 height 23
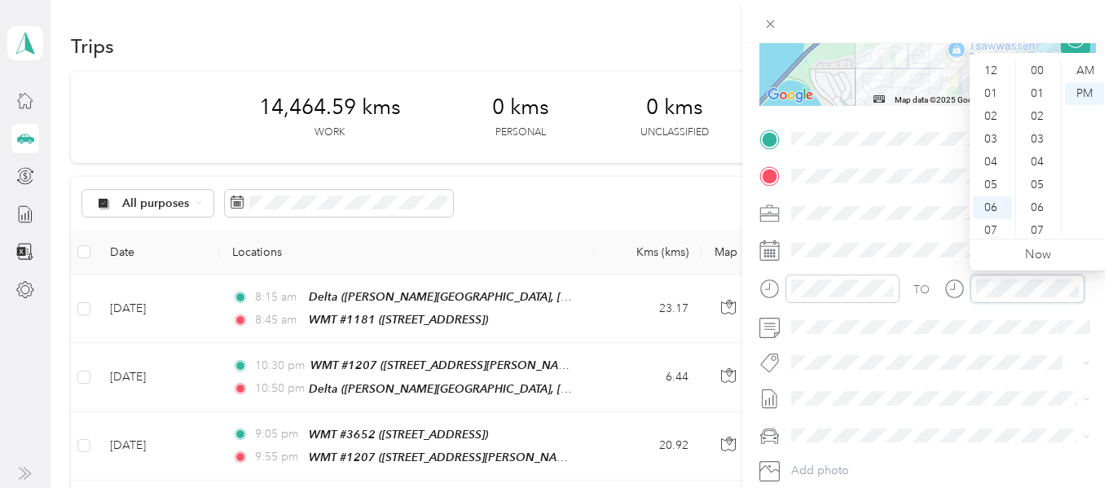
scroll to position [1193, 0]
click at [992, 181] on div "09" at bounding box center [992, 178] width 39 height 23
click at [1042, 153] on div "50" at bounding box center [1039, 154] width 39 height 23
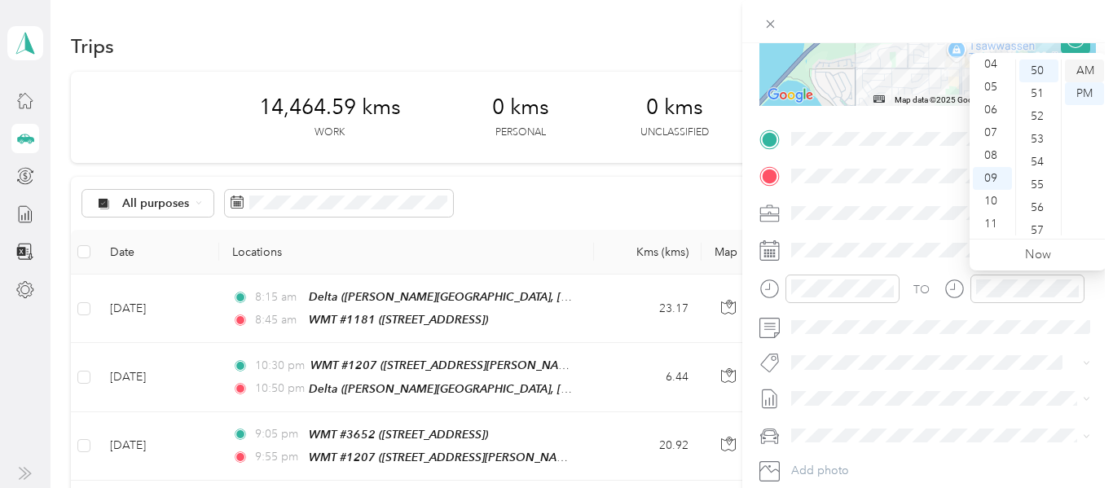
click at [1083, 71] on div "AM" at bounding box center [1084, 70] width 39 height 23
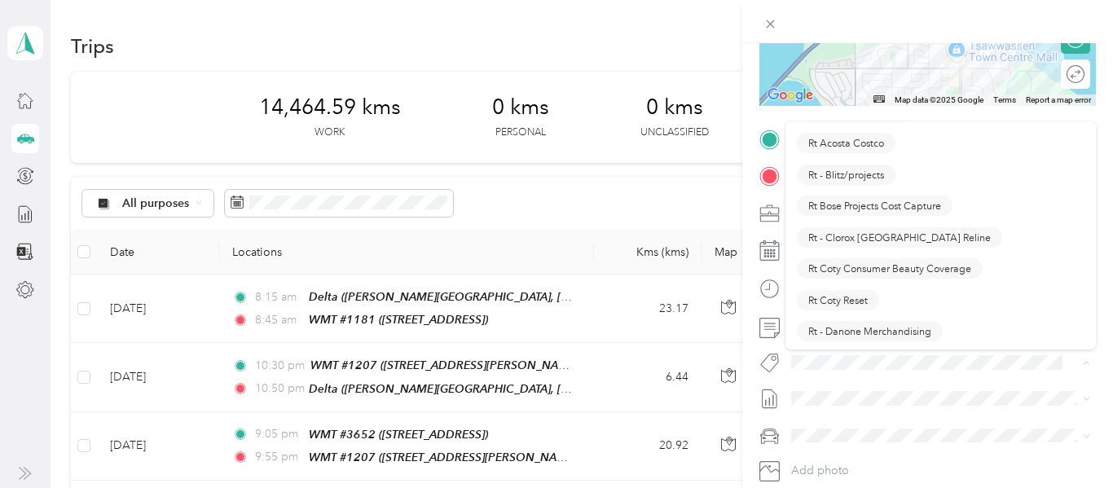
scroll to position [1004, 0]
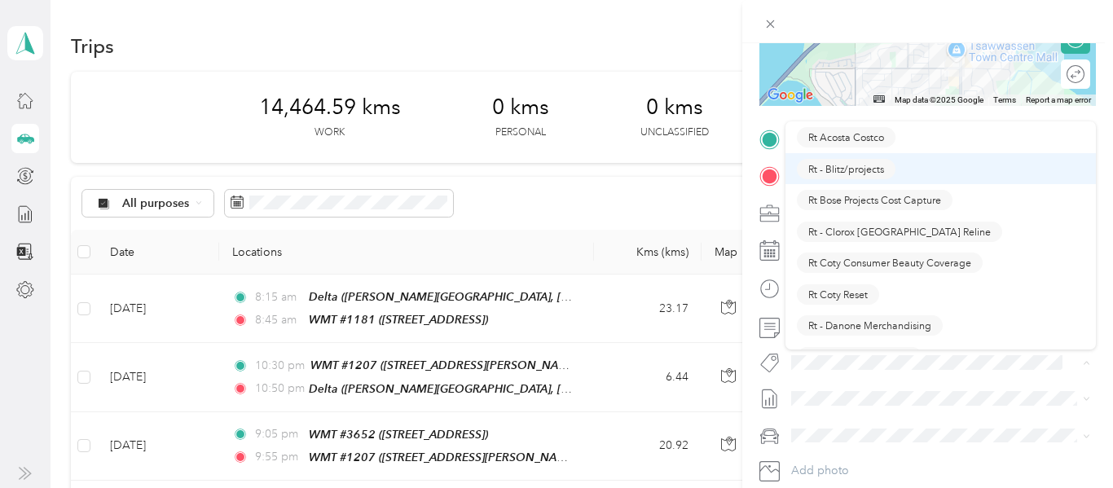
click at [870, 171] on span "Rt - Blitz/projects" at bounding box center [846, 168] width 76 height 15
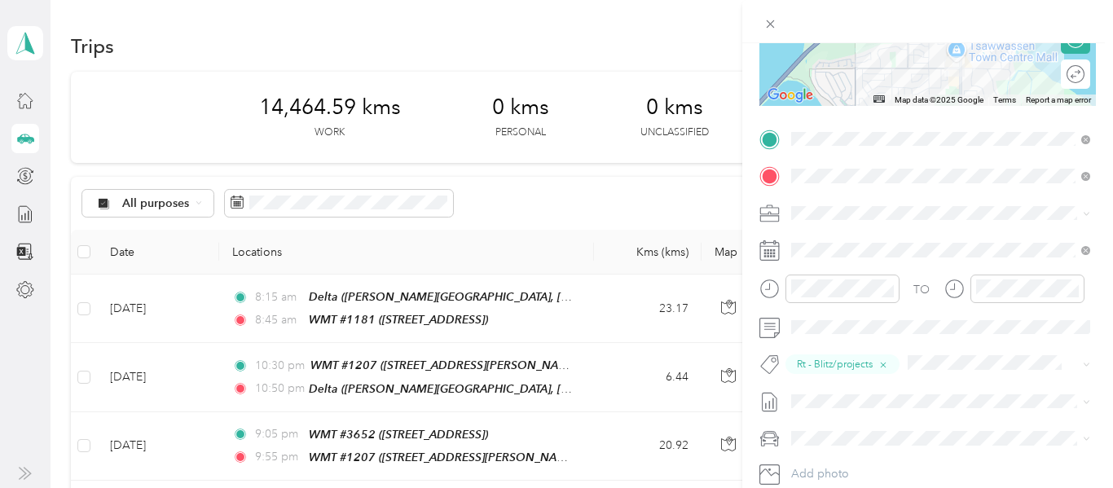
scroll to position [0, 0]
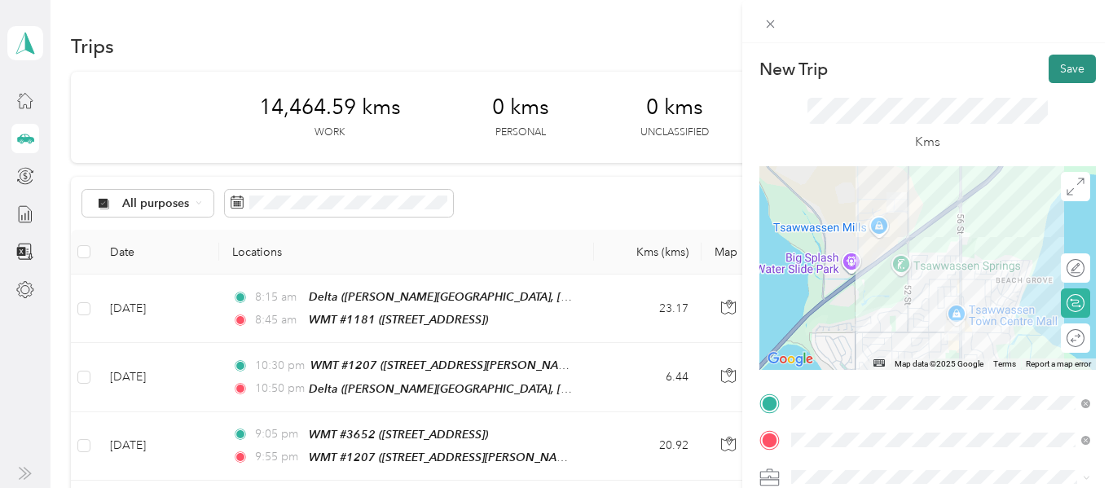
click at [1081, 60] on button "Save" at bounding box center [1072, 69] width 47 height 29
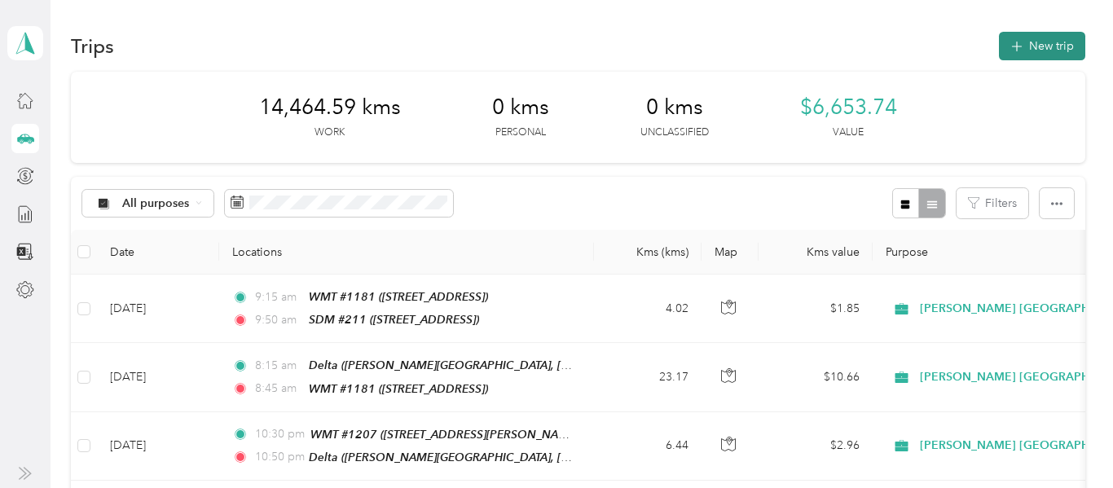
click at [1067, 42] on button "New trip" at bounding box center [1042, 46] width 86 height 29
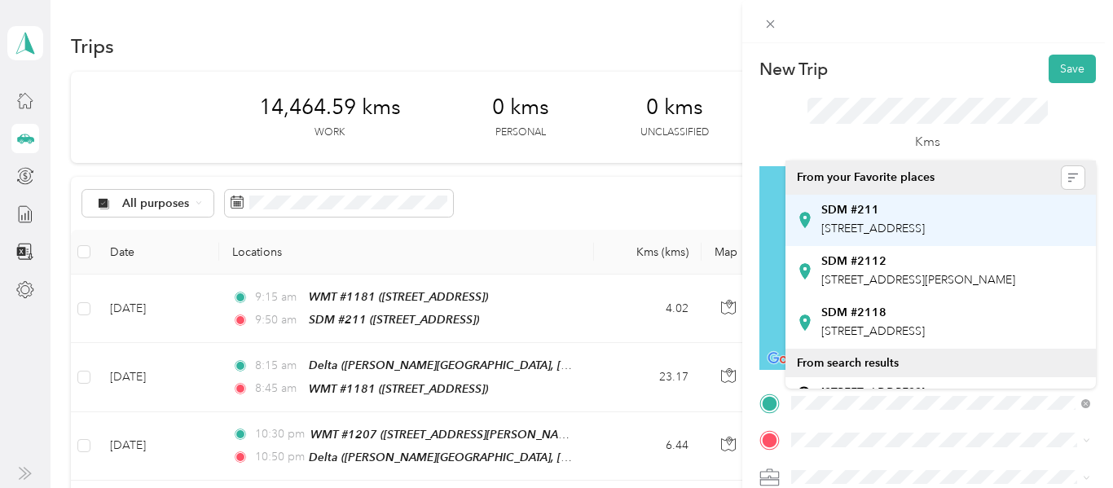
click at [918, 222] on span "[STREET_ADDRESS]" at bounding box center [873, 229] width 104 height 14
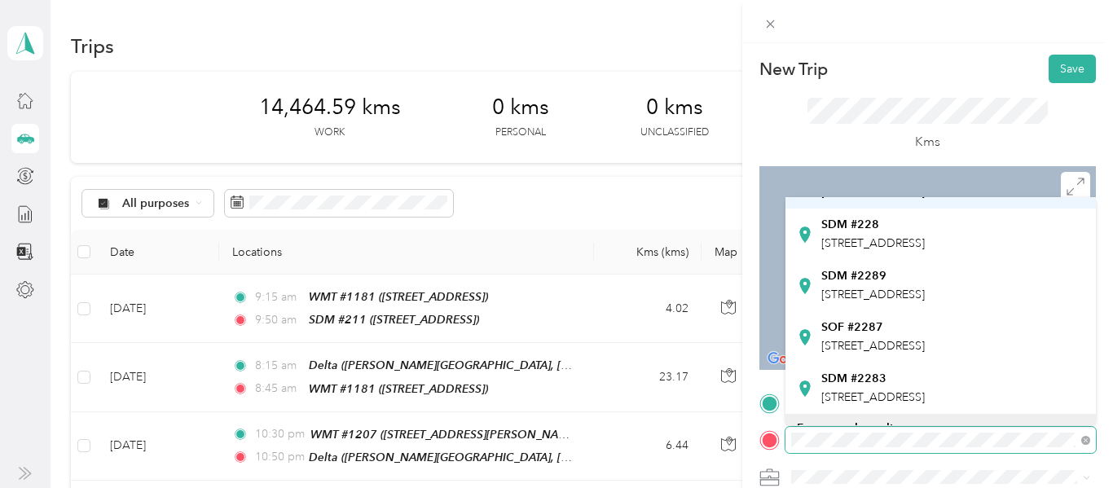
scroll to position [135, 0]
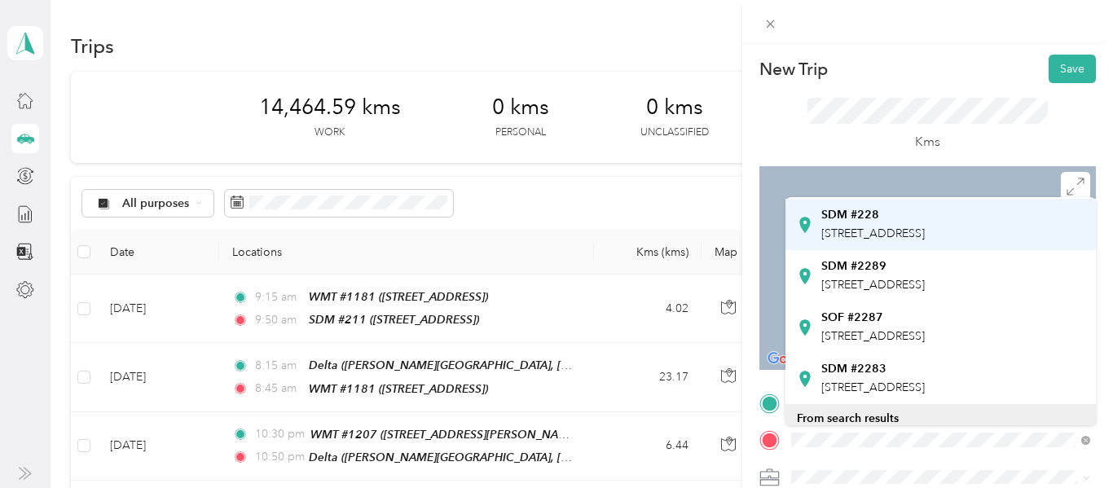
click at [925, 240] on span "[STREET_ADDRESS]" at bounding box center [873, 234] width 104 height 14
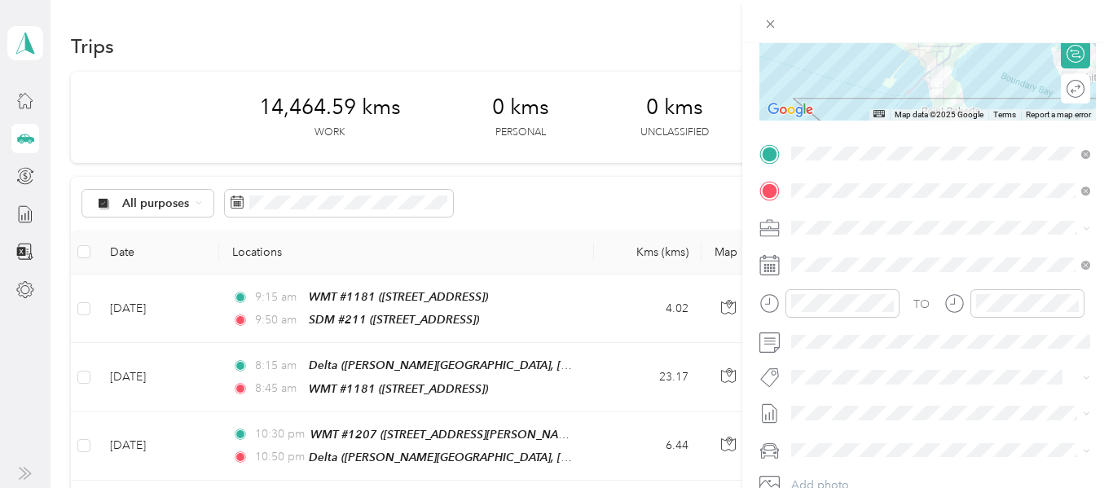
scroll to position [255, 0]
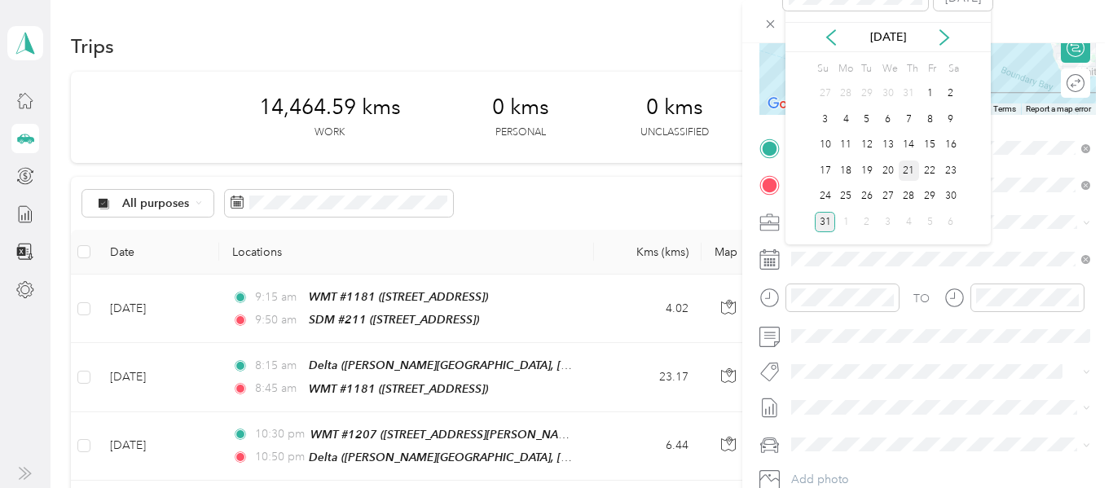
click at [911, 178] on div "21" at bounding box center [909, 171] width 21 height 20
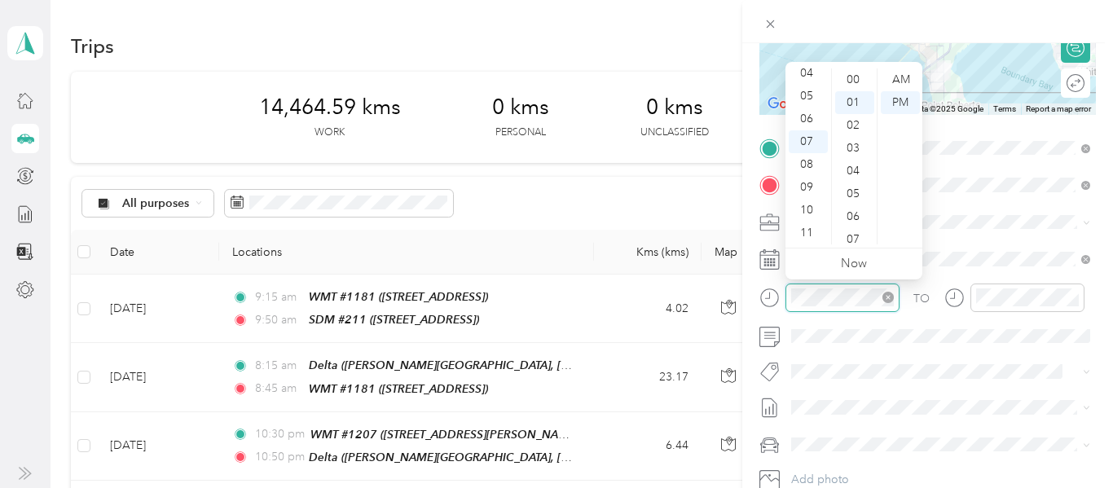
scroll to position [23, 0]
click at [805, 206] on div "10" at bounding box center [808, 210] width 39 height 23
click at [852, 215] on div "20" at bounding box center [854, 211] width 39 height 23
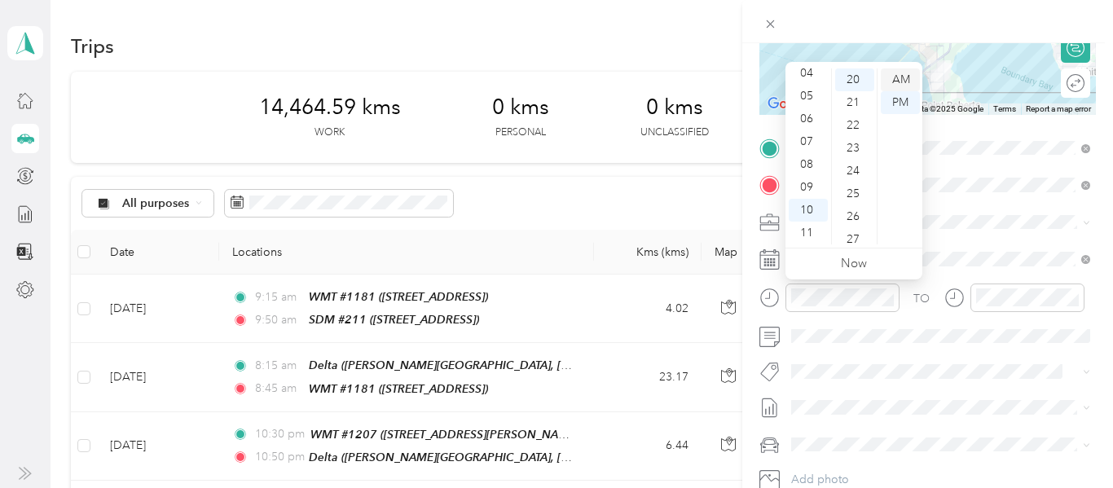
click at [898, 77] on div "AM" at bounding box center [900, 79] width 39 height 23
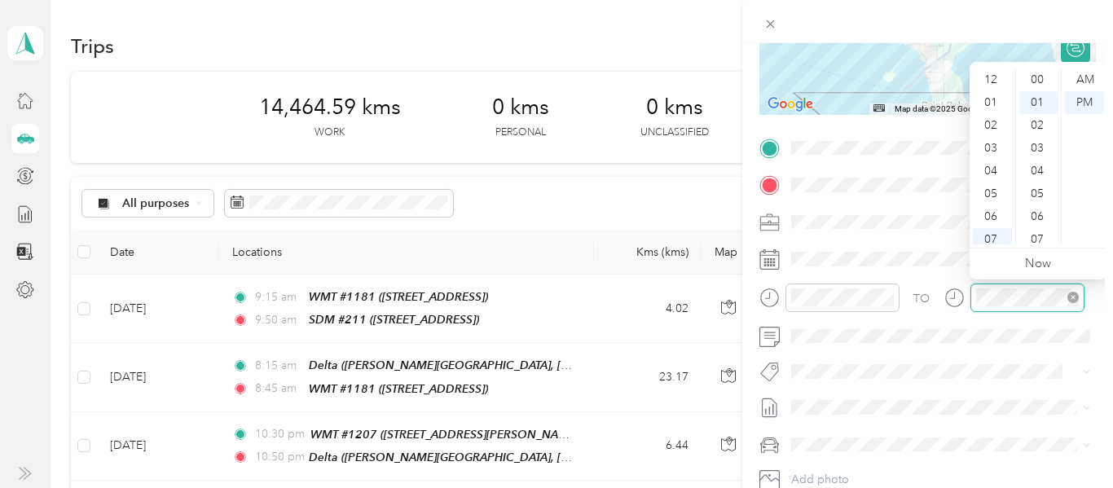
scroll to position [98, 0]
click at [993, 237] on div "11" at bounding box center [992, 233] width 39 height 23
click at [1032, 226] on div "30" at bounding box center [1039, 220] width 39 height 23
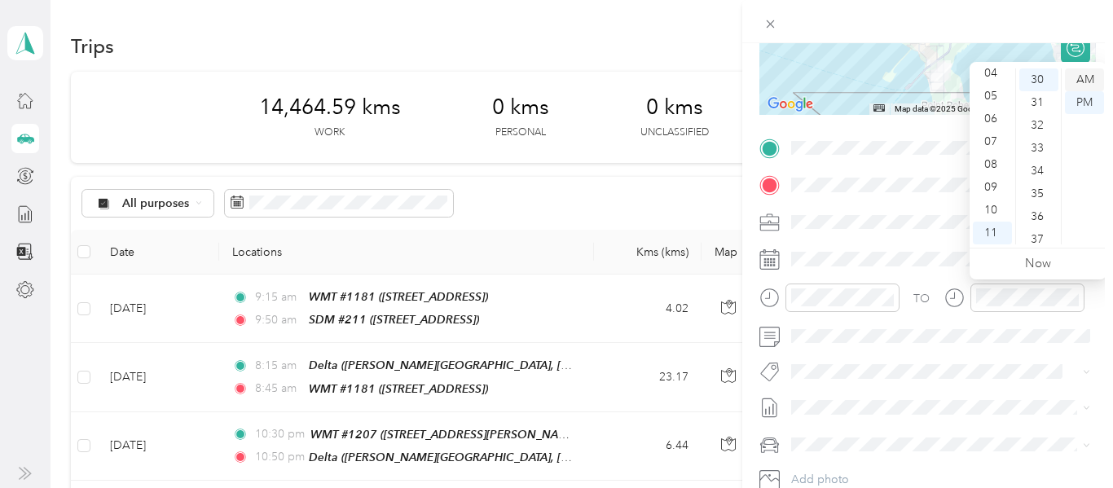
click at [1090, 77] on div "AM" at bounding box center [1084, 79] width 39 height 23
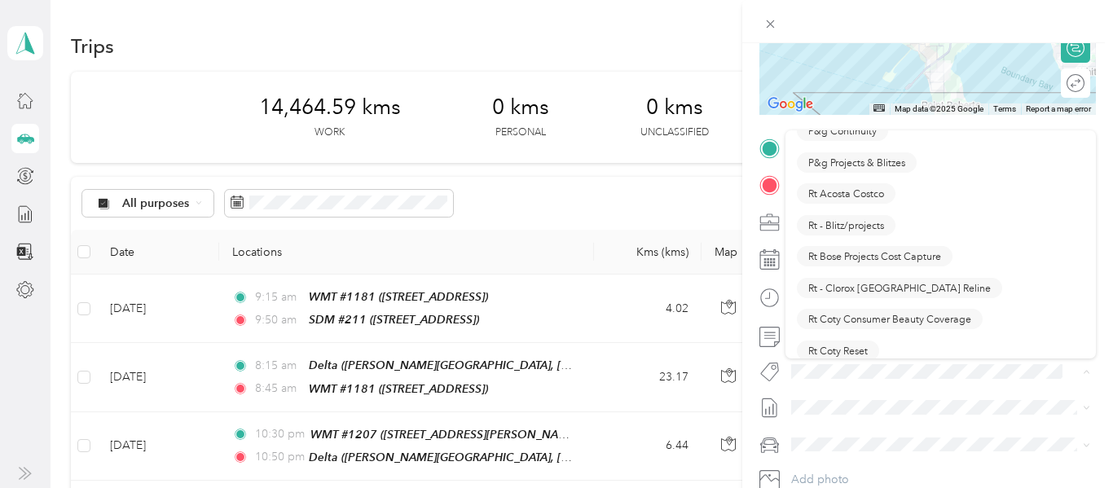
scroll to position [960, 0]
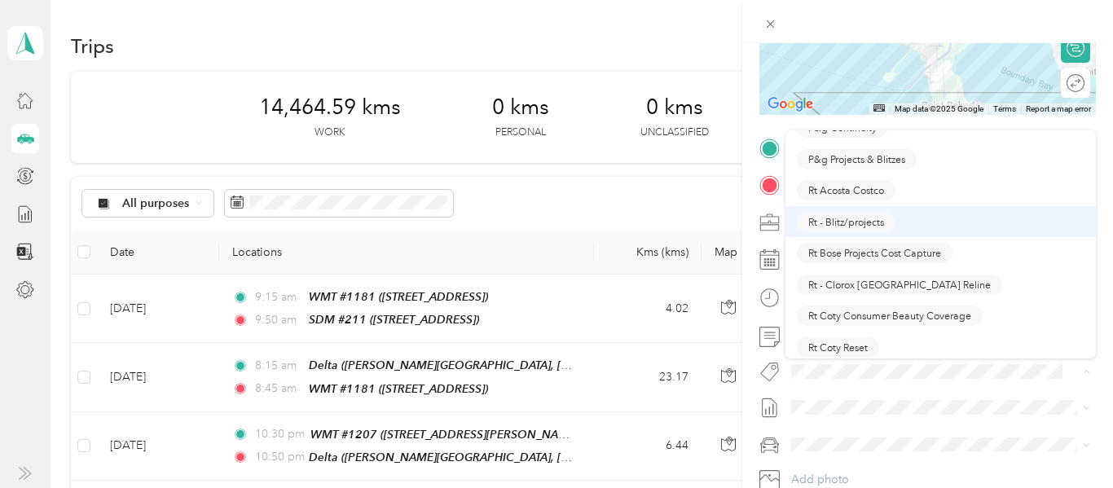
click at [856, 217] on span "Rt - Blitz/projects" at bounding box center [846, 221] width 76 height 15
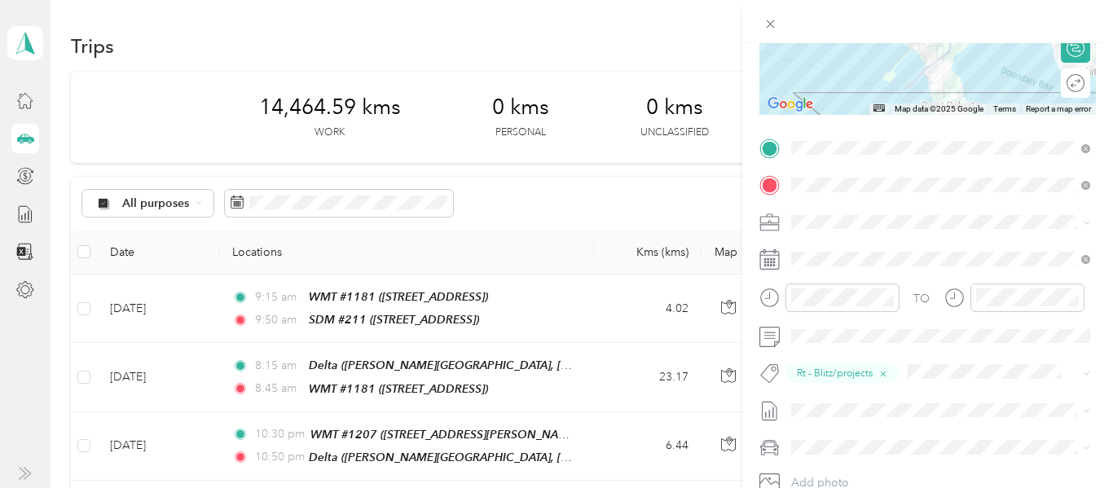
scroll to position [0, 0]
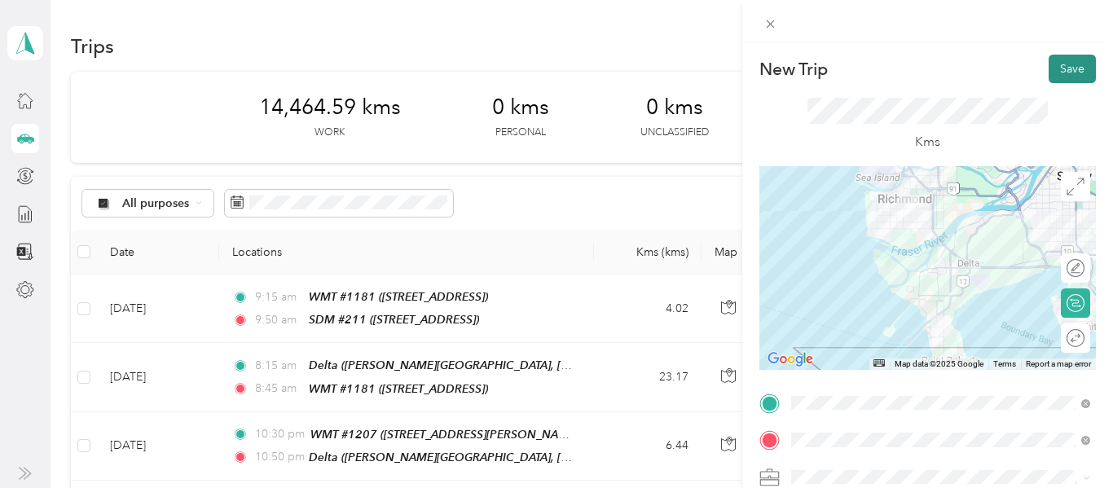
click at [1073, 69] on button "Save" at bounding box center [1072, 69] width 47 height 29
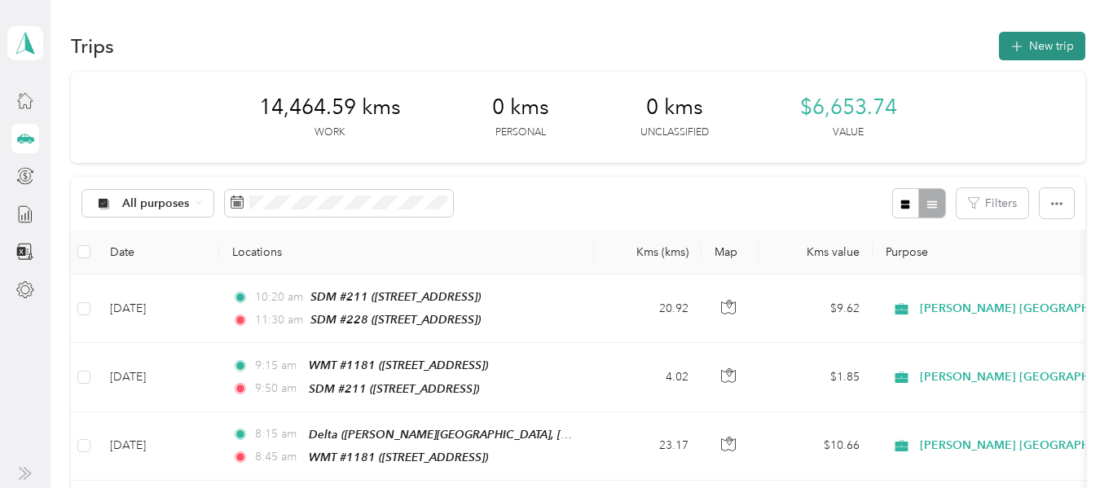
click at [1061, 49] on button "New trip" at bounding box center [1042, 46] width 86 height 29
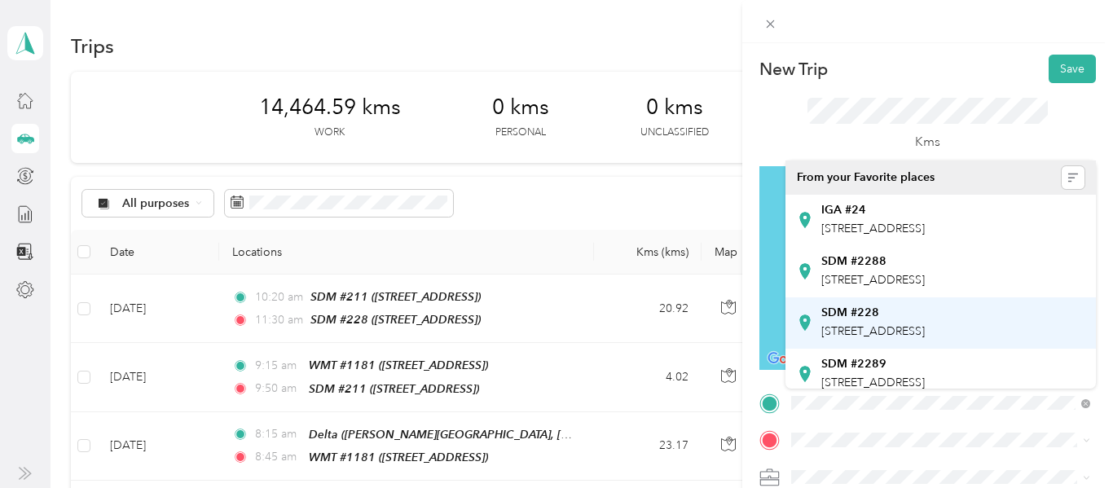
click at [892, 338] on span "[STREET_ADDRESS]" at bounding box center [873, 331] width 104 height 14
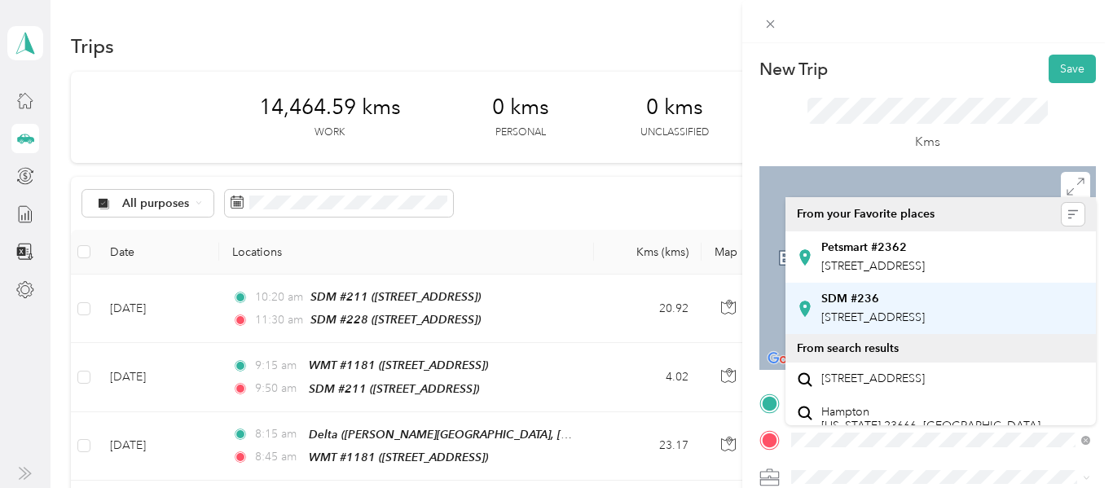
click at [915, 324] on span "[STREET_ADDRESS]" at bounding box center [873, 318] width 104 height 14
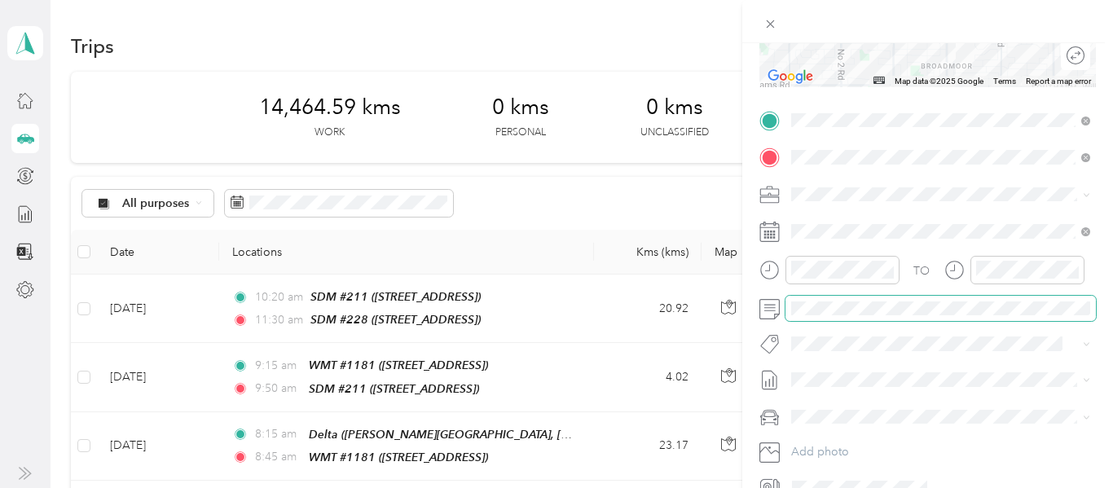
scroll to position [286, 0]
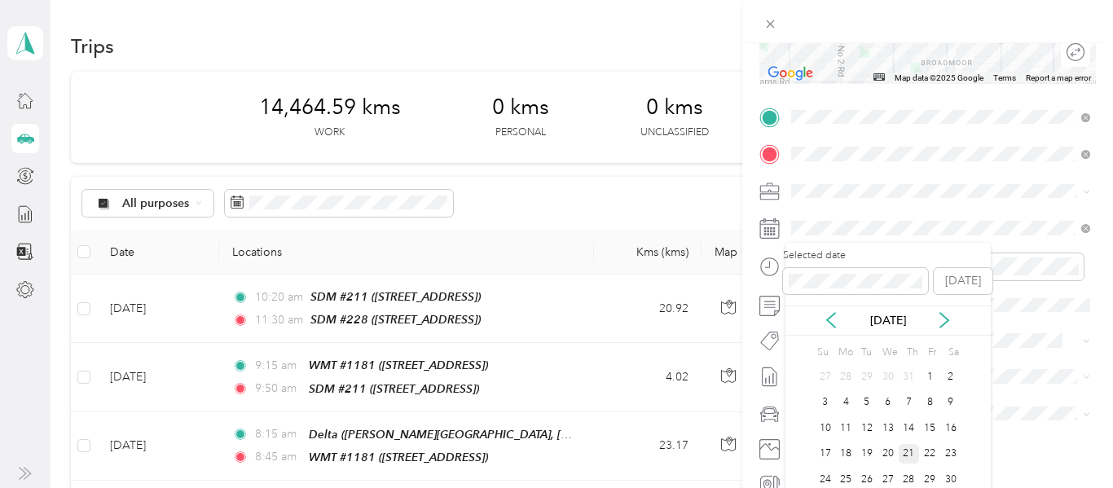
click at [907, 455] on div "21" at bounding box center [909, 454] width 21 height 20
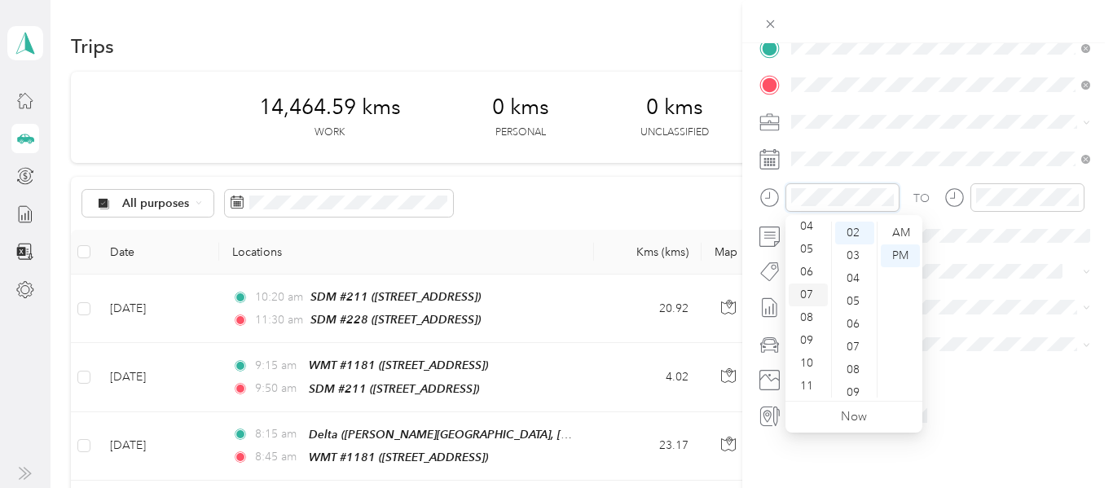
scroll to position [0, 0]
click at [804, 240] on div "12" at bounding box center [808, 233] width 39 height 23
click at [861, 230] on div "00" at bounding box center [854, 233] width 39 height 23
click at [899, 258] on div "PM" at bounding box center [900, 255] width 39 height 23
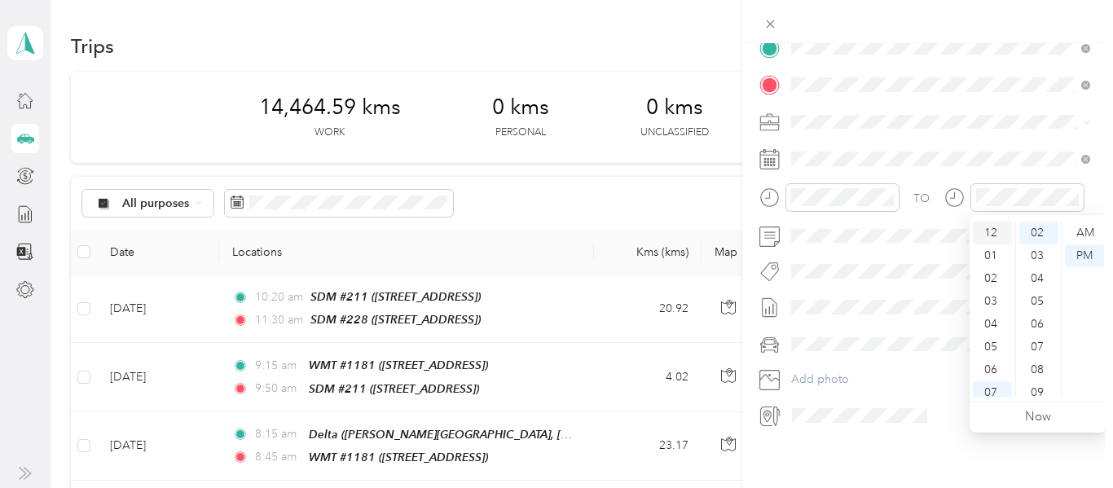
click at [990, 230] on div "12" at bounding box center [992, 233] width 39 height 23
click at [1042, 346] on div "15" at bounding box center [1039, 349] width 39 height 23
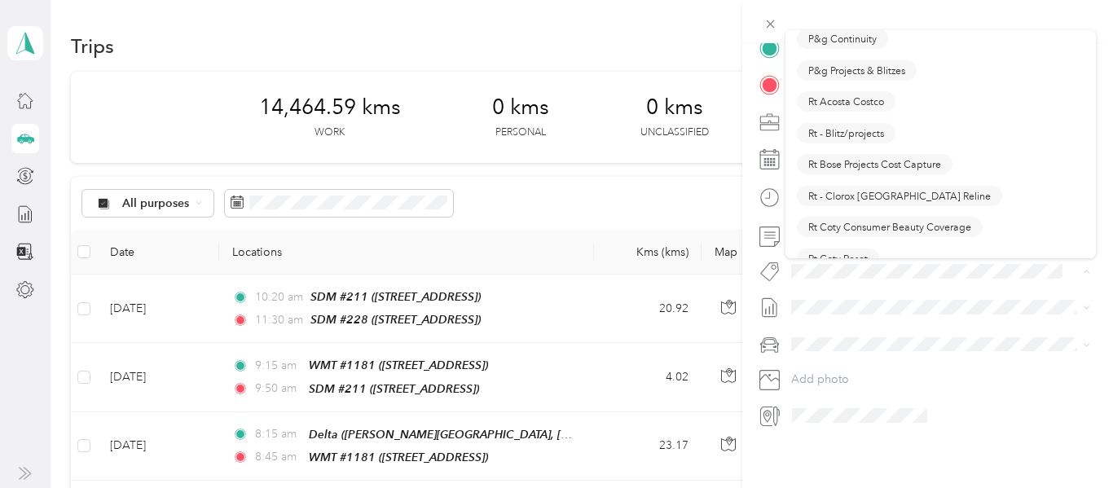
scroll to position [951, 0]
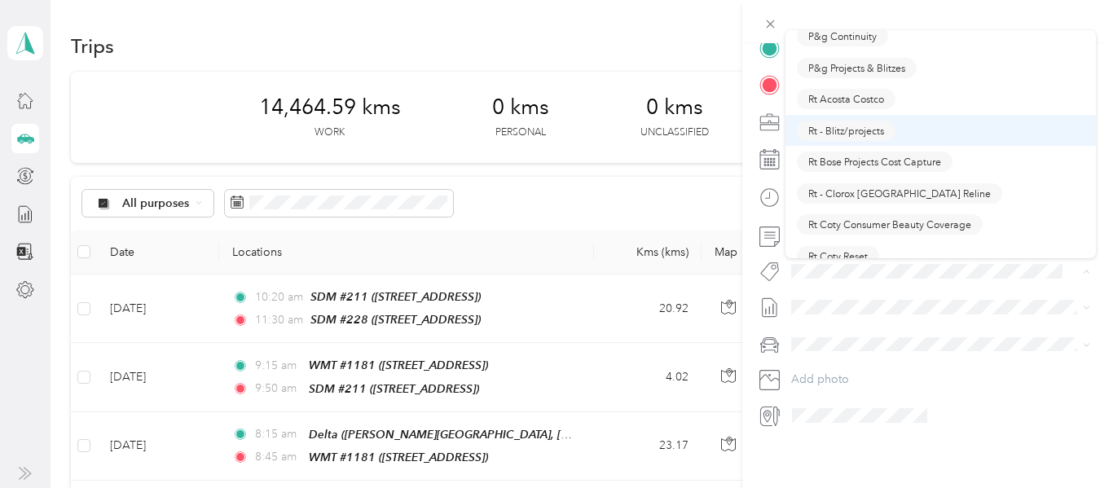
click at [877, 133] on span "Rt - Blitz/projects" at bounding box center [846, 130] width 76 height 15
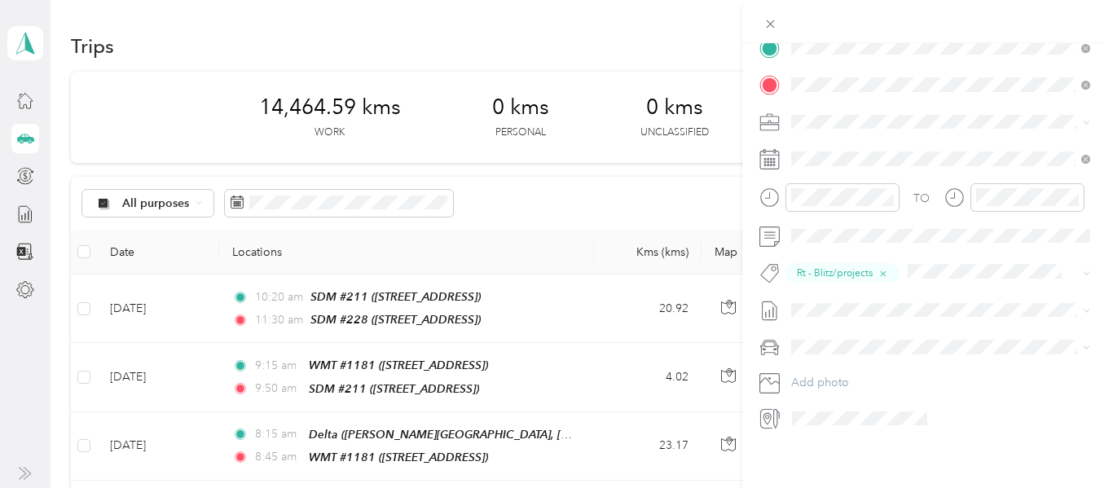
scroll to position [0, 0]
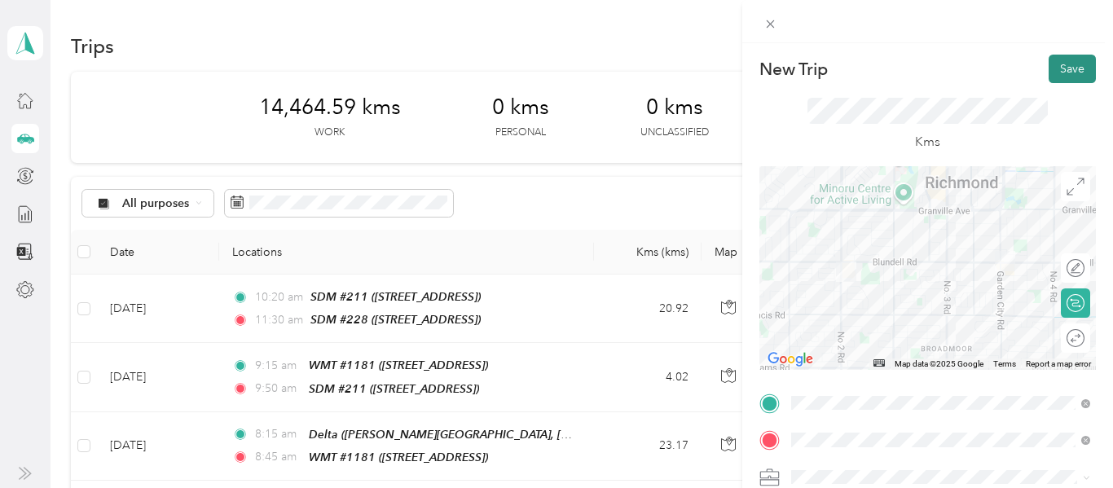
click at [1079, 61] on button "Save" at bounding box center [1072, 69] width 47 height 29
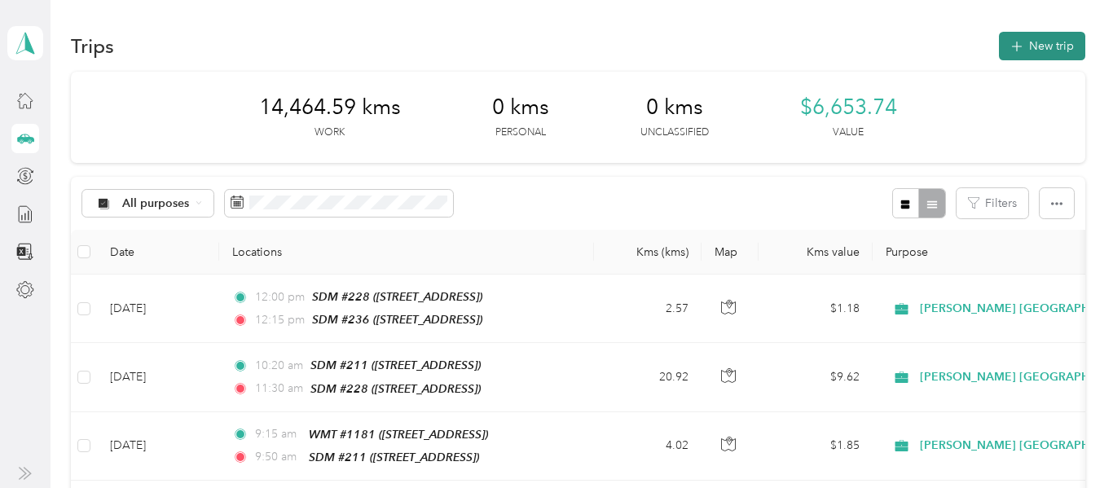
click at [1063, 48] on button "New trip" at bounding box center [1042, 46] width 86 height 29
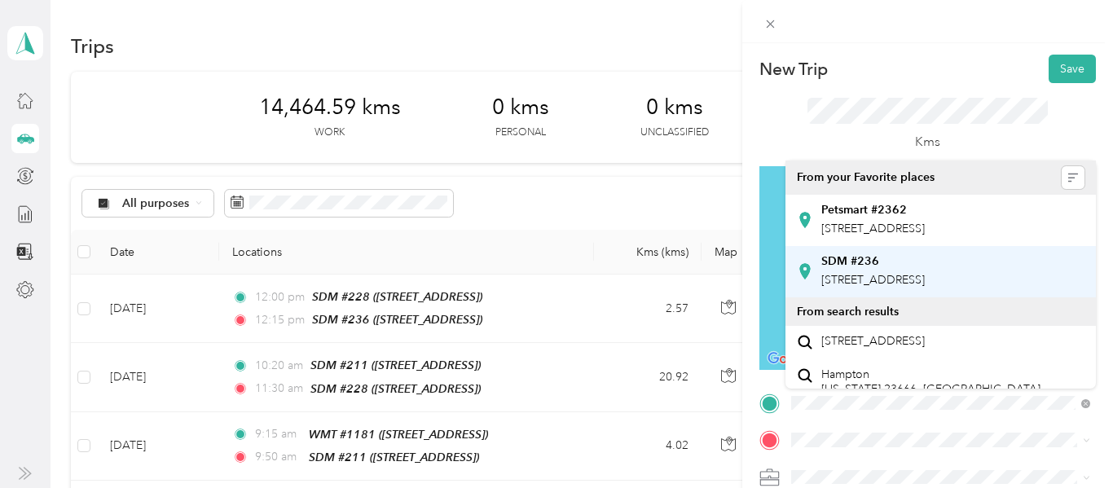
click at [901, 287] on span "[STREET_ADDRESS]" at bounding box center [873, 280] width 104 height 14
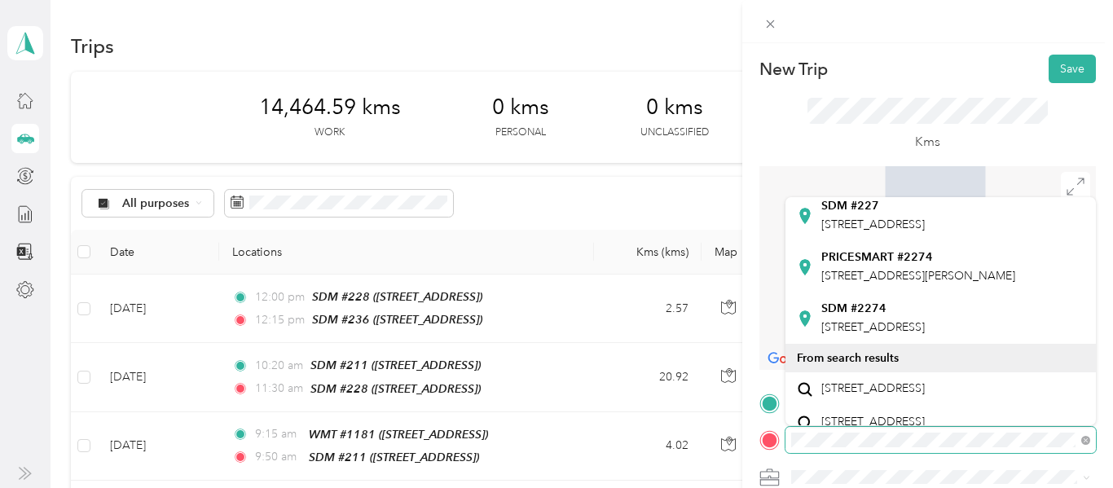
scroll to position [304, 0]
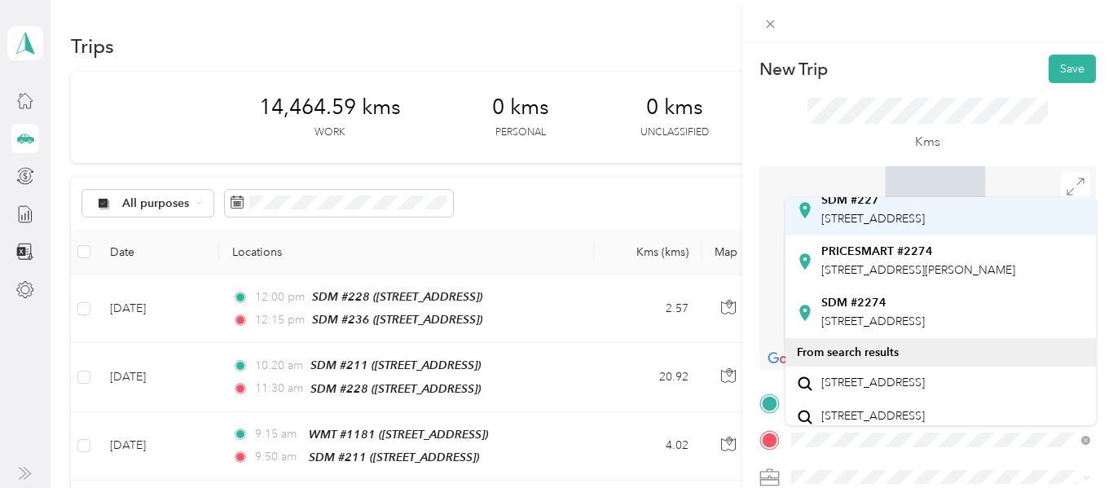
click at [925, 227] on div "SDM #227 [STREET_ADDRESS]" at bounding box center [873, 210] width 104 height 34
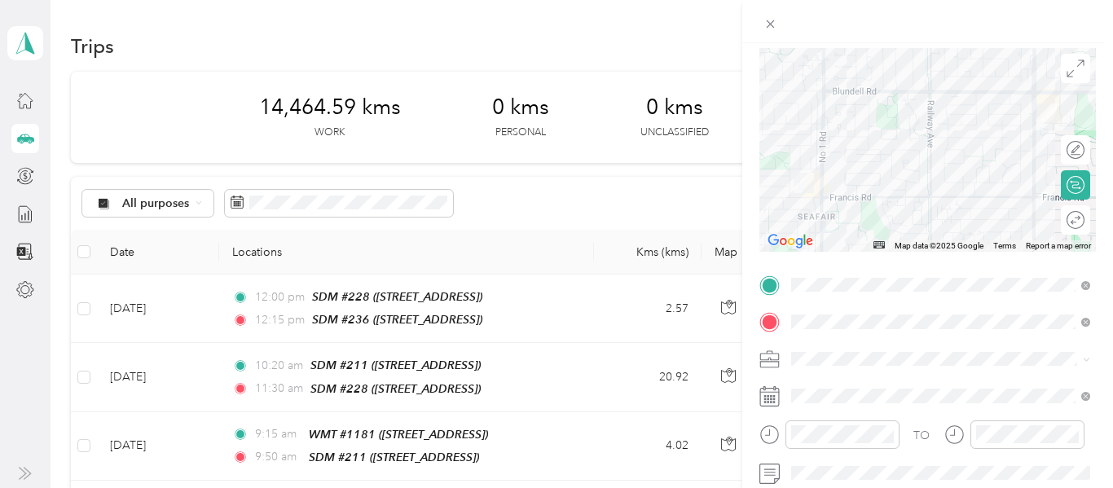
scroll to position [115, 0]
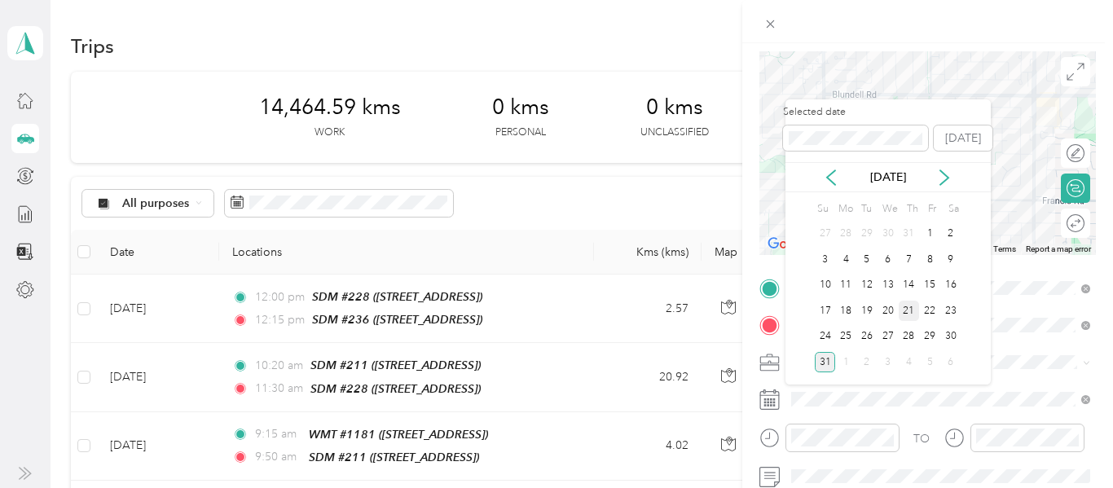
click at [913, 307] on div "21" at bounding box center [909, 311] width 21 height 20
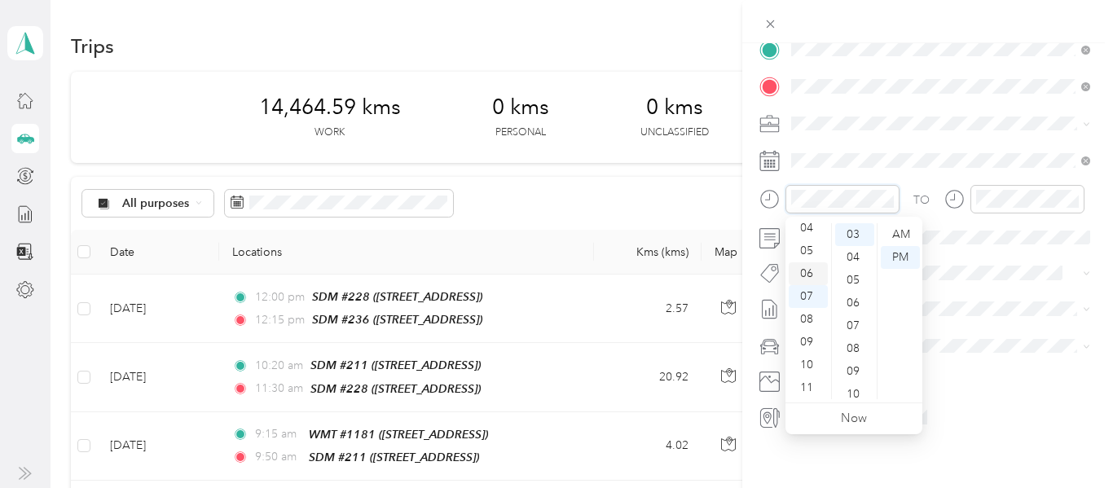
scroll to position [0, 0]
click at [807, 223] on div "12" at bounding box center [808, 234] width 39 height 23
click at [854, 340] on div "40" at bounding box center [854, 343] width 39 height 23
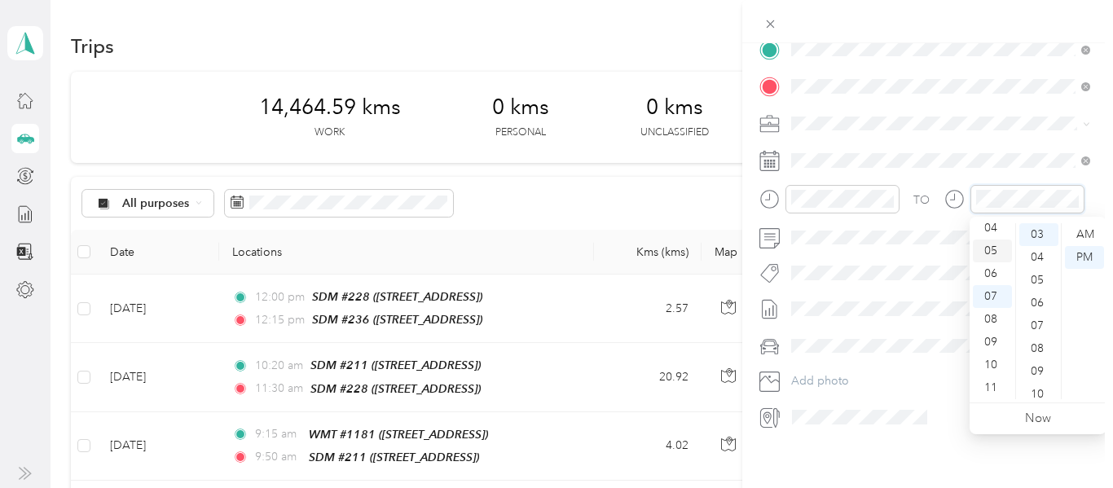
scroll to position [0, 0]
click at [993, 258] on div "01" at bounding box center [992, 257] width 39 height 23
click at [1038, 247] on div "15" at bounding box center [1039, 251] width 39 height 23
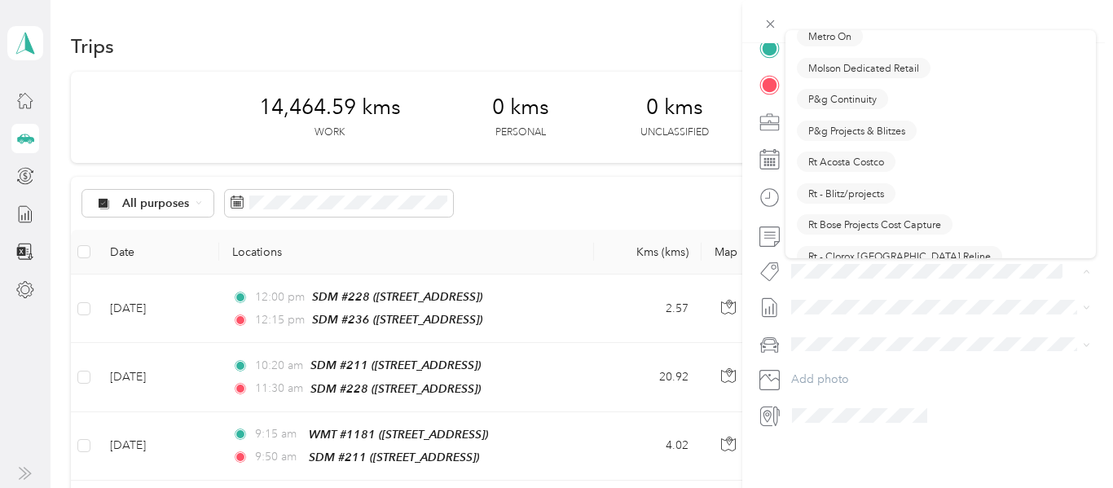
scroll to position [895, 0]
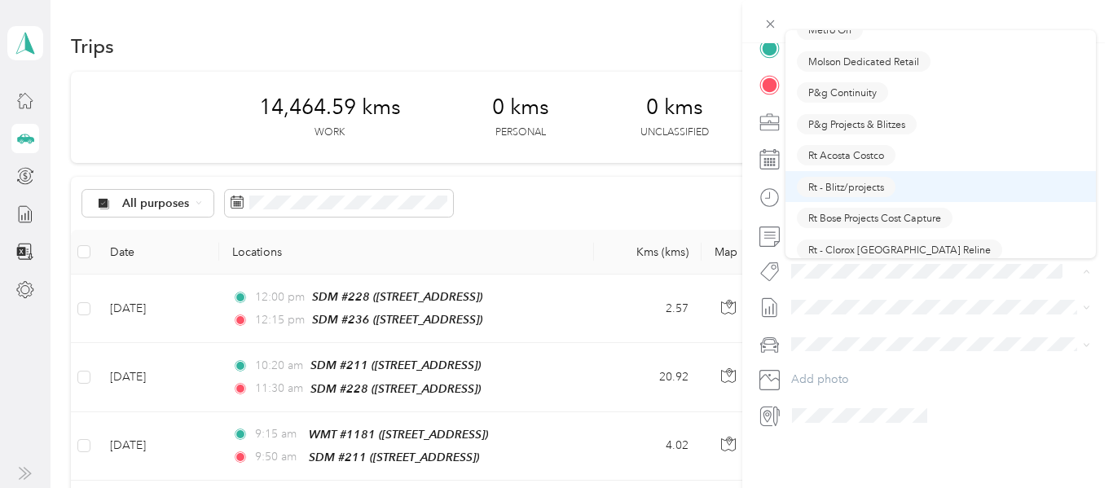
click at [861, 184] on span "Rt - Blitz/projects" at bounding box center [846, 186] width 76 height 15
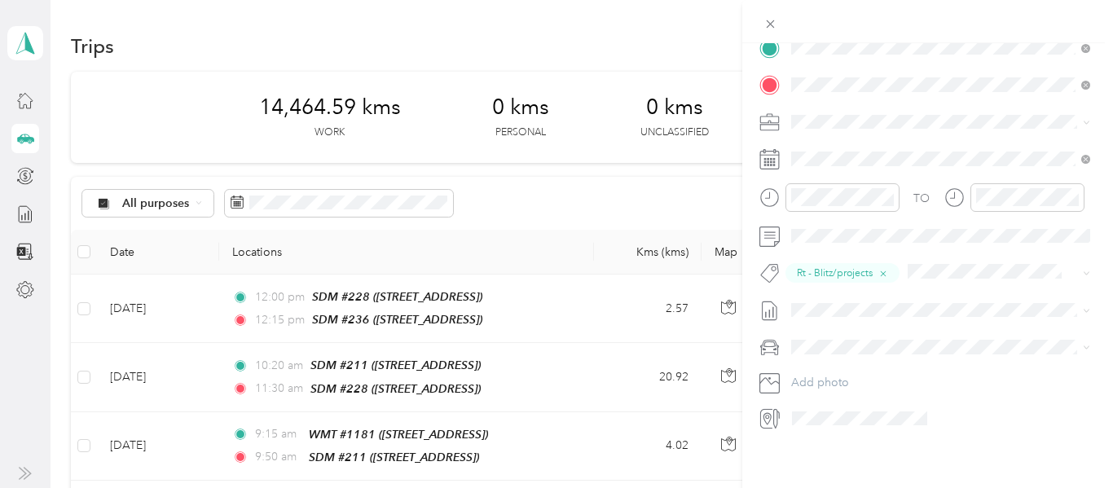
scroll to position [0, 0]
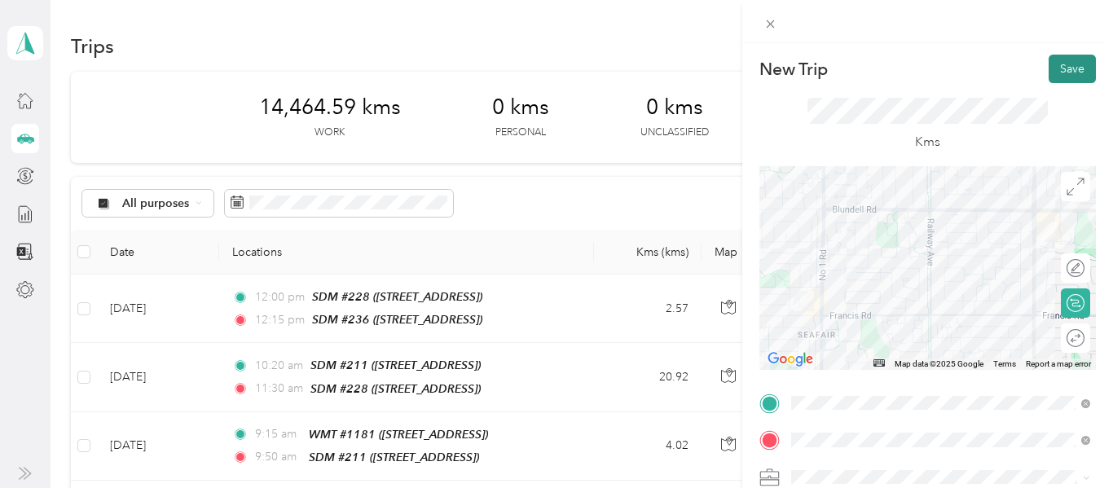
click at [1071, 71] on button "Save" at bounding box center [1072, 69] width 47 height 29
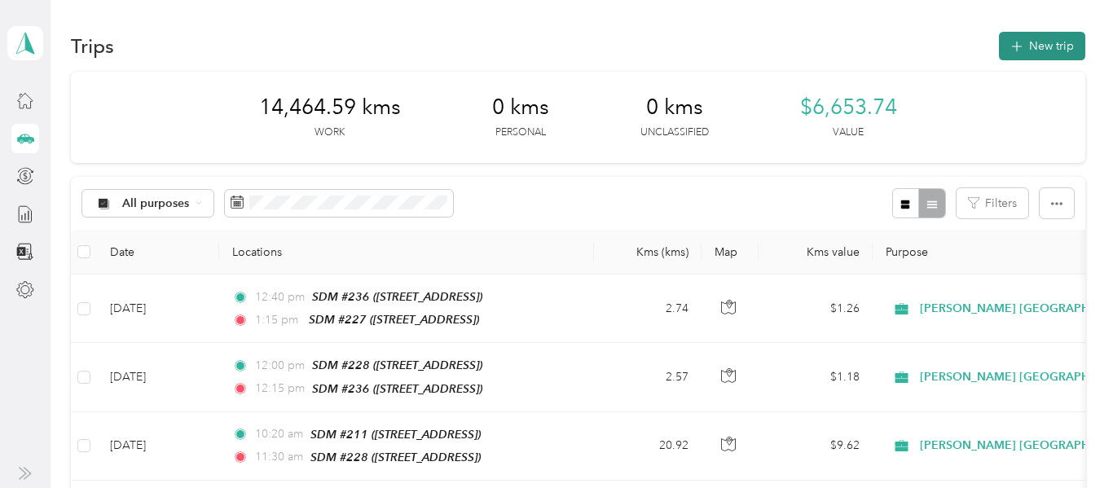
click at [1055, 42] on button "New trip" at bounding box center [1042, 46] width 86 height 29
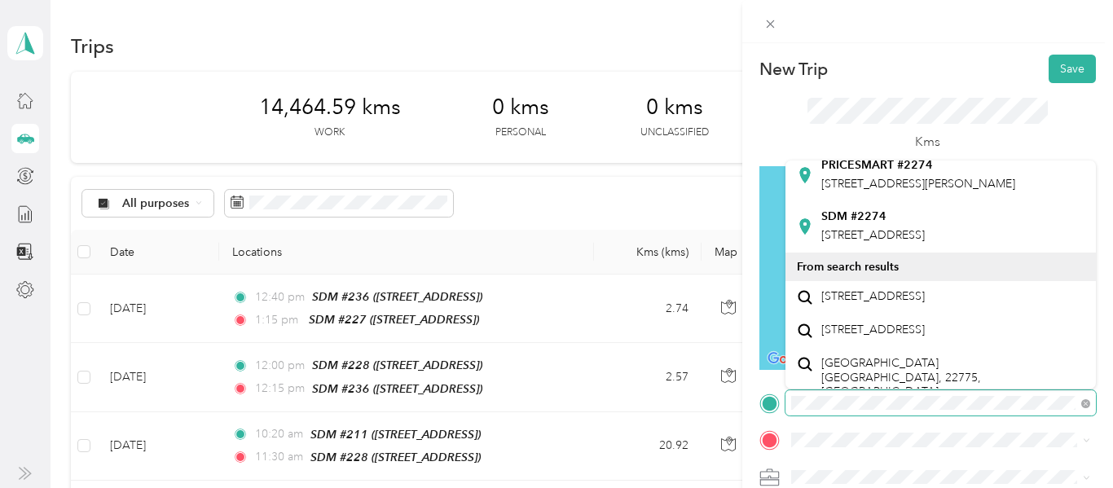
scroll to position [362, 0]
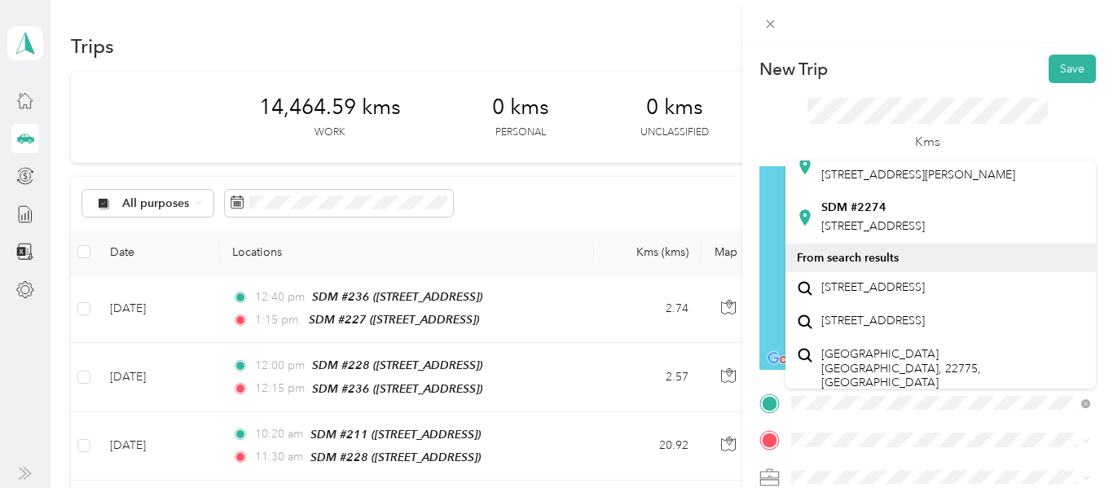
click at [882, 130] on span "[STREET_ADDRESS]" at bounding box center [873, 124] width 104 height 14
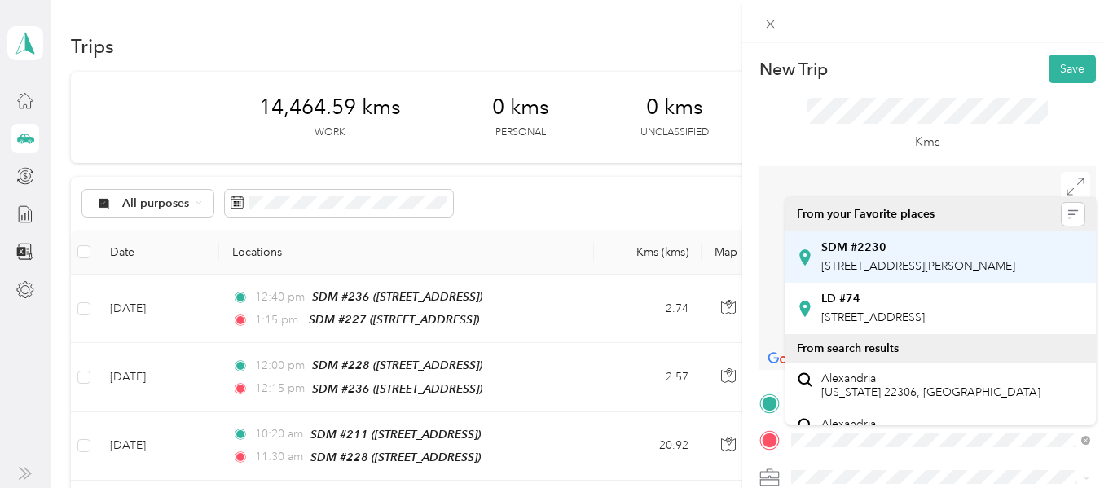
click at [907, 273] on span "[STREET_ADDRESS][PERSON_NAME]" at bounding box center [918, 266] width 194 height 14
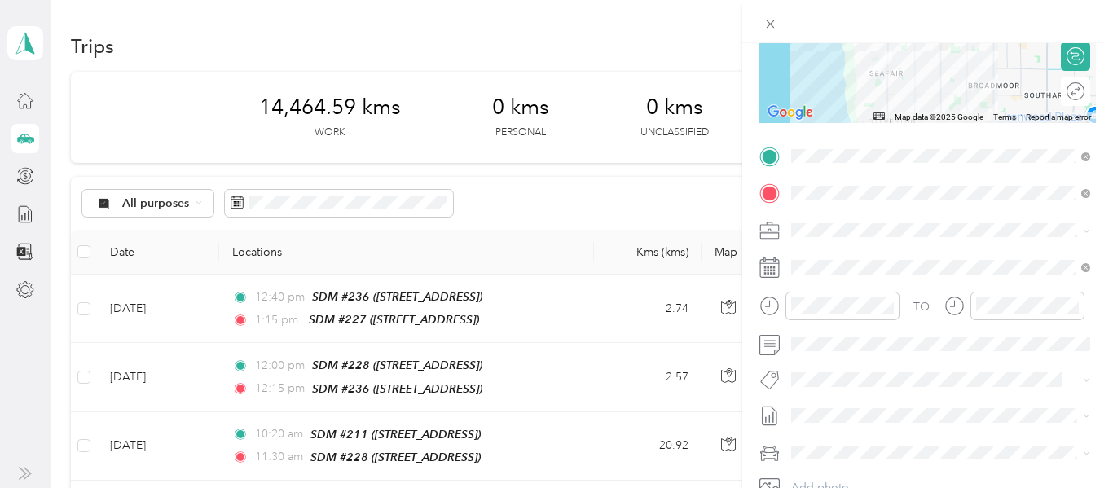
scroll to position [237, 0]
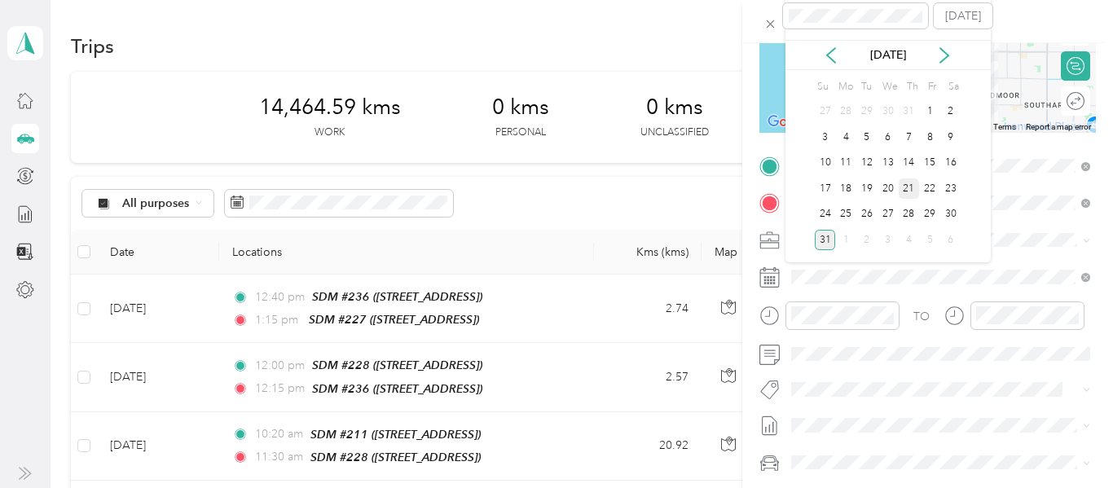
click at [910, 186] on div "21" at bounding box center [909, 188] width 21 height 20
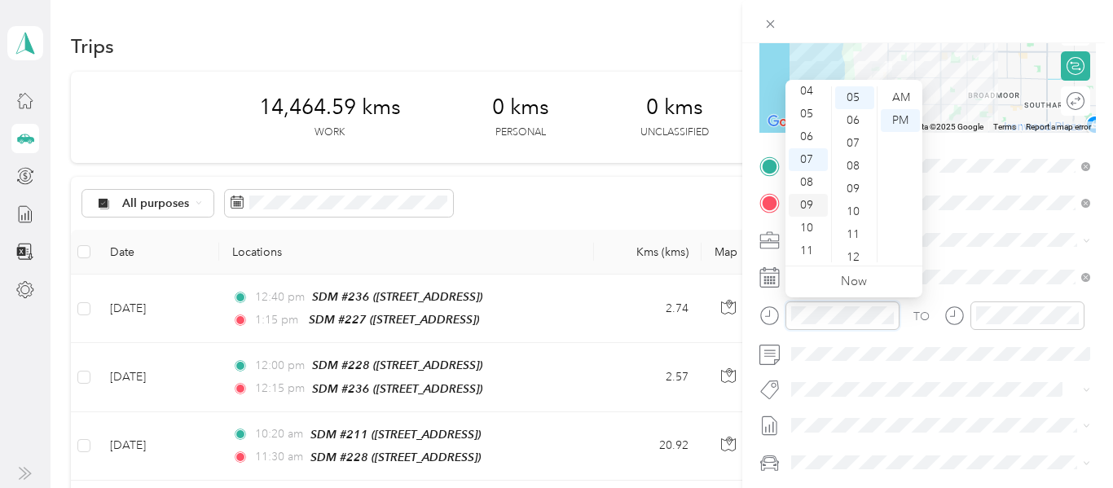
scroll to position [0, 0]
click at [810, 115] on div "01" at bounding box center [808, 120] width 39 height 23
click at [852, 108] on div "35" at bounding box center [854, 115] width 39 height 23
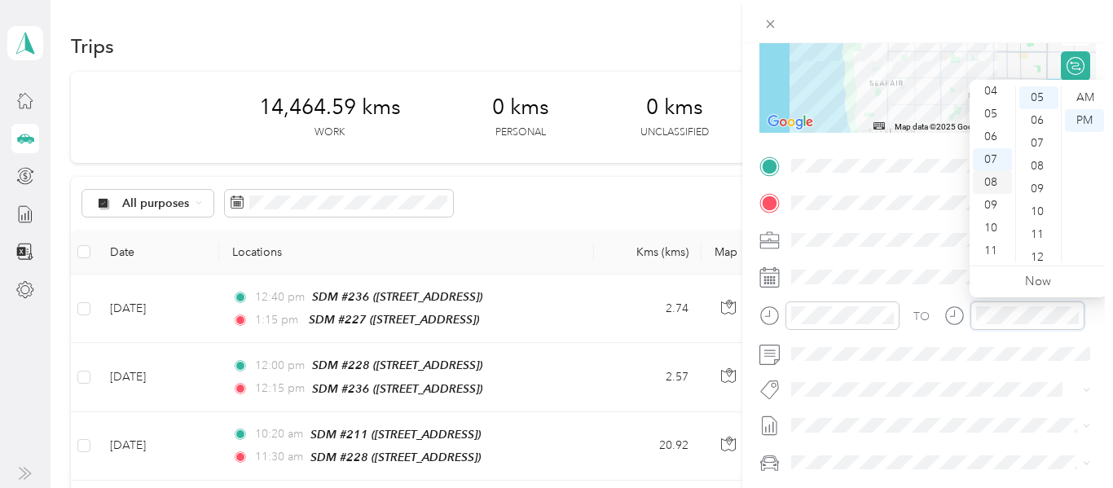
scroll to position [0, 0]
click at [991, 148] on div "02" at bounding box center [992, 143] width 39 height 23
click at [1038, 99] on div "00" at bounding box center [1039, 97] width 39 height 23
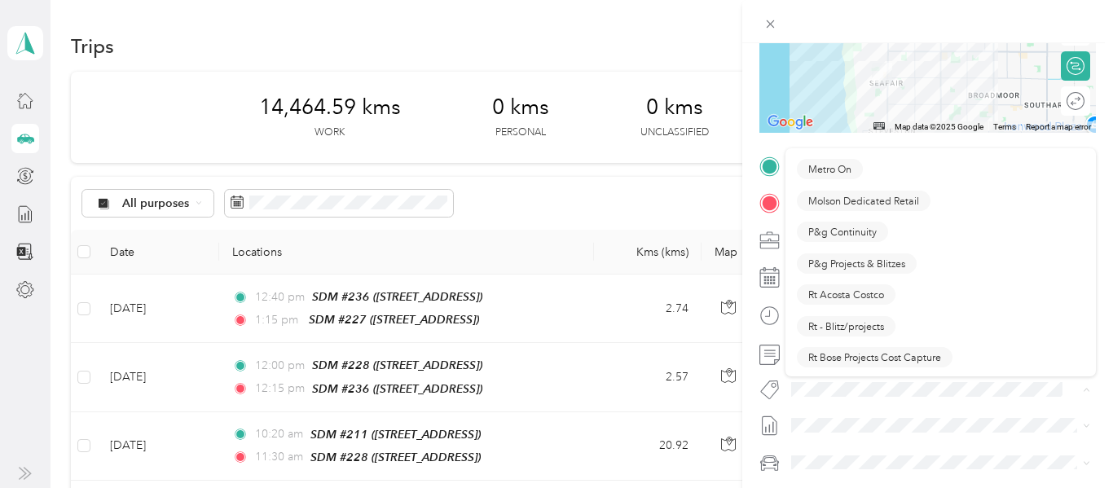
scroll to position [914, 0]
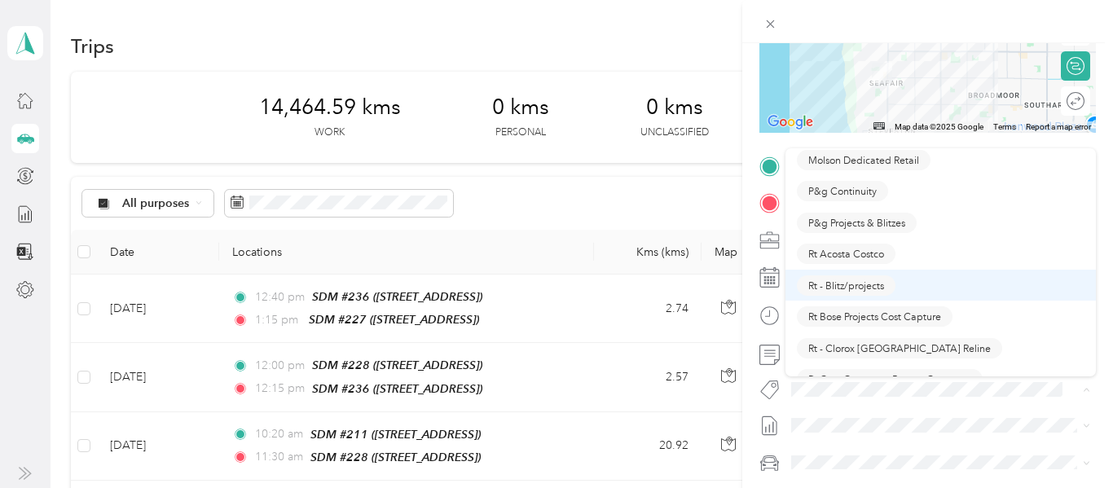
click at [861, 284] on span "Rt - Blitz/projects" at bounding box center [846, 285] width 76 height 15
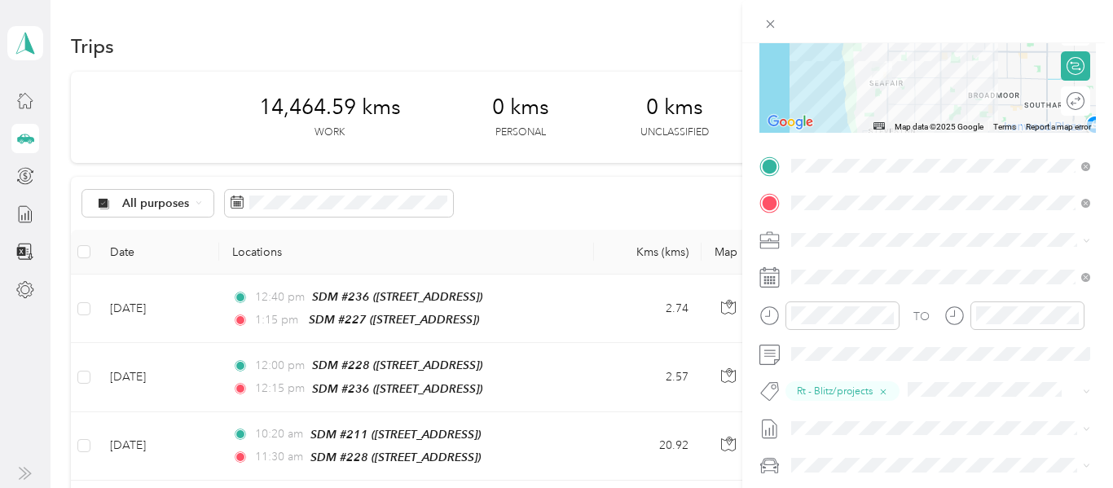
scroll to position [0, 0]
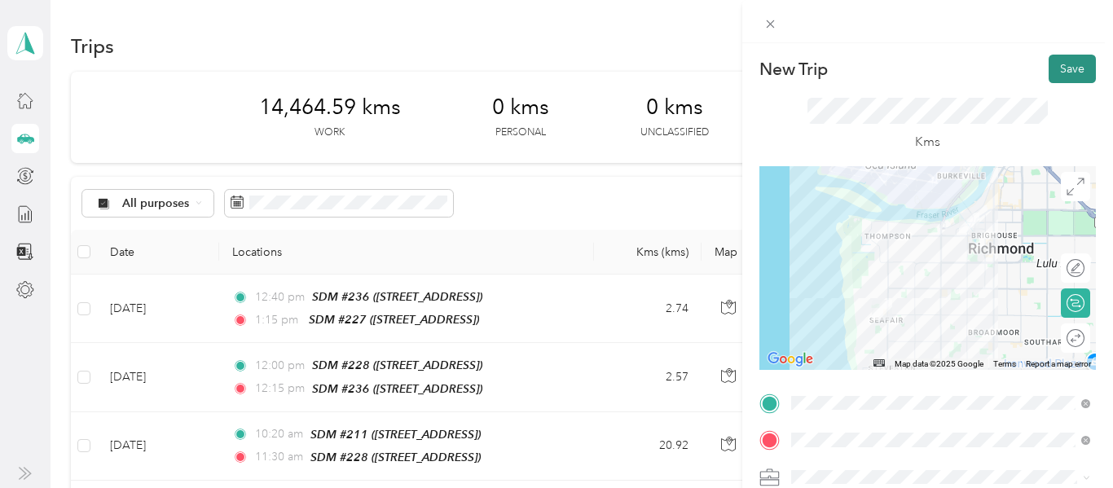
click at [1076, 67] on button "Save" at bounding box center [1072, 69] width 47 height 29
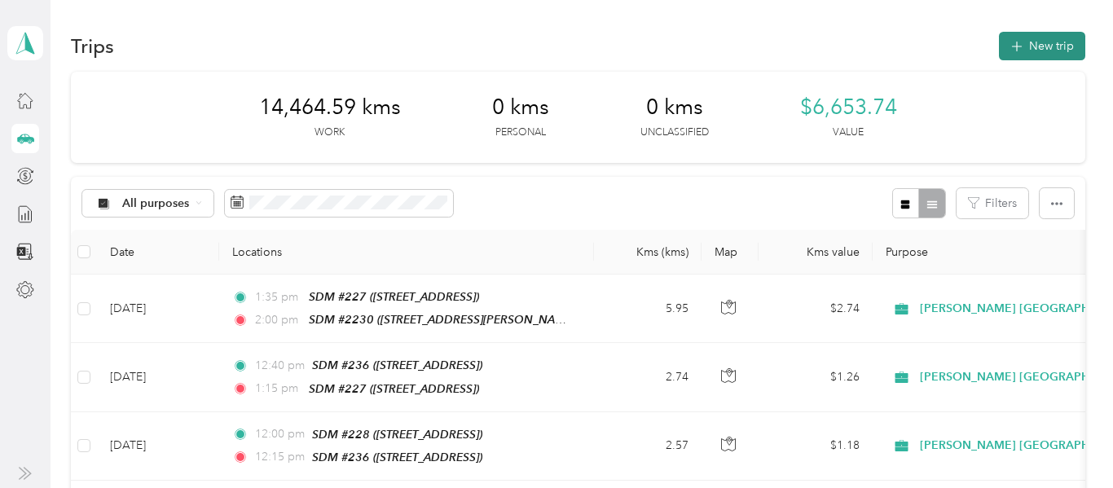
click at [1062, 41] on button "New trip" at bounding box center [1042, 46] width 86 height 29
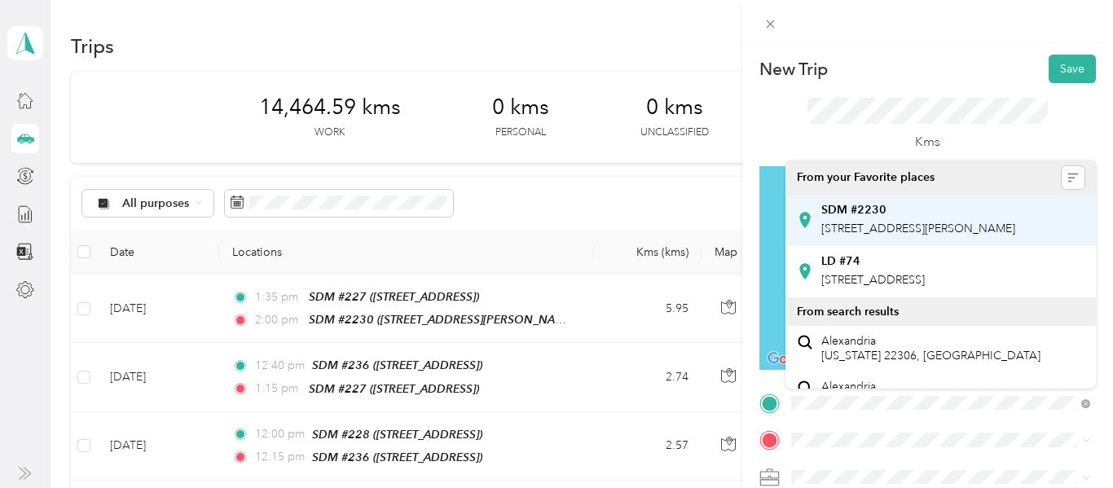
click at [893, 231] on span "[STREET_ADDRESS][PERSON_NAME]" at bounding box center [918, 229] width 194 height 14
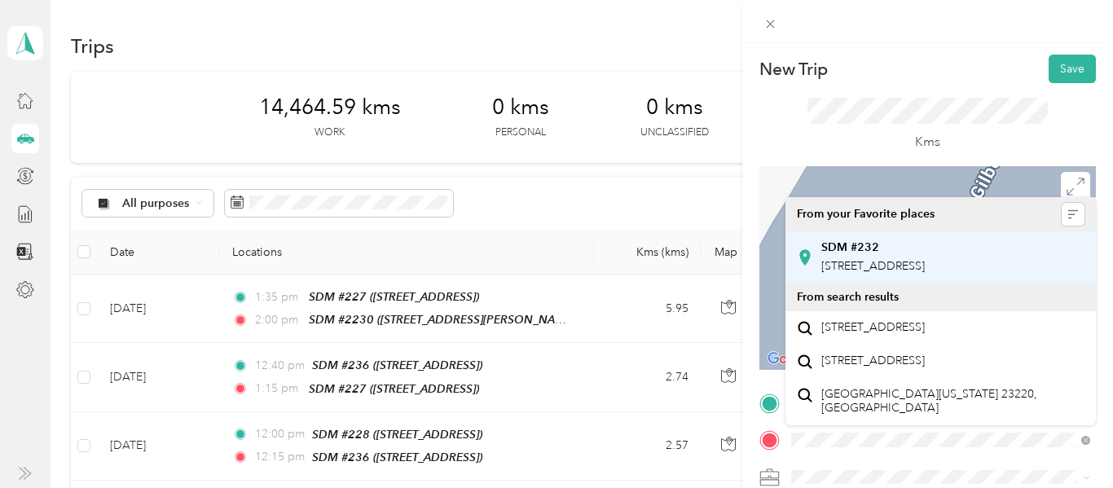
click at [919, 273] on span "[STREET_ADDRESS]" at bounding box center [873, 266] width 104 height 14
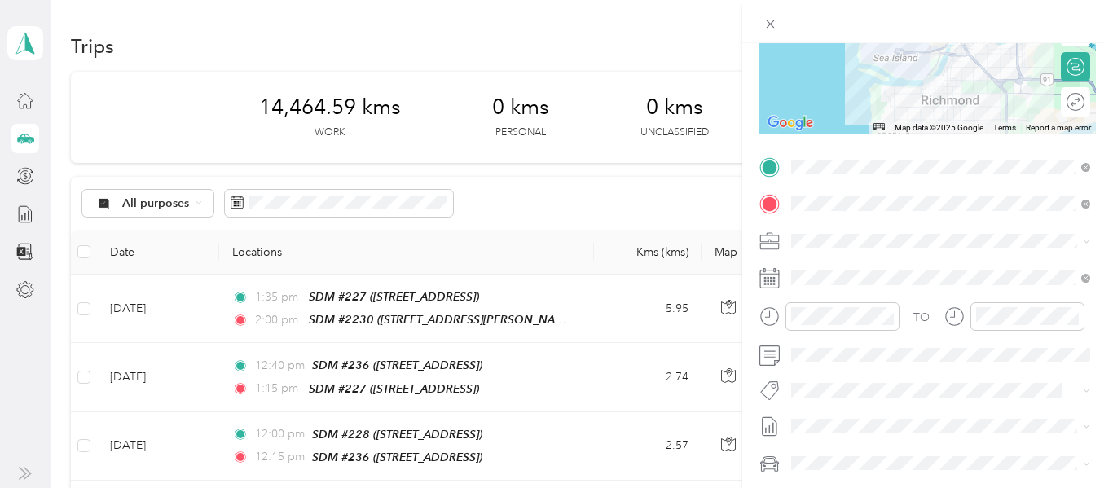
scroll to position [230, 0]
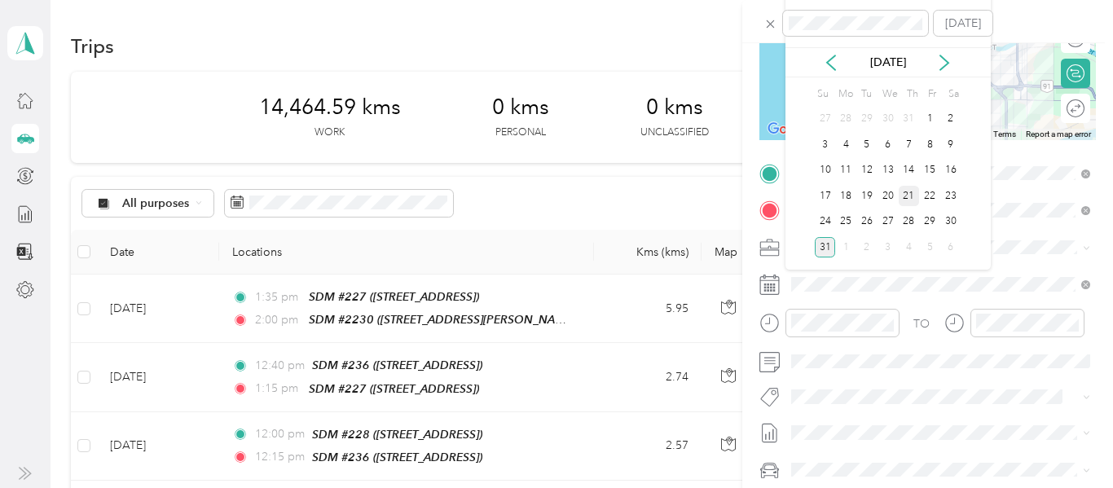
click at [910, 192] on div "21" at bounding box center [909, 196] width 21 height 20
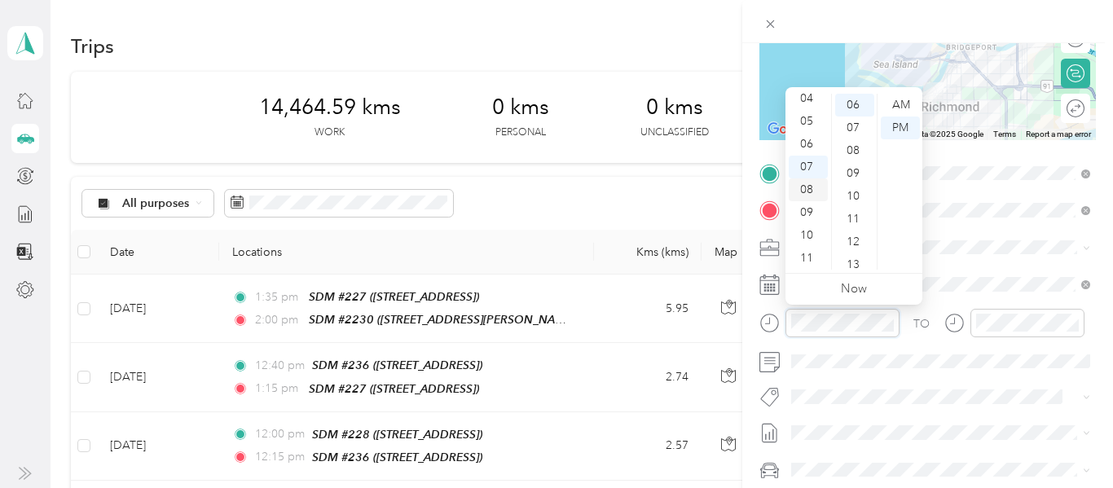
scroll to position [0, 0]
click at [808, 152] on div "02" at bounding box center [808, 150] width 39 height 23
click at [854, 171] on div "20" at bounding box center [854, 172] width 39 height 23
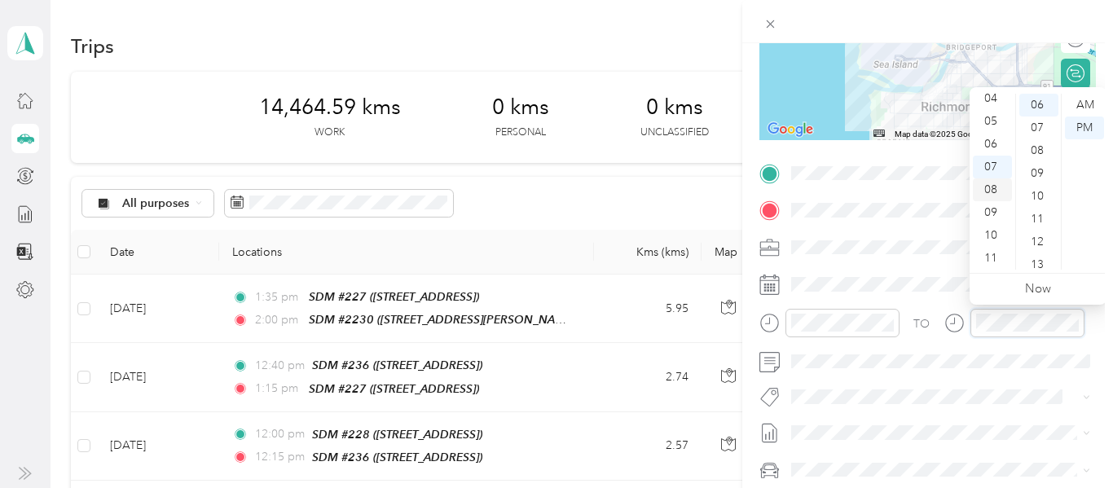
scroll to position [0, 0]
click at [993, 166] on div "03" at bounding box center [992, 173] width 39 height 23
click at [1041, 192] on div "20" at bounding box center [1039, 191] width 39 height 23
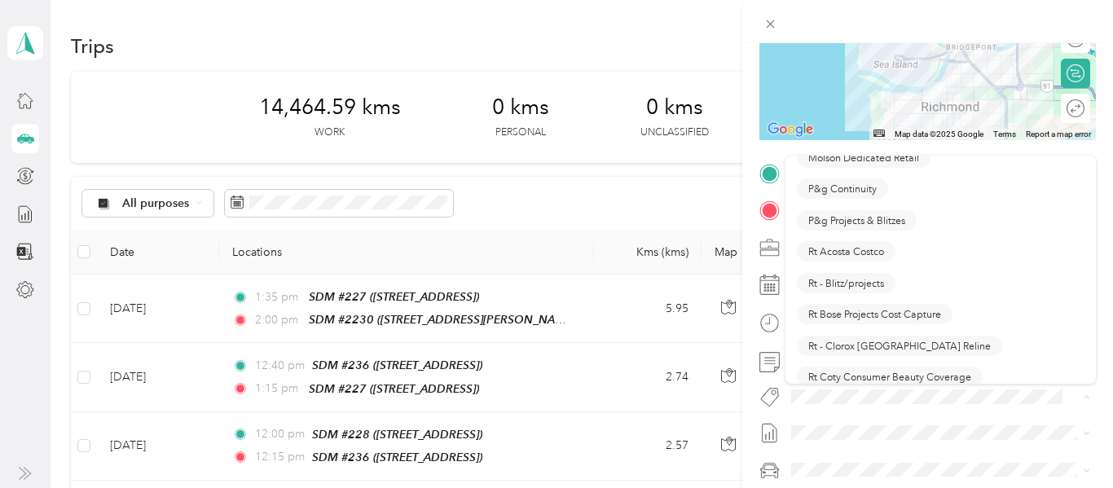
scroll to position [927, 0]
click at [858, 282] on span "Rt - Blitz/projects" at bounding box center [846, 280] width 76 height 15
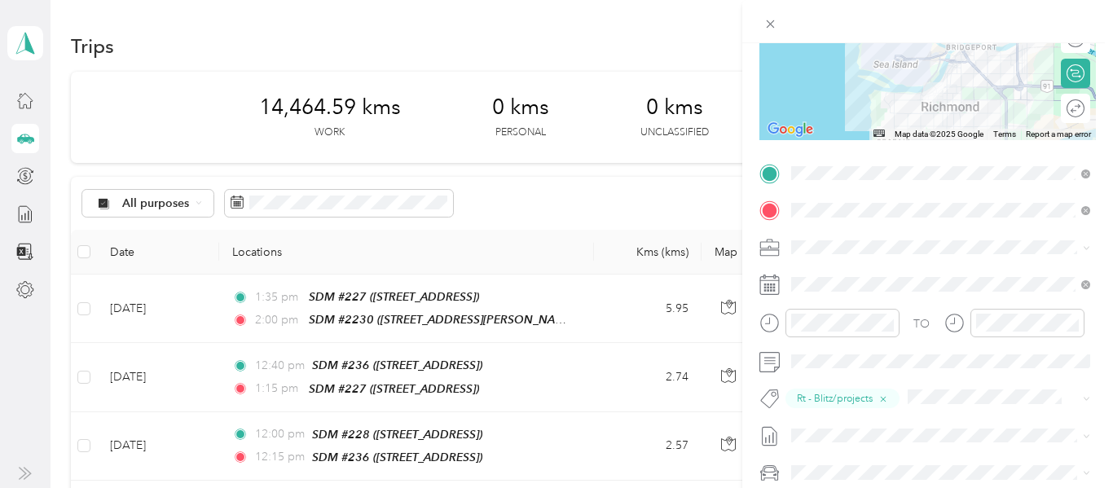
scroll to position [0, 0]
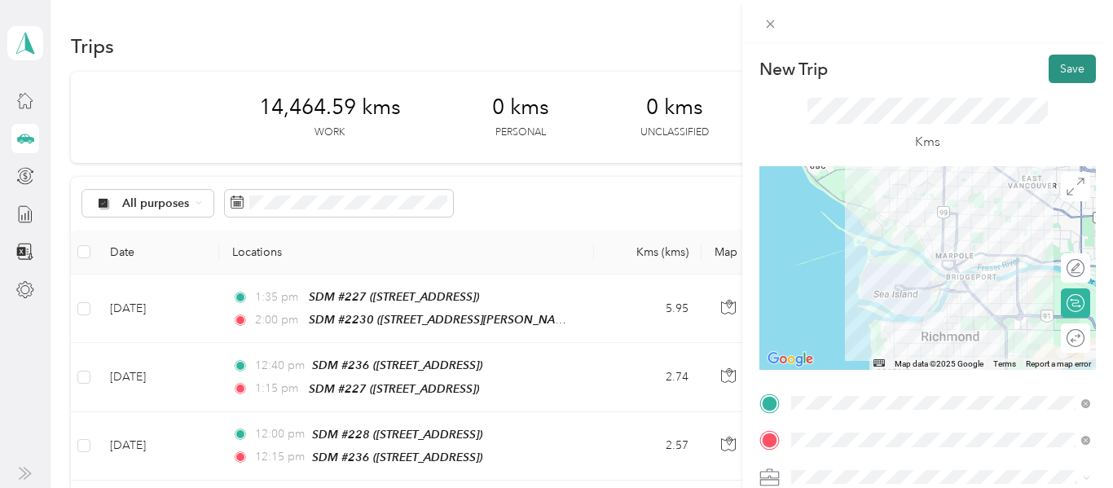
click at [1077, 75] on button "Save" at bounding box center [1072, 69] width 47 height 29
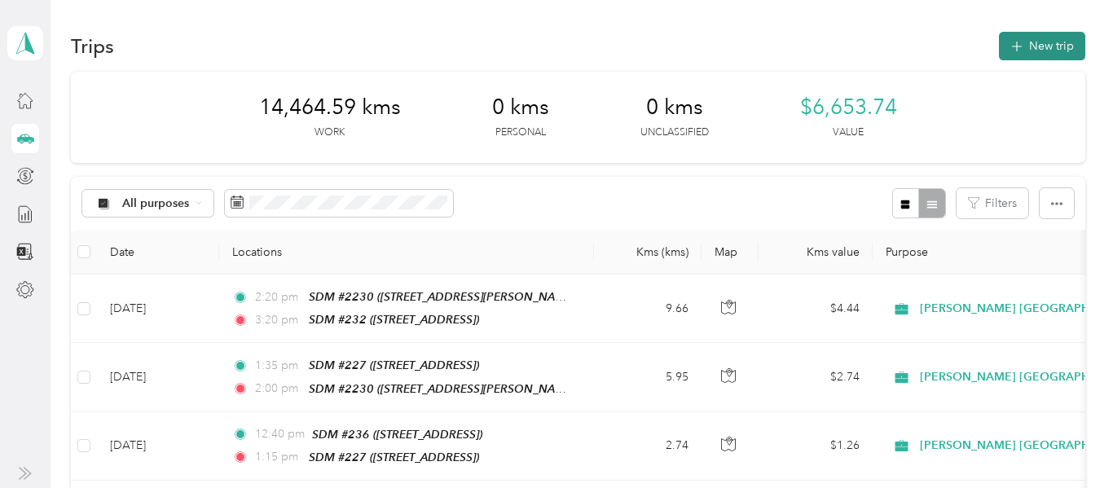
click at [1026, 49] on icon "button" at bounding box center [1016, 46] width 19 height 19
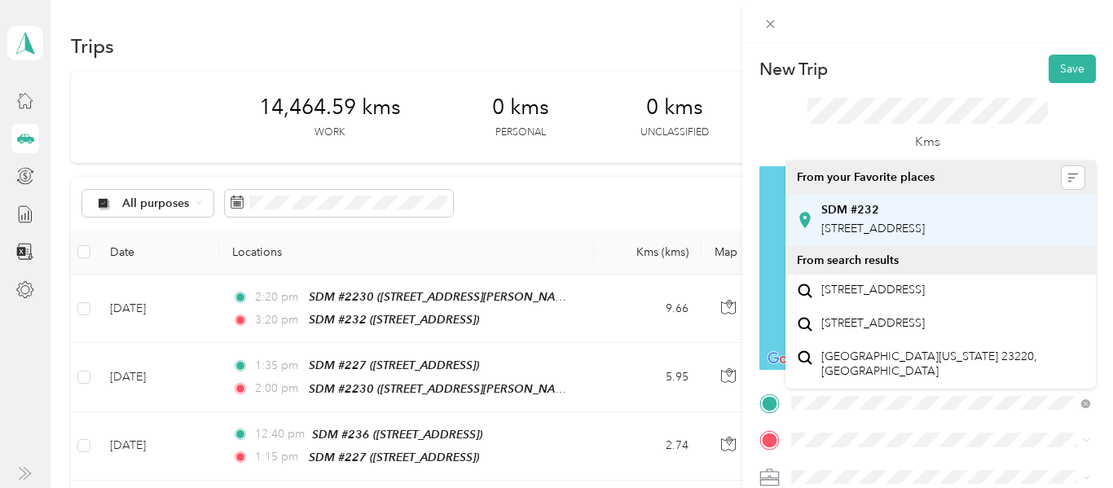
click at [925, 236] on span "[STREET_ADDRESS]" at bounding box center [873, 229] width 104 height 14
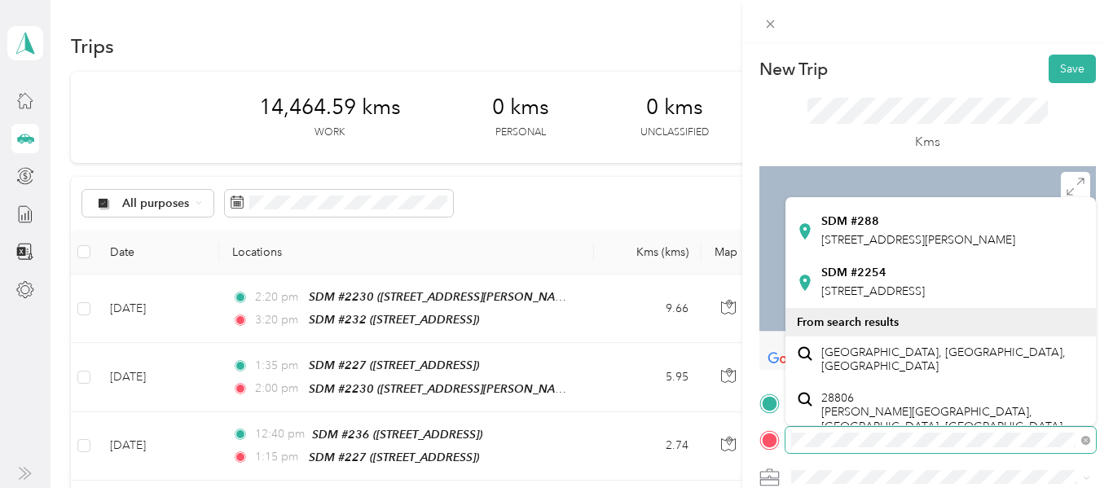
scroll to position [134, 0]
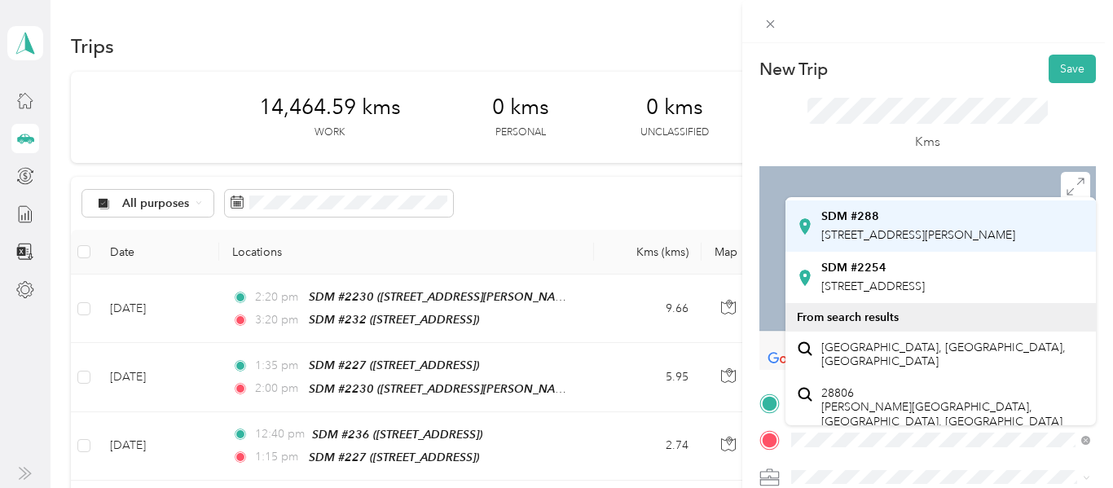
click at [874, 242] on span "[STREET_ADDRESS][PERSON_NAME]" at bounding box center [918, 235] width 194 height 14
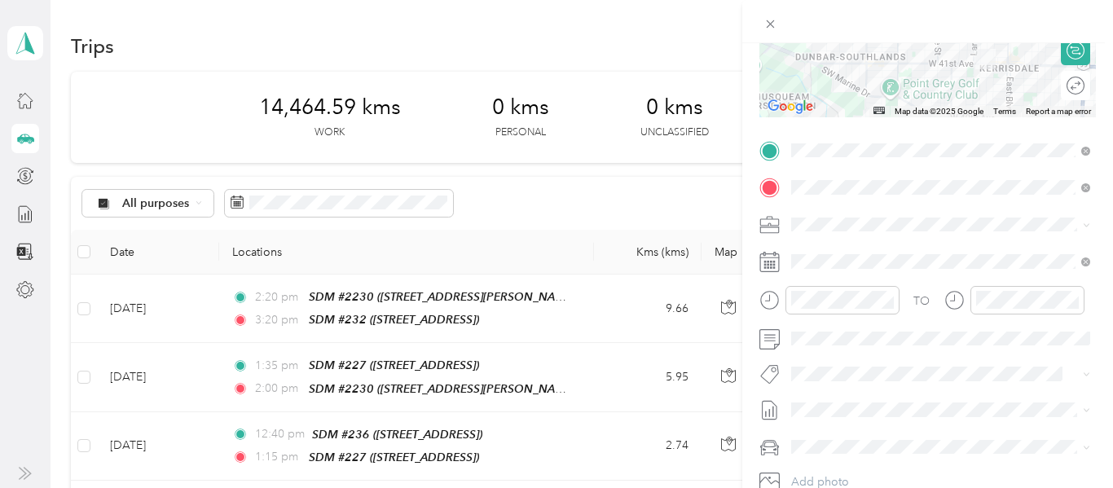
scroll to position [252, 0]
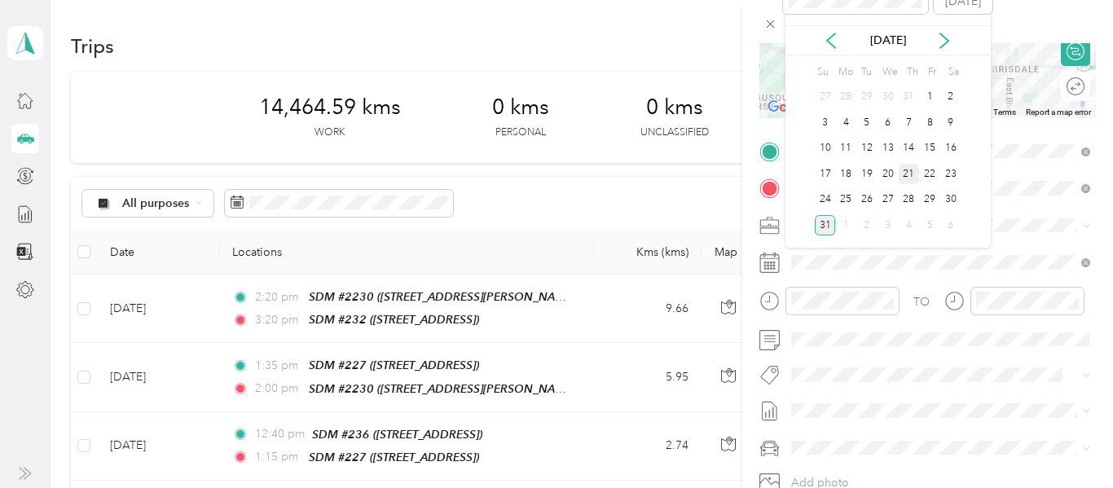
click at [912, 176] on div "21" at bounding box center [909, 174] width 21 height 20
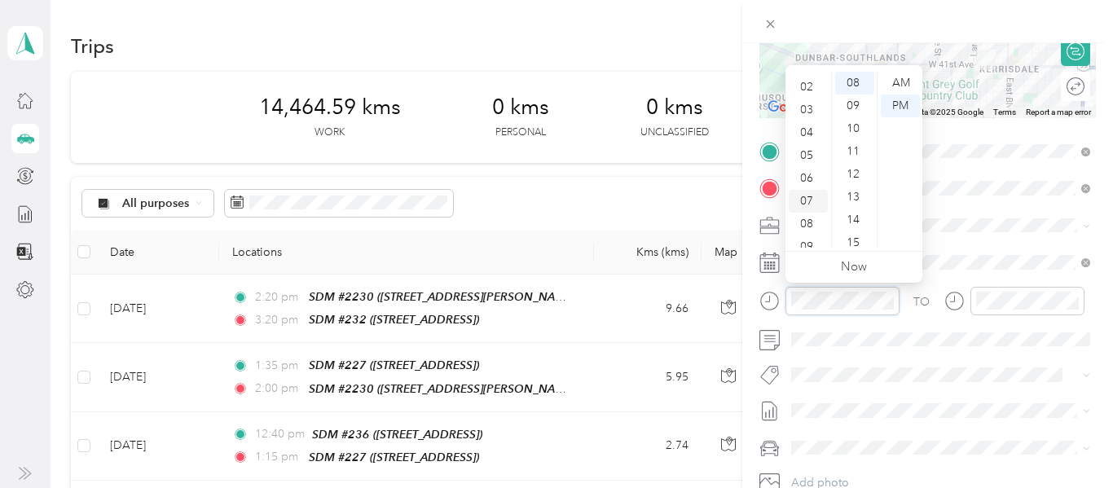
scroll to position [33, 0]
click at [804, 121] on div "03" at bounding box center [808, 118] width 39 height 23
click at [857, 161] on div "35" at bounding box center [854, 158] width 39 height 23
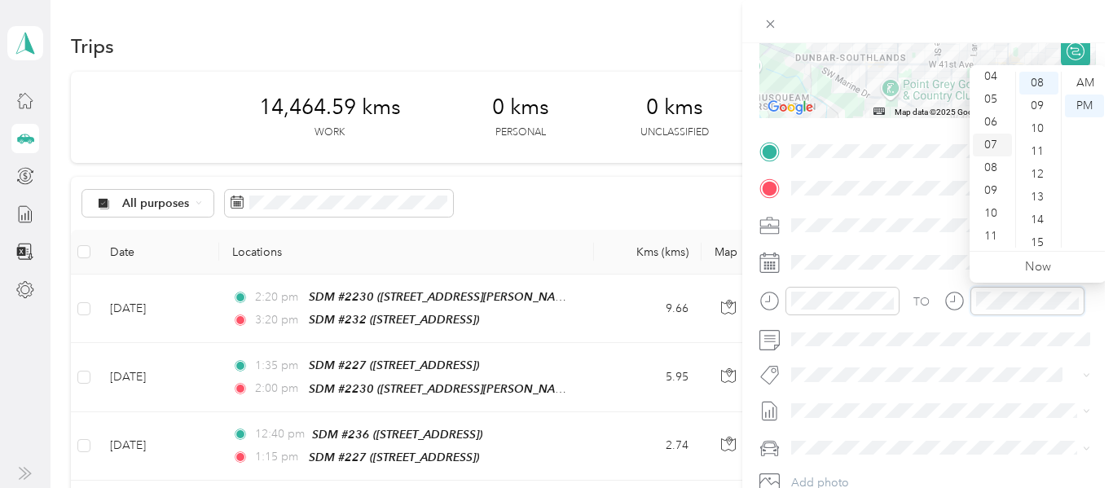
scroll to position [37, 0]
click at [991, 117] on div "03" at bounding box center [992, 115] width 39 height 23
click at [1037, 210] on div "55" at bounding box center [1039, 211] width 39 height 23
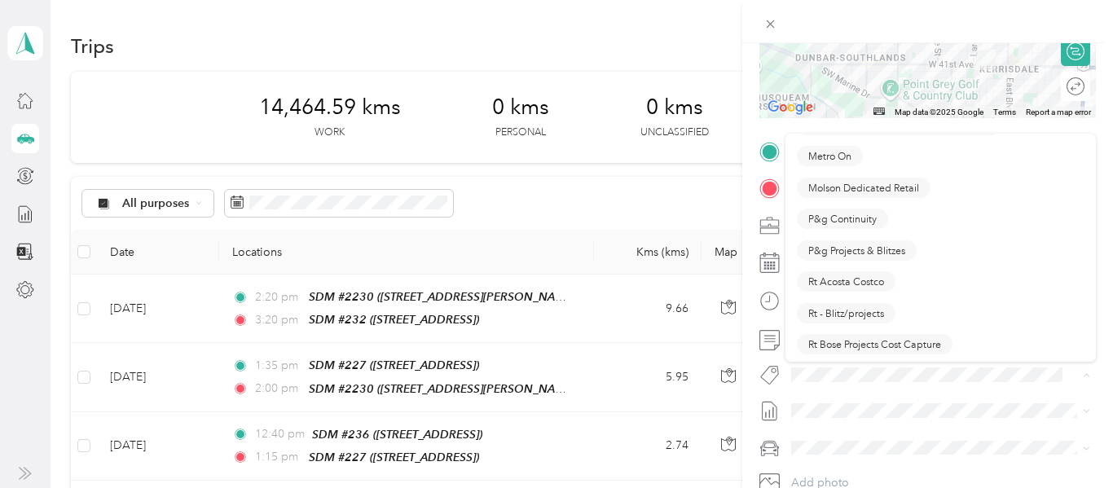
scroll to position [899, 0]
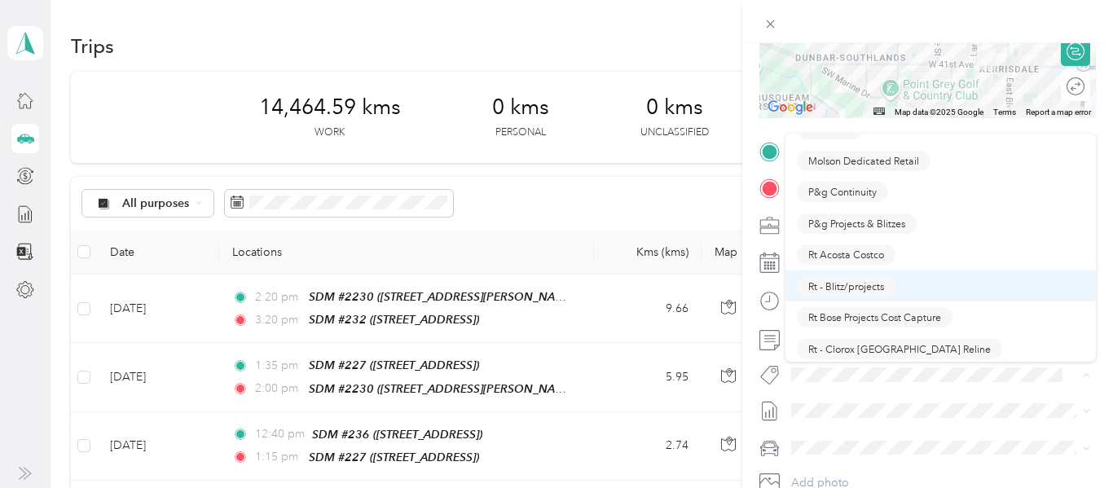
click at [882, 284] on span "Rt - Blitz/projects" at bounding box center [846, 286] width 76 height 15
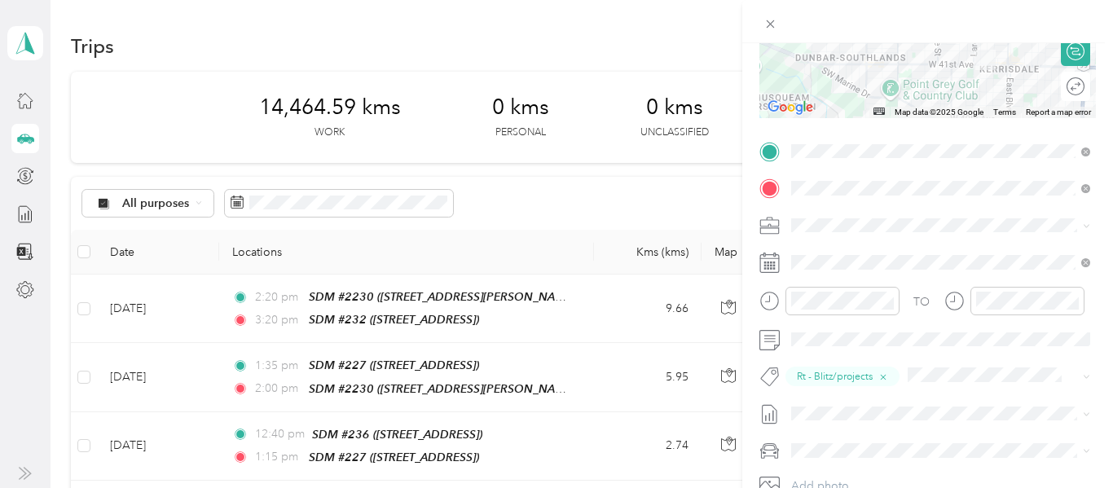
scroll to position [0, 0]
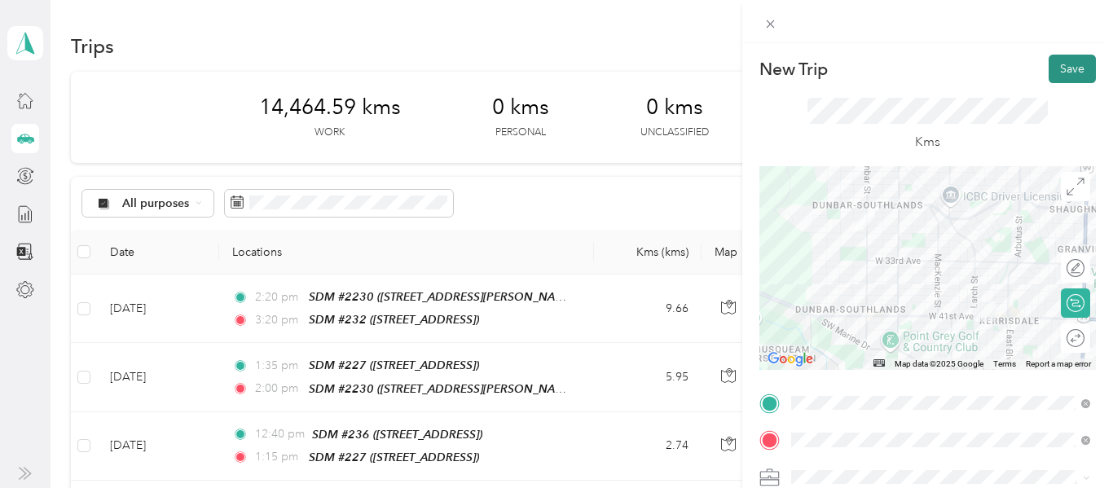
click at [1087, 59] on button "Save" at bounding box center [1072, 69] width 47 height 29
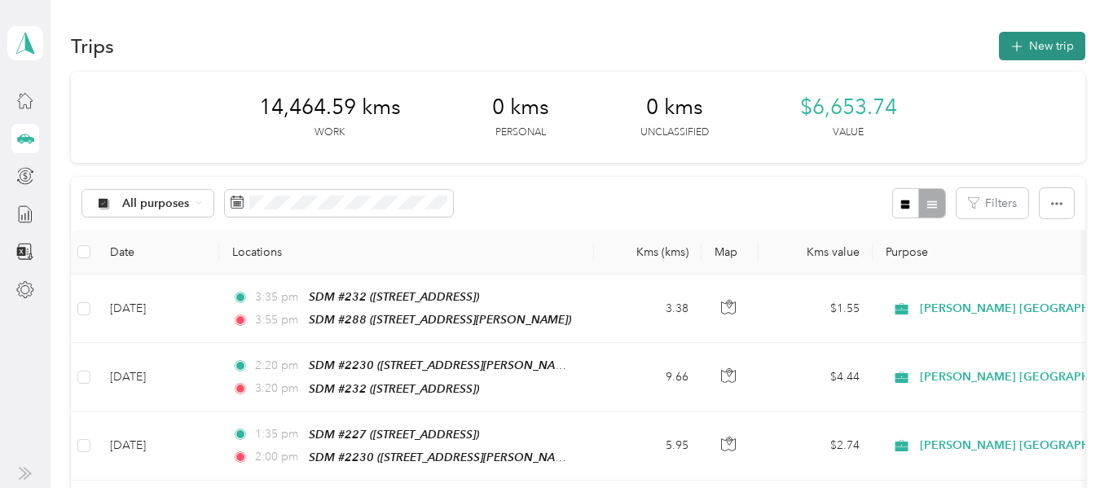
click at [1064, 42] on button "New trip" at bounding box center [1042, 46] width 86 height 29
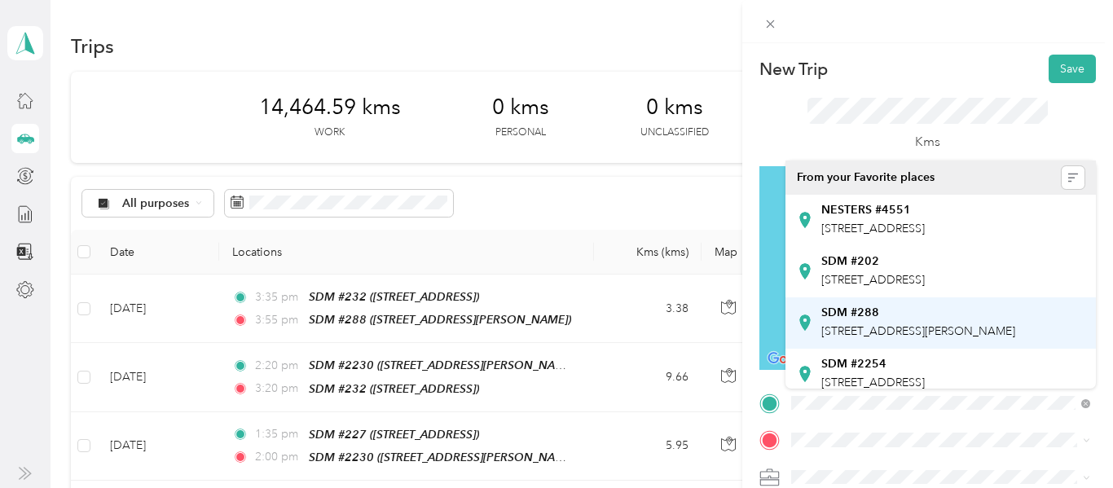
click at [908, 338] on span "[STREET_ADDRESS][PERSON_NAME]" at bounding box center [918, 331] width 194 height 14
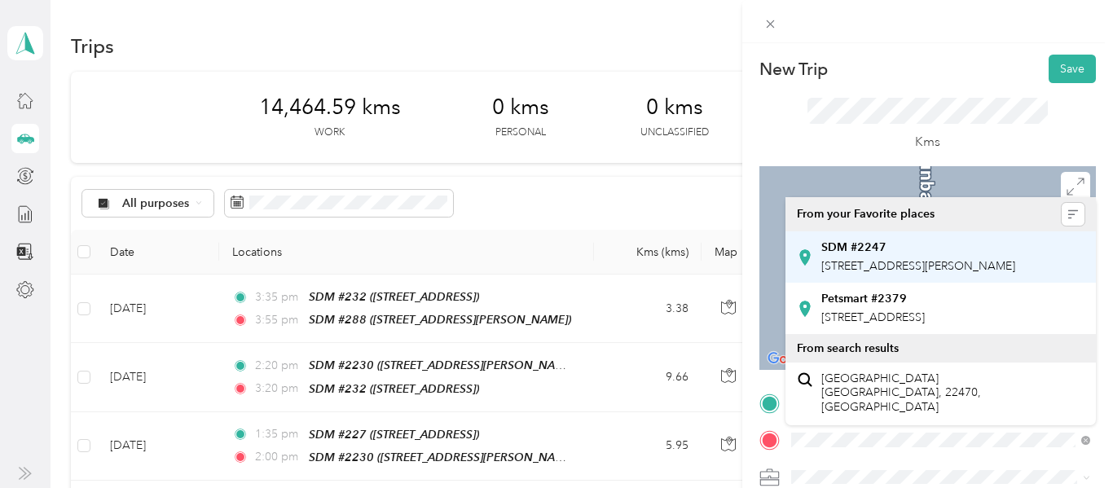
click at [898, 271] on span "[STREET_ADDRESS][PERSON_NAME]" at bounding box center [918, 266] width 194 height 14
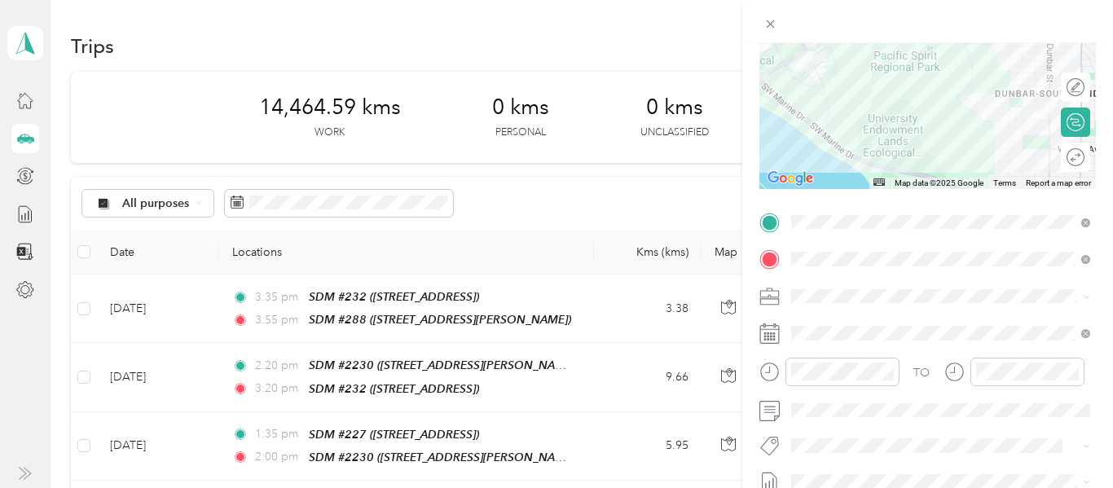
scroll to position [234, 0]
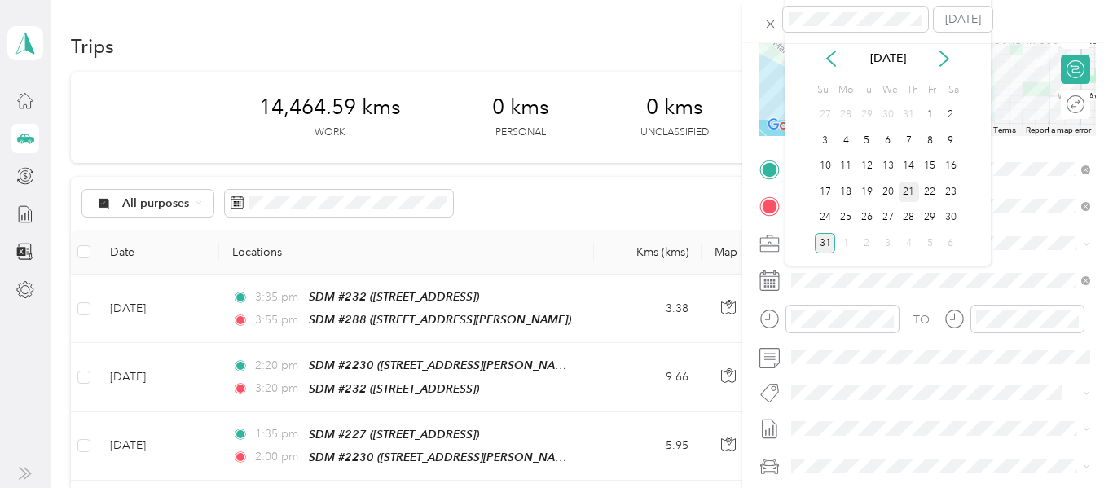
click at [910, 191] on div "21" at bounding box center [909, 192] width 21 height 20
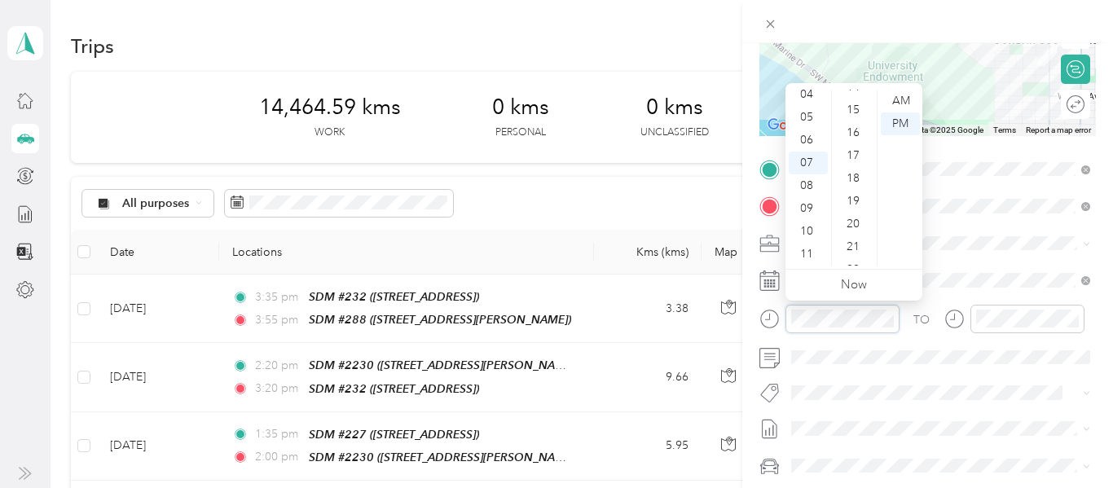
scroll to position [332, 0]
click at [848, 228] on div "20" at bounding box center [854, 225] width 39 height 23
click at [804, 93] on div "04" at bounding box center [808, 94] width 39 height 23
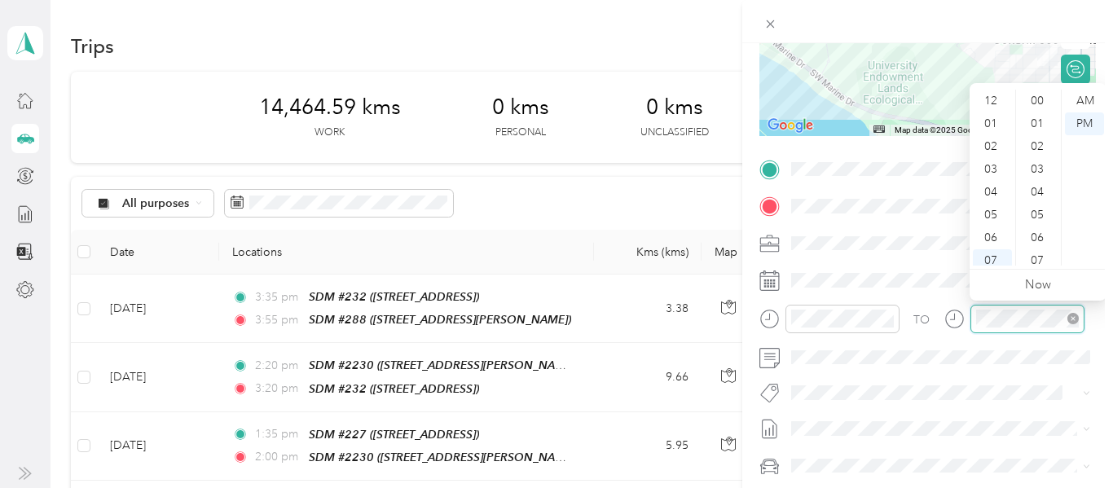
scroll to position [98, 0]
click at [998, 97] on div "04" at bounding box center [992, 94] width 39 height 23
click at [1038, 211] on div "45" at bounding box center [1039, 216] width 39 height 23
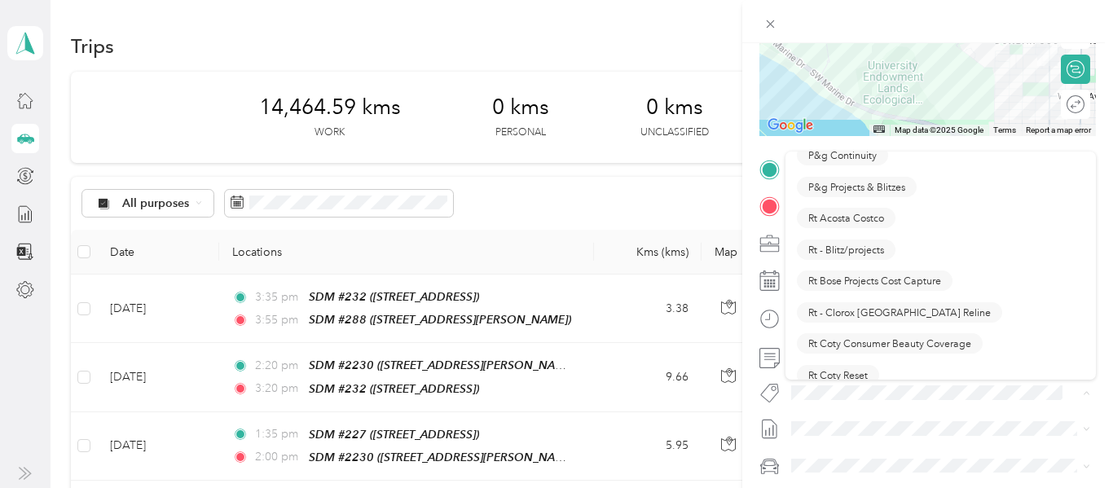
scroll to position [958, 0]
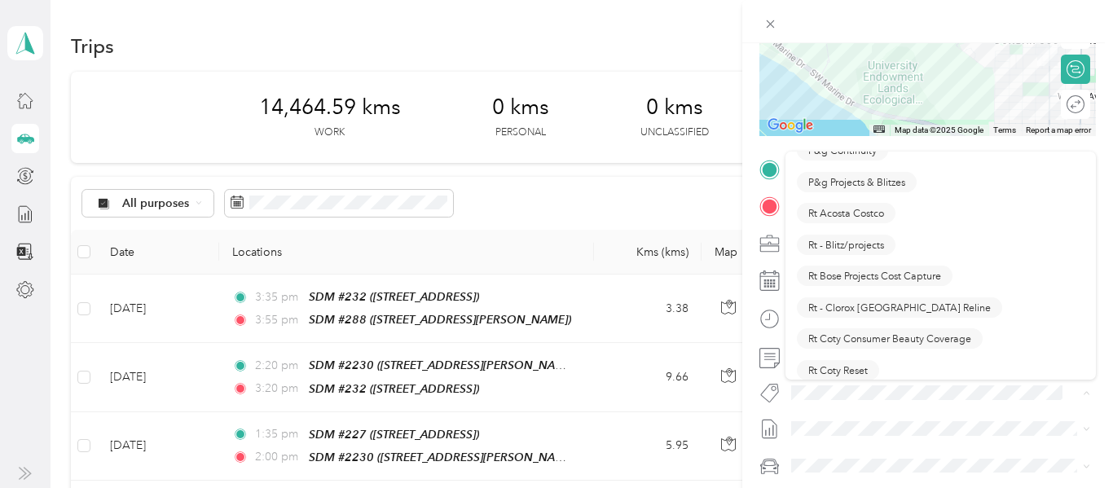
click at [867, 243] on span "Rt - Blitz/projects" at bounding box center [846, 244] width 76 height 15
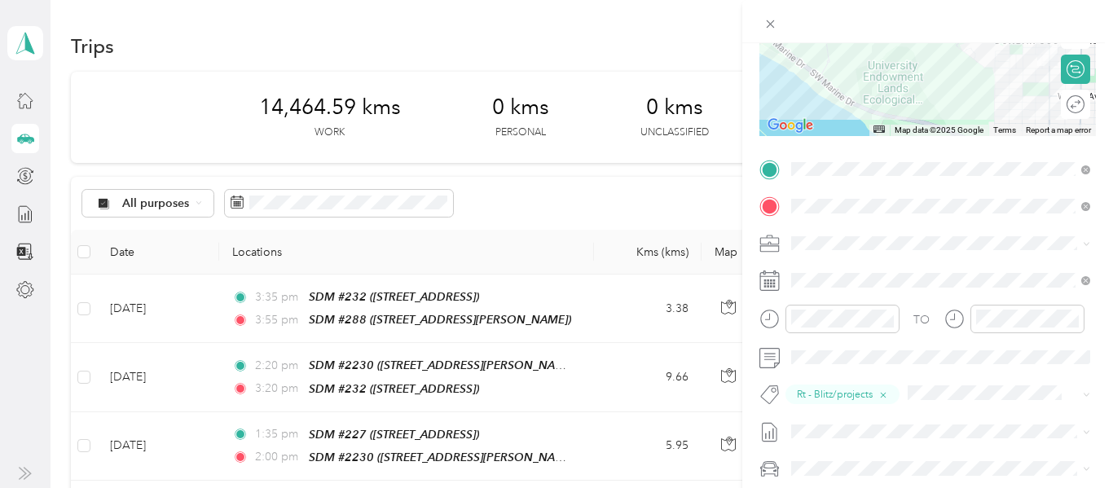
scroll to position [0, 0]
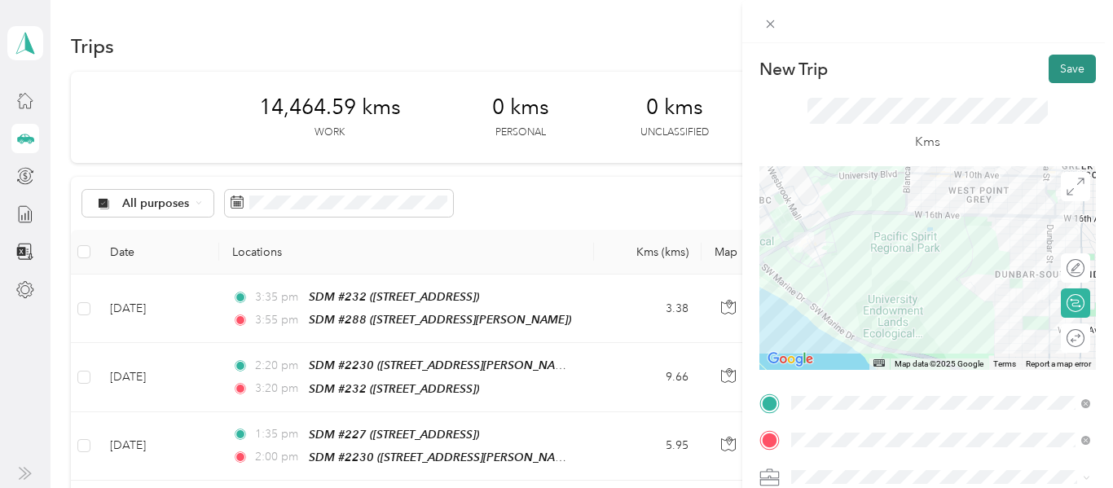
click at [1073, 68] on button "Save" at bounding box center [1072, 69] width 47 height 29
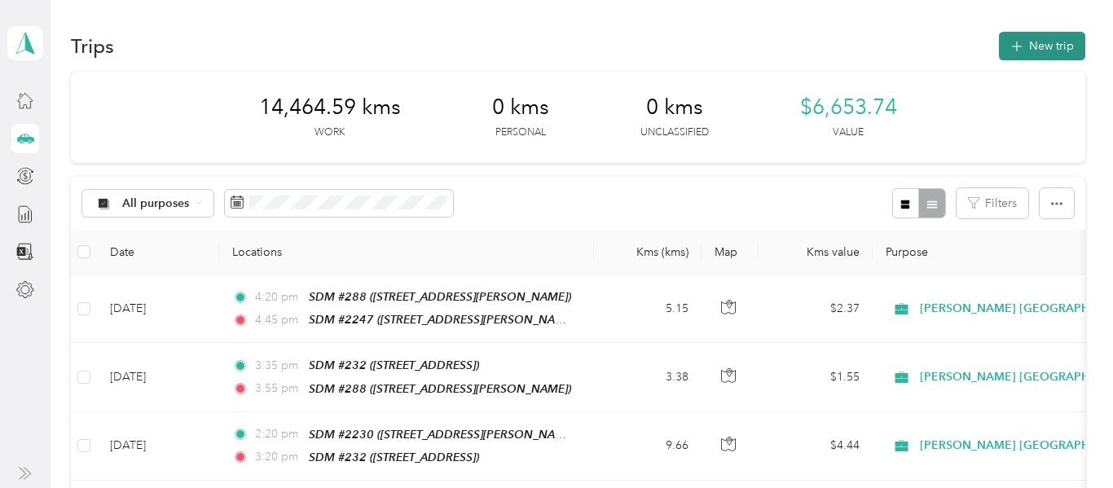
click at [1049, 53] on button "New trip" at bounding box center [1042, 46] width 86 height 29
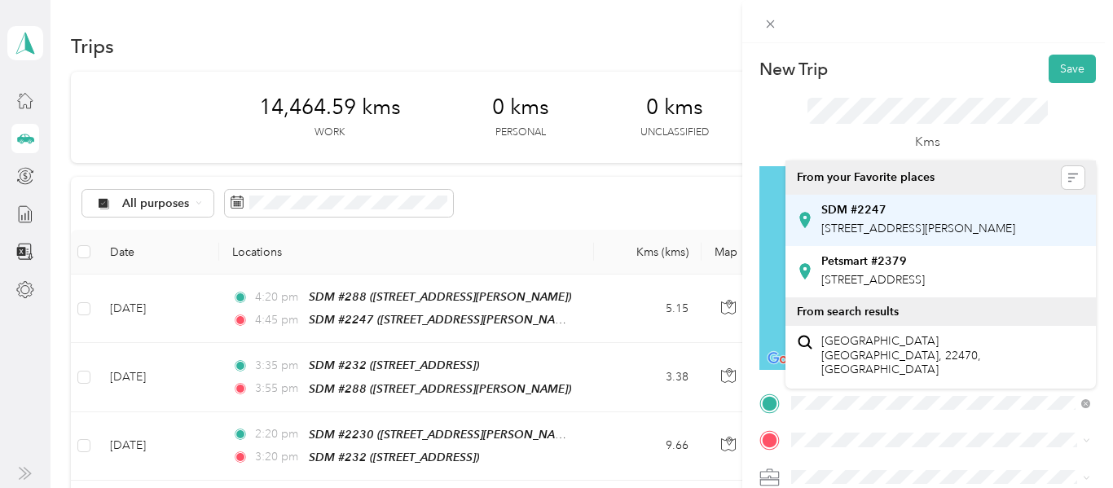
click at [898, 236] on div "SDM #2247 [STREET_ADDRESS][PERSON_NAME]" at bounding box center [918, 220] width 194 height 34
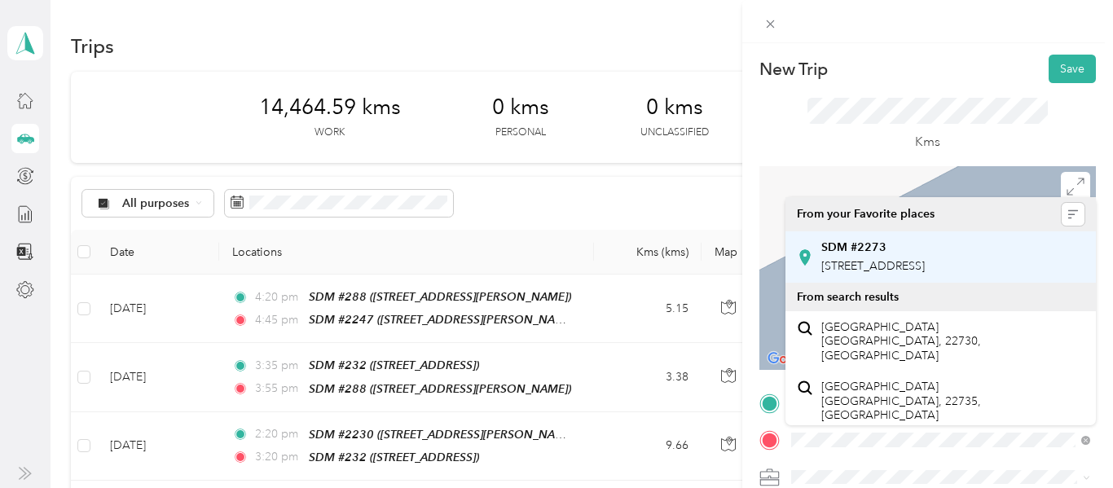
click at [925, 265] on span "[STREET_ADDRESS]" at bounding box center [873, 266] width 104 height 14
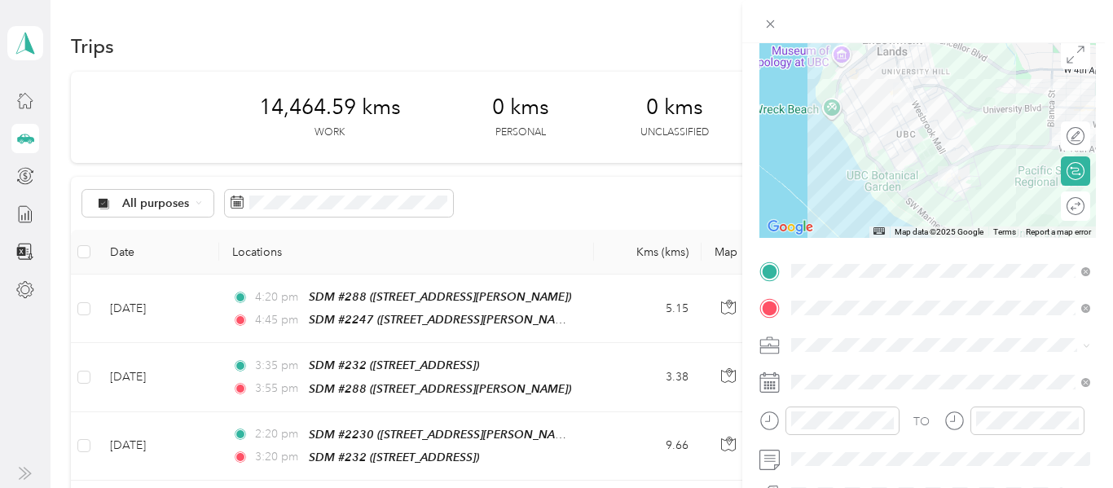
scroll to position [234, 0]
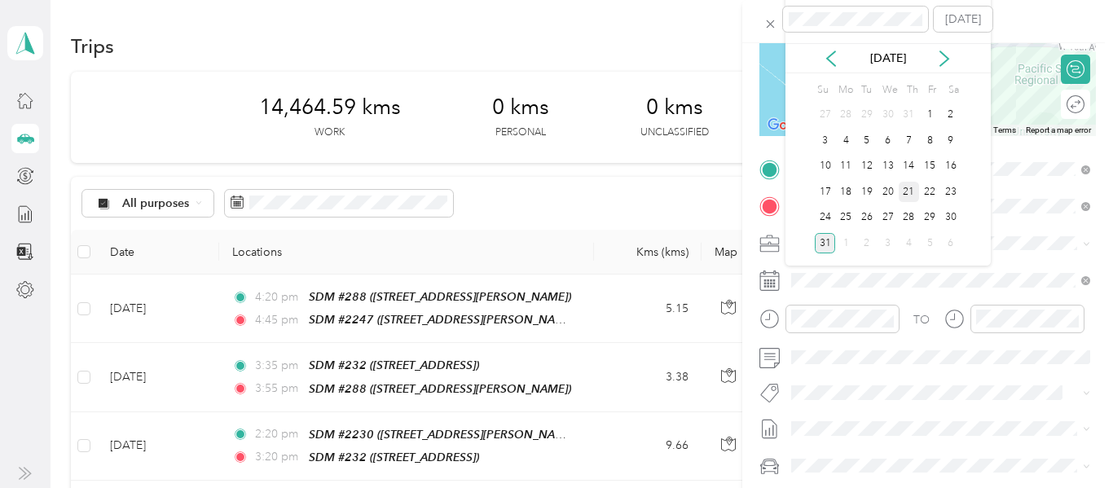
click at [910, 193] on div "21" at bounding box center [909, 192] width 21 height 20
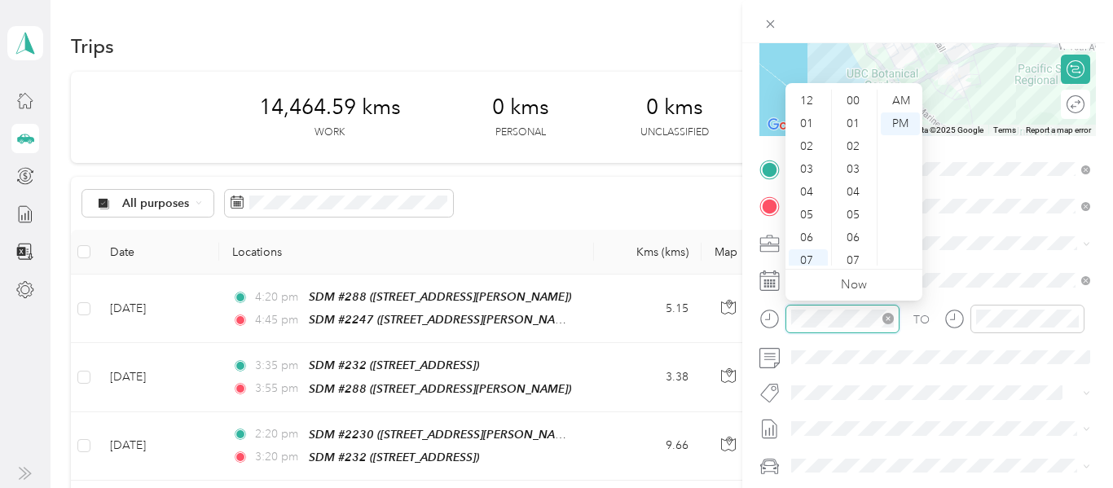
scroll to position [98, 0]
click at [811, 116] on div "05" at bounding box center [808, 117] width 39 height 23
click at [857, 187] on div "15" at bounding box center [854, 192] width 39 height 23
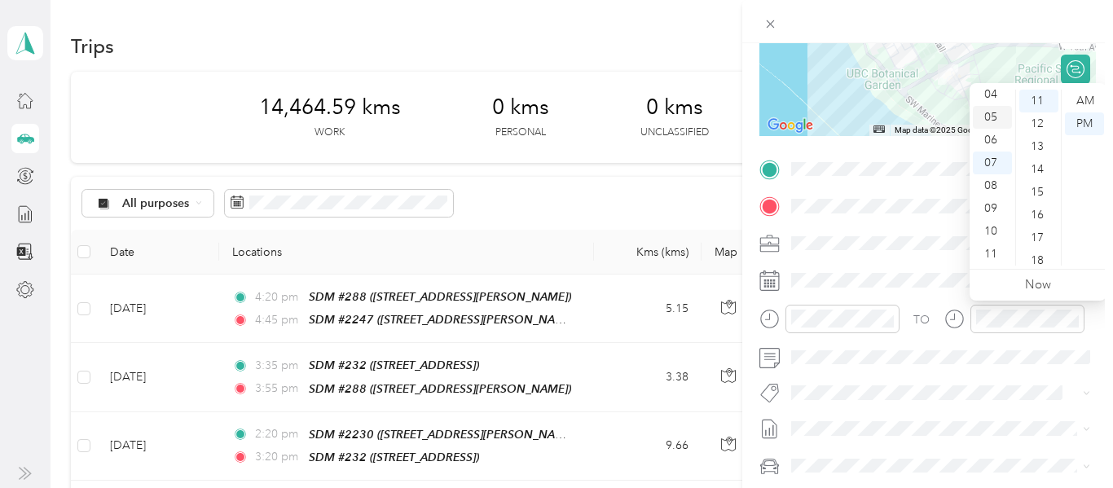
click at [993, 112] on div "05" at bounding box center [992, 117] width 39 height 23
click at [1043, 160] on div "55" at bounding box center [1039, 163] width 39 height 23
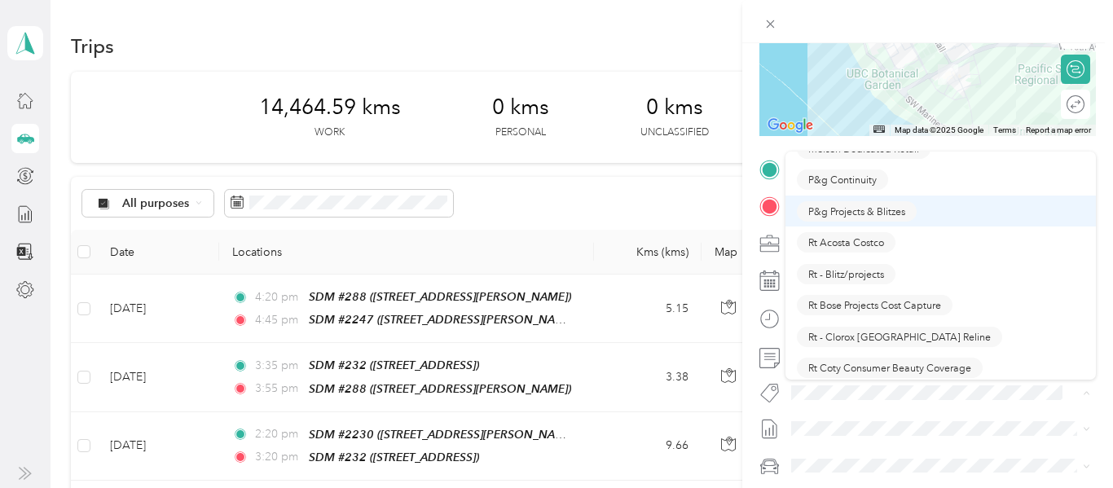
scroll to position [937, 0]
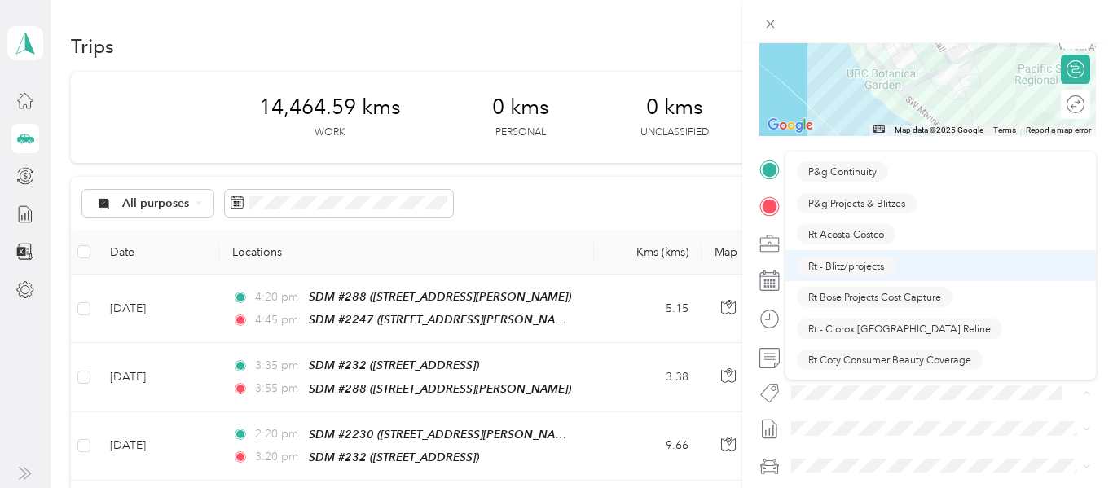
click at [856, 265] on span "Rt - Blitz/projects" at bounding box center [846, 265] width 76 height 15
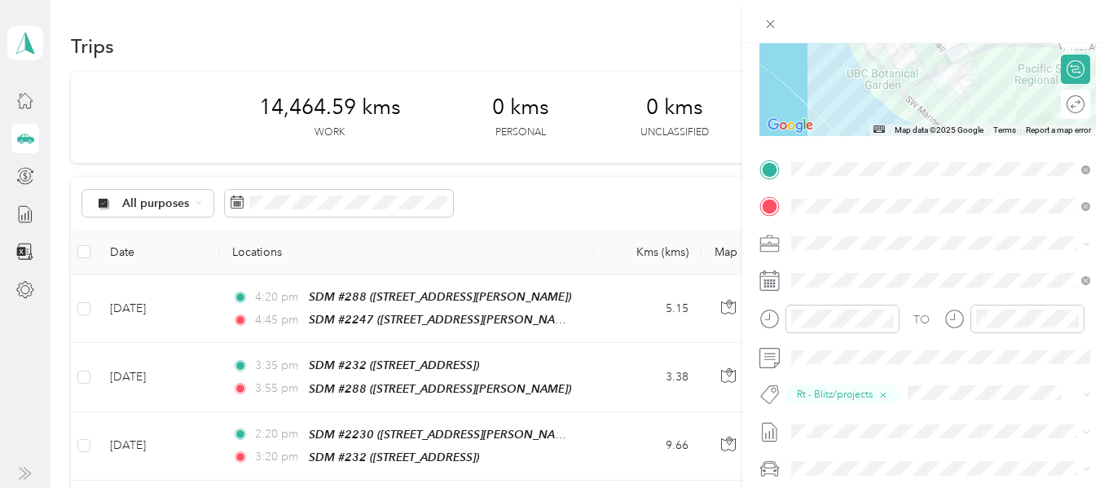
scroll to position [0, 0]
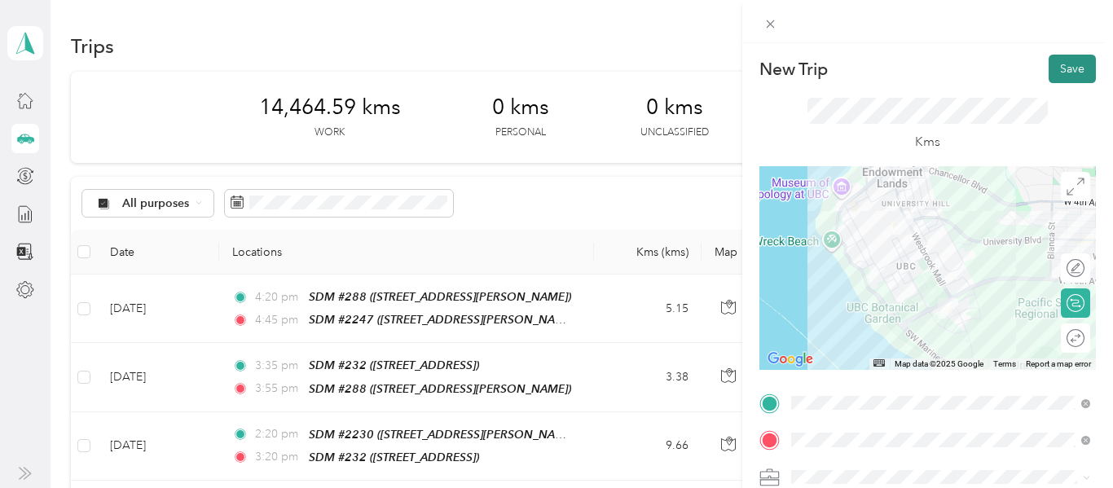
click at [1077, 70] on button "Save" at bounding box center [1072, 69] width 47 height 29
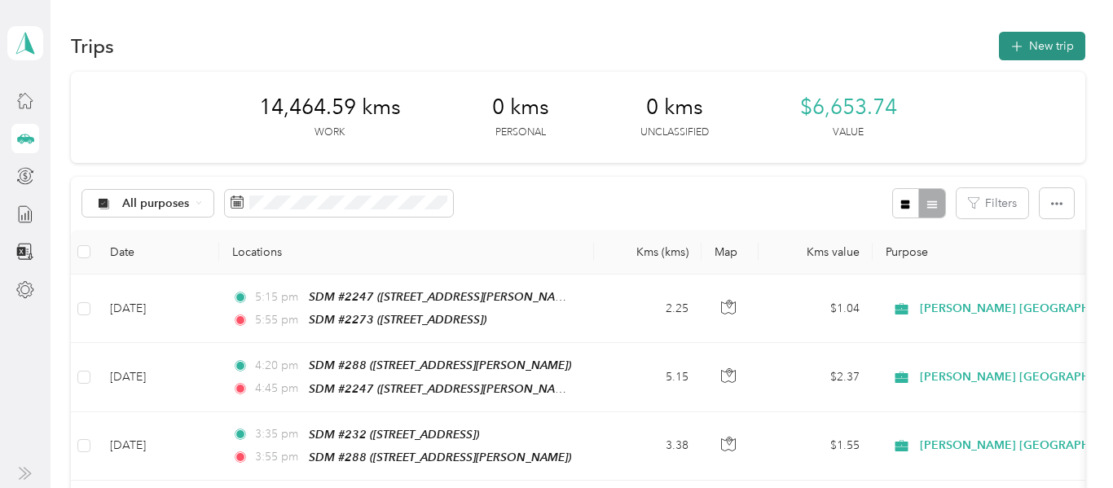
click at [1064, 53] on button "New trip" at bounding box center [1042, 46] width 86 height 29
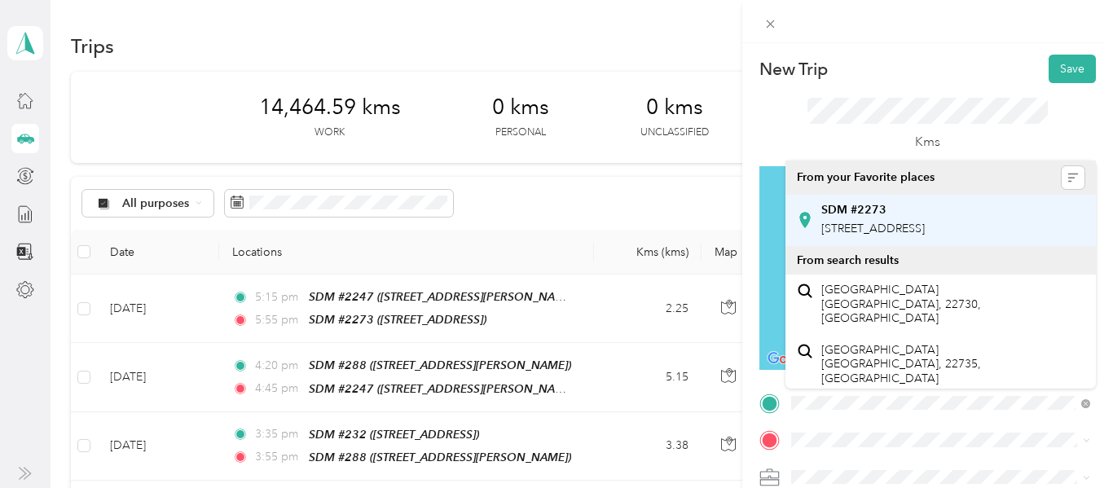
click at [925, 229] on span "[STREET_ADDRESS]" at bounding box center [873, 229] width 104 height 14
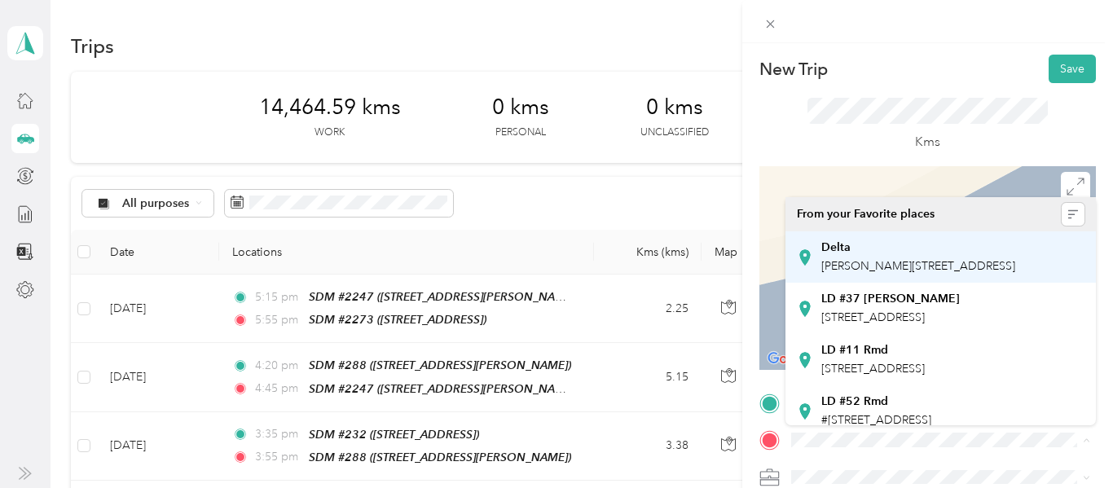
click at [931, 262] on span "[PERSON_NAME][STREET_ADDRESS]" at bounding box center [918, 266] width 194 height 14
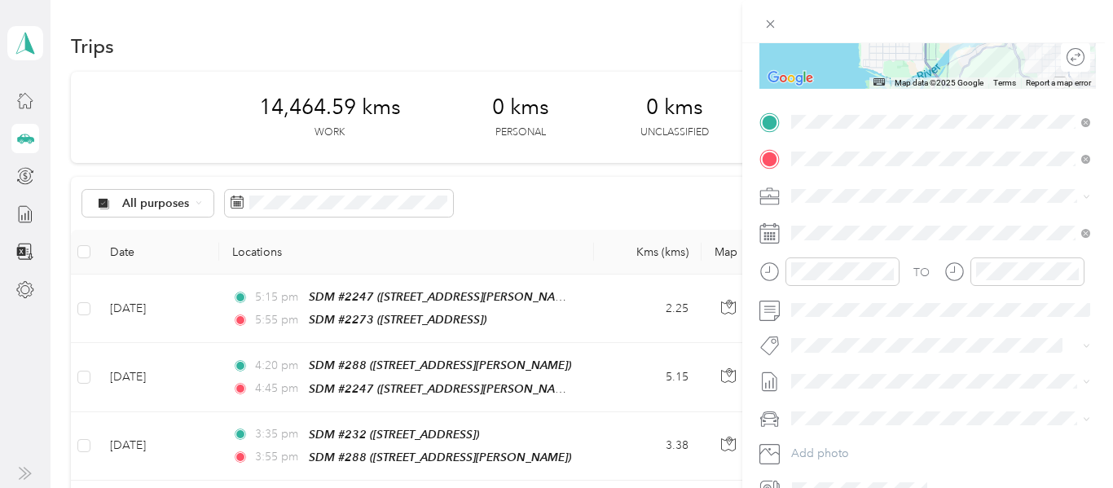
scroll to position [277, 0]
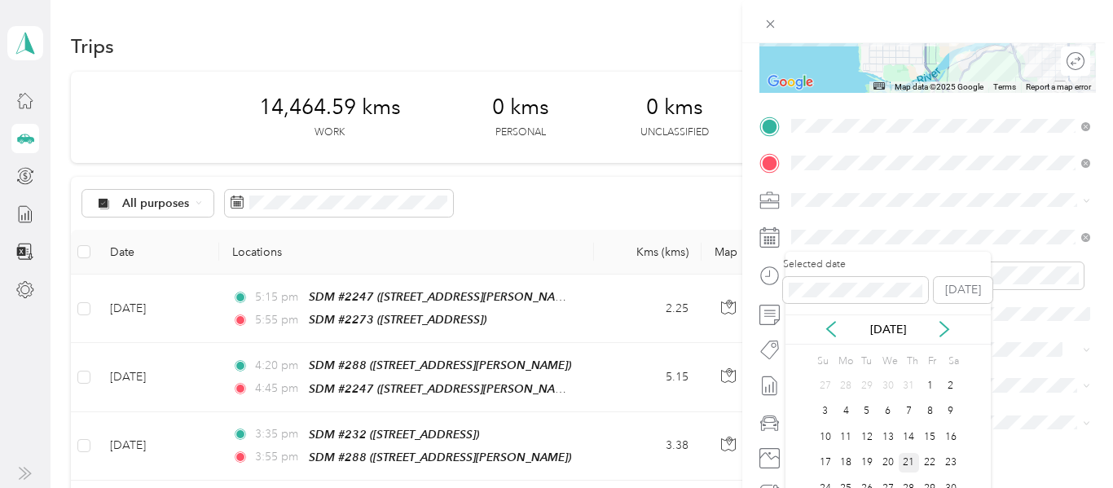
click at [911, 466] on div "21" at bounding box center [909, 463] width 21 height 20
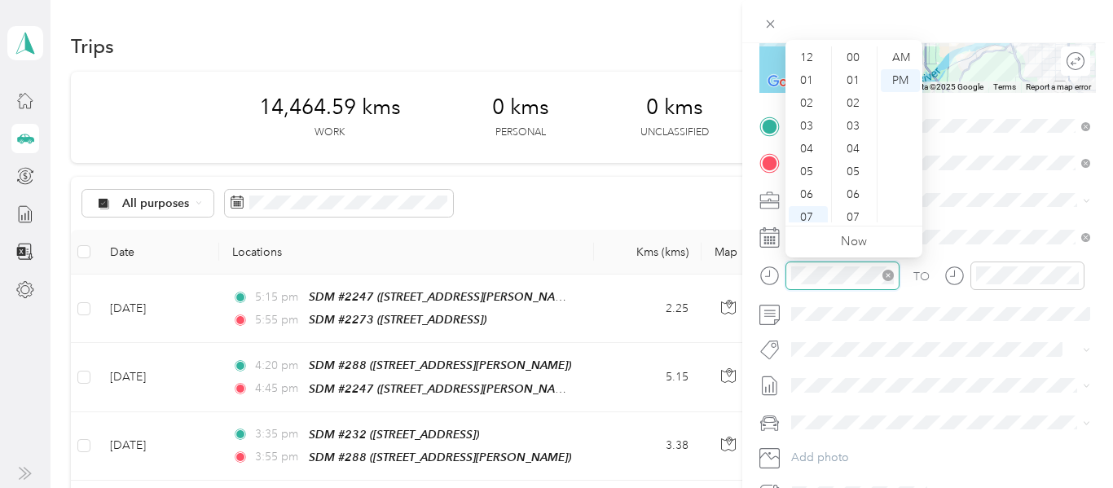
scroll to position [98, 0]
click at [808, 94] on div "06" at bounding box center [808, 97] width 39 height 23
click at [852, 49] on div "25" at bounding box center [854, 53] width 39 height 23
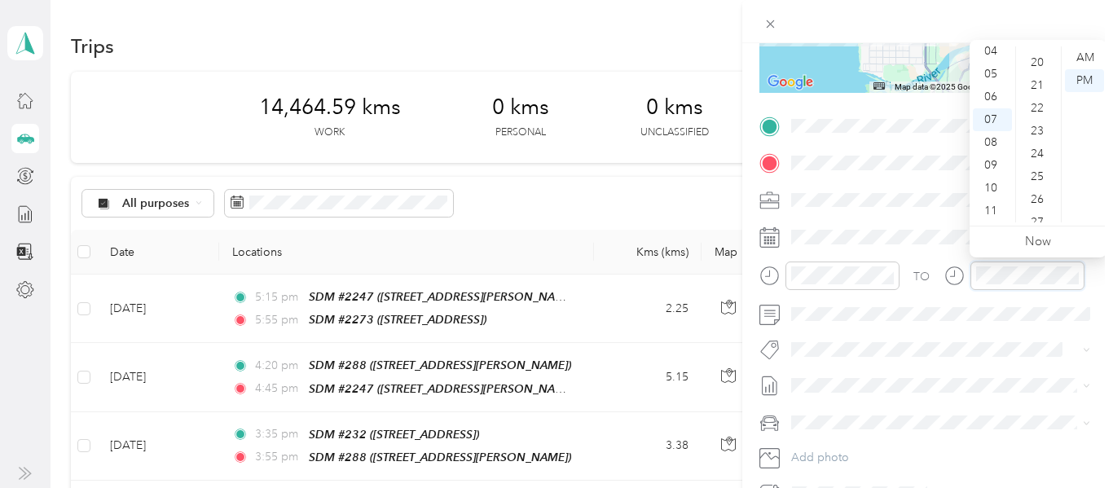
scroll to position [456, 0]
click at [1037, 173] on div "25" at bounding box center [1039, 172] width 39 height 23
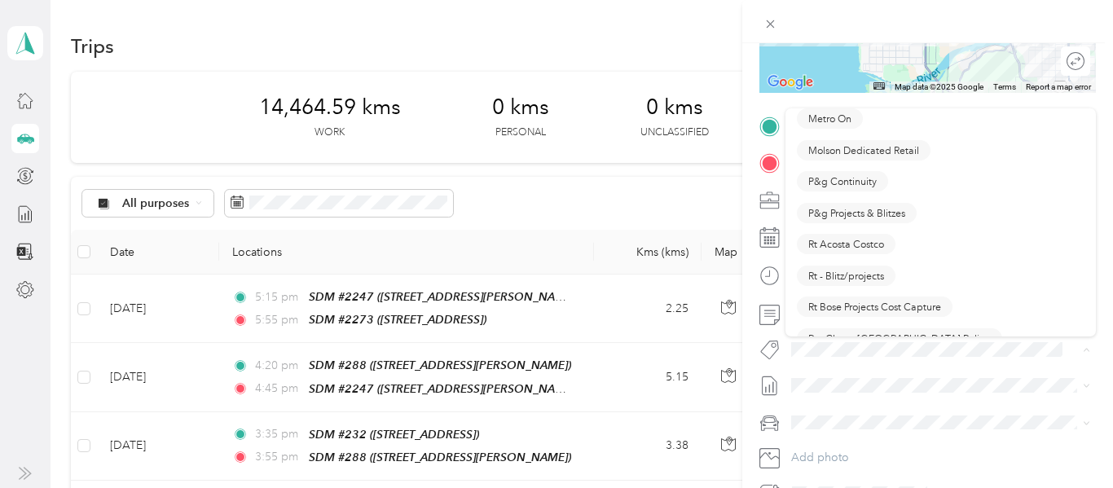
scroll to position [890, 0]
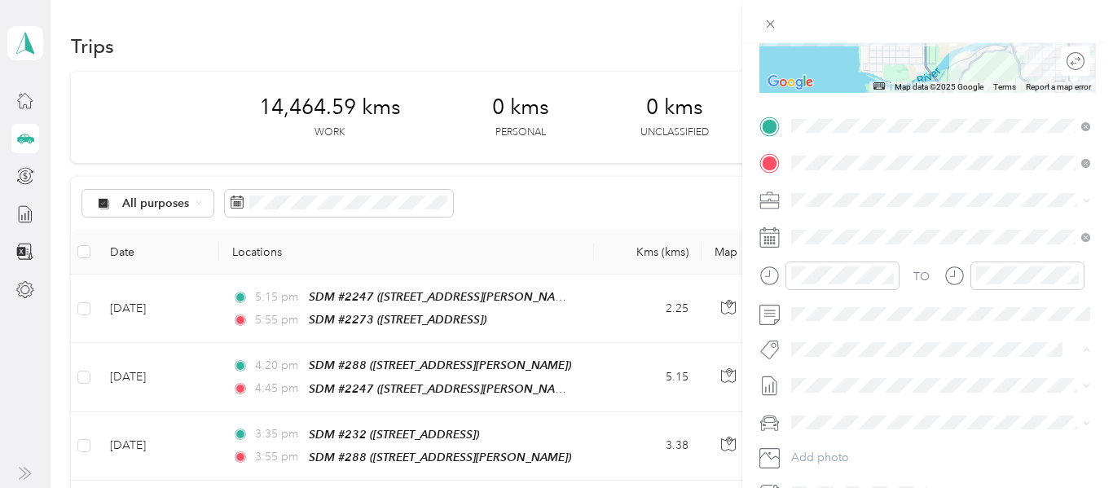
click at [862, 275] on span "Rt - Blitz/projects" at bounding box center [846, 269] width 76 height 15
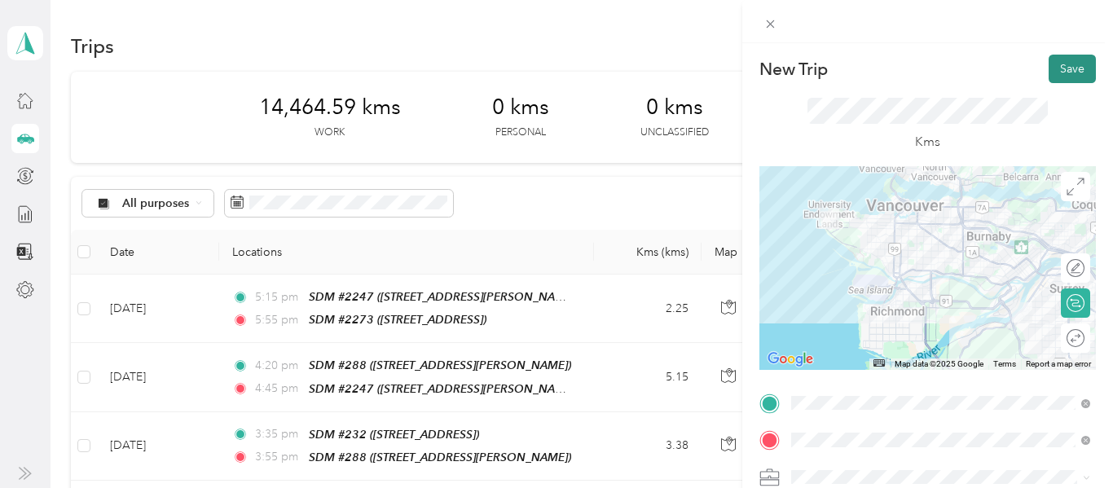
click at [1086, 68] on button "Save" at bounding box center [1072, 69] width 47 height 29
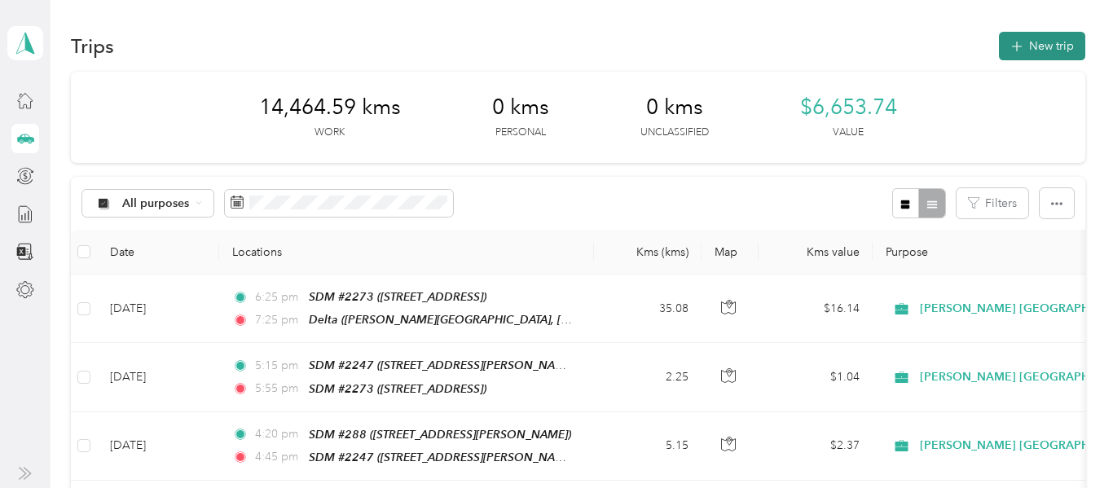
click at [1062, 52] on button "New trip" at bounding box center [1042, 46] width 86 height 29
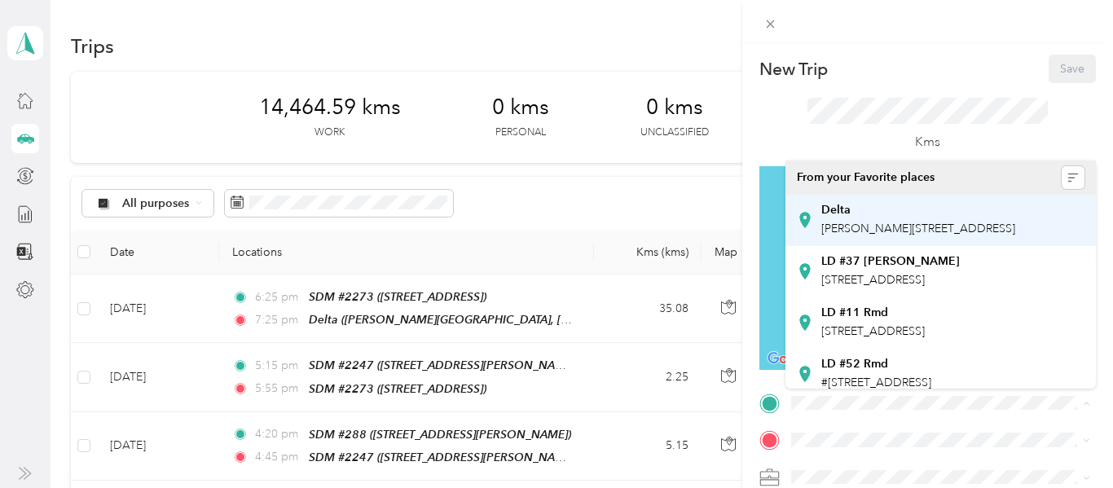
click at [846, 236] on span "[PERSON_NAME][STREET_ADDRESS]" at bounding box center [918, 229] width 194 height 14
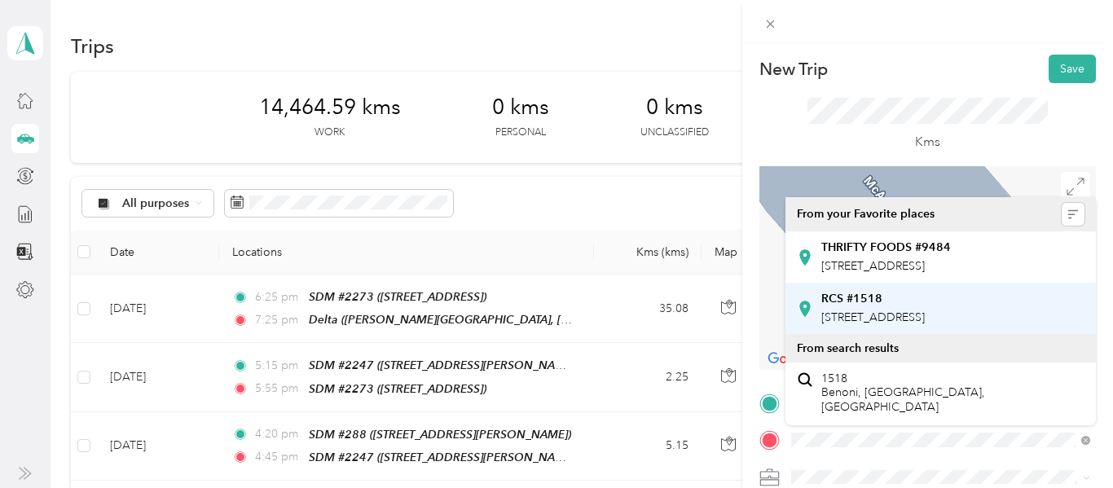
click at [921, 326] on div "RCS #1518 [STREET_ADDRESS]" at bounding box center [873, 309] width 104 height 34
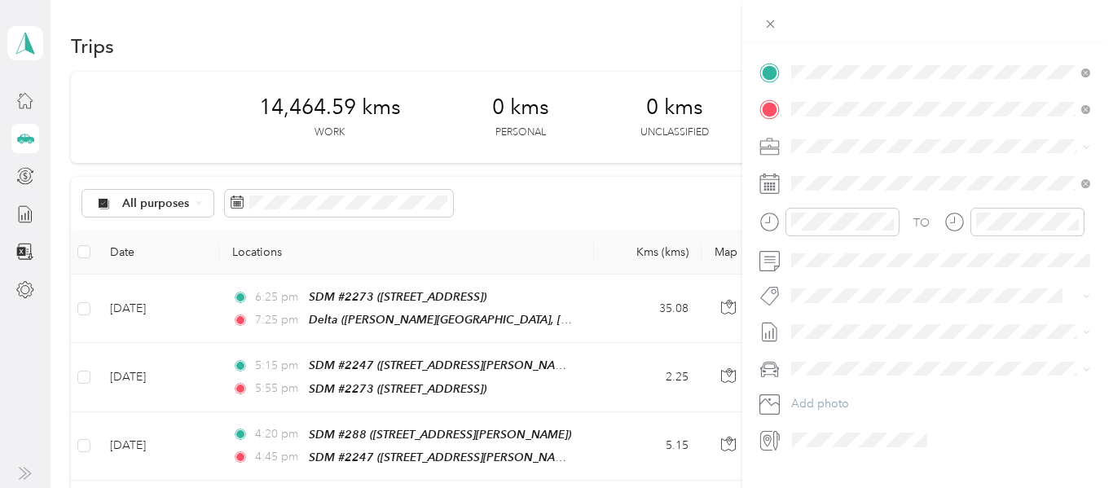
scroll to position [355, 0]
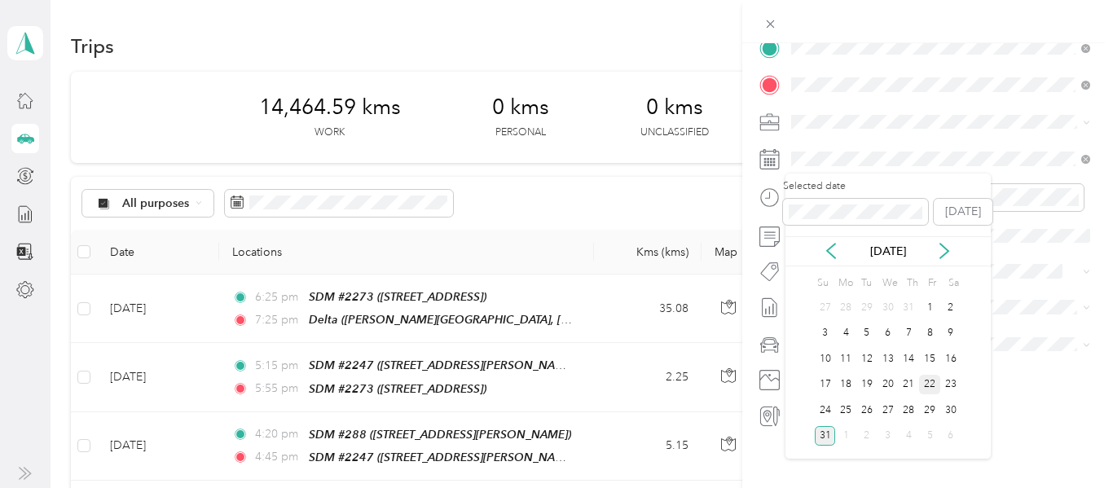
click at [931, 382] on div "22" at bounding box center [929, 385] width 21 height 20
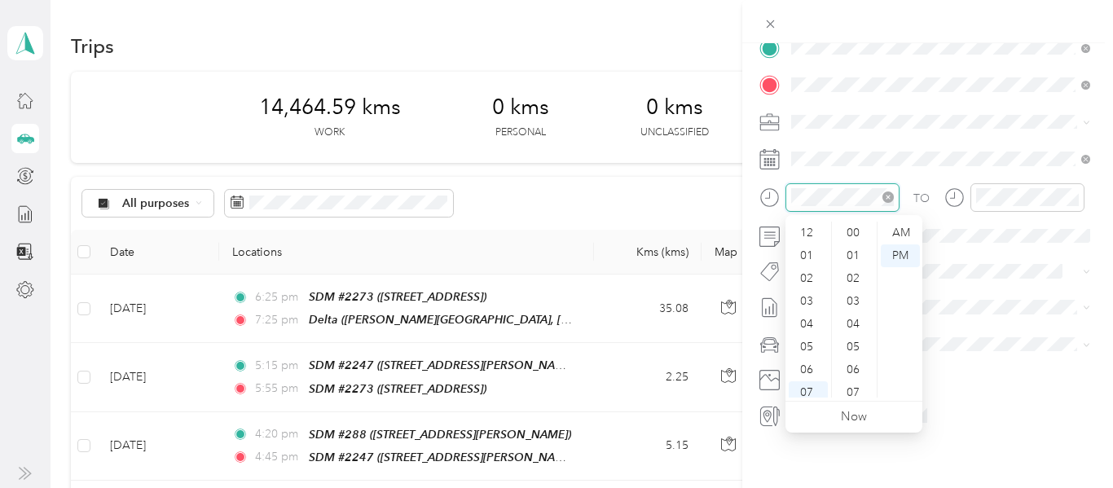
scroll to position [98, 0]
click at [811, 310] on div "08" at bounding box center [808, 317] width 39 height 23
click at [852, 231] on div "00" at bounding box center [854, 233] width 39 height 23
click at [896, 230] on div "AM" at bounding box center [900, 233] width 39 height 23
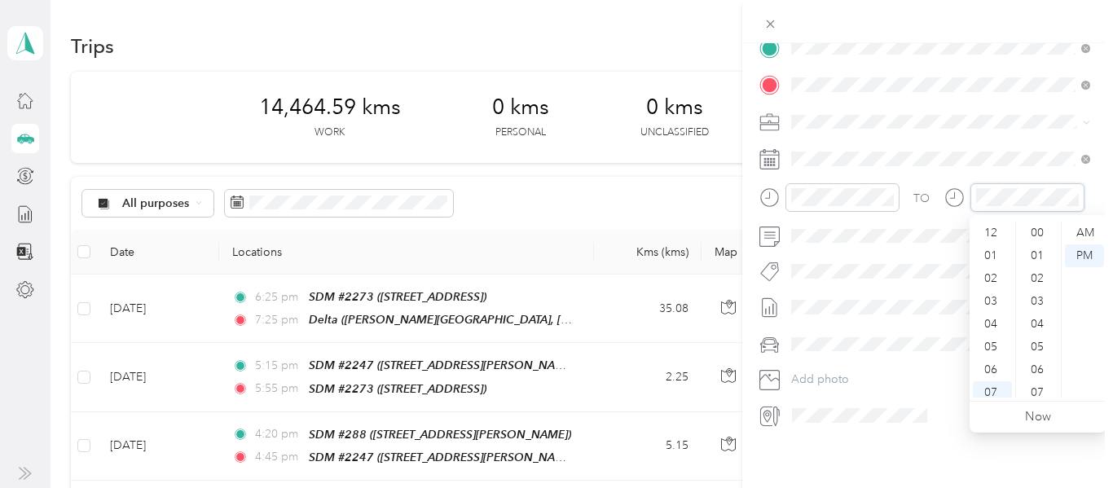
scroll to position [98, 0]
click at [992, 320] on div "08" at bounding box center [992, 317] width 39 height 23
click at [1038, 296] on div "55" at bounding box center [1039, 295] width 39 height 23
click at [1085, 231] on div "AM" at bounding box center [1084, 233] width 39 height 23
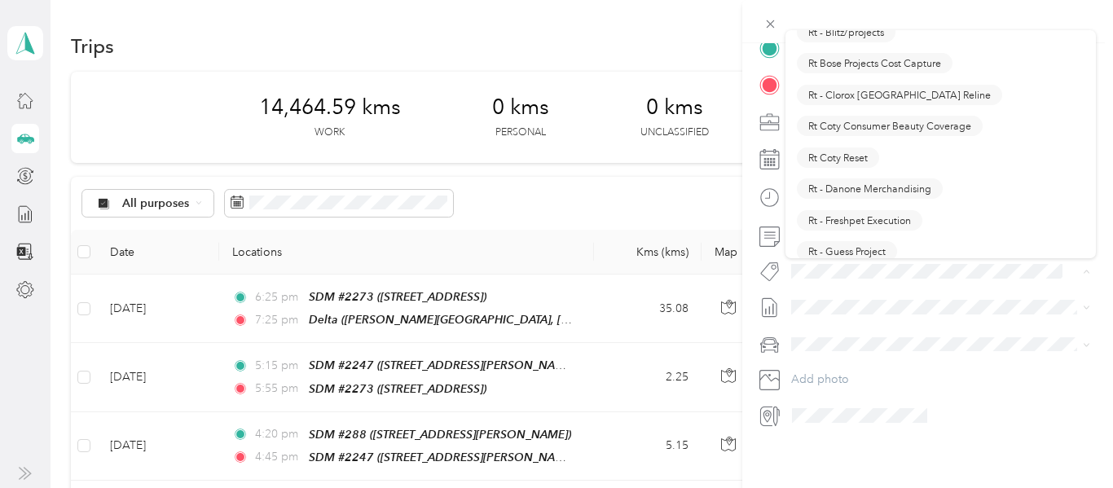
scroll to position [1051, 0]
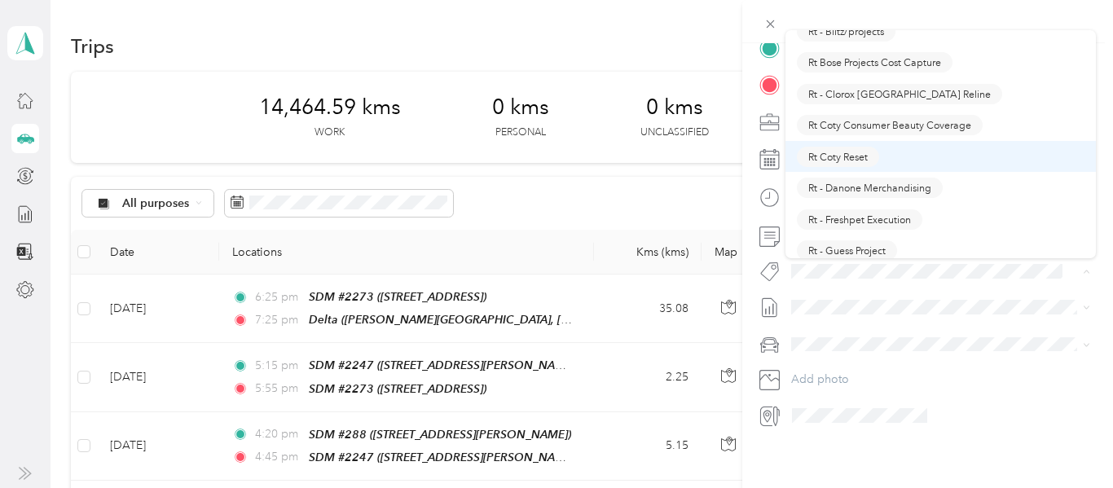
click at [849, 159] on span "Rt Coty Reset" at bounding box center [837, 156] width 59 height 15
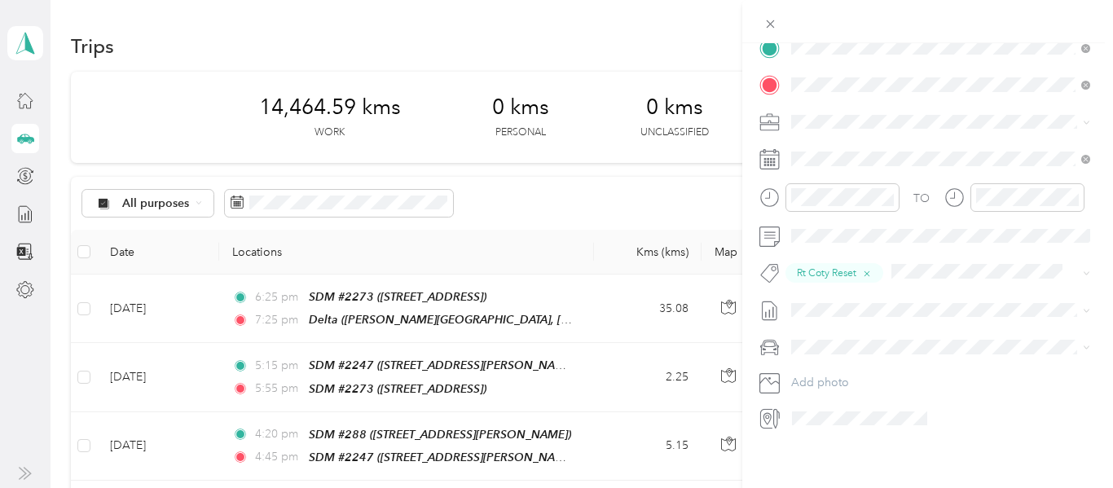
scroll to position [0, 0]
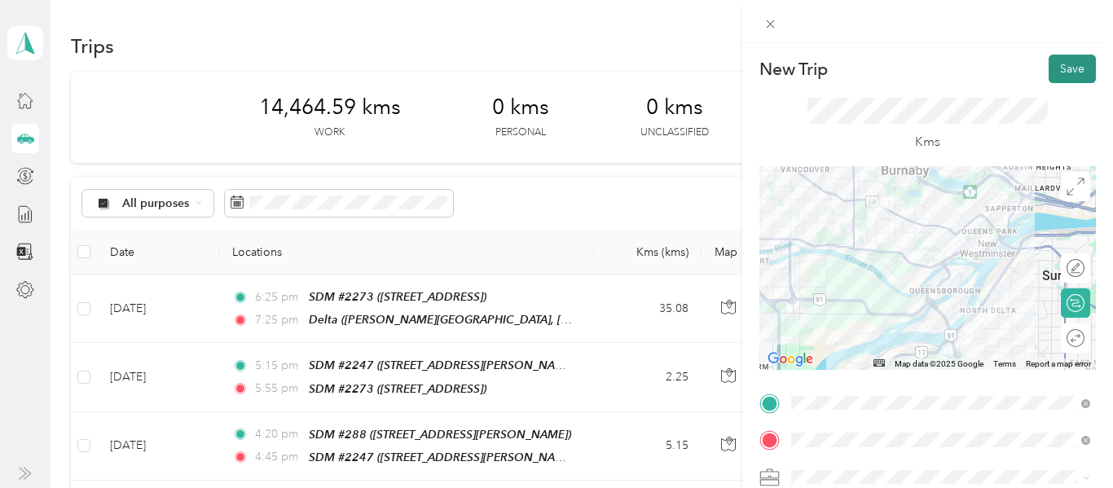
click at [1083, 66] on button "Save" at bounding box center [1072, 69] width 47 height 29
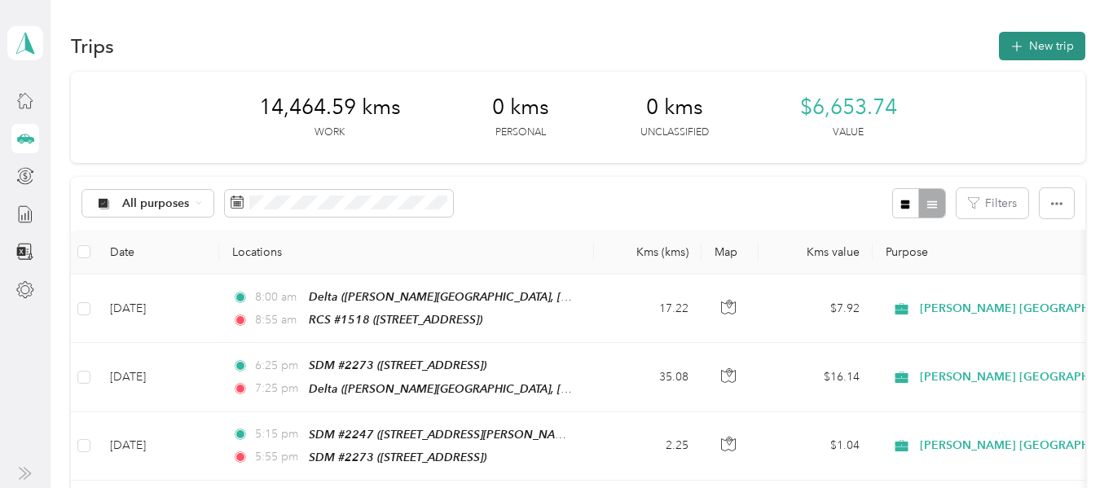
click at [1038, 51] on button "New trip" at bounding box center [1042, 46] width 86 height 29
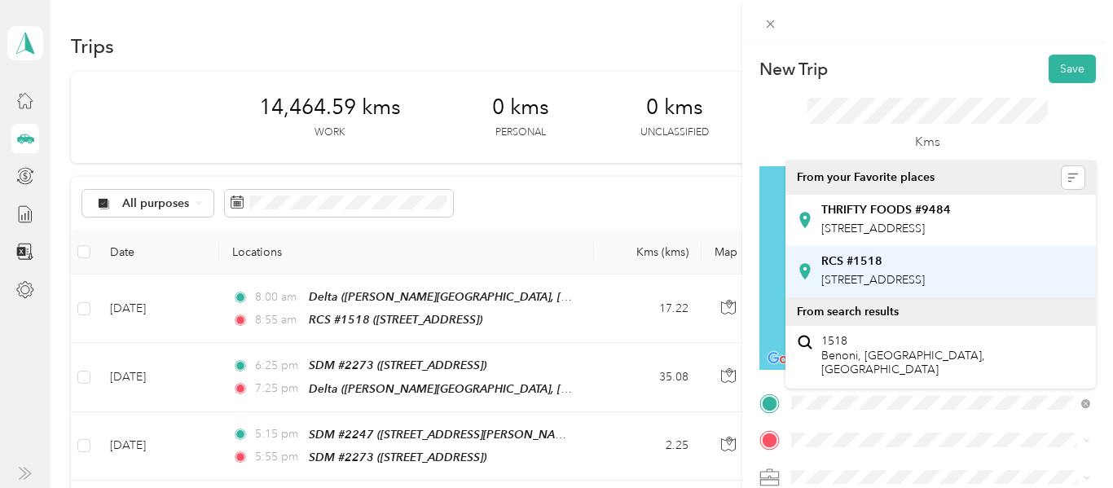
click at [887, 287] on span "[STREET_ADDRESS]" at bounding box center [873, 280] width 104 height 14
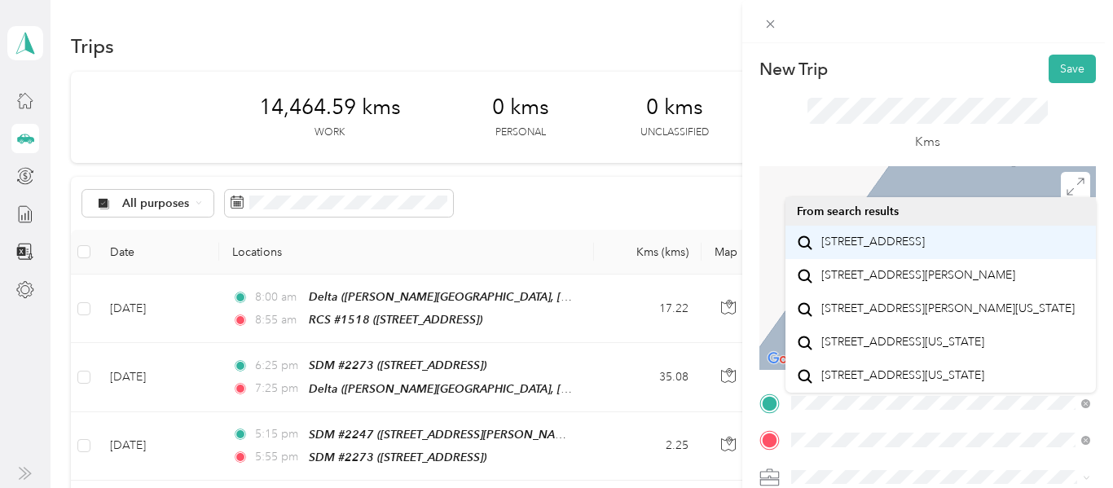
click at [890, 247] on span "[STREET_ADDRESS]" at bounding box center [873, 242] width 104 height 15
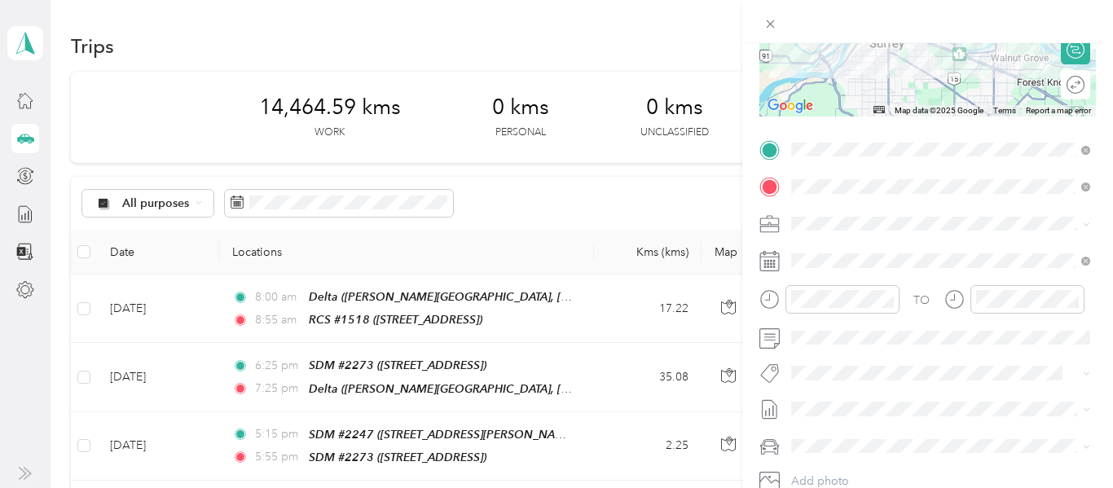
scroll to position [253, 0]
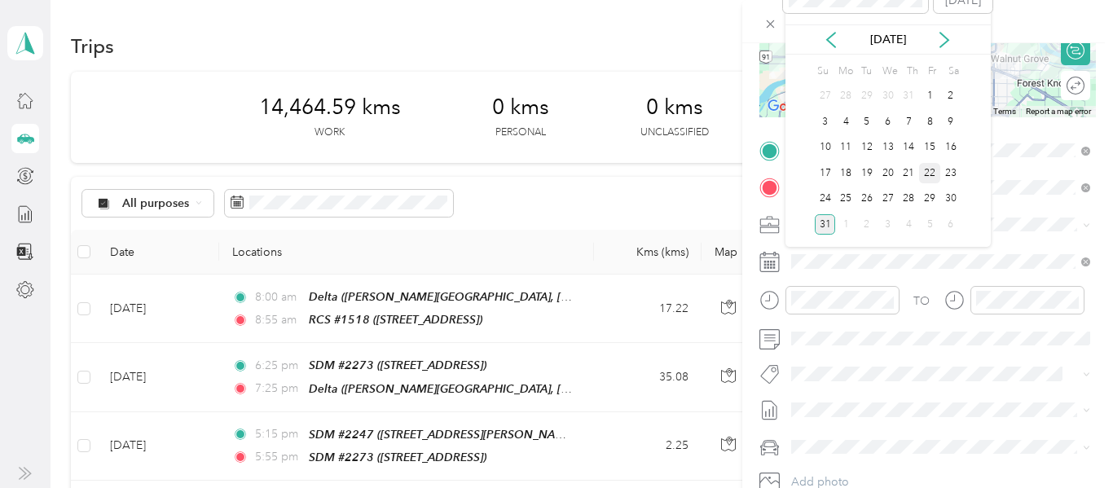
click at [934, 172] on div "22" at bounding box center [929, 173] width 21 height 20
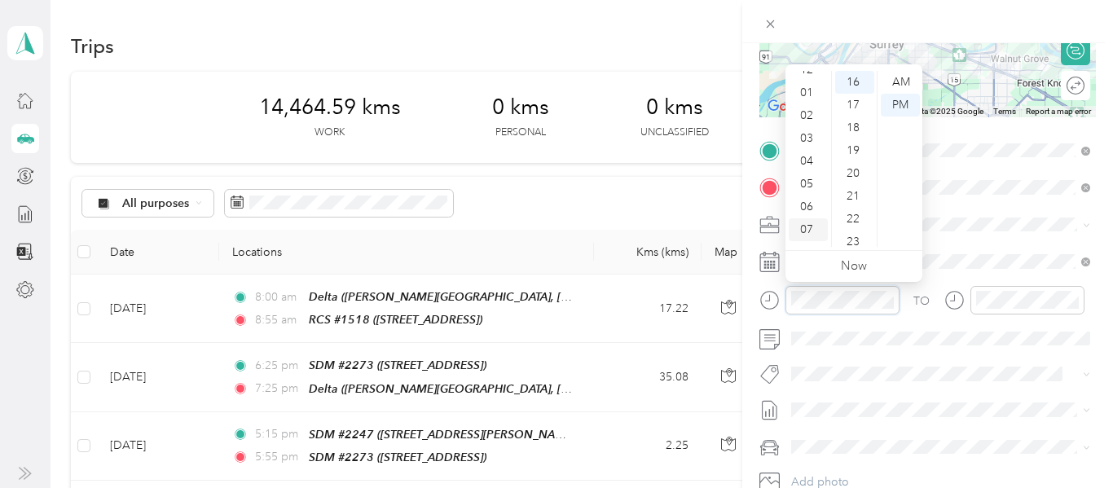
scroll to position [11, 0]
click at [815, 112] on div "02" at bounding box center [808, 117] width 39 height 23
click at [853, 99] on div "15" at bounding box center [854, 100] width 39 height 23
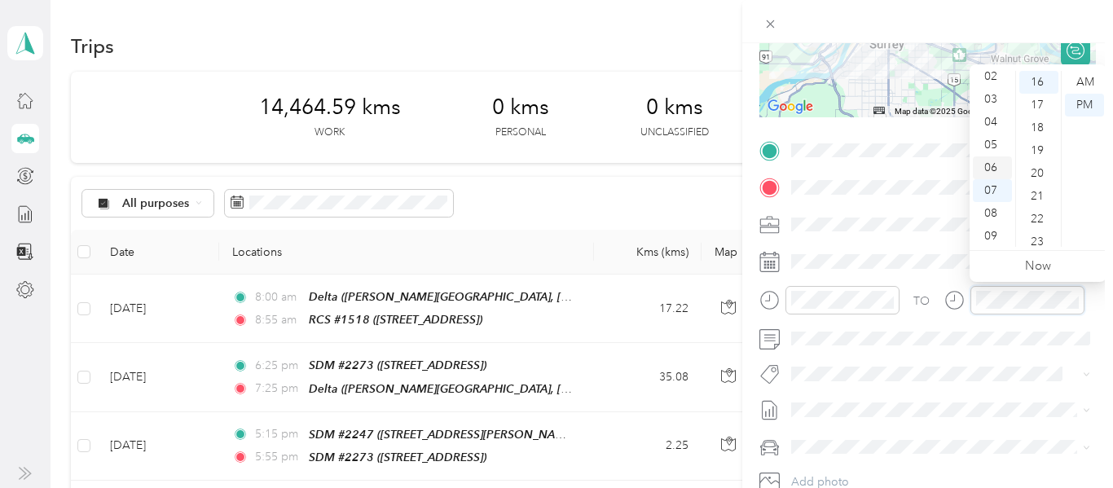
scroll to position [51, 0]
click at [993, 99] on div "03" at bounding box center [992, 100] width 39 height 23
click at [1039, 179] on div "45" at bounding box center [1039, 180] width 39 height 23
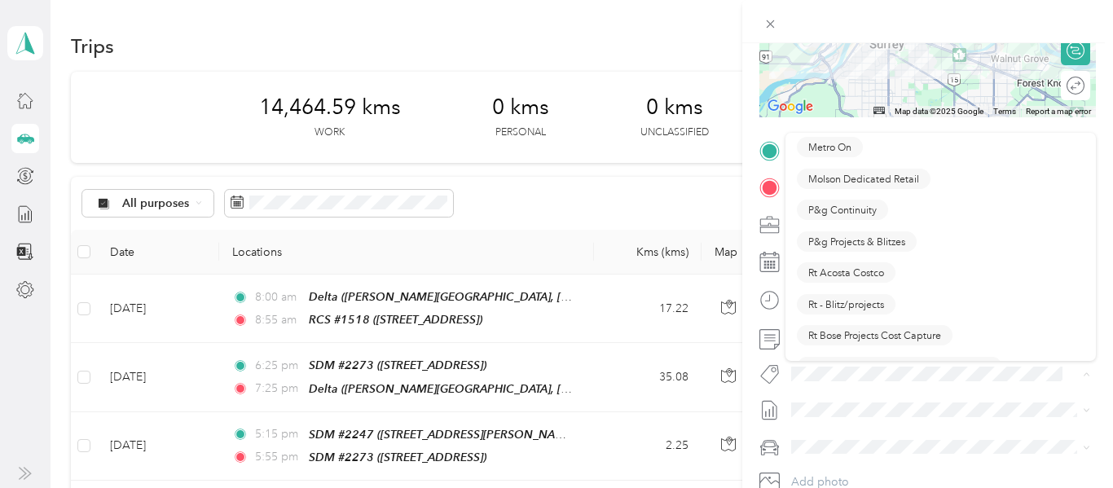
scroll to position [878, 0]
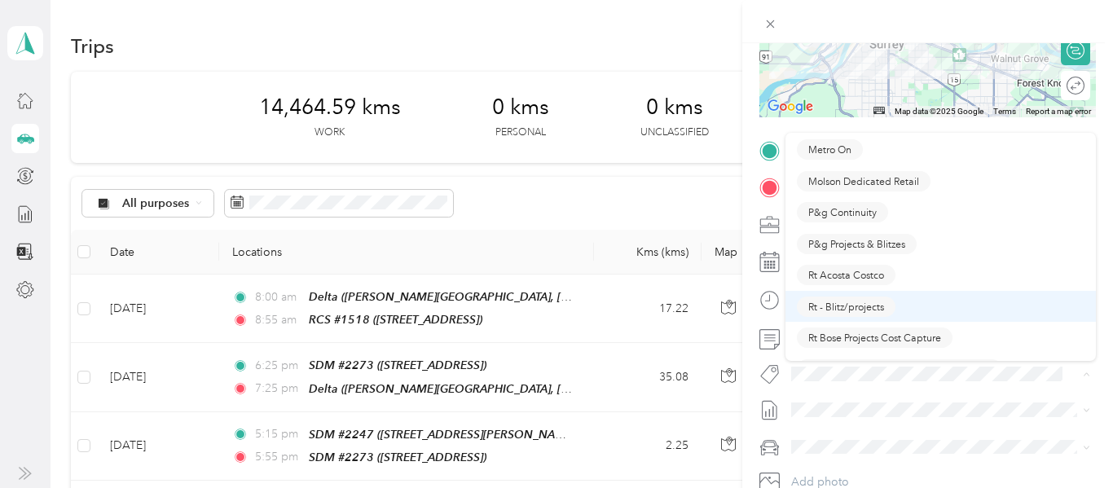
click at [853, 302] on span "Rt - Blitz/projects" at bounding box center [846, 306] width 76 height 15
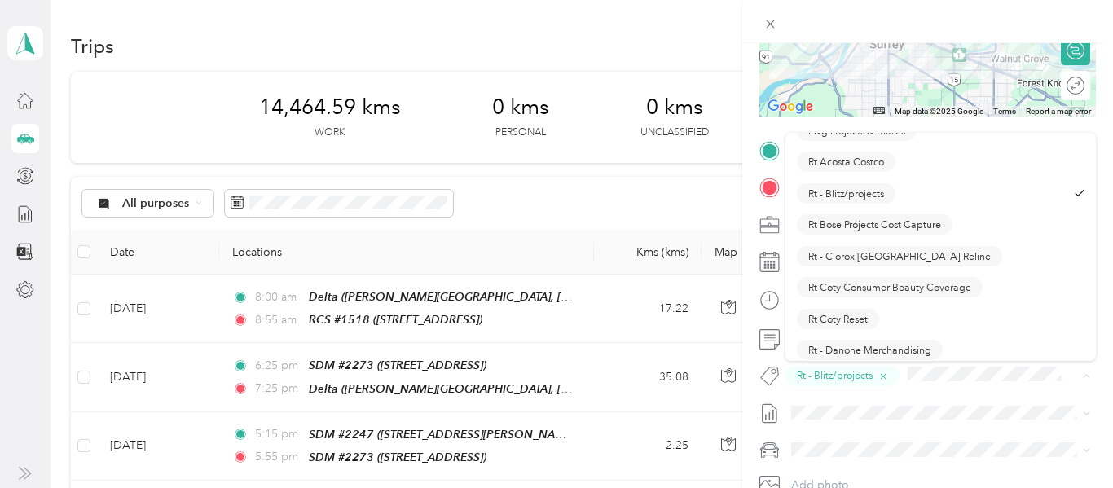
scroll to position [1002, 0]
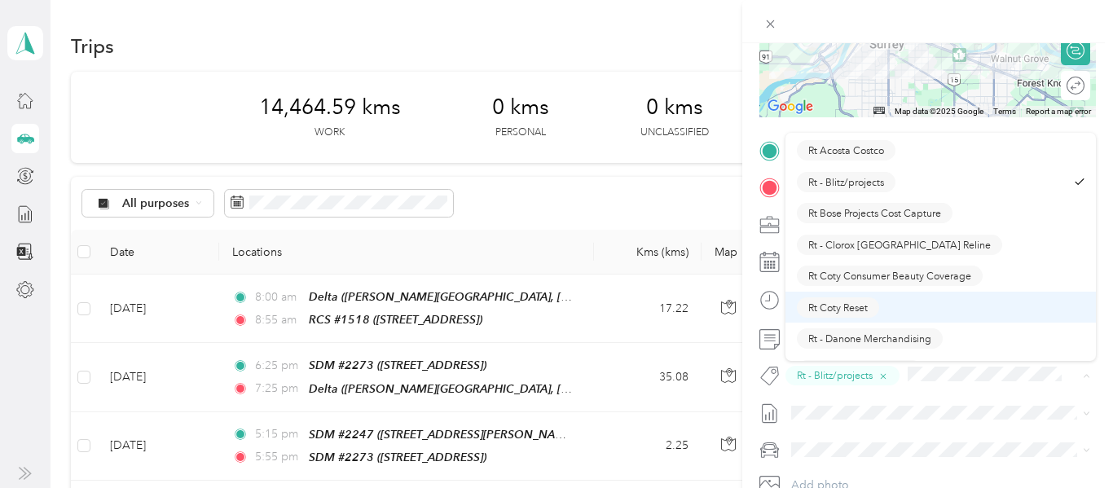
click at [845, 305] on span "Rt Coty Reset" at bounding box center [837, 307] width 59 height 15
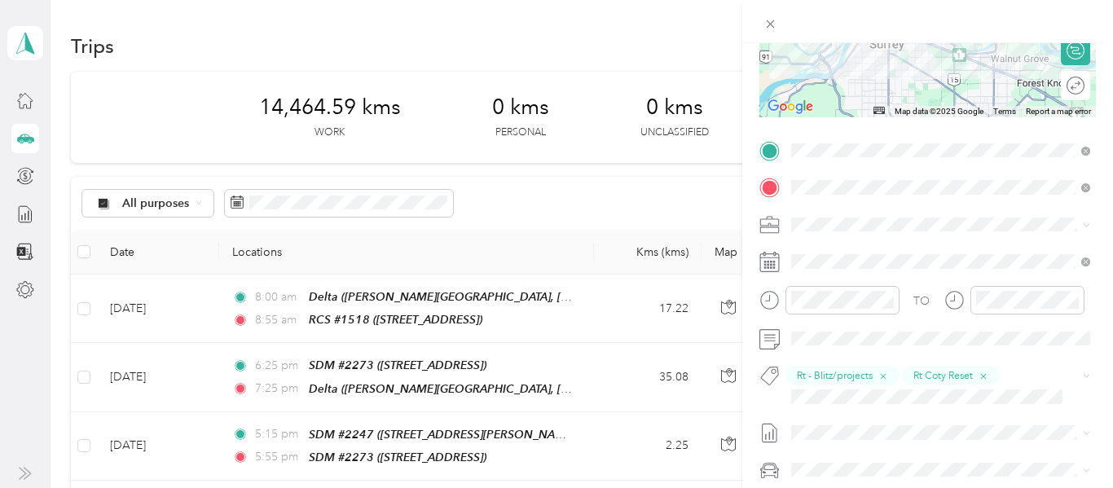
scroll to position [0, 0]
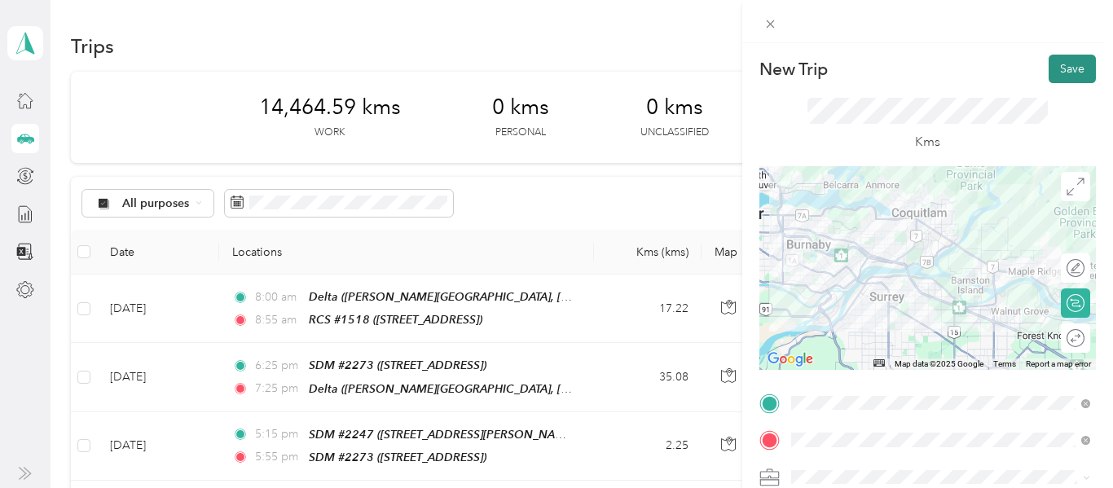
click at [1071, 65] on button "Save" at bounding box center [1072, 69] width 47 height 29
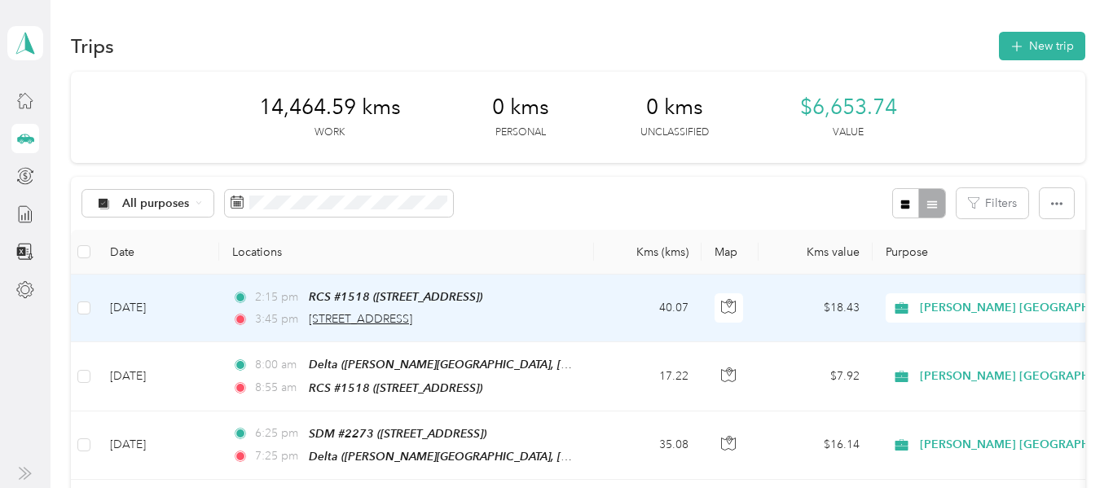
click at [412, 315] on span "[STREET_ADDRESS]" at bounding box center [361, 319] width 104 height 14
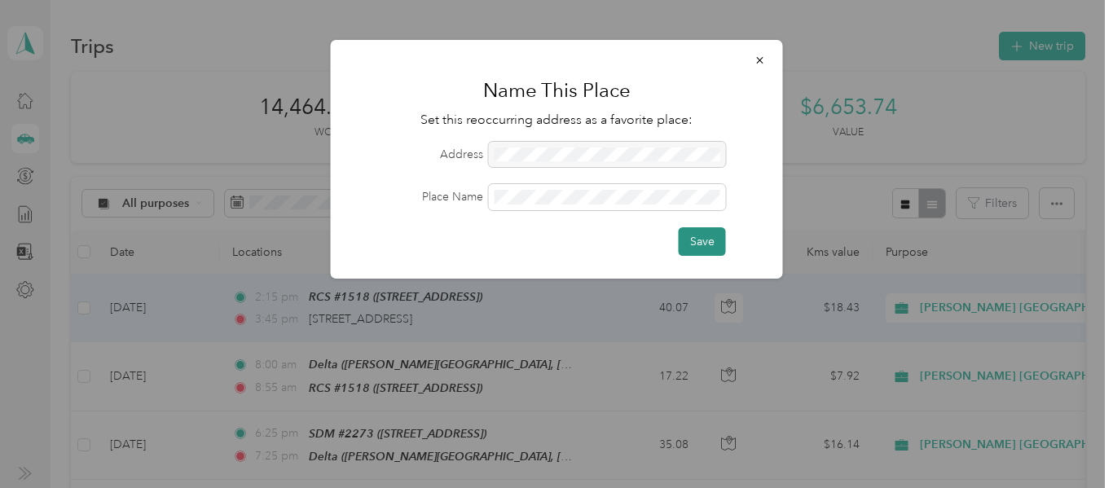
click at [707, 232] on button "Save" at bounding box center [702, 241] width 47 height 29
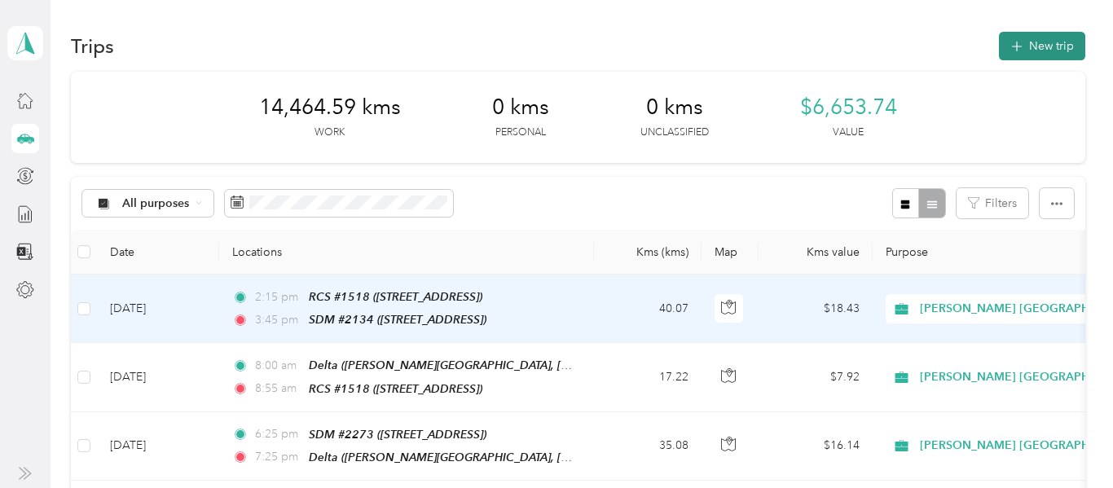
click at [1044, 36] on button "New trip" at bounding box center [1042, 46] width 86 height 29
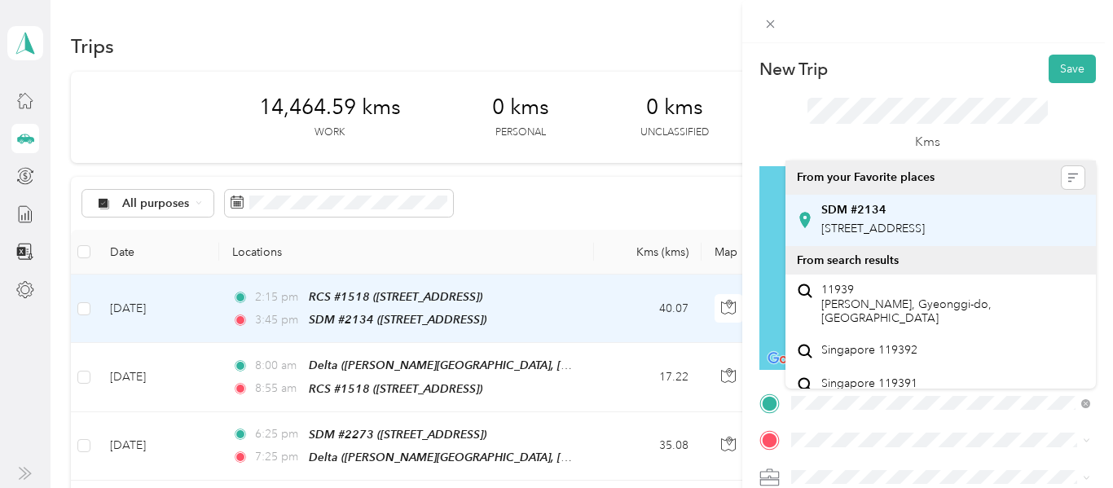
click at [925, 230] on span "[STREET_ADDRESS]" at bounding box center [873, 229] width 104 height 14
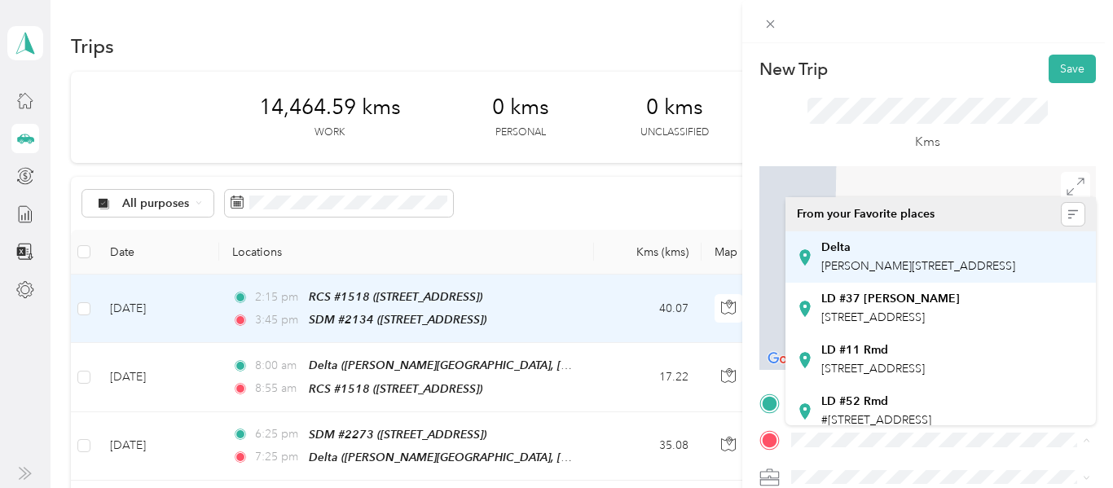
click at [875, 275] on div "Delta [PERSON_NAME][STREET_ADDRESS]" at bounding box center [918, 257] width 194 height 34
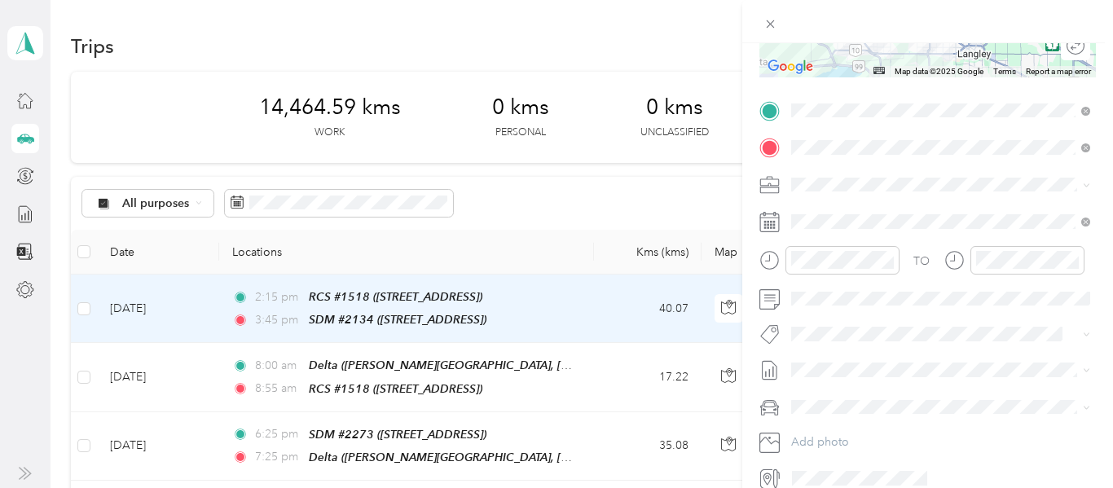
scroll to position [292, 0]
click at [928, 451] on div "22" at bounding box center [929, 448] width 21 height 20
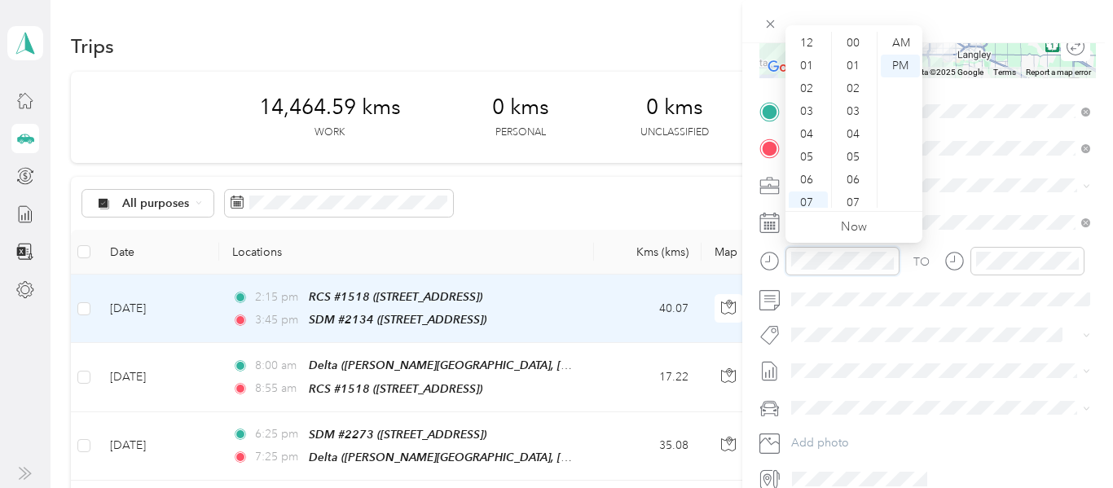
scroll to position [98, 0]
click at [809, 37] on div "04" at bounding box center [808, 36] width 39 height 23
click at [854, 64] on div "15" at bounding box center [854, 65] width 39 height 23
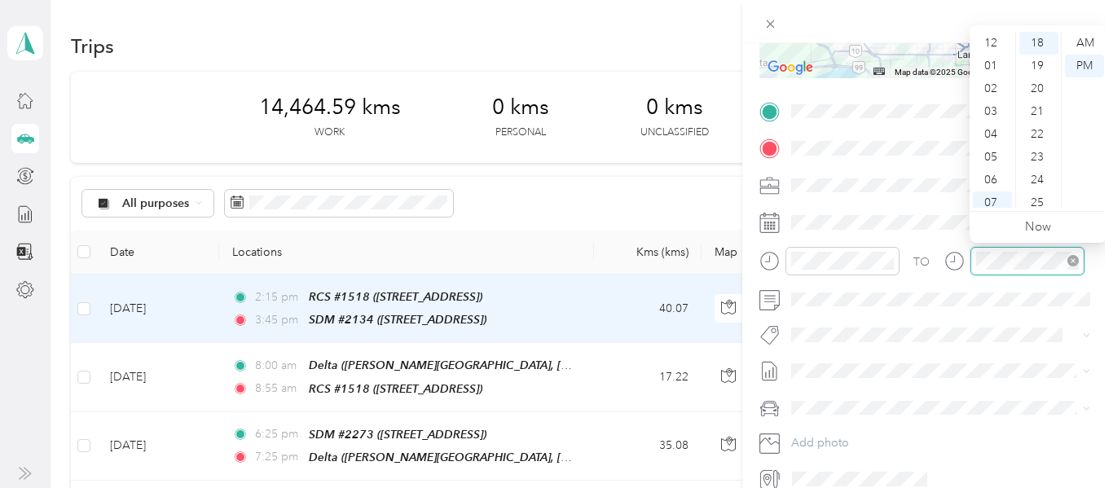
scroll to position [98, 0]
click at [998, 59] on div "05" at bounding box center [992, 59] width 39 height 23
click at [1037, 128] on div "50" at bounding box center [1039, 124] width 39 height 23
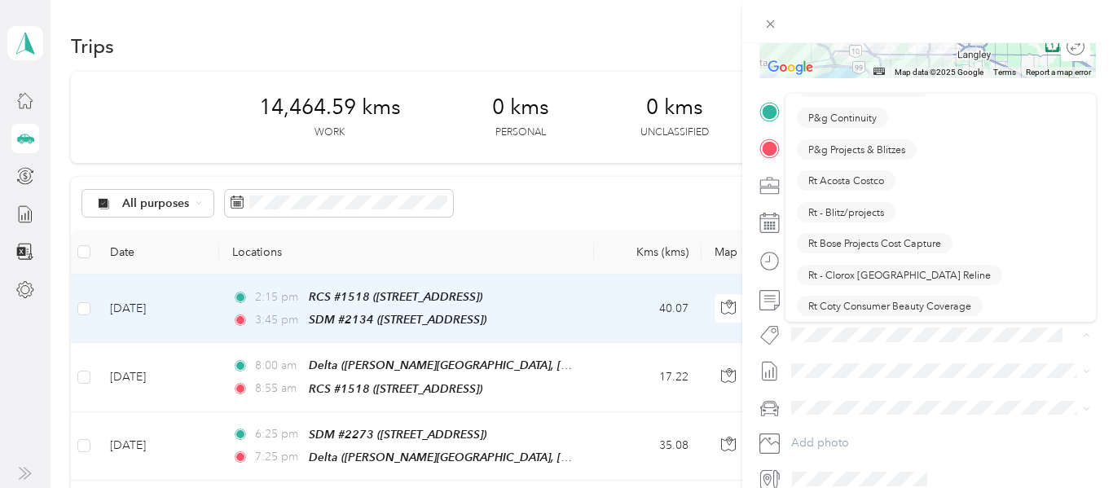
scroll to position [932, 0]
click at [859, 211] on span "Rt - Blitz/projects" at bounding box center [846, 212] width 76 height 15
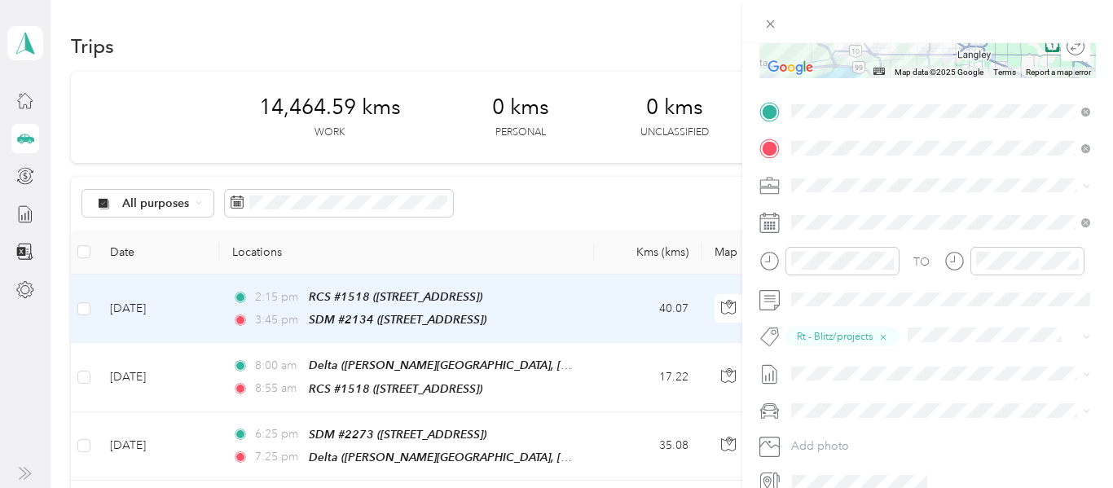
scroll to position [0, 0]
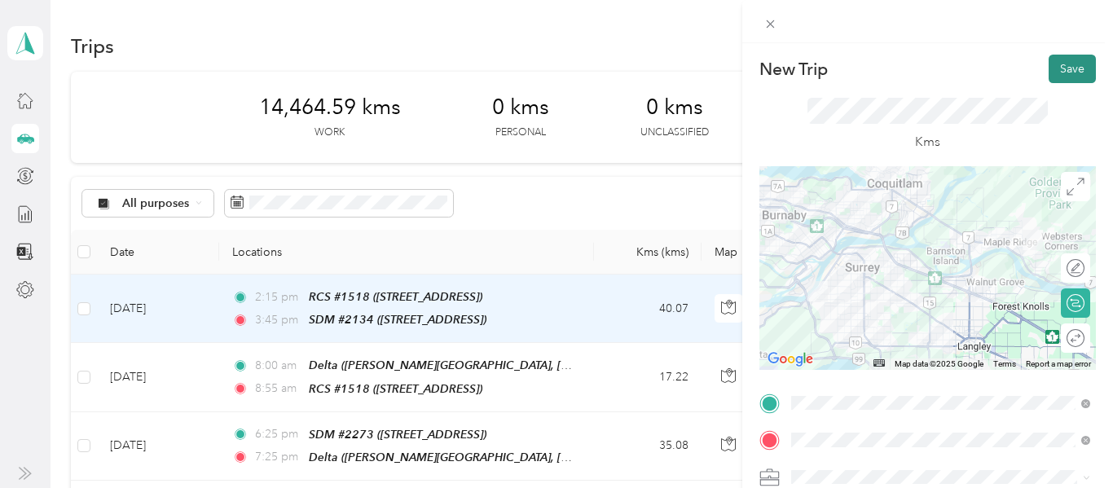
click at [1081, 73] on button "Save" at bounding box center [1072, 69] width 47 height 29
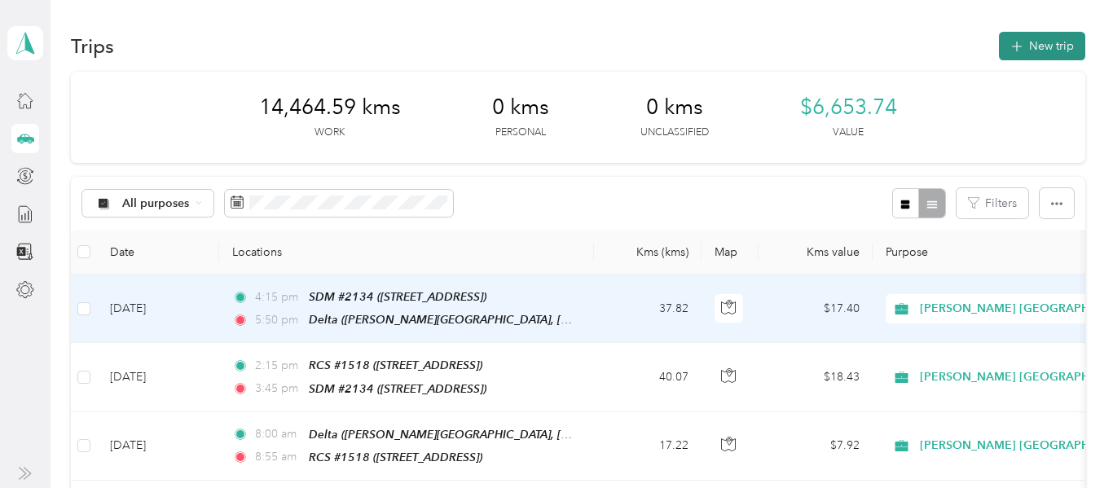
click at [1057, 53] on button "New trip" at bounding box center [1042, 46] width 86 height 29
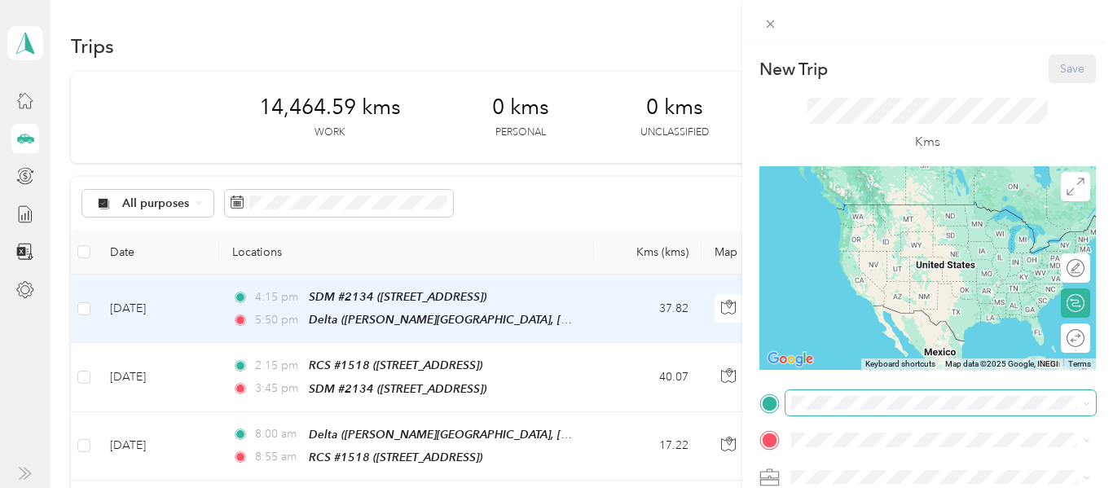
click at [844, 390] on span at bounding box center [941, 403] width 311 height 26
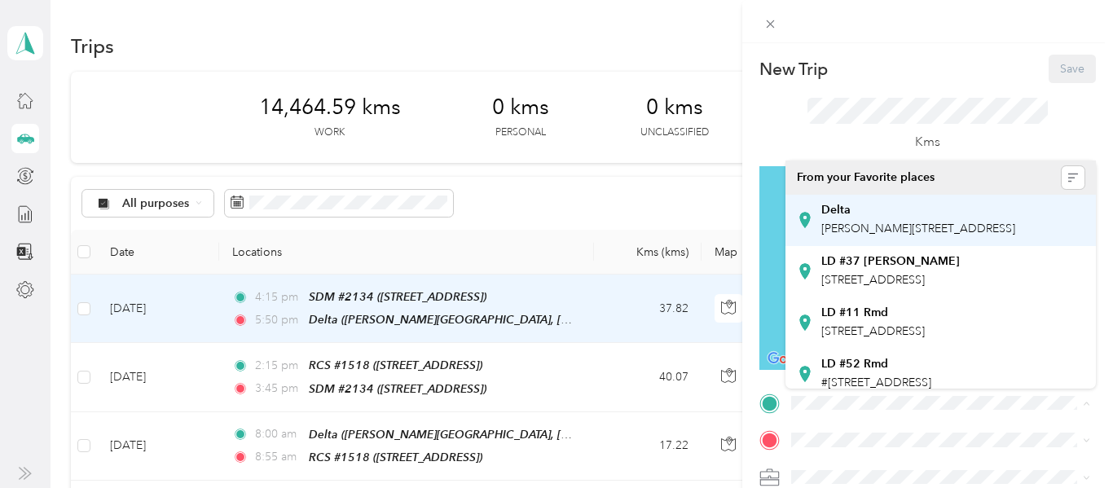
click at [874, 226] on span "[PERSON_NAME][STREET_ADDRESS]" at bounding box center [918, 229] width 194 height 14
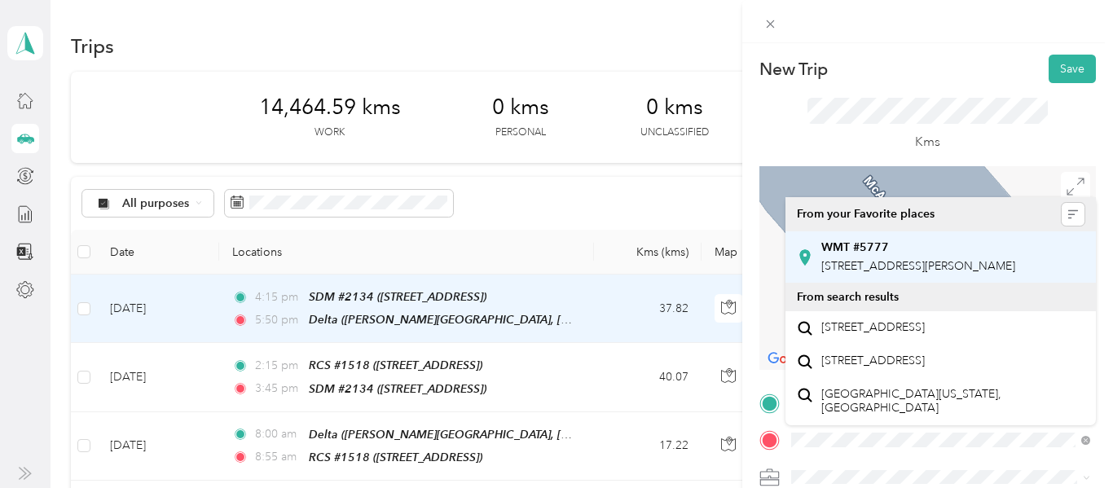
click at [872, 267] on span "[STREET_ADDRESS][PERSON_NAME]" at bounding box center [918, 266] width 194 height 14
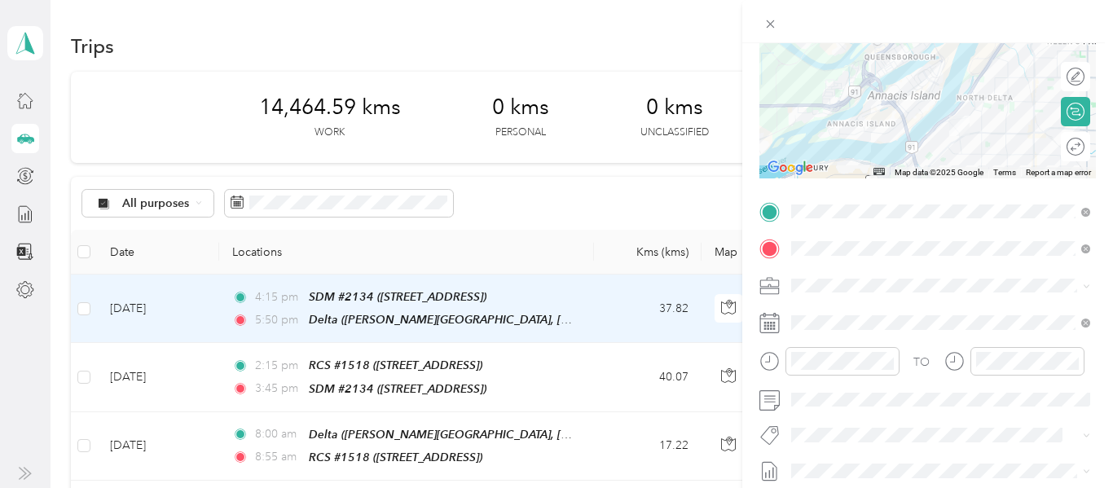
scroll to position [188, 0]
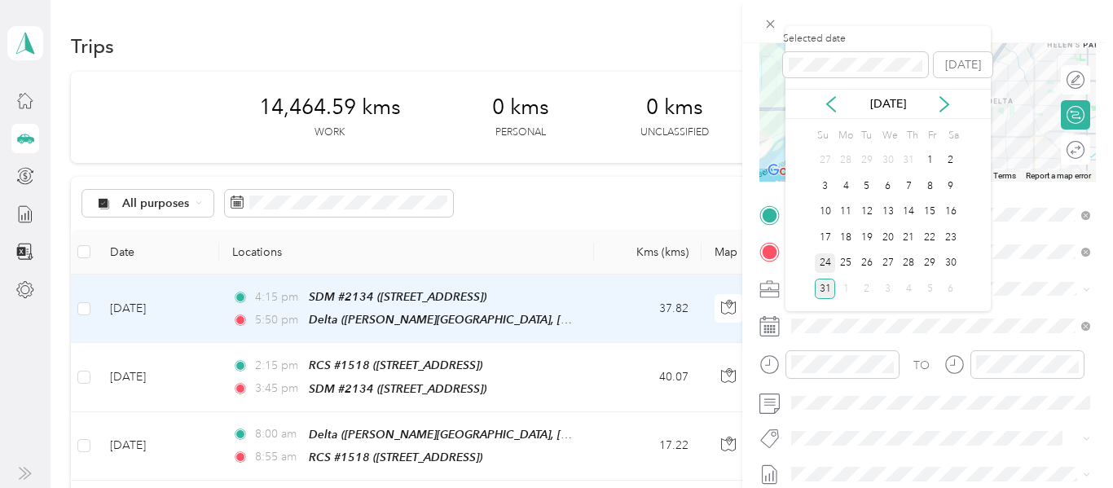
click at [817, 264] on div "24" at bounding box center [825, 263] width 21 height 20
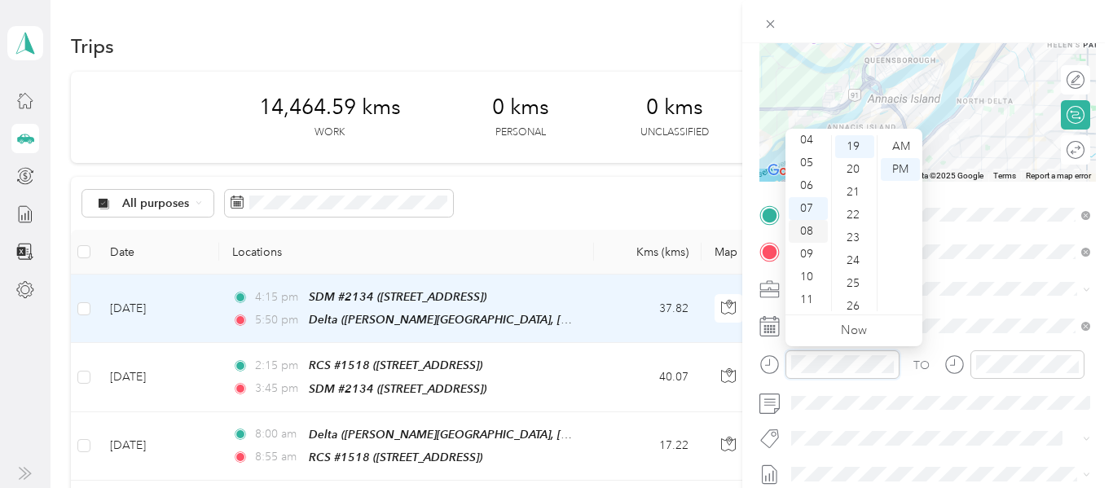
scroll to position [0, 0]
click at [808, 146] on div "12" at bounding box center [808, 146] width 39 height 23
click at [852, 191] on div "50" at bounding box center [854, 189] width 39 height 23
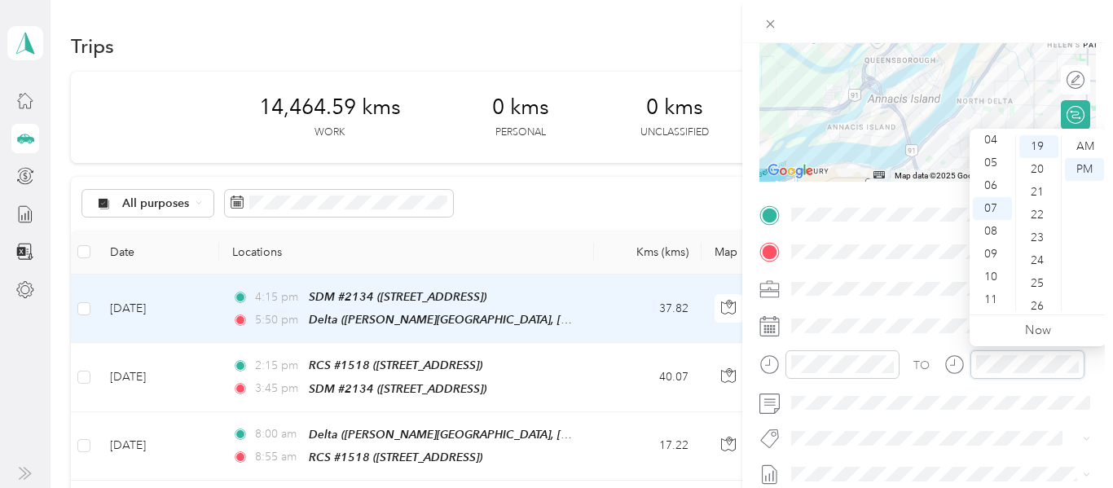
scroll to position [0, 0]
click at [994, 169] on div "01" at bounding box center [992, 169] width 39 height 23
click at [1037, 215] on div "10" at bounding box center [1039, 218] width 39 height 23
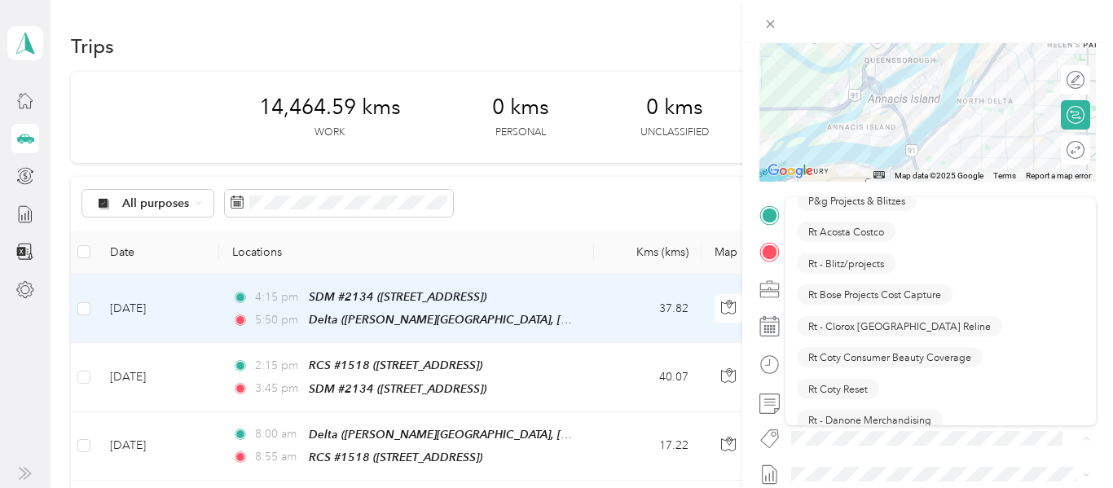
scroll to position [988, 0]
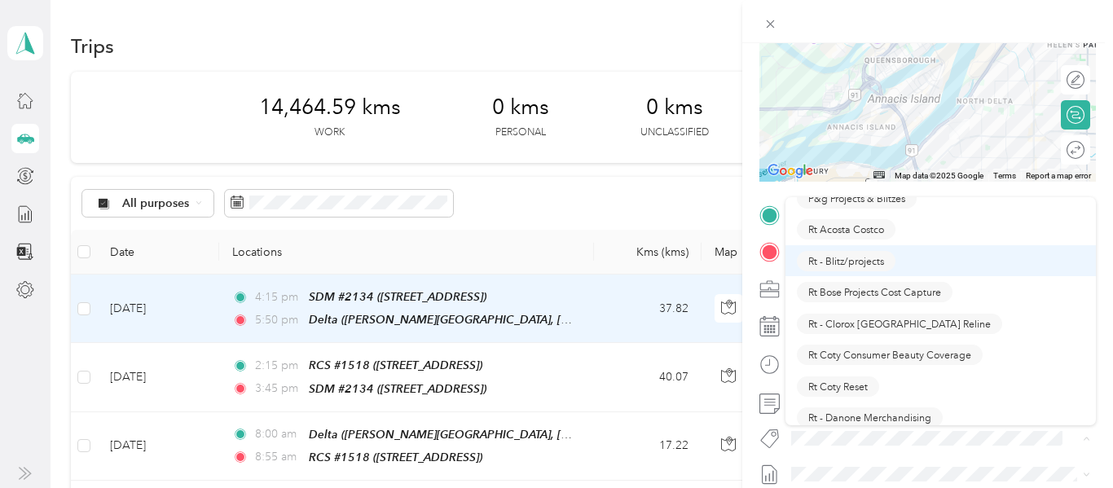
click at [849, 262] on span "Rt - Blitz/projects" at bounding box center [846, 260] width 76 height 15
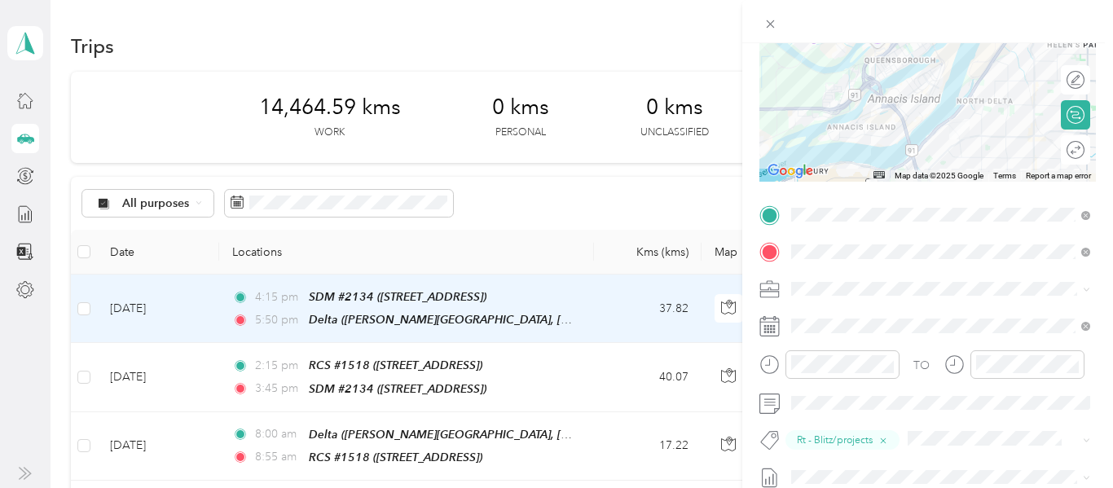
scroll to position [0, 0]
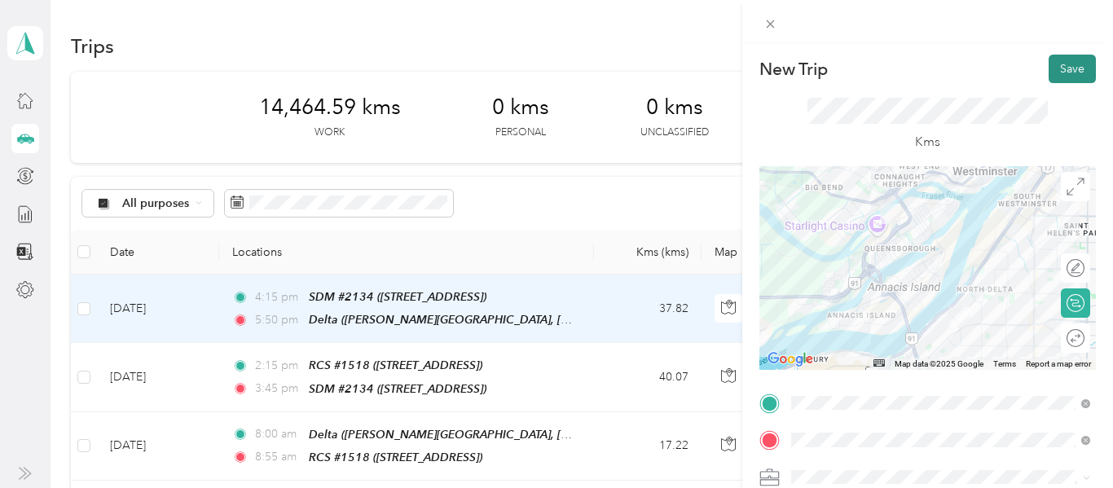
click at [1062, 70] on button "Save" at bounding box center [1072, 69] width 47 height 29
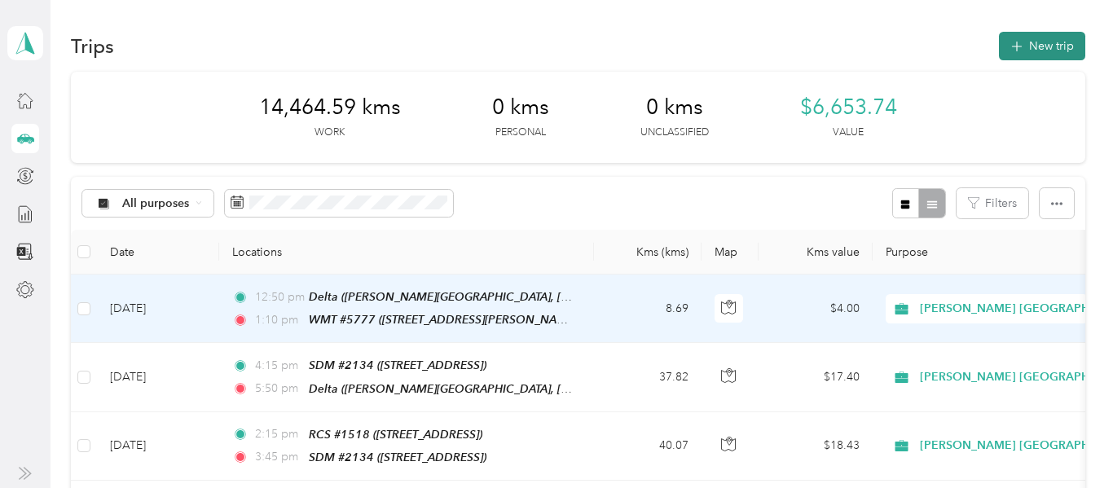
click at [1053, 53] on button "New trip" at bounding box center [1042, 46] width 86 height 29
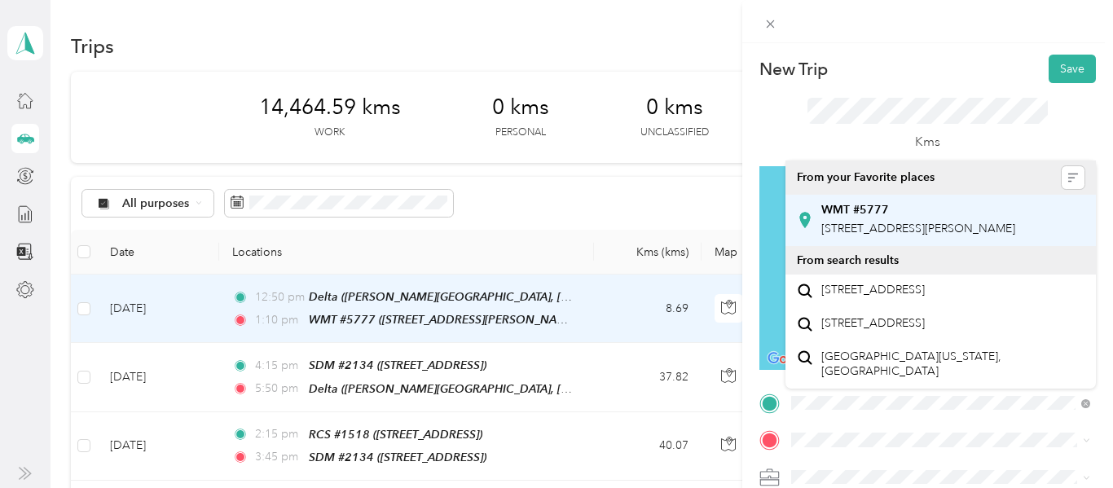
click at [879, 211] on strong "WMT #5777" at bounding box center [855, 210] width 68 height 15
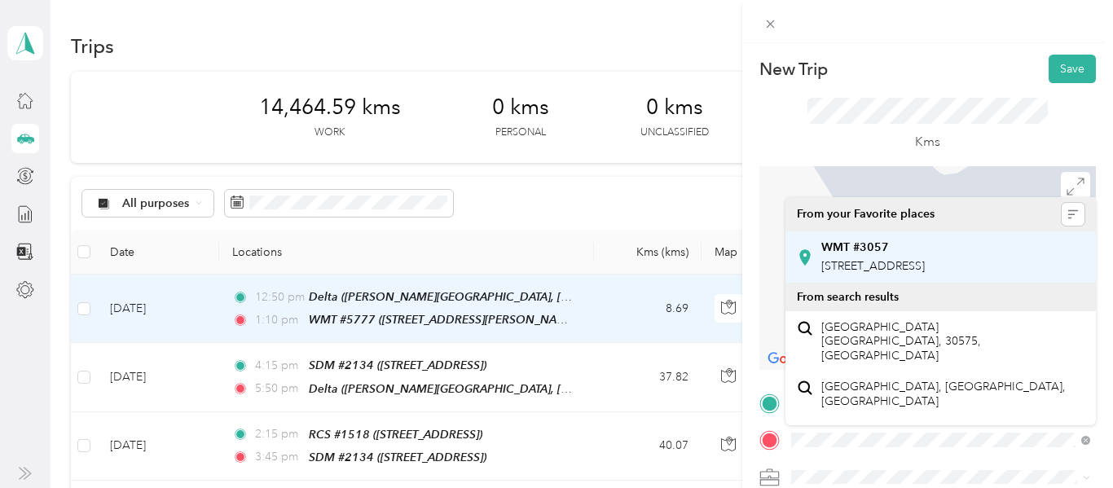
click at [918, 273] on span "[STREET_ADDRESS]" at bounding box center [873, 266] width 104 height 14
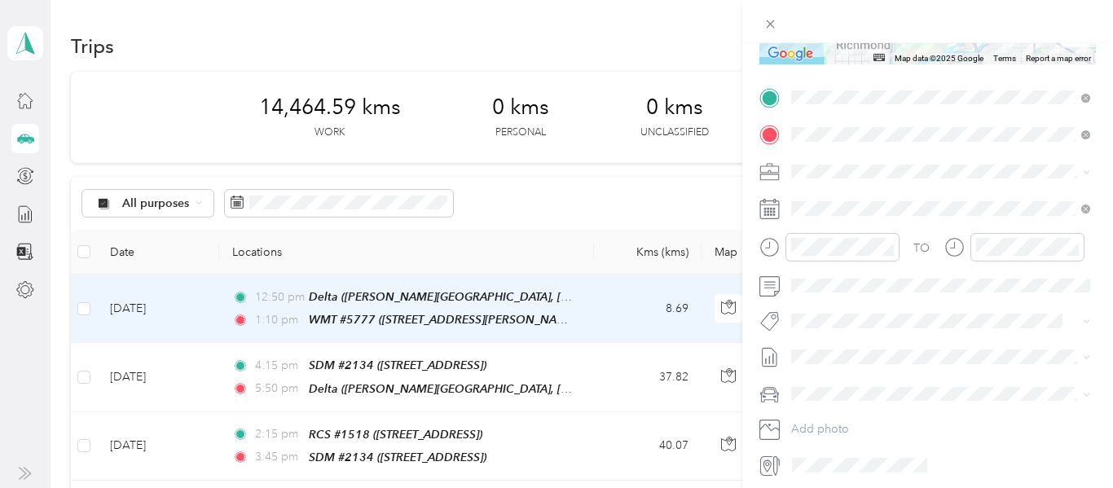
scroll to position [355, 0]
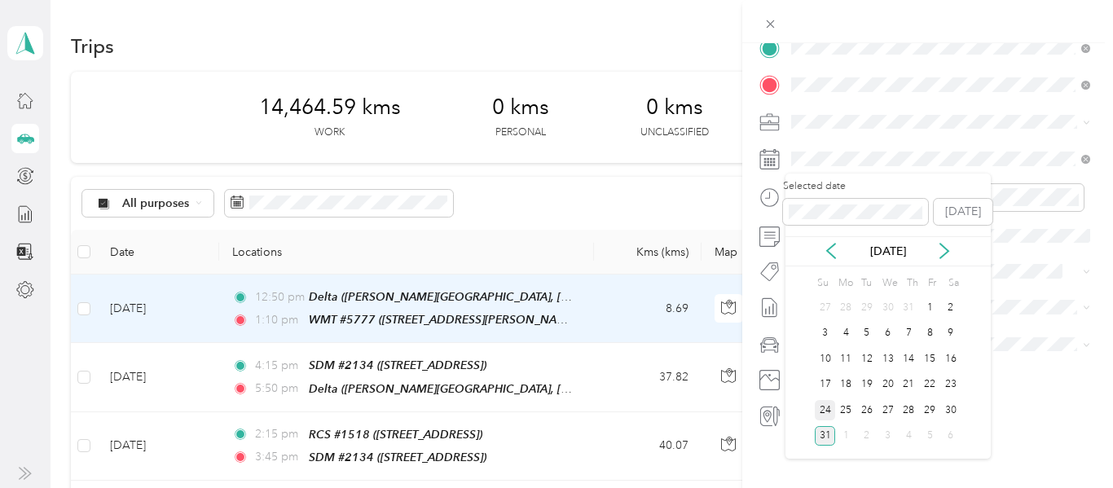
click at [824, 412] on div "24" at bounding box center [825, 410] width 21 height 20
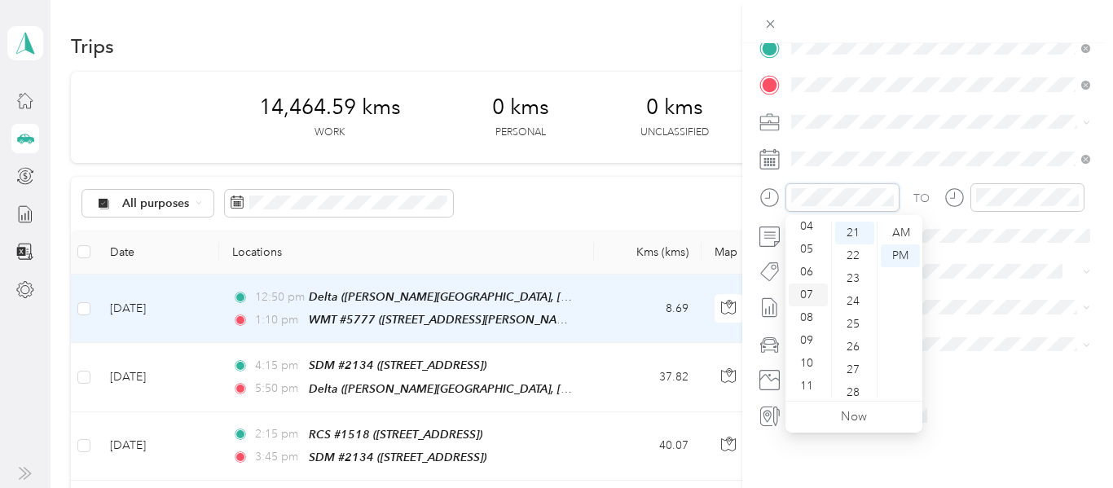
scroll to position [1, 0]
click at [804, 253] on div "01" at bounding box center [808, 255] width 39 height 23
click at [856, 257] on div "40" at bounding box center [854, 255] width 39 height 23
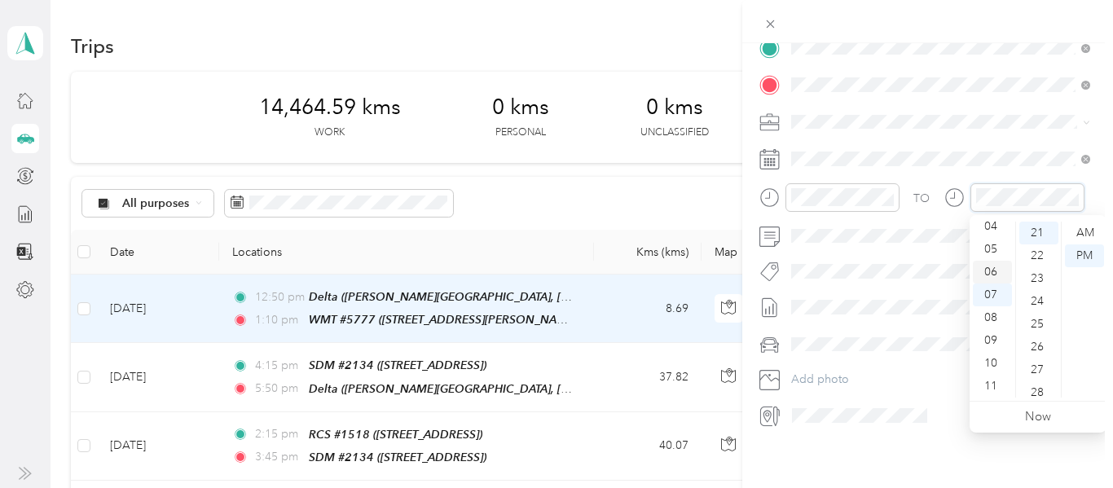
scroll to position [2, 0]
click at [997, 275] on div "02" at bounding box center [992, 277] width 39 height 23
click at [1037, 386] on div "45" at bounding box center [1039, 386] width 39 height 23
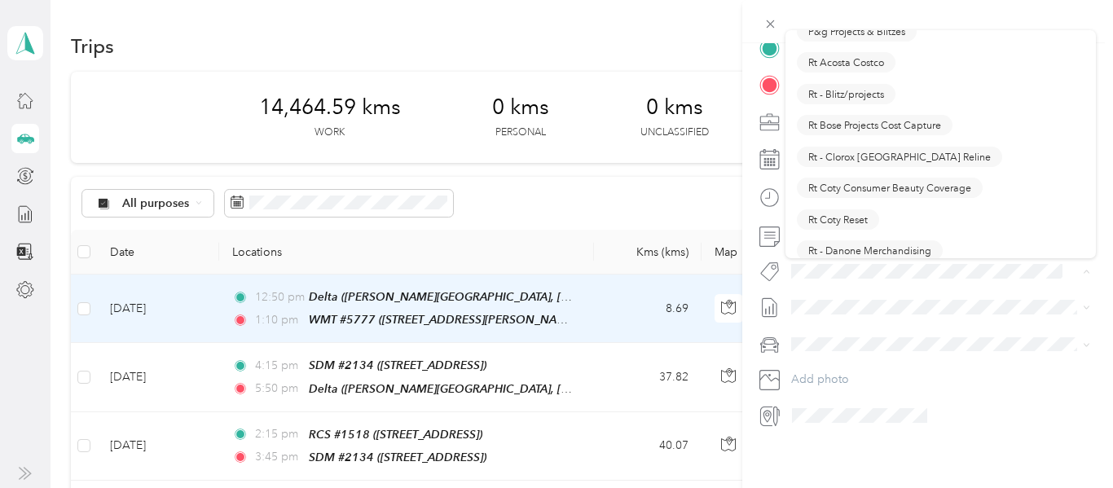
scroll to position [1015, 0]
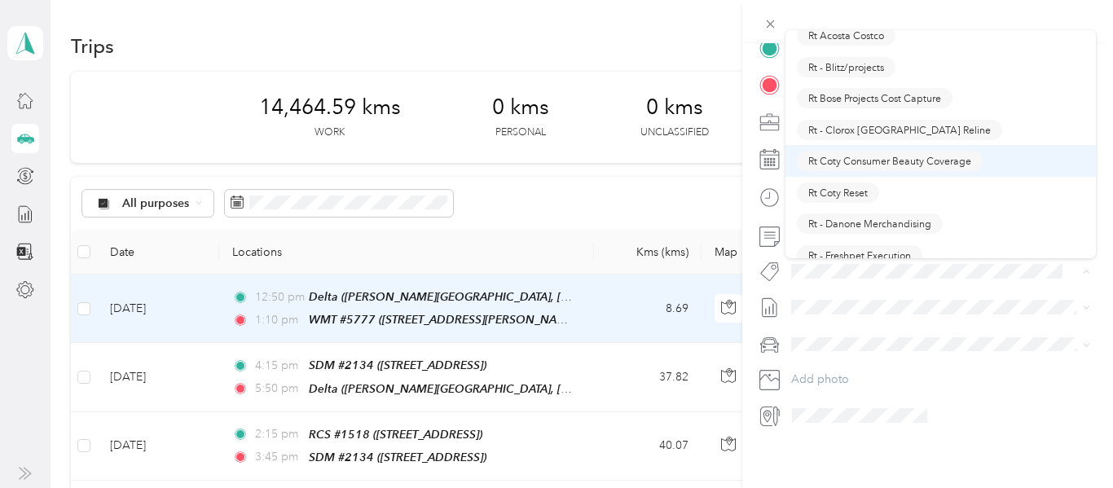
click at [923, 161] on span "Rt Coty Consumer Beauty Coverage" at bounding box center [889, 161] width 163 height 15
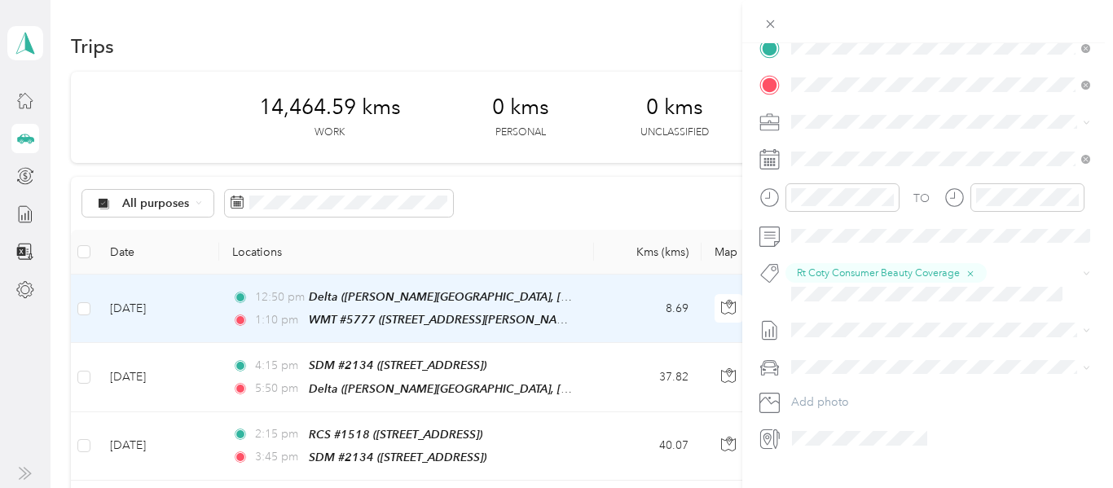
scroll to position [0, 0]
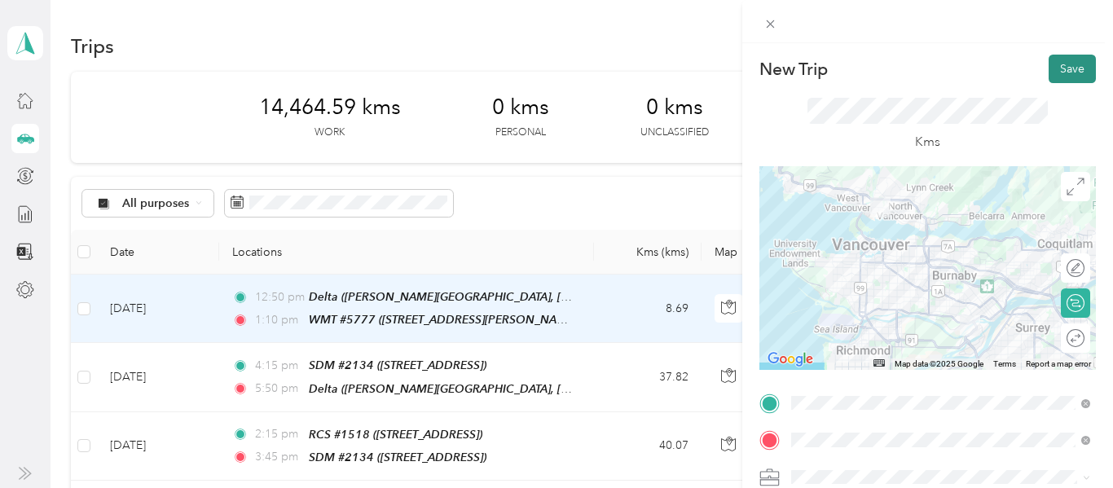
click at [1072, 70] on button "Save" at bounding box center [1072, 69] width 47 height 29
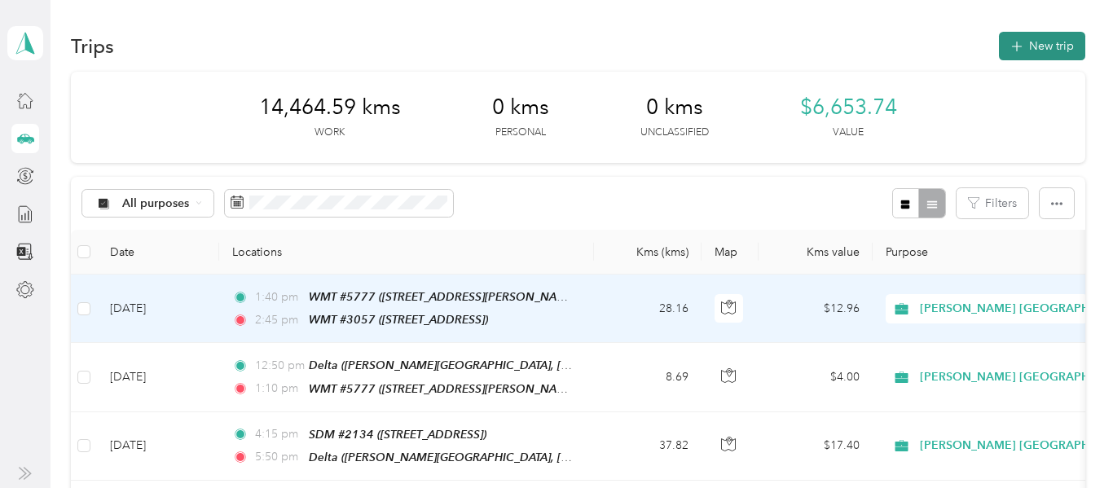
click at [1062, 37] on button "New trip" at bounding box center [1042, 46] width 86 height 29
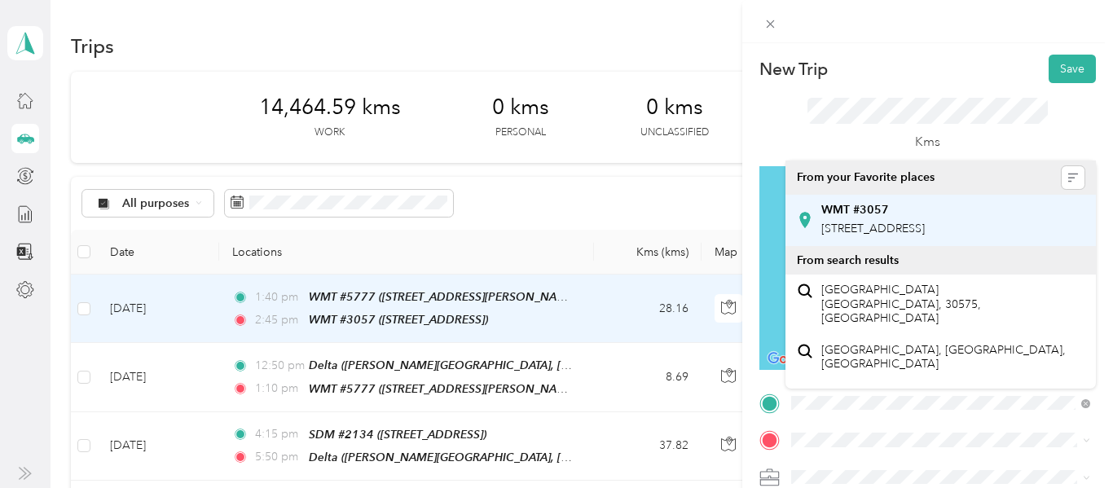
click at [909, 237] on div "WMT #3057 [STREET_ADDRESS]" at bounding box center [873, 220] width 104 height 34
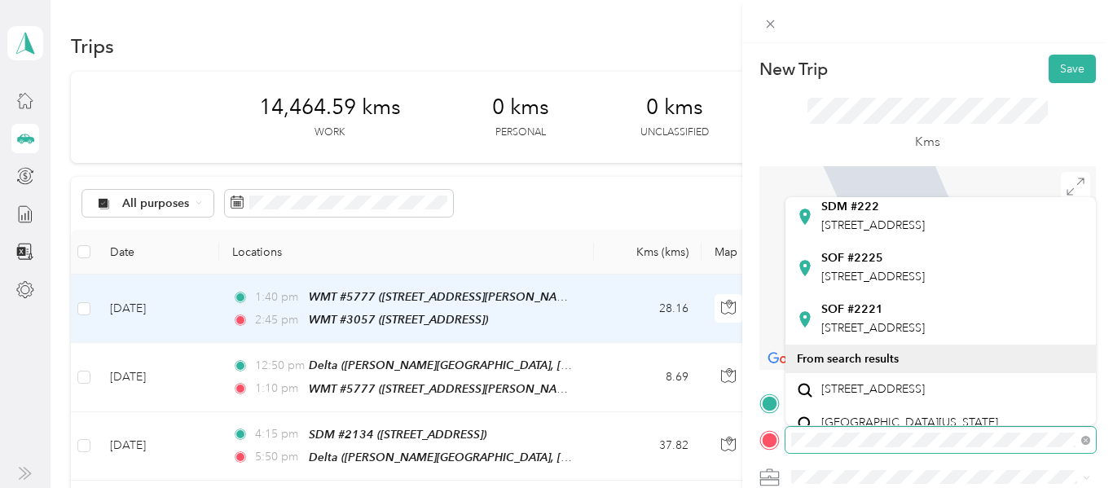
scroll to position [350, 0]
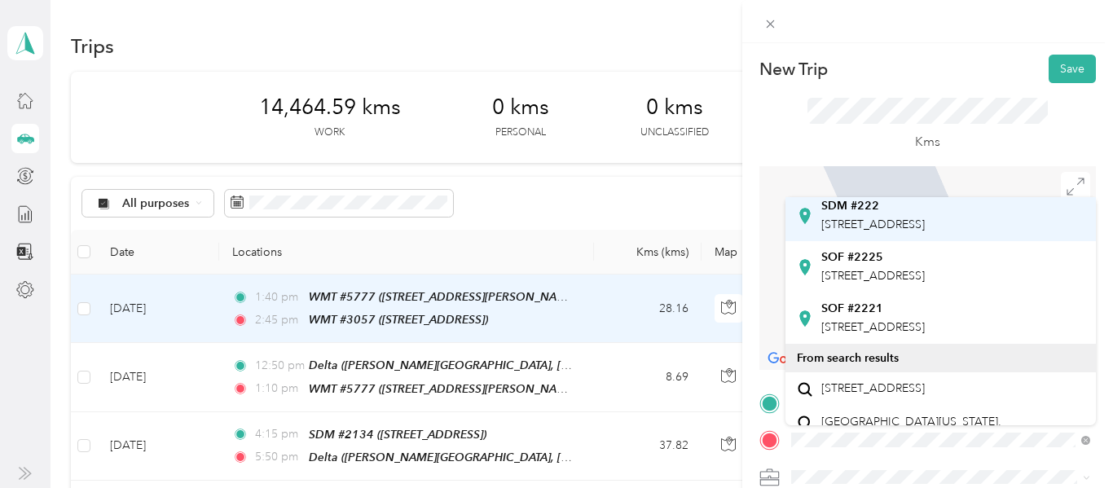
click at [925, 231] on span "[STREET_ADDRESS]" at bounding box center [873, 225] width 104 height 14
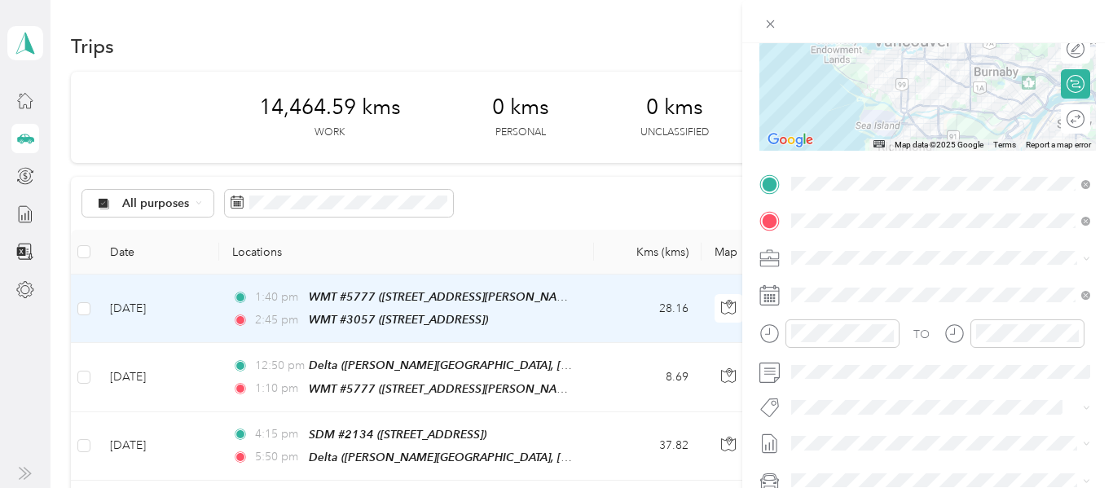
scroll to position [239, 0]
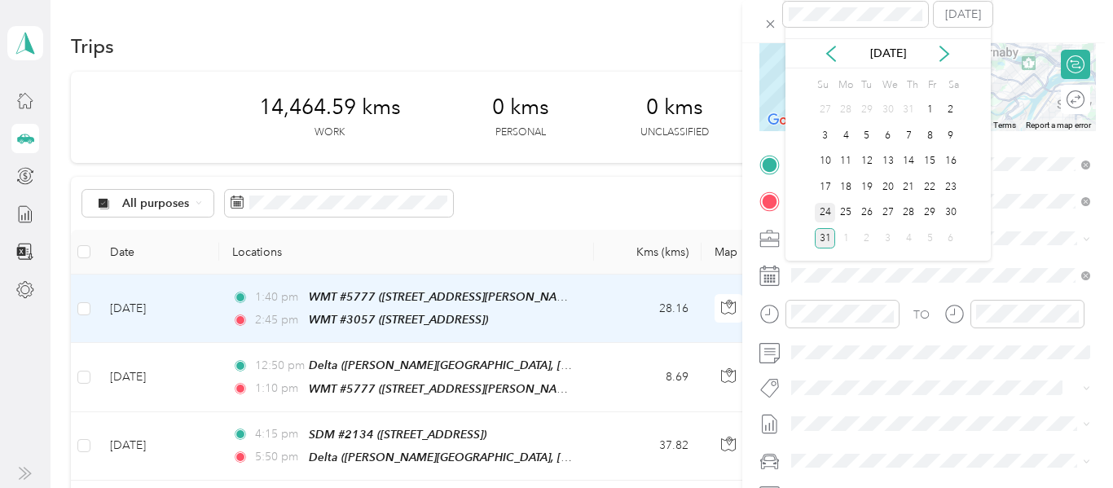
click at [825, 213] on div "24" at bounding box center [825, 213] width 21 height 20
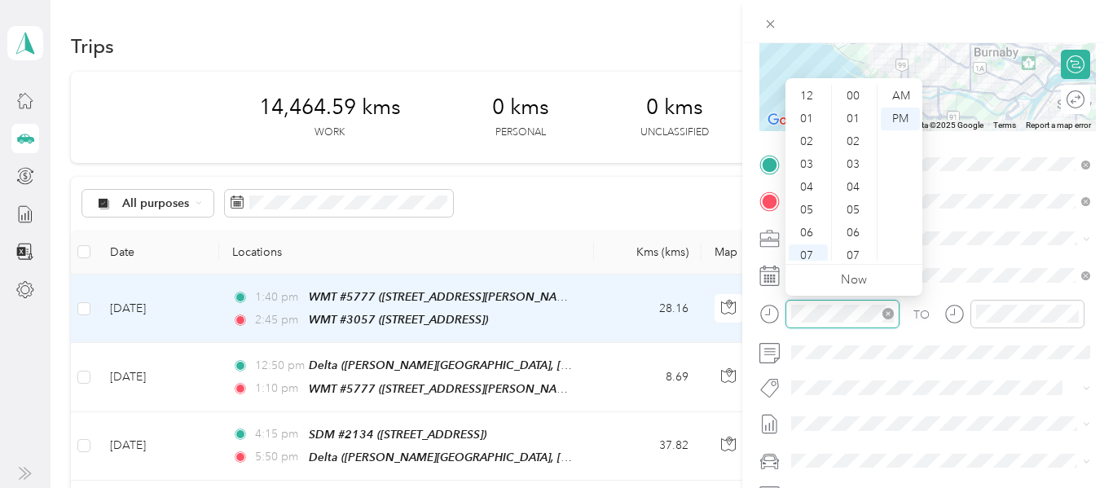
scroll to position [98, 0]
click at [811, 91] on div "04" at bounding box center [808, 89] width 39 height 23
click at [853, 231] on div "45" at bounding box center [854, 229] width 39 height 23
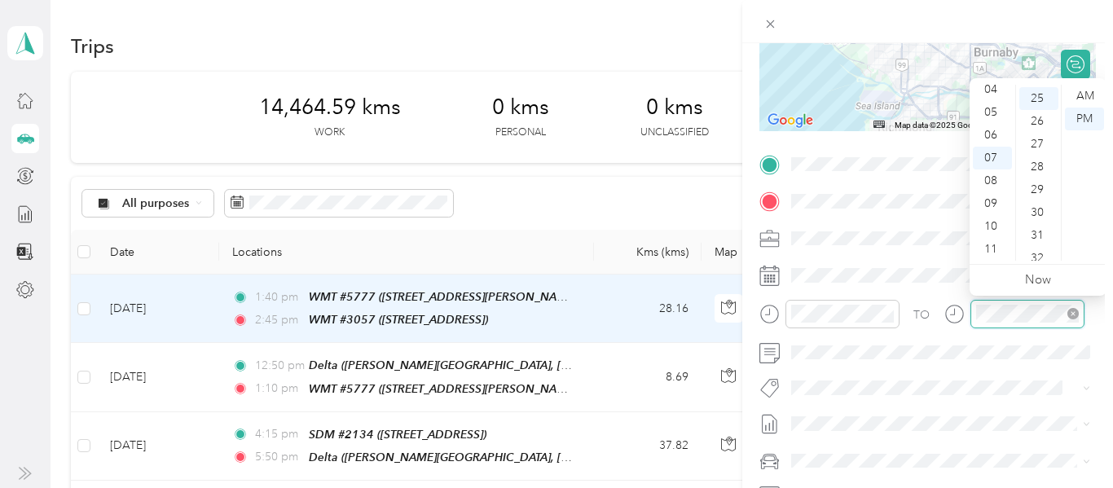
scroll to position [570, 0]
click at [995, 131] on div "06" at bounding box center [992, 135] width 39 height 23
click at [1040, 98] on div "00" at bounding box center [1039, 96] width 39 height 23
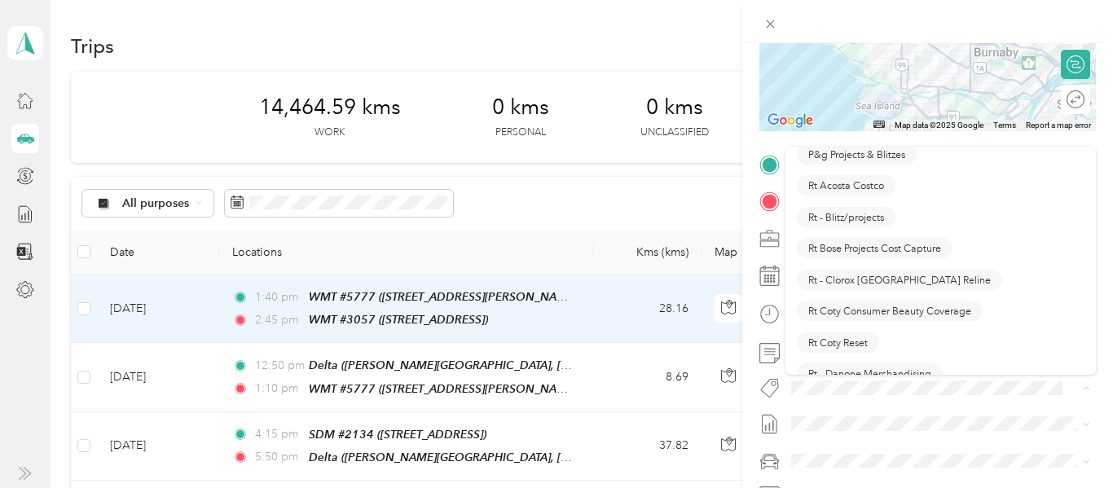
scroll to position [985, 0]
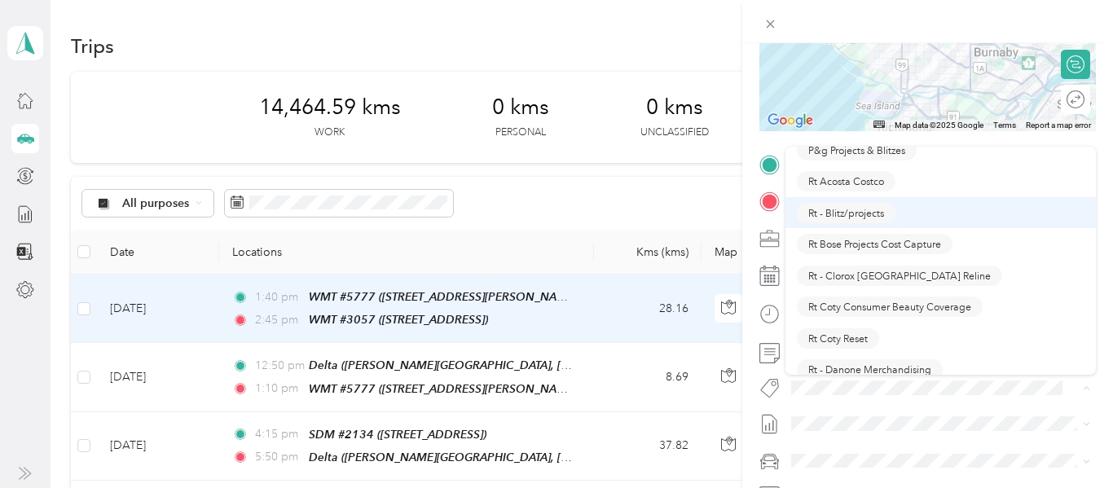
click at [875, 215] on span "Rt - Blitz/projects" at bounding box center [846, 212] width 76 height 15
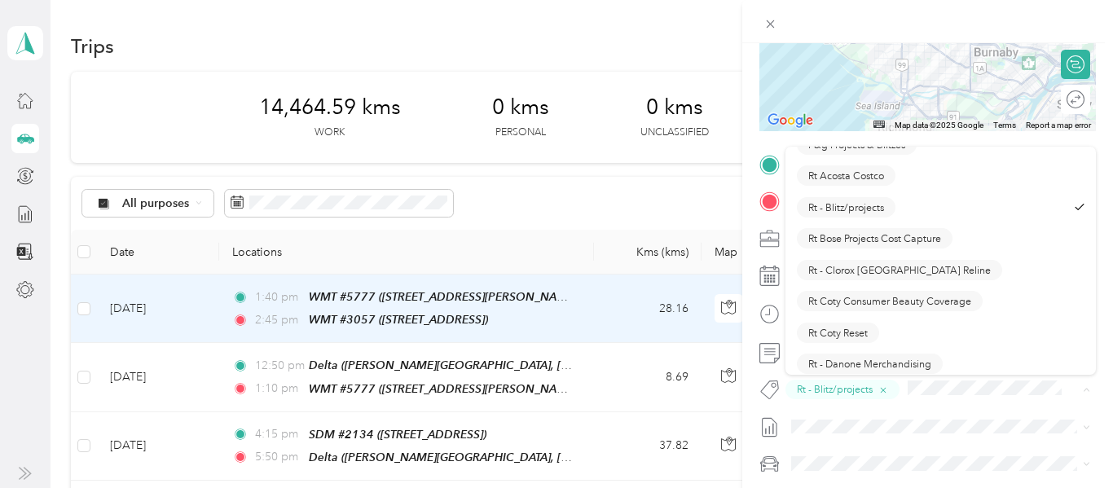
scroll to position [984, 0]
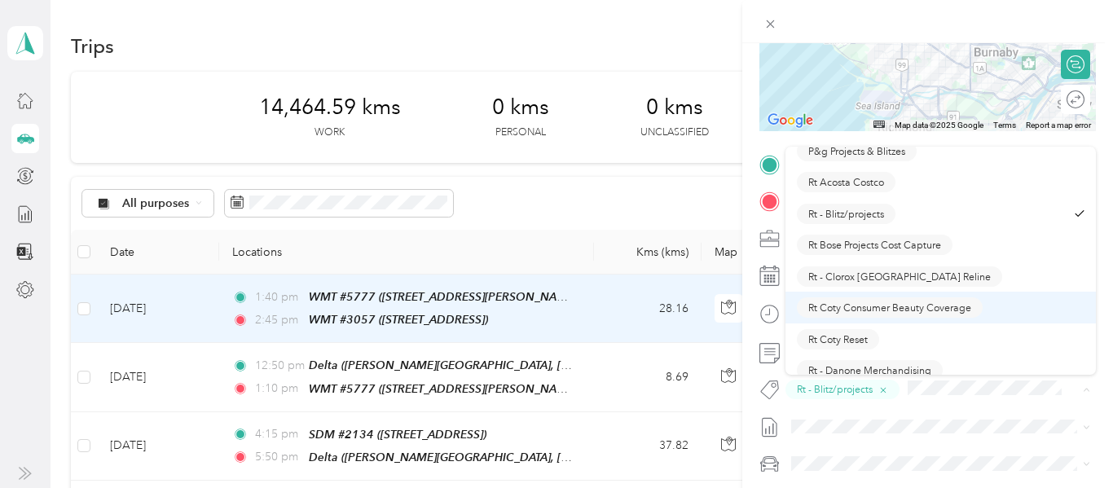
click at [909, 311] on span "Rt Coty Consumer Beauty Coverage" at bounding box center [889, 308] width 163 height 15
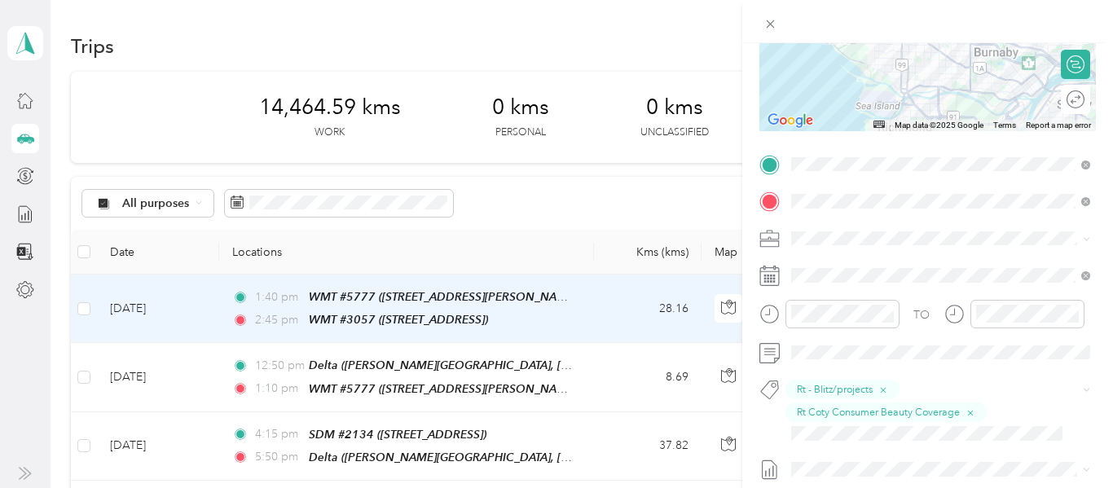
scroll to position [0, 0]
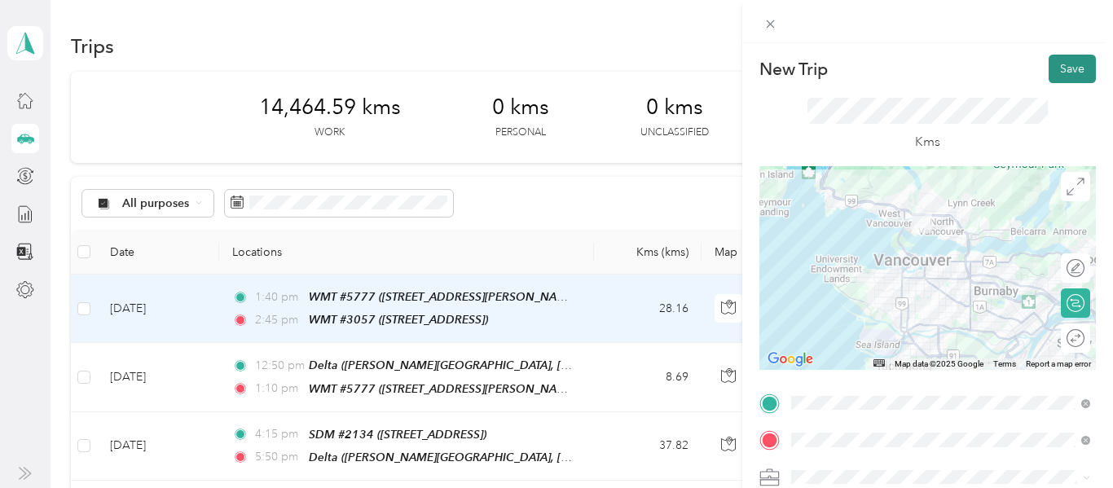
click at [1076, 70] on button "Save" at bounding box center [1072, 69] width 47 height 29
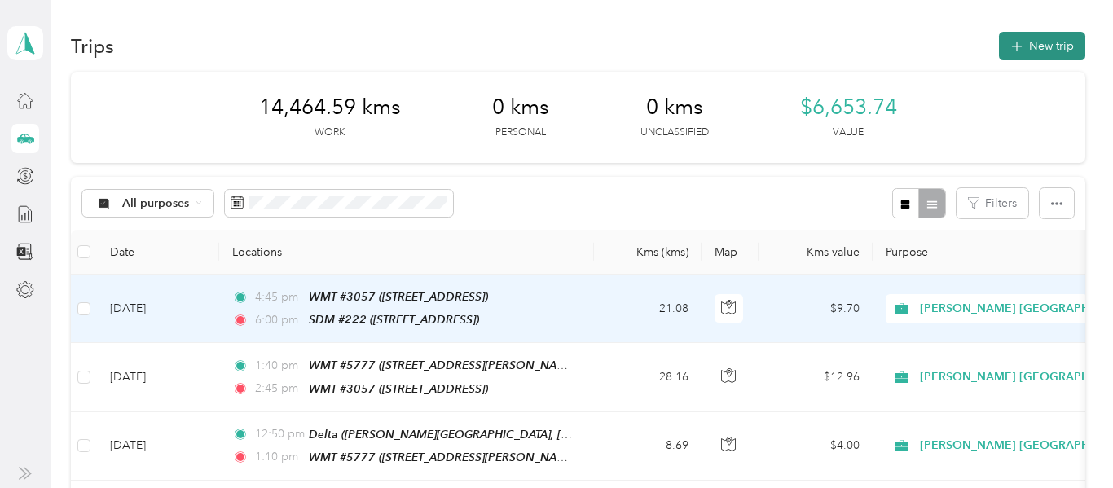
click at [1063, 55] on button "New trip" at bounding box center [1042, 46] width 86 height 29
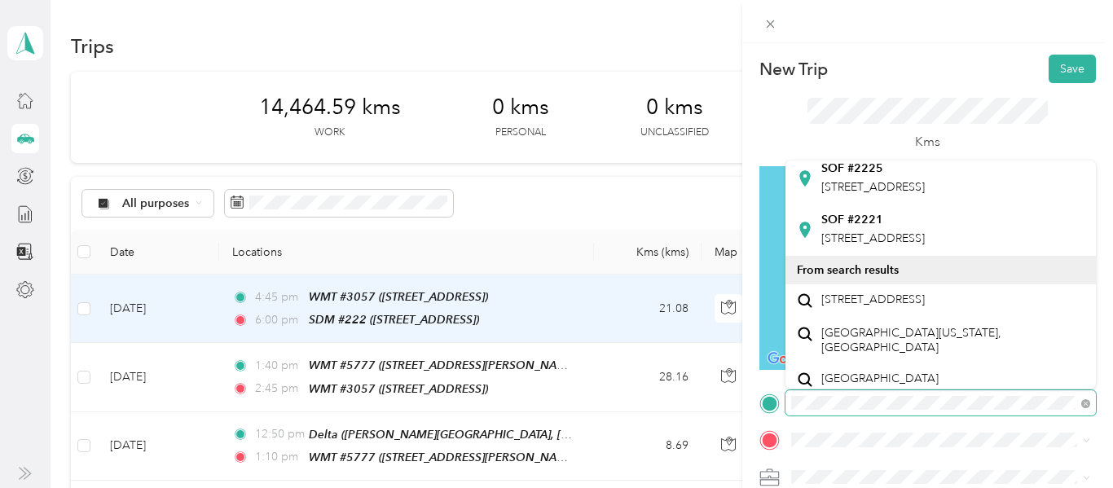
scroll to position [404, 0]
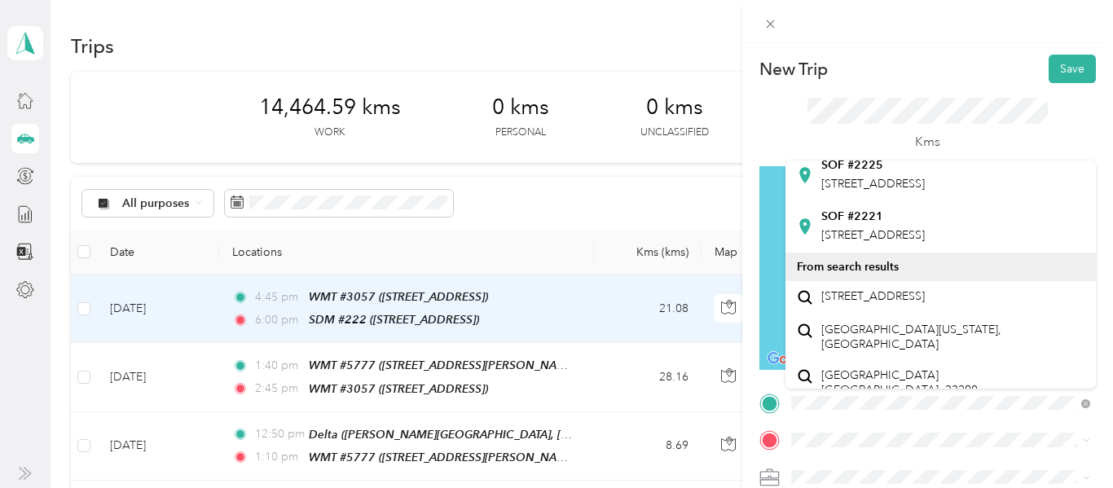
click at [925, 141] on div "SDM #222 [STREET_ADDRESS]" at bounding box center [873, 124] width 104 height 34
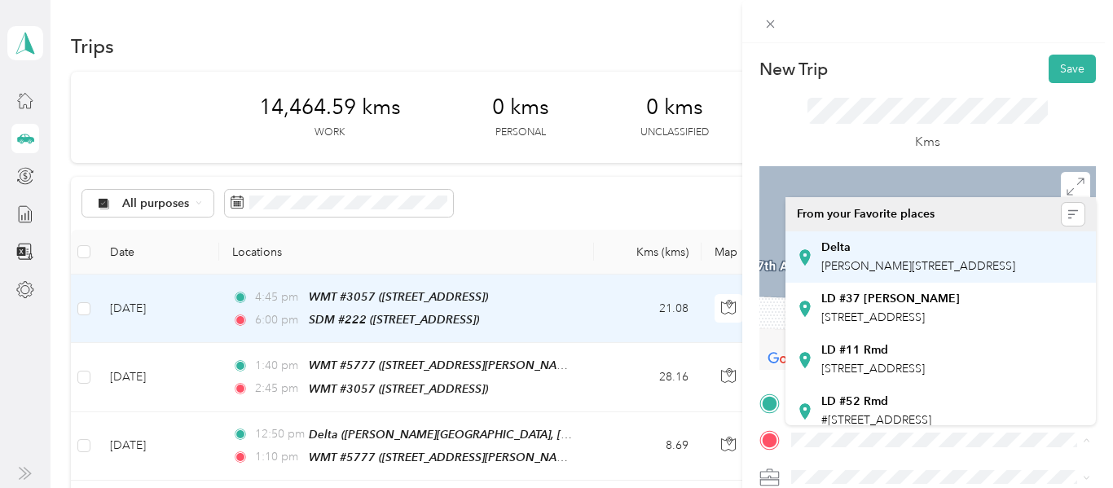
click at [850, 273] on span "[PERSON_NAME][STREET_ADDRESS]" at bounding box center [918, 266] width 194 height 14
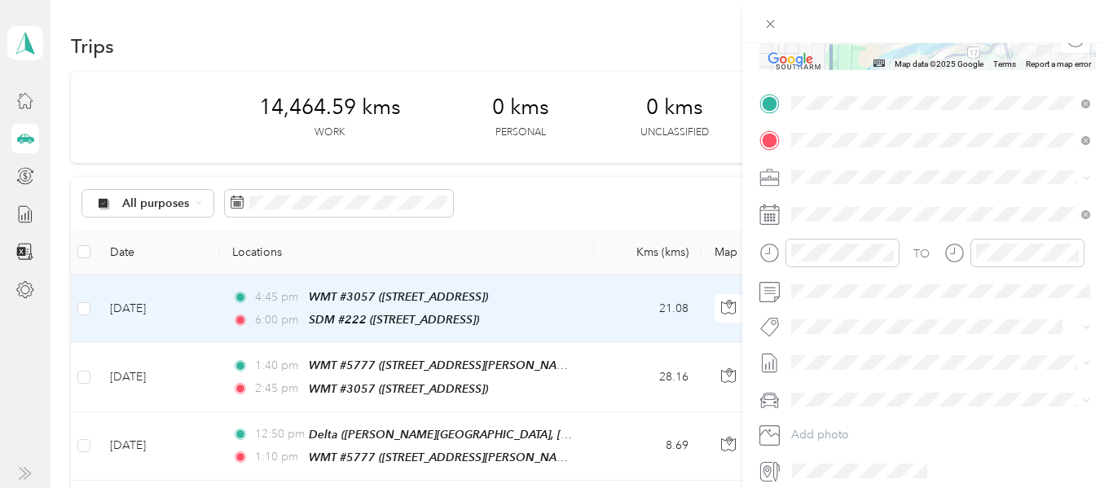
scroll to position [306, 0]
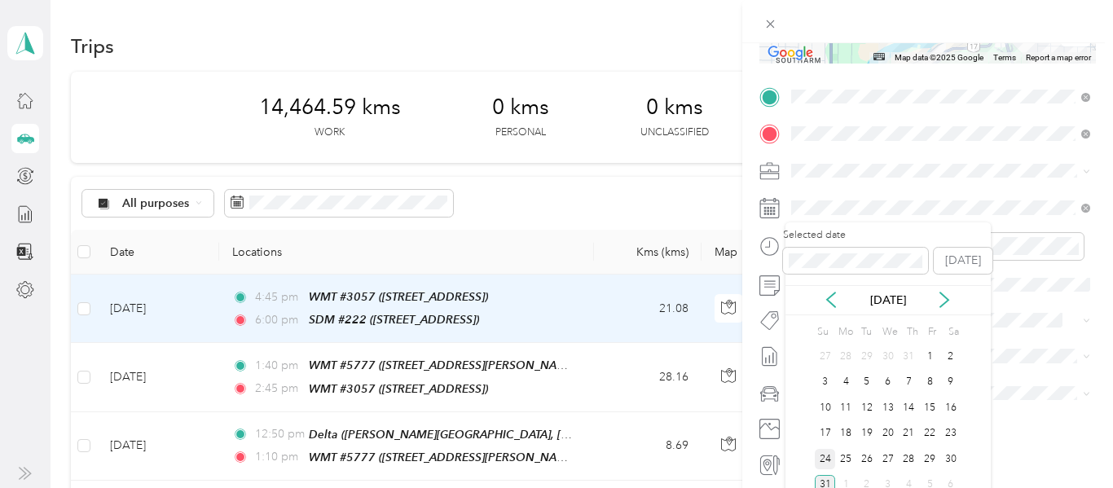
click at [830, 454] on div "24" at bounding box center [825, 459] width 21 height 20
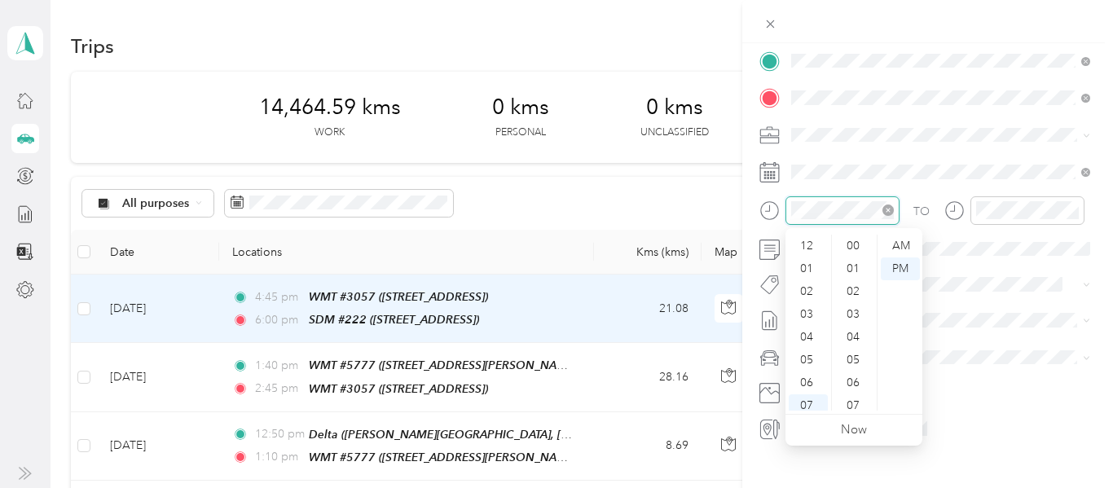
scroll to position [98, 0]
click at [810, 284] on div "06" at bounding box center [808, 285] width 39 height 23
click at [859, 314] on div "30" at bounding box center [854, 314] width 39 height 23
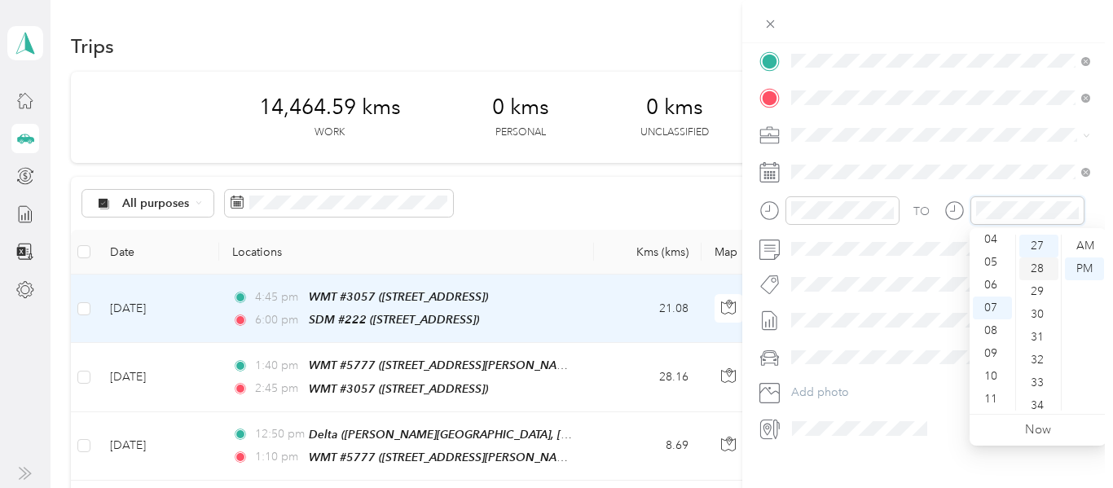
scroll to position [0, 0]
click at [1037, 245] on div "00" at bounding box center [1039, 246] width 39 height 23
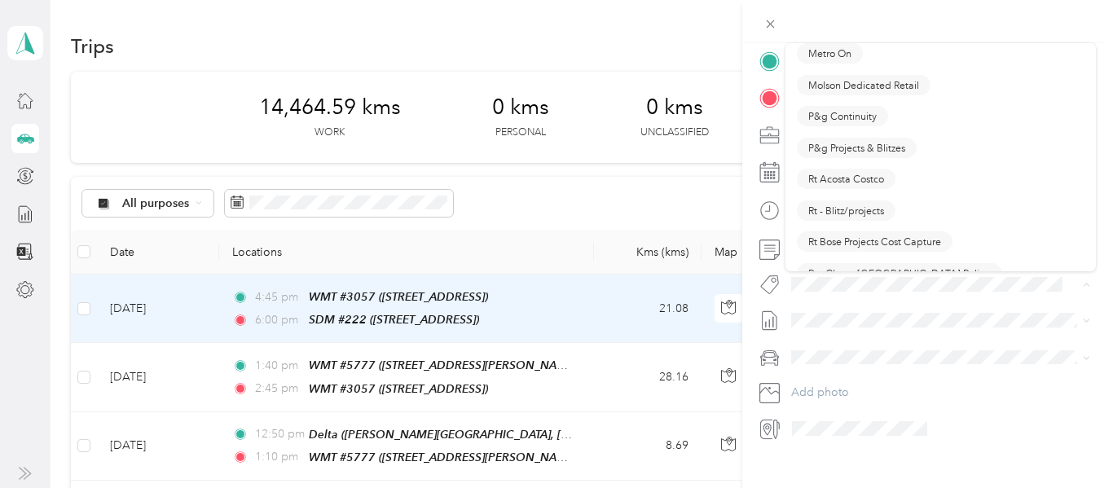
scroll to position [888, 0]
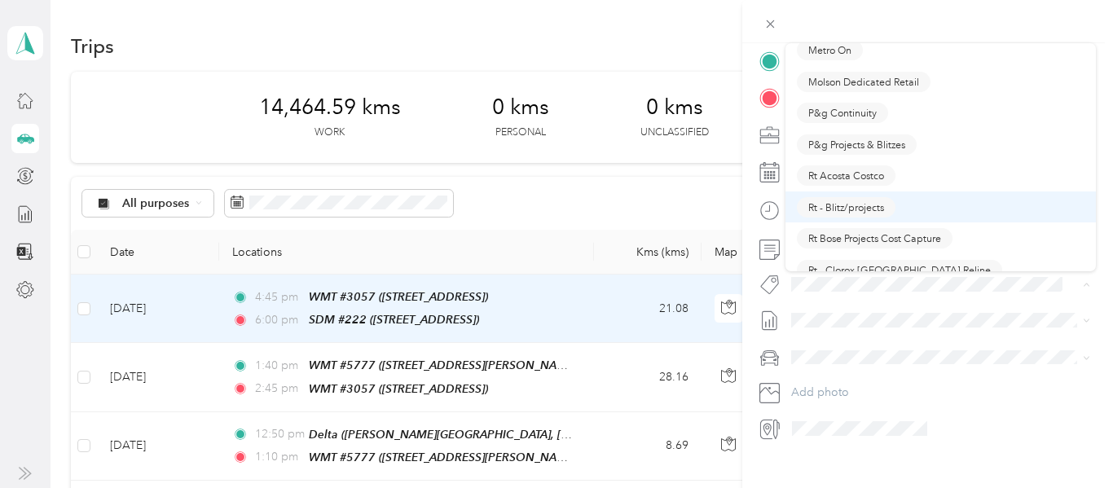
click at [867, 209] on span "Rt - Blitz/projects" at bounding box center [846, 207] width 76 height 15
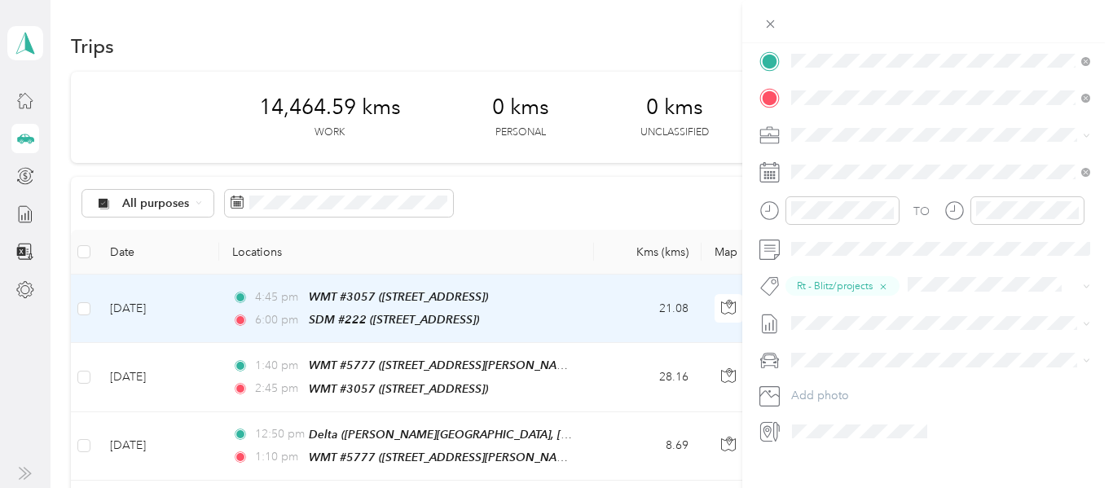
scroll to position [0, 0]
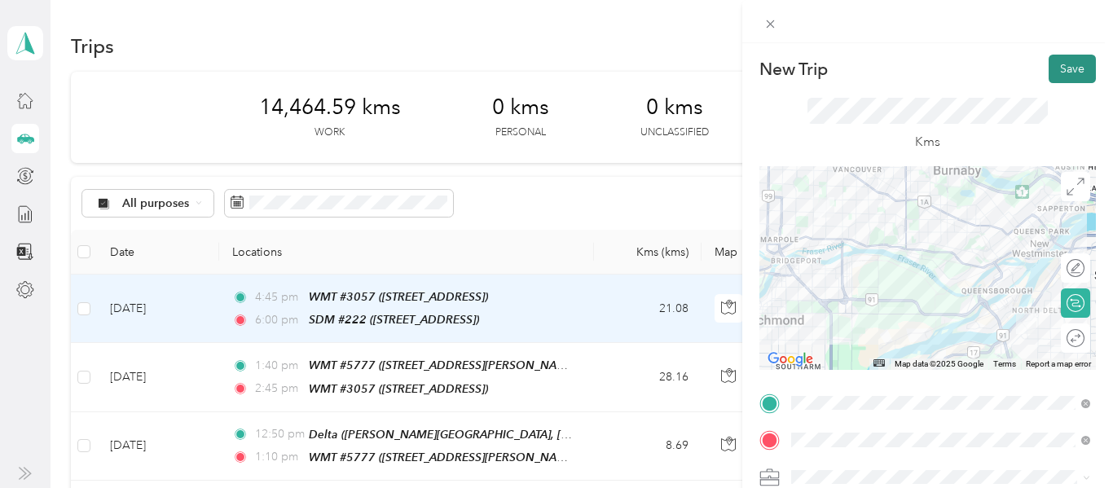
click at [1065, 72] on button "Save" at bounding box center [1072, 69] width 47 height 29
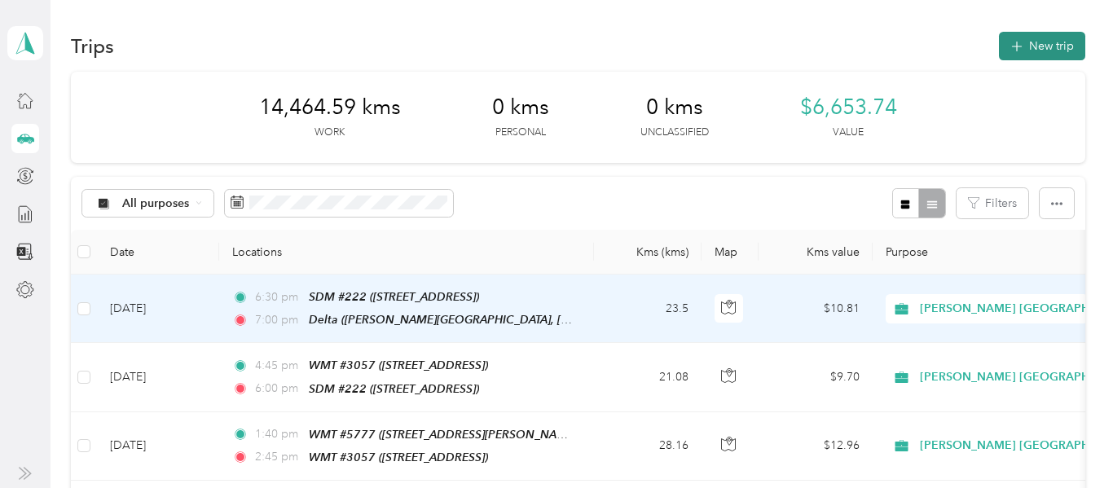
click at [1069, 38] on button "New trip" at bounding box center [1042, 46] width 86 height 29
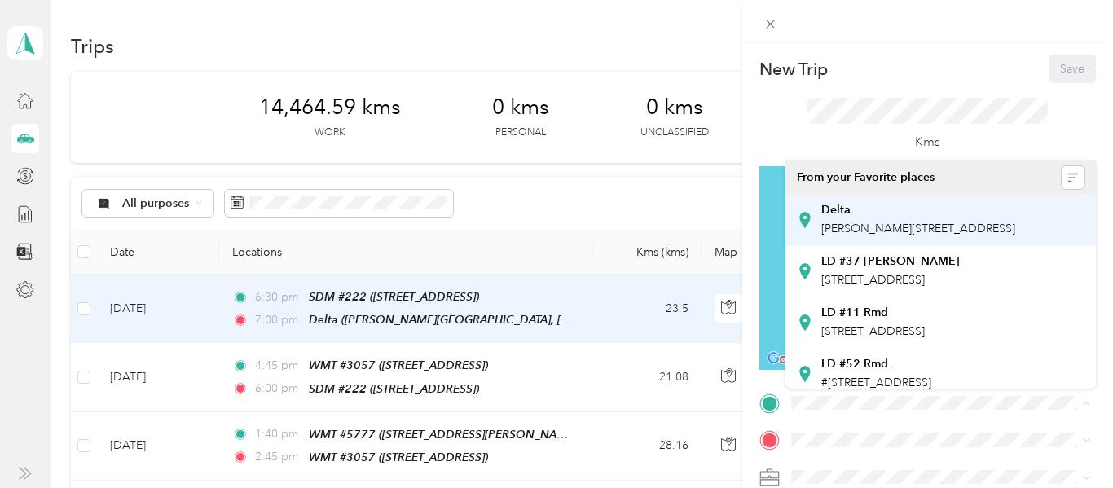
click at [886, 237] on div "Delta [PERSON_NAME][STREET_ADDRESS]" at bounding box center [918, 220] width 194 height 34
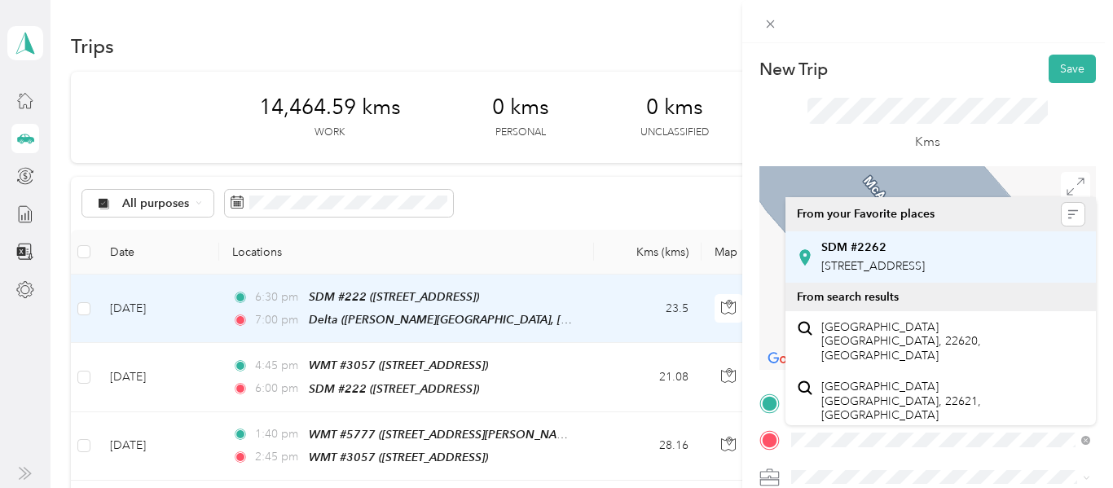
click at [918, 272] on span "[STREET_ADDRESS]" at bounding box center [873, 266] width 104 height 14
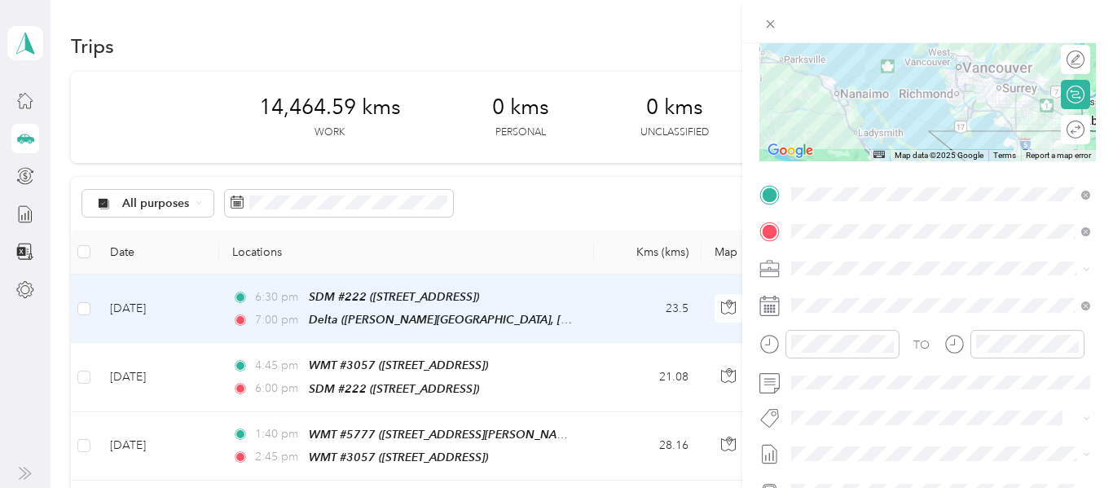
scroll to position [205, 0]
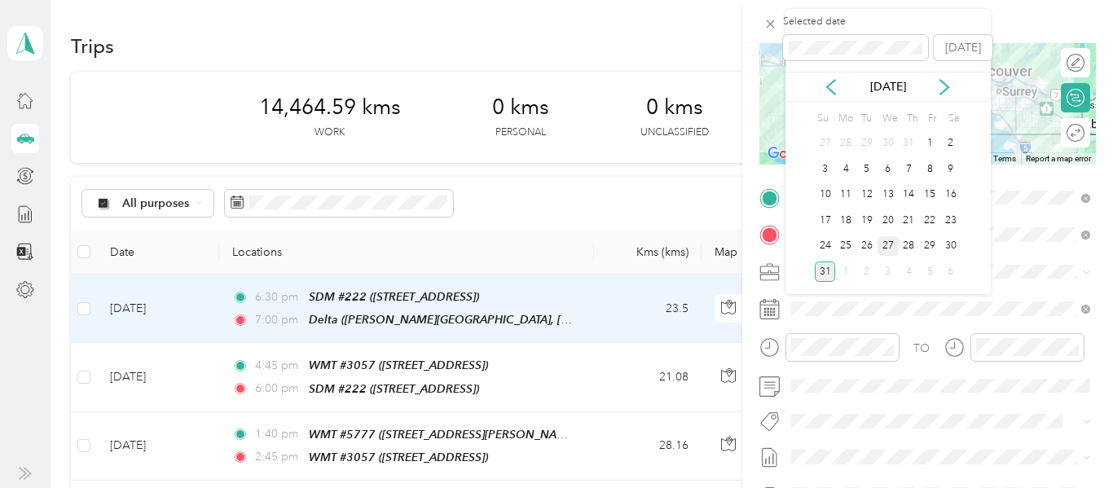
click at [892, 242] on div "27" at bounding box center [888, 246] width 21 height 20
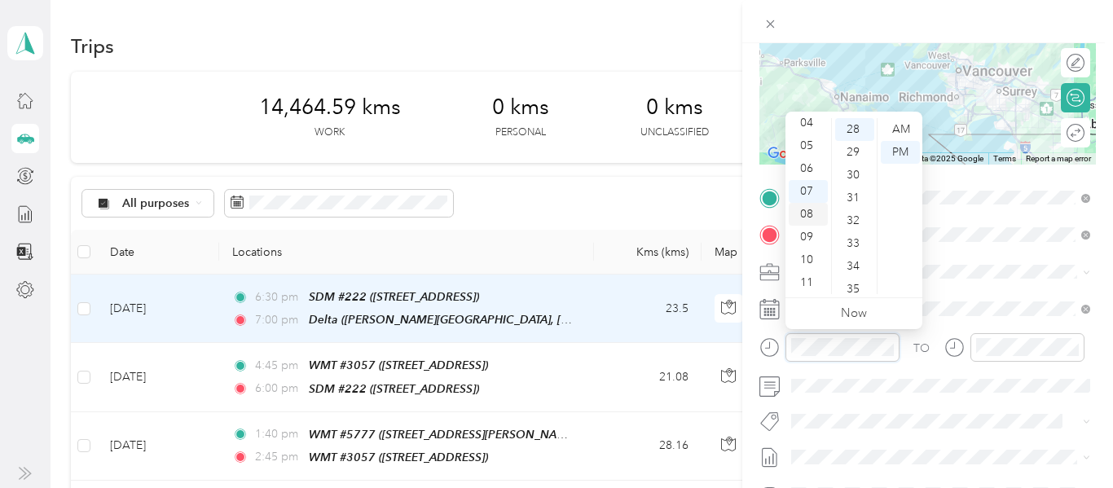
scroll to position [0, 0]
click at [808, 152] on div "01" at bounding box center [808, 152] width 39 height 23
click at [857, 143] on div "50" at bounding box center [854, 142] width 39 height 23
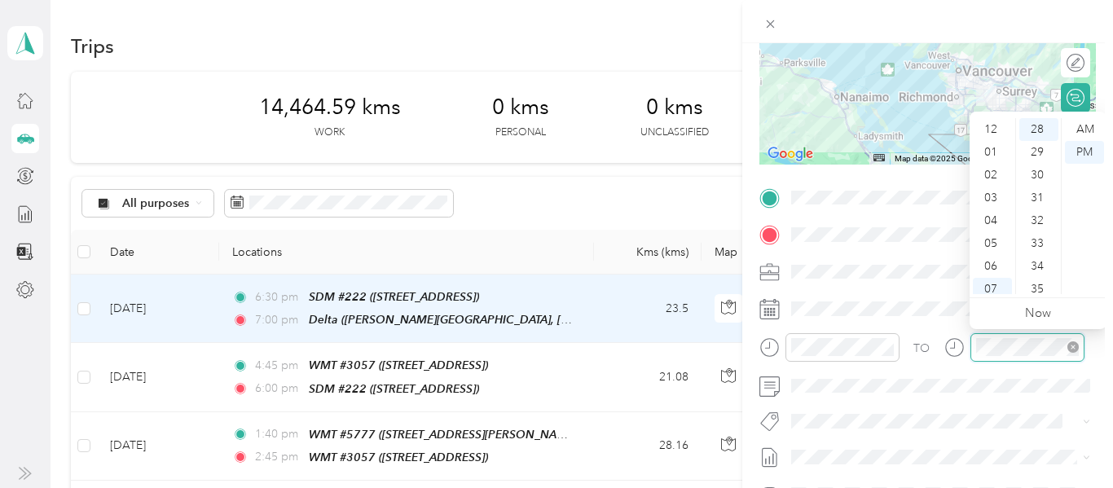
scroll to position [98, 0]
click at [998, 149] on div "05" at bounding box center [992, 145] width 39 height 23
click at [992, 146] on div "05" at bounding box center [992, 145] width 39 height 23
click at [1040, 158] on div "20" at bounding box center [1039, 163] width 39 height 23
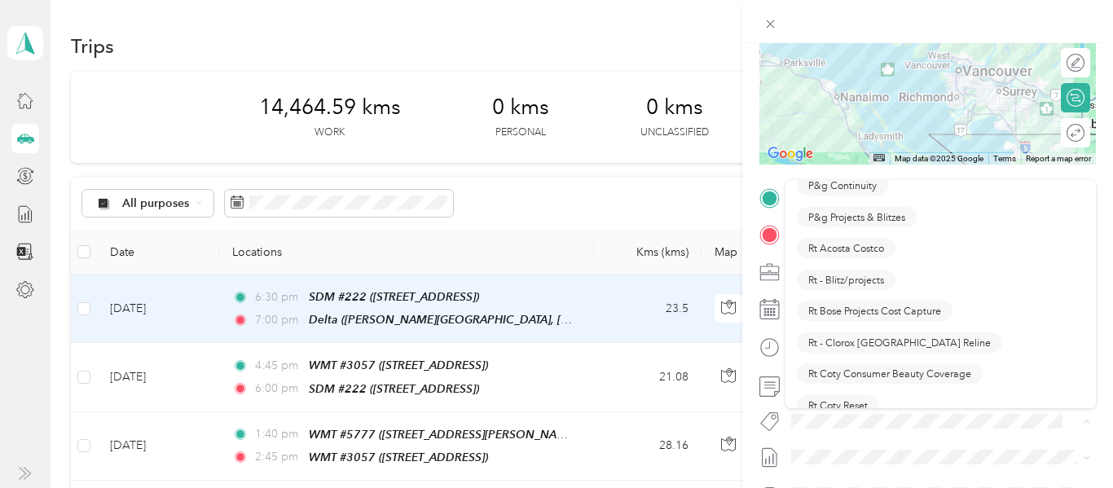
scroll to position [956, 0]
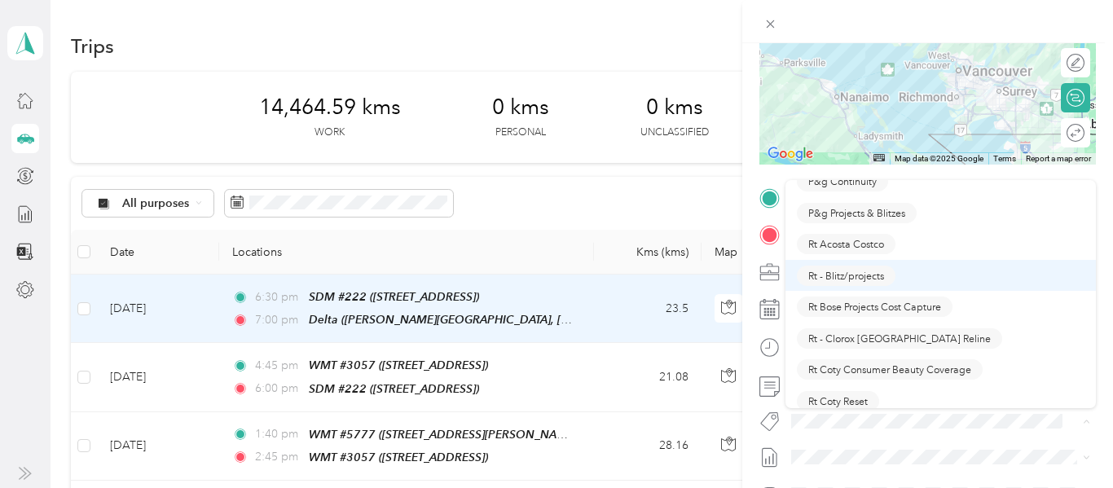
click at [848, 274] on span "Rt - Blitz/projects" at bounding box center [846, 275] width 76 height 15
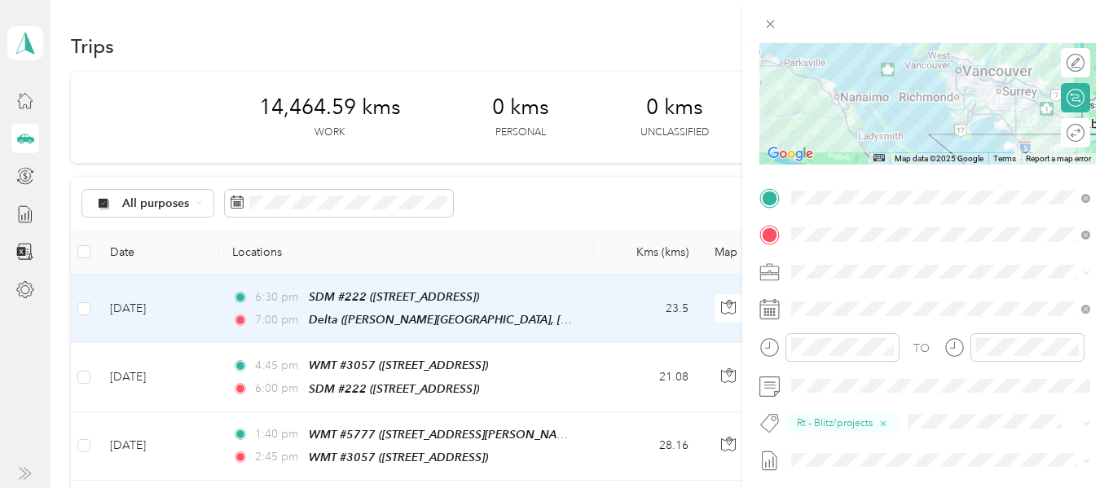
scroll to position [0, 0]
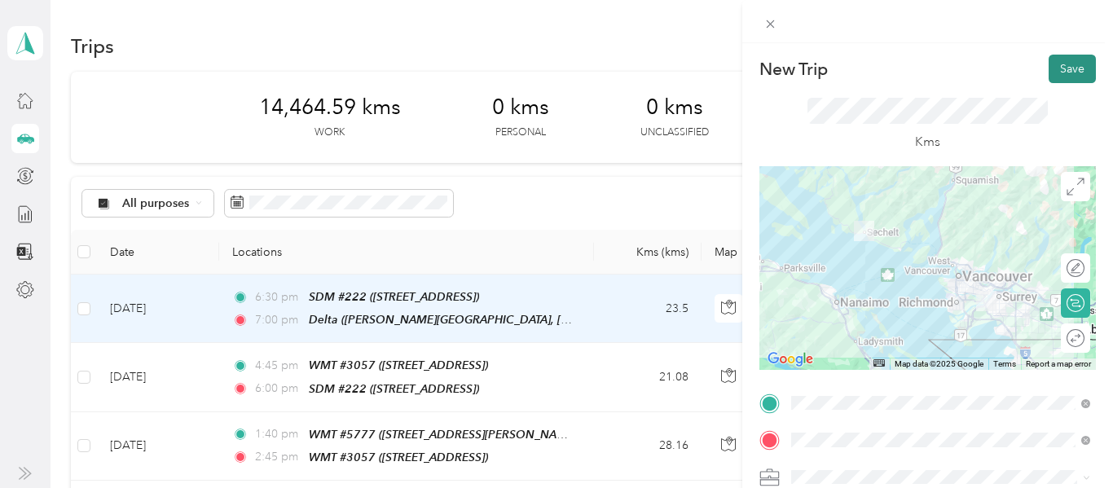
click at [1075, 63] on button "Save" at bounding box center [1072, 69] width 47 height 29
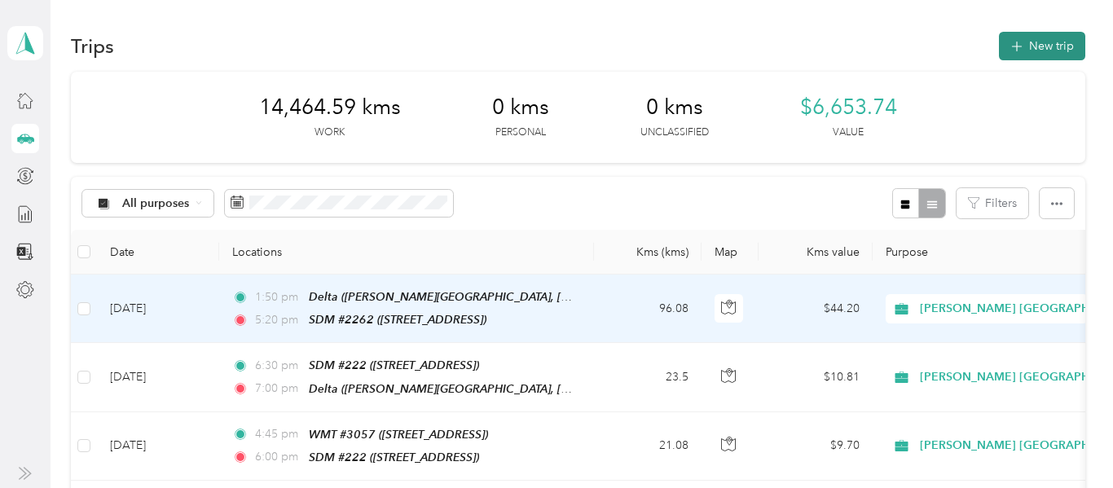
click at [1068, 57] on button "New trip" at bounding box center [1042, 46] width 86 height 29
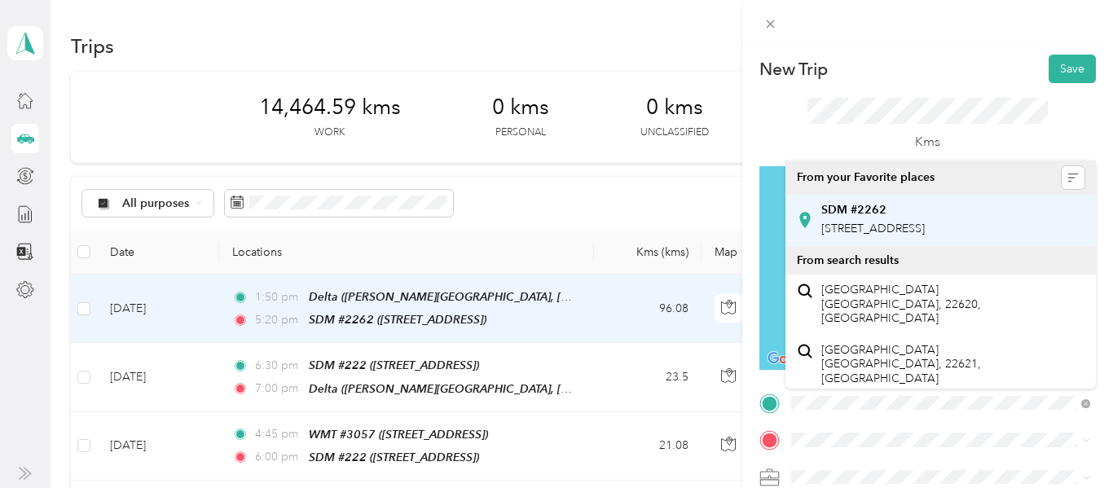
click at [901, 226] on span "[STREET_ADDRESS]" at bounding box center [873, 229] width 104 height 14
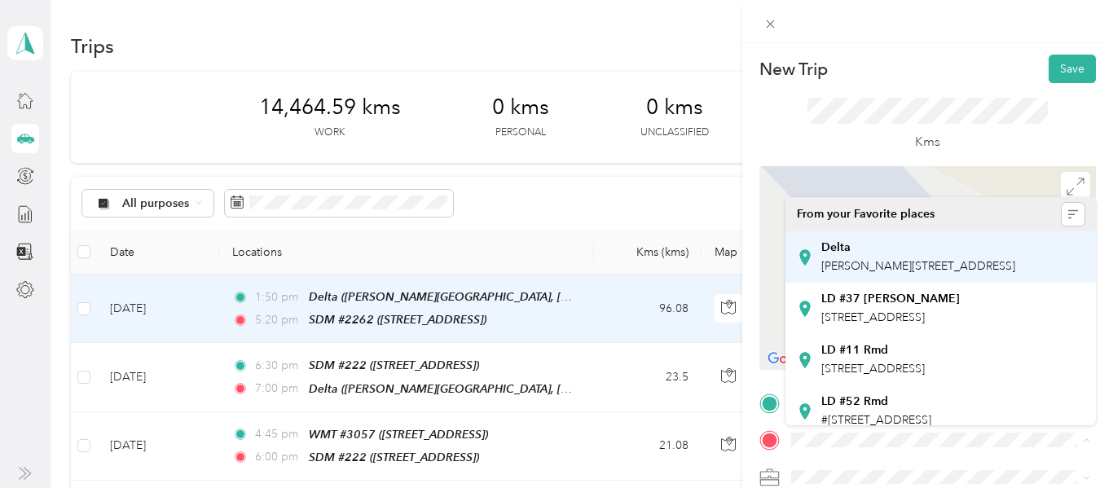
click at [844, 273] on div "Delta [PERSON_NAME][STREET_ADDRESS]" at bounding box center [918, 257] width 194 height 34
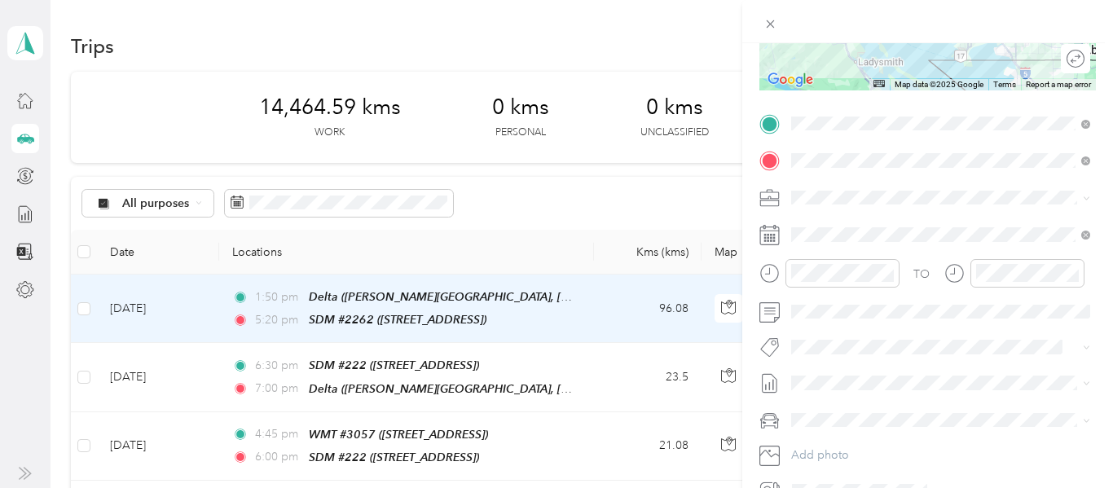
scroll to position [355, 0]
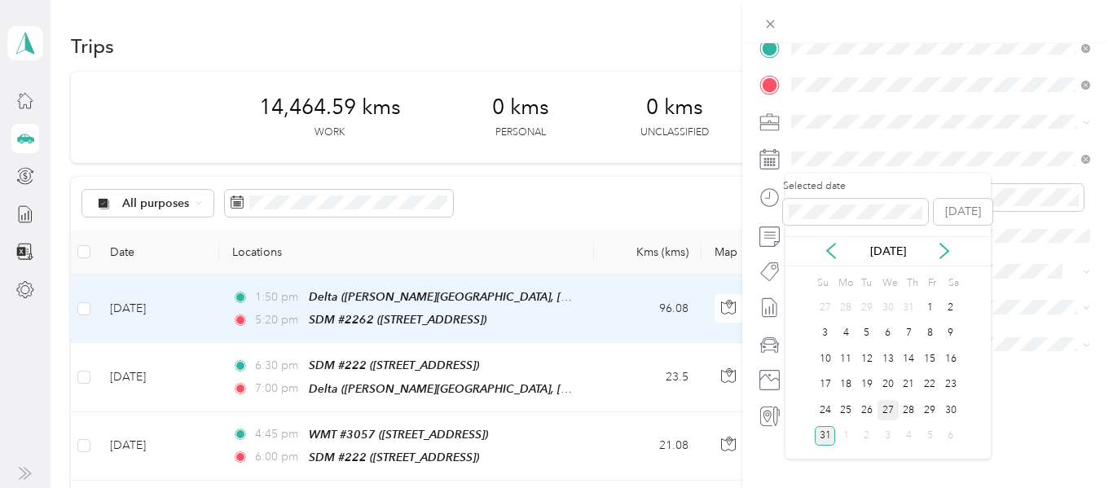
click at [889, 413] on div "27" at bounding box center [888, 410] width 21 height 20
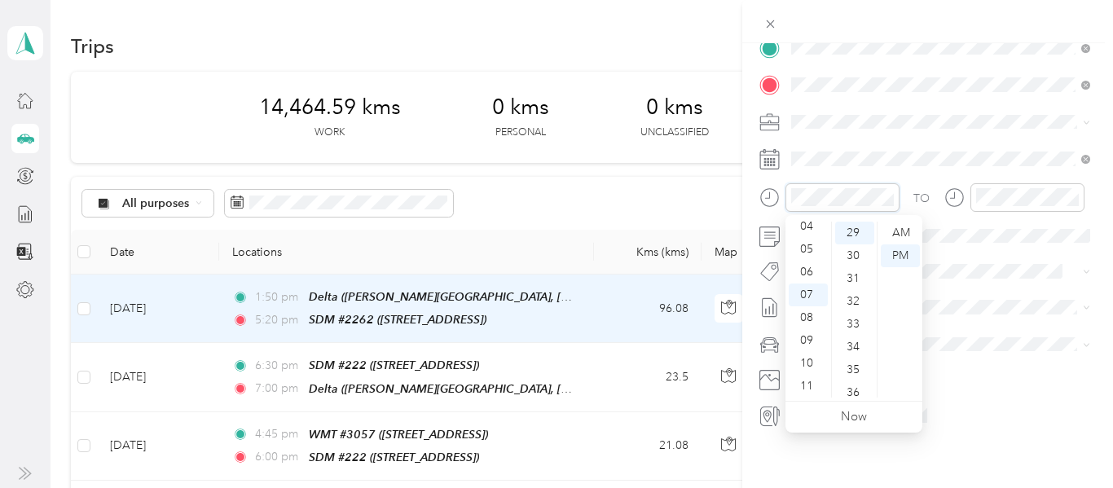
scroll to position [662, 0]
click at [811, 242] on div "05" at bounding box center [808, 249] width 39 height 23
click at [856, 377] on div "50" at bounding box center [854, 383] width 39 height 23
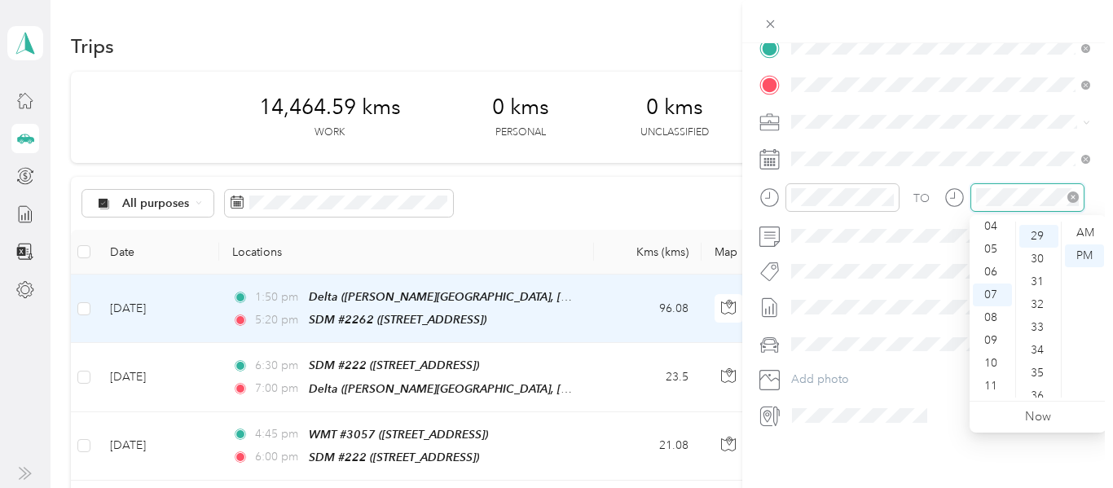
scroll to position [662, 0]
click at [991, 339] on div "09" at bounding box center [992, 340] width 39 height 23
click at [1038, 236] on div "10" at bounding box center [1039, 238] width 39 height 23
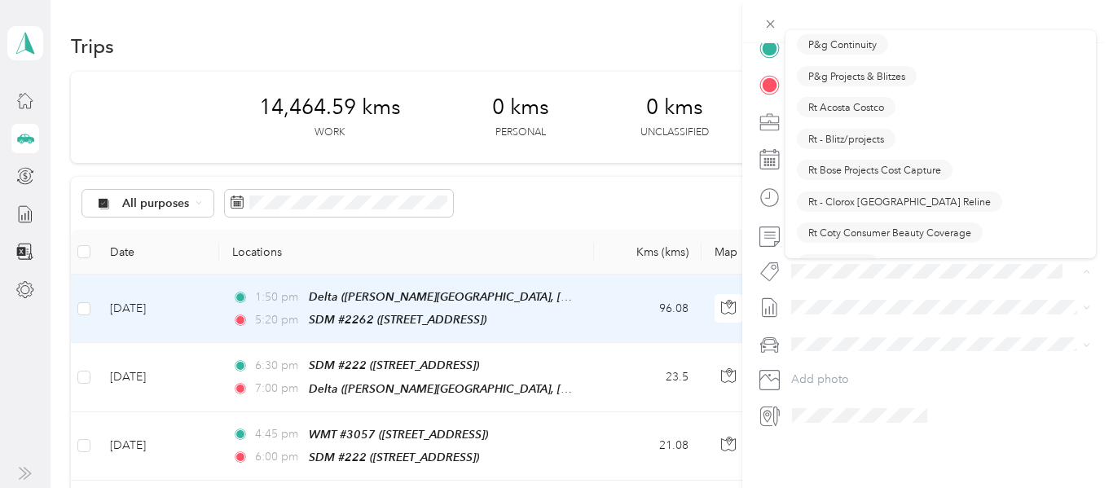
scroll to position [954, 0]
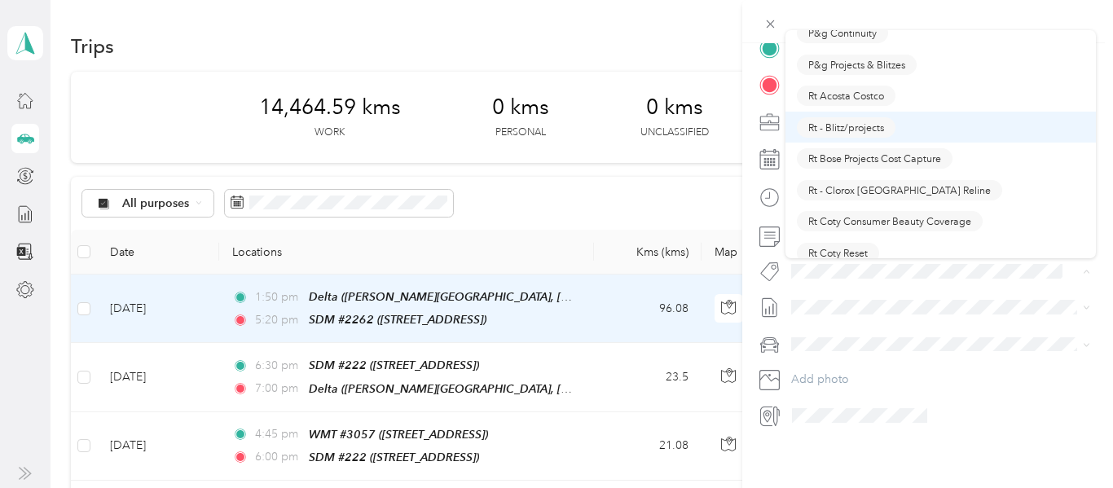
click at [864, 134] on button "Rt - Blitz/projects" at bounding box center [846, 127] width 99 height 20
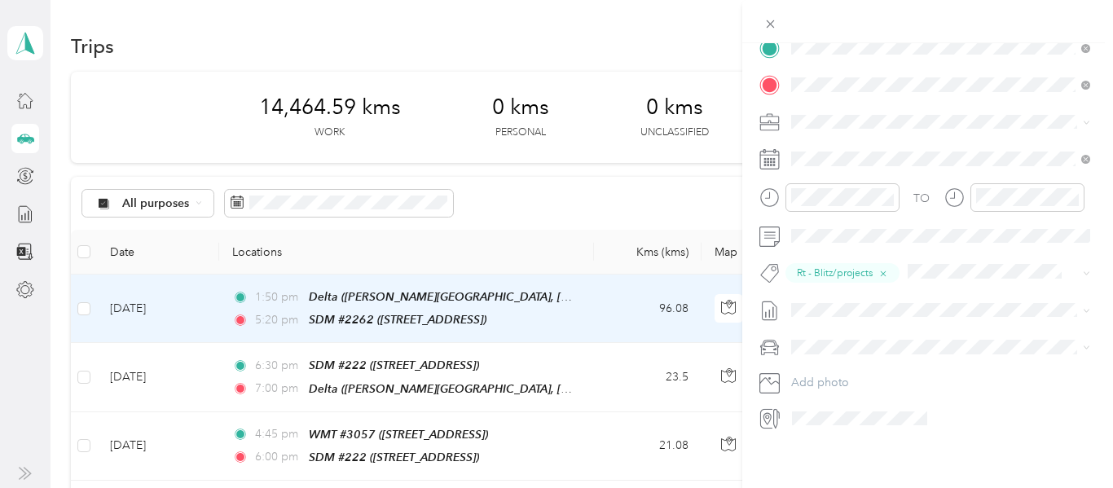
scroll to position [0, 0]
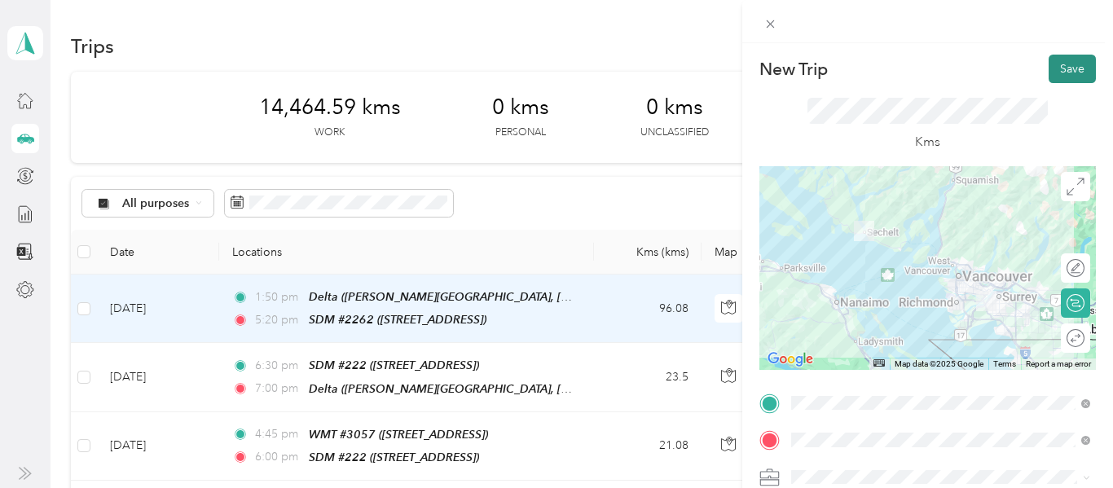
click at [1077, 59] on button "Save" at bounding box center [1072, 69] width 47 height 29
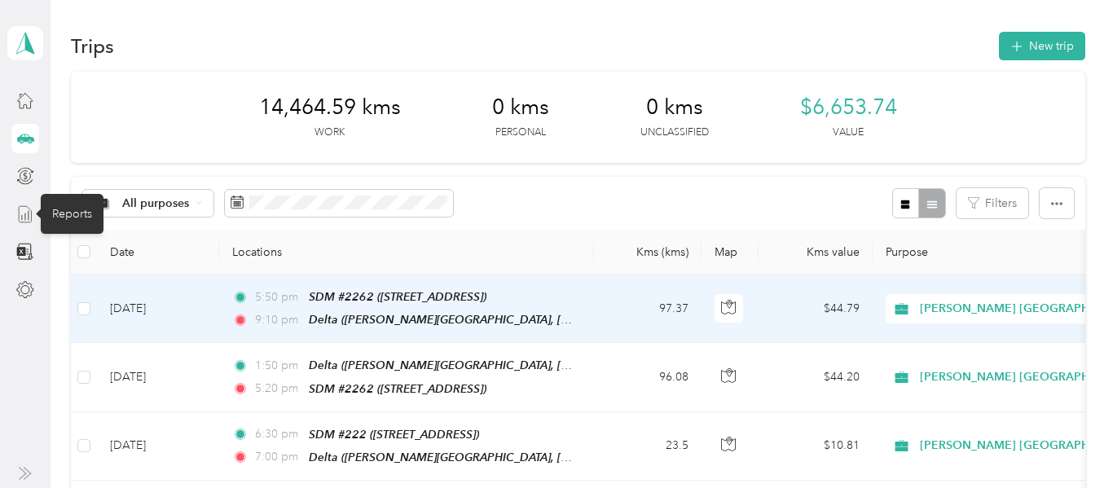
click at [25, 216] on icon at bounding box center [25, 214] width 18 height 18
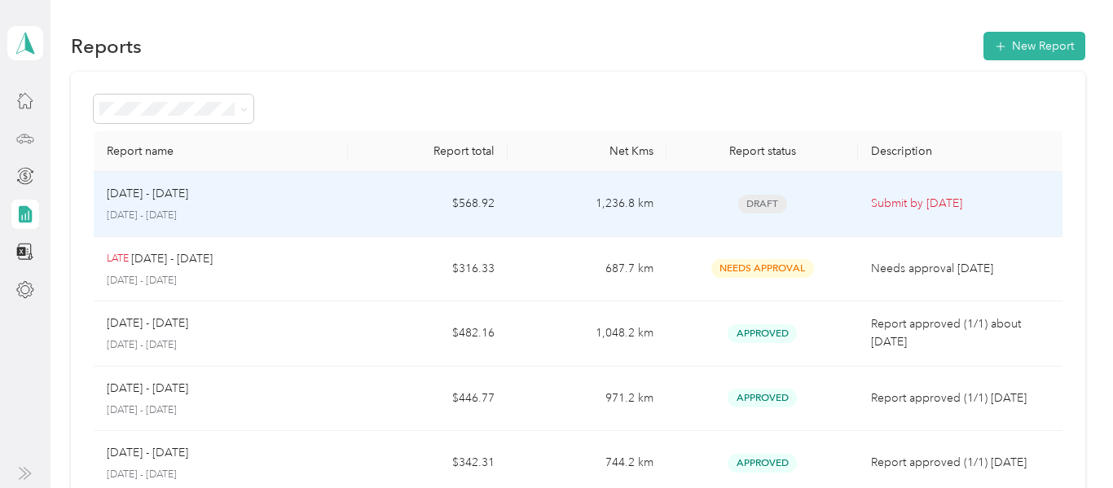
click at [920, 204] on p "Submit by [DATE]" at bounding box center [964, 204] width 187 height 18
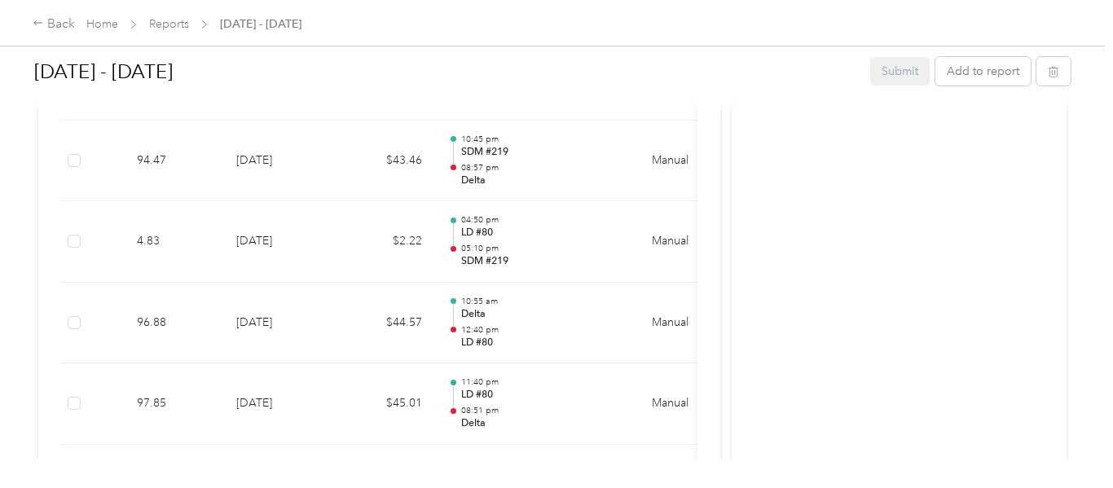
scroll to position [7444, 0]
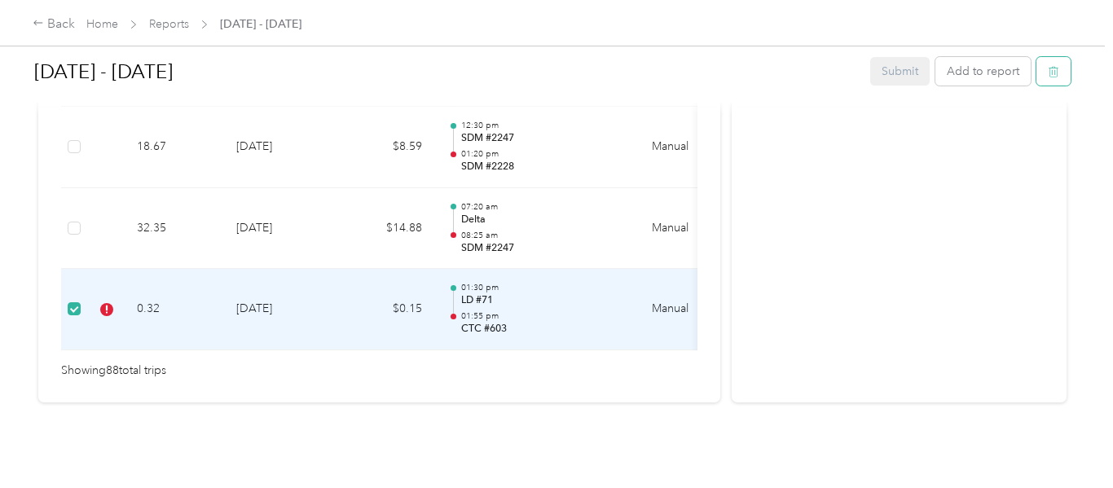
click at [1059, 76] on icon "button" at bounding box center [1053, 71] width 11 height 11
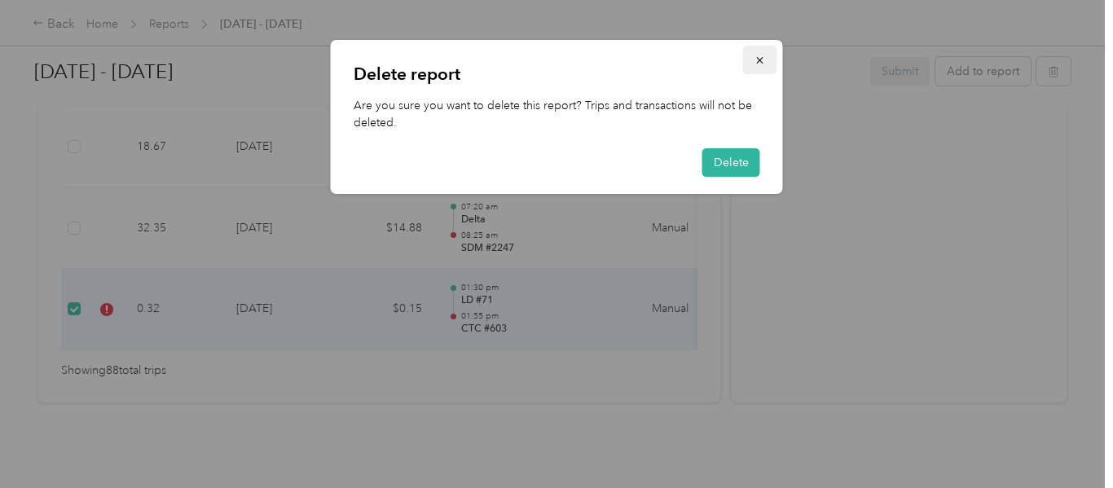
click at [760, 60] on icon "button" at bounding box center [759, 60] width 7 height 7
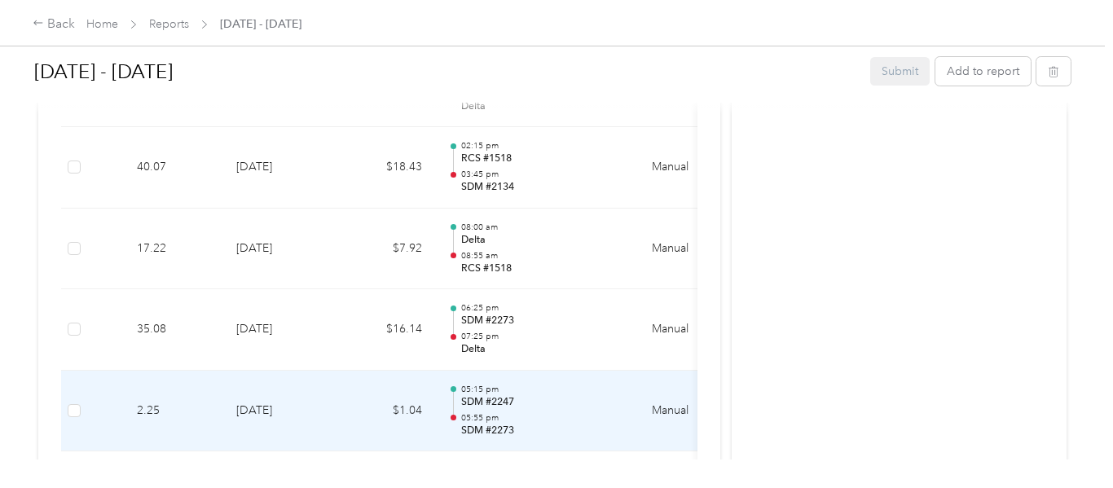
scroll to position [0, 0]
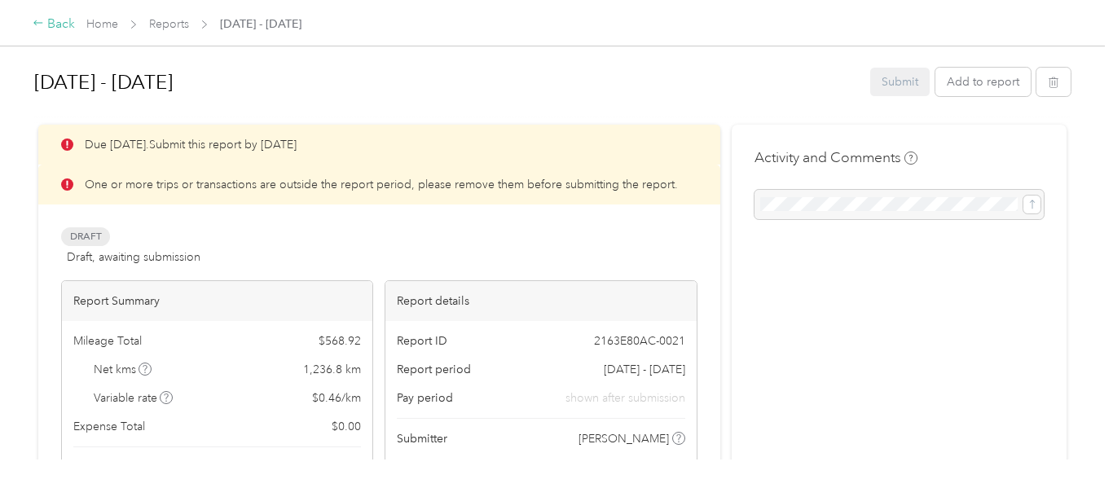
click at [64, 21] on div "Back" at bounding box center [54, 25] width 42 height 20
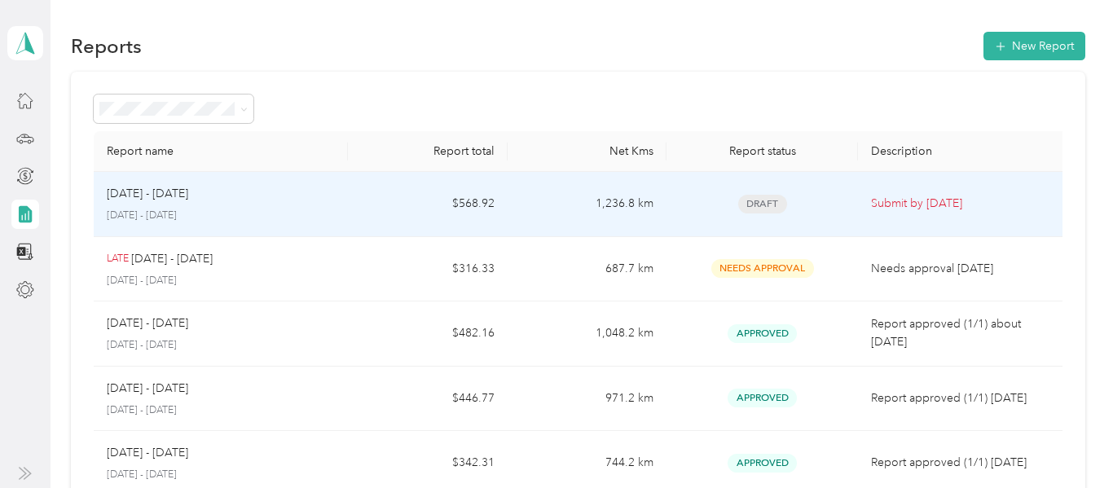
click at [346, 208] on td "[DATE] - [DATE] [DATE] - [DATE]" at bounding box center [221, 204] width 255 height 65
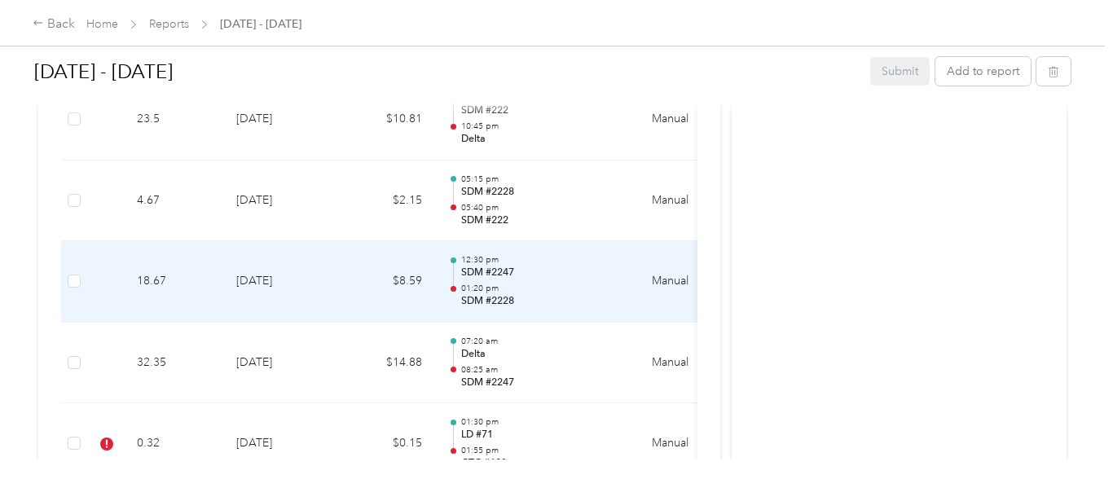
scroll to position [7444, 0]
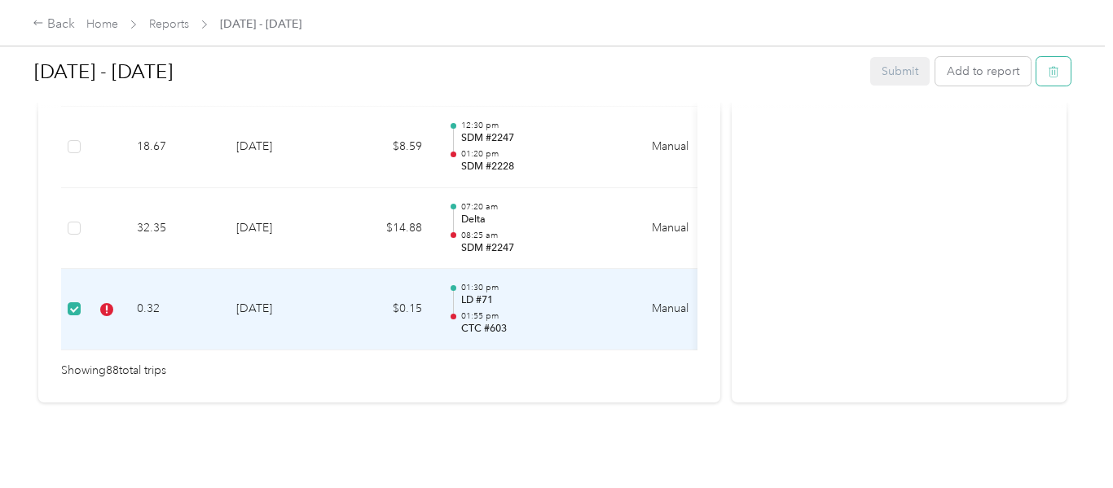
click at [1059, 66] on icon "button" at bounding box center [1053, 71] width 11 height 11
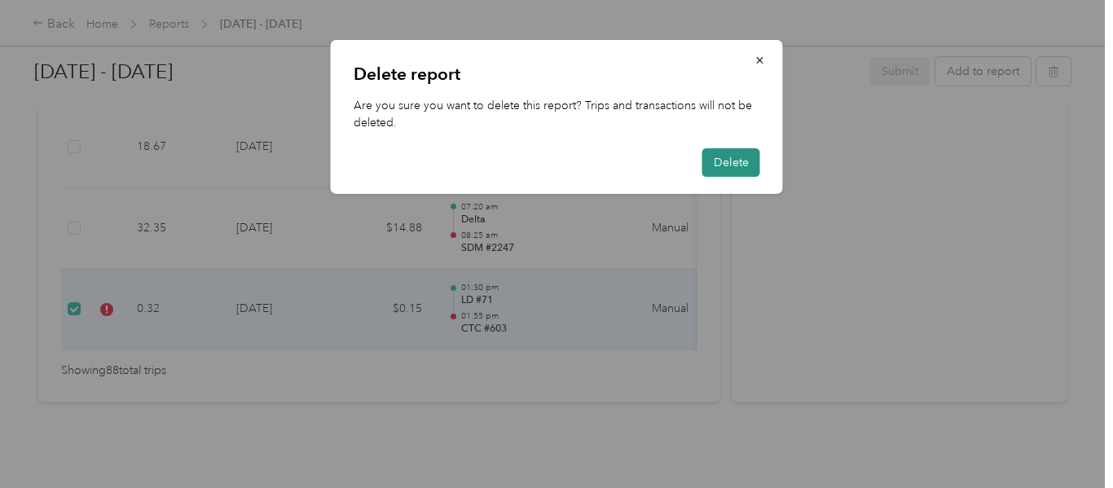
click at [738, 162] on button "Delete" at bounding box center [732, 162] width 58 height 29
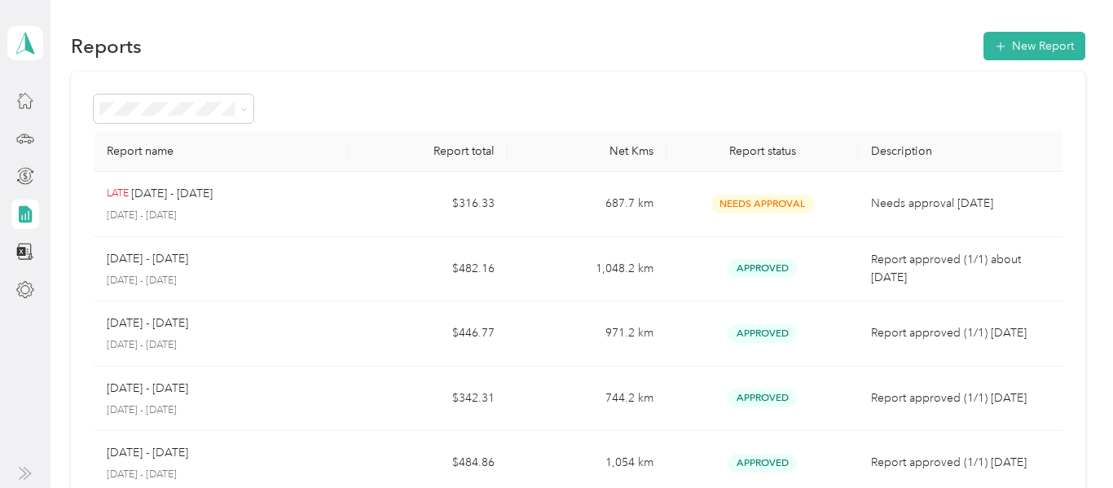
click at [29, 211] on icon at bounding box center [25, 213] width 13 height 17
click at [25, 245] on icon at bounding box center [25, 252] width 18 height 18
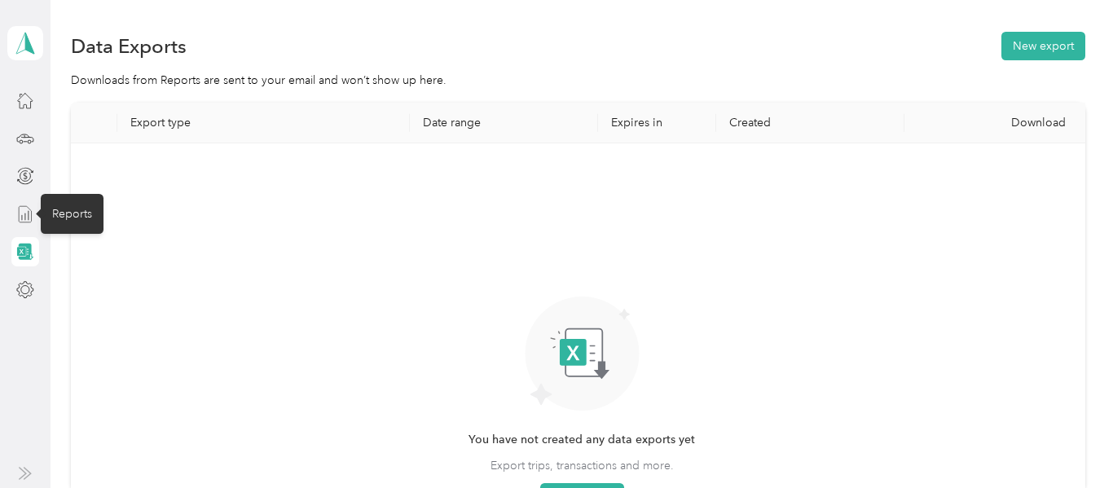
click at [20, 214] on icon at bounding box center [25, 214] width 18 height 18
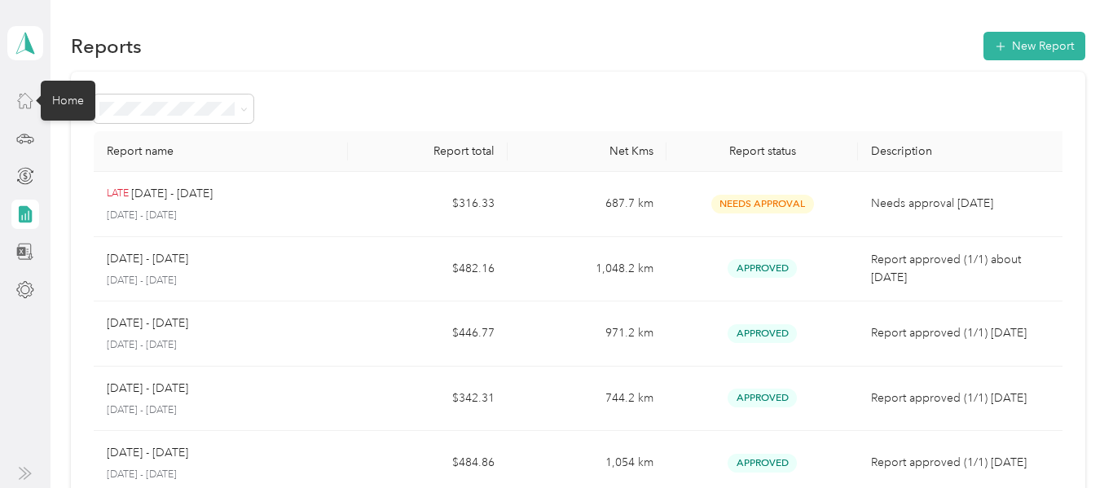
click at [29, 104] on icon at bounding box center [25, 100] width 18 height 18
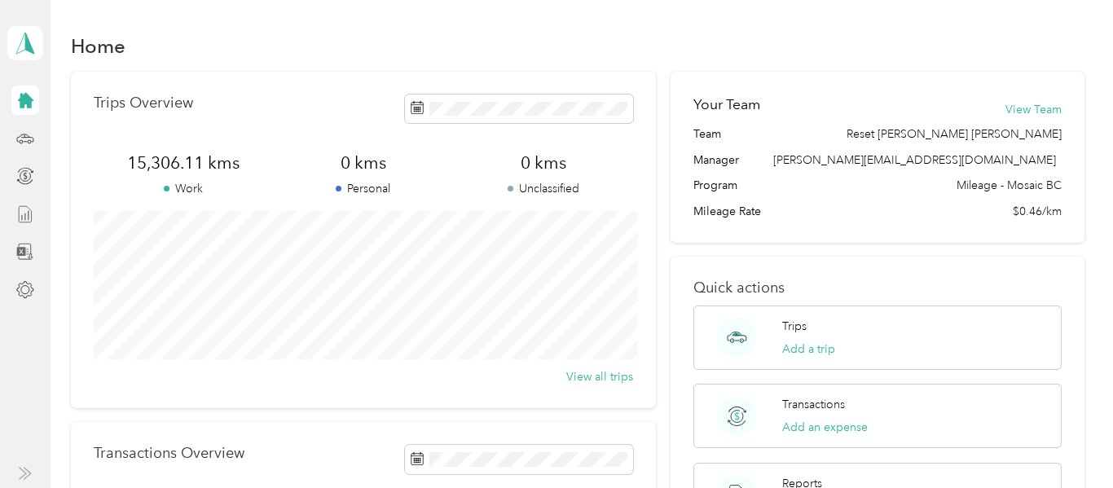
click at [24, 102] on icon at bounding box center [25, 100] width 15 height 15
click at [25, 217] on line at bounding box center [25, 217] width 0 height 7
